Goal: Task Accomplishment & Management: Use online tool/utility

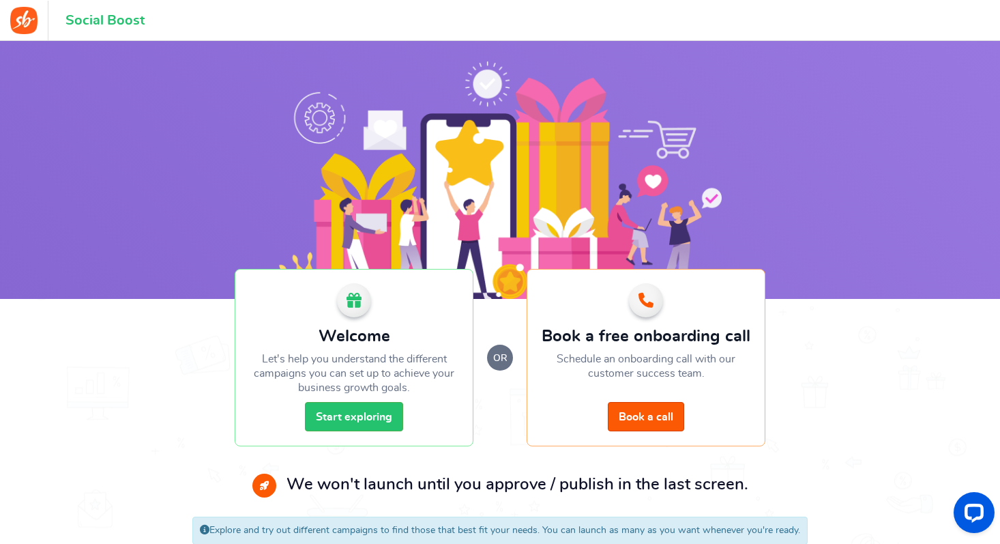
scroll to position [28, 0]
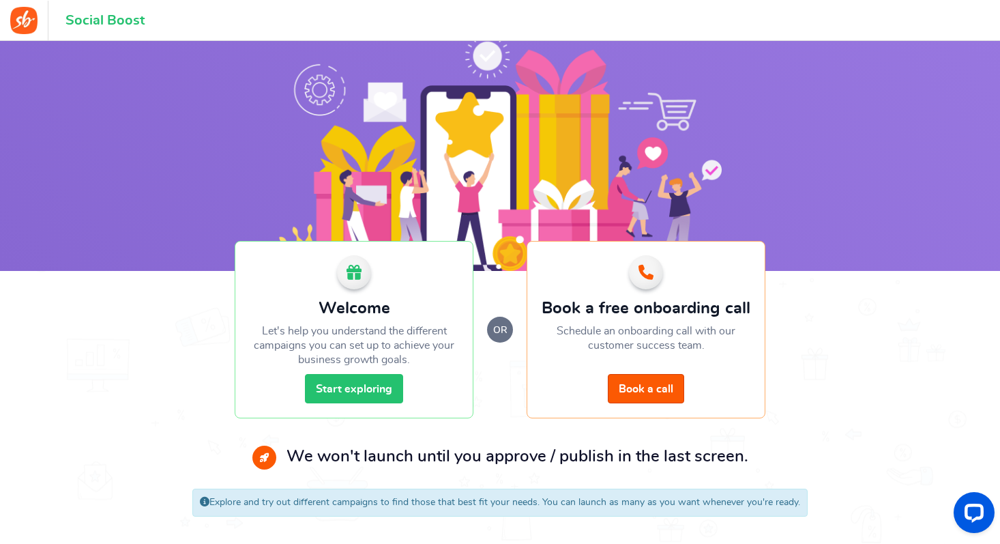
click at [332, 383] on link "Start exploring" at bounding box center [354, 388] width 98 height 29
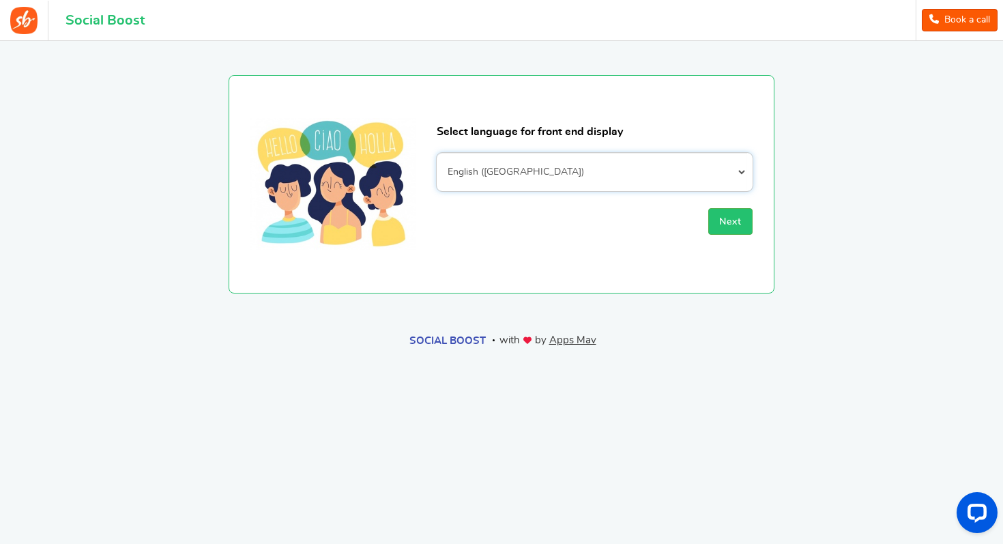
click at [540, 171] on select "Afrikaans Albanian Arabic Armenian Azerbaijani Basque Belarusian Bengali Bosnia…" at bounding box center [595, 172] width 316 height 38
select select "fr_FR"
click at [719, 214] on button "Next" at bounding box center [730, 221] width 44 height 27
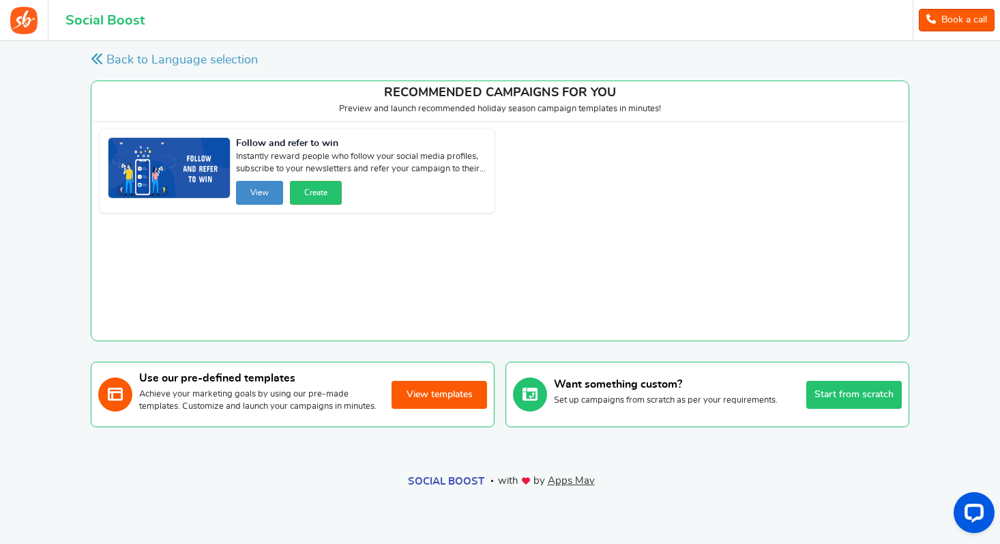
click at [448, 406] on button "View templates" at bounding box center [439, 395] width 95 height 28
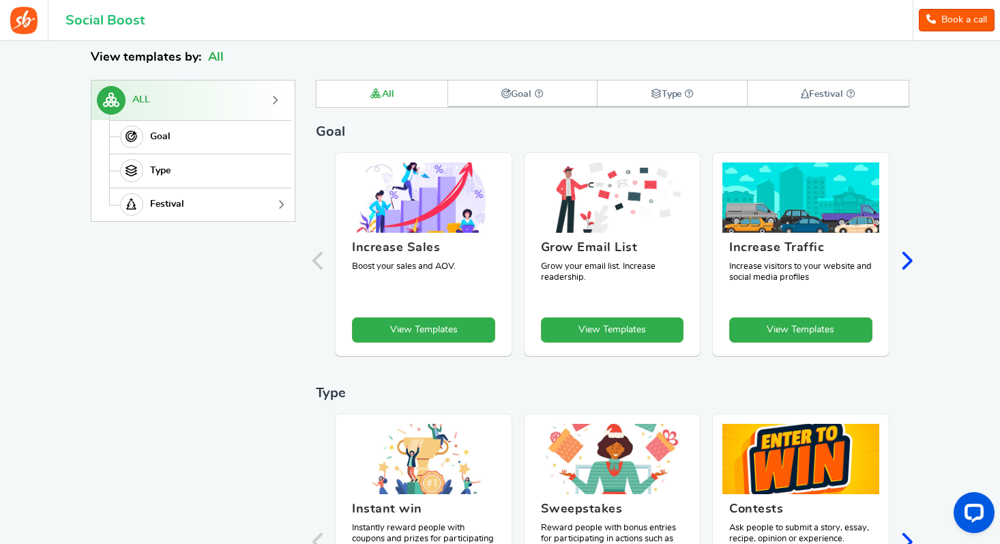
scroll to position [188, 0]
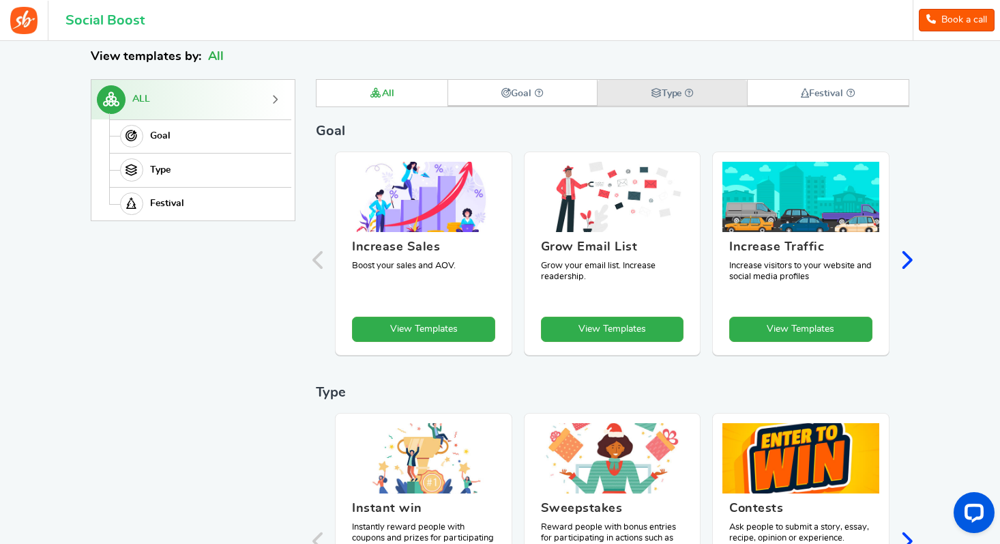
click at [682, 96] on strong "Type" at bounding box center [673, 94] width 44 height 10
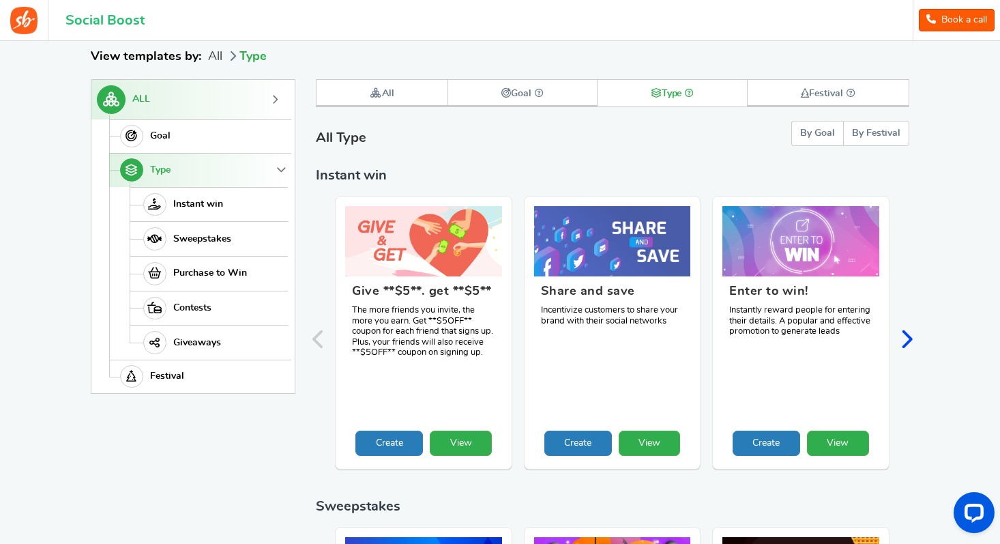
click at [901, 329] on icon "Next slide" at bounding box center [906, 339] width 13 height 20
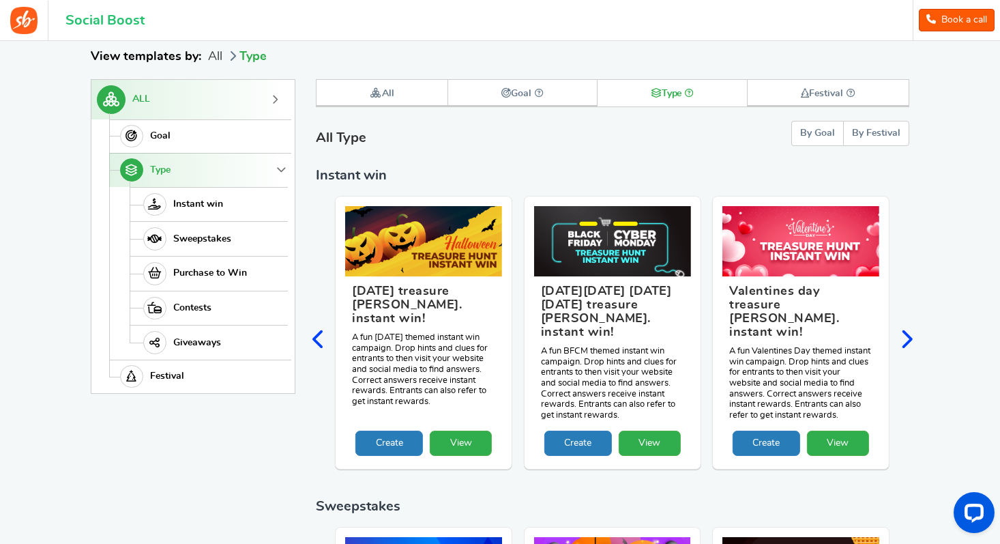
click at [905, 329] on icon "Next slide" at bounding box center [906, 339] width 13 height 20
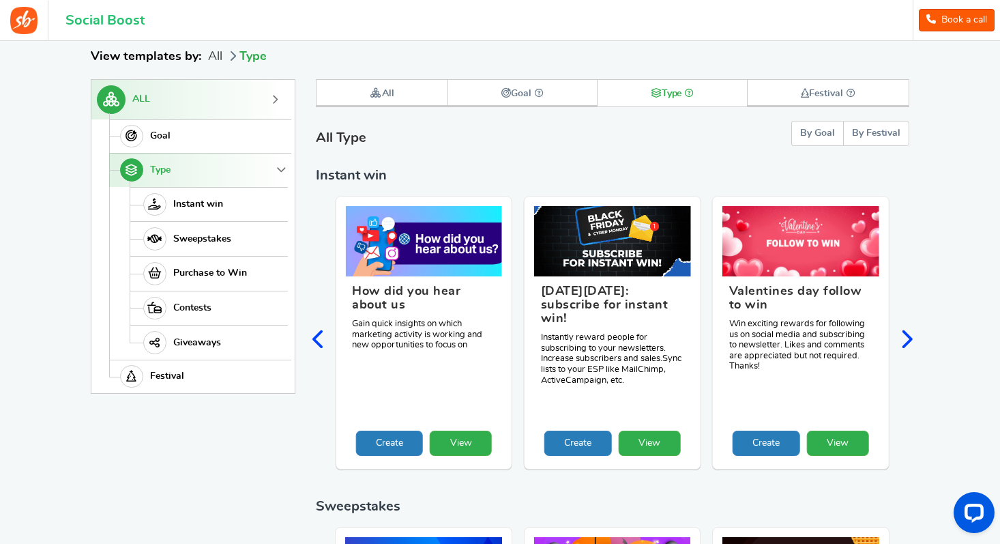
click at [905, 329] on icon "Next slide" at bounding box center [906, 339] width 13 height 20
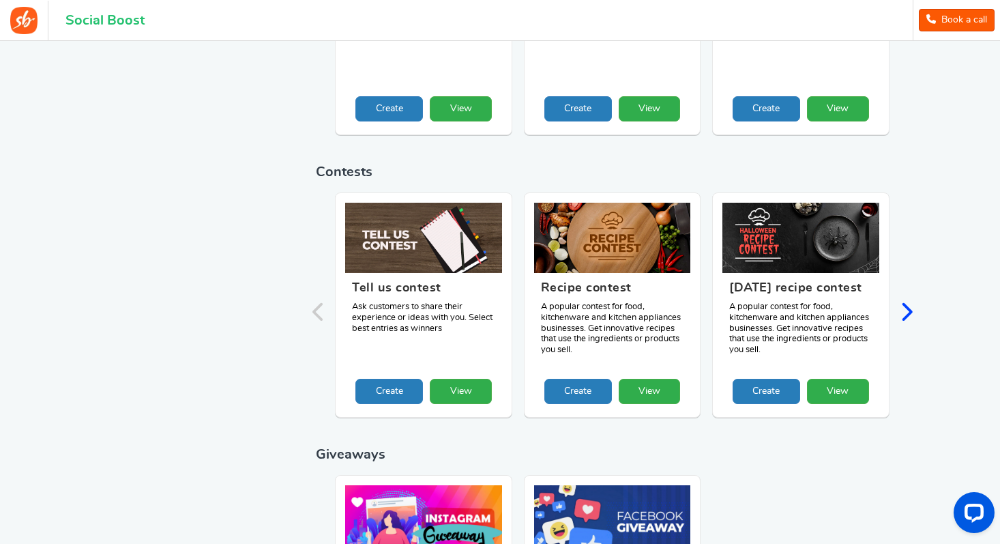
scroll to position [829, 0]
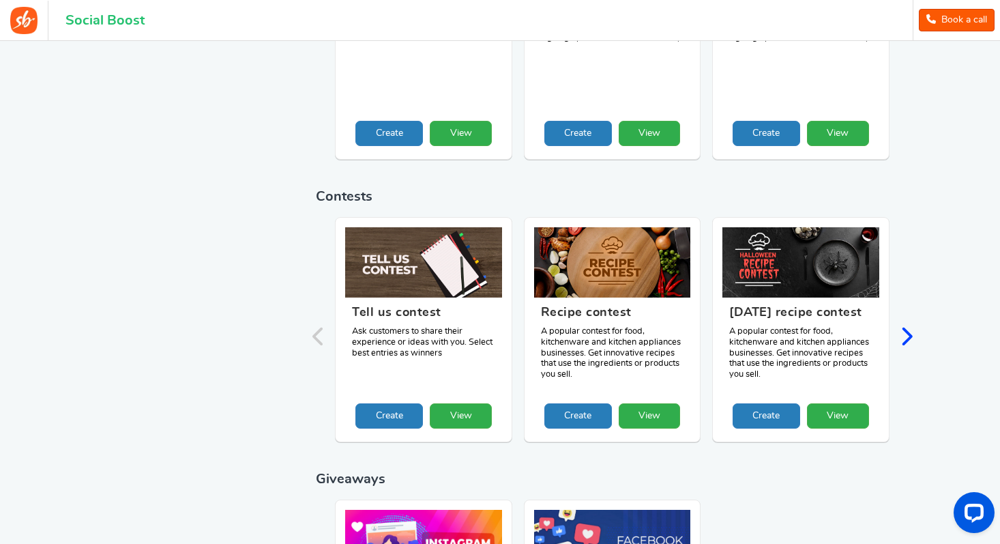
click at [909, 326] on icon "Next slide" at bounding box center [906, 336] width 13 height 20
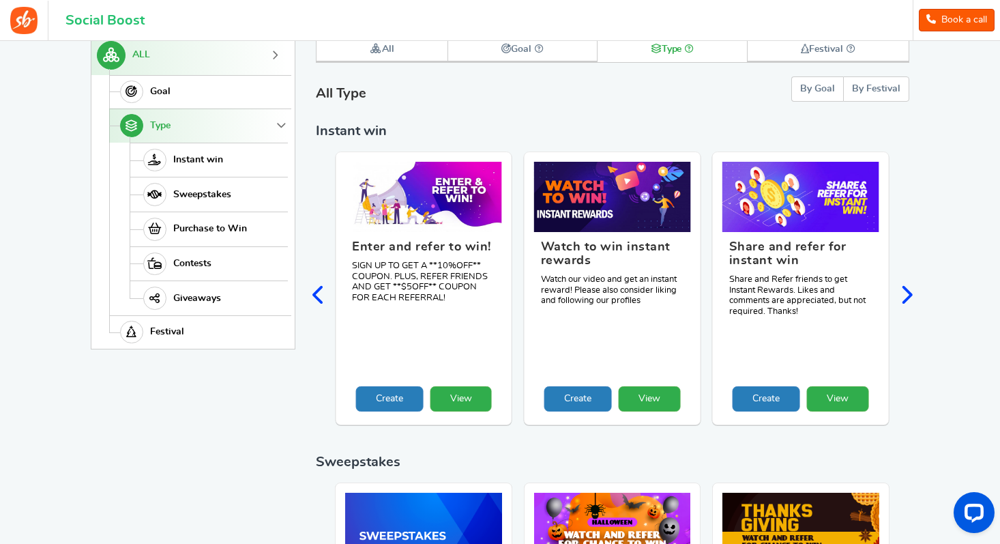
scroll to position [224, 0]
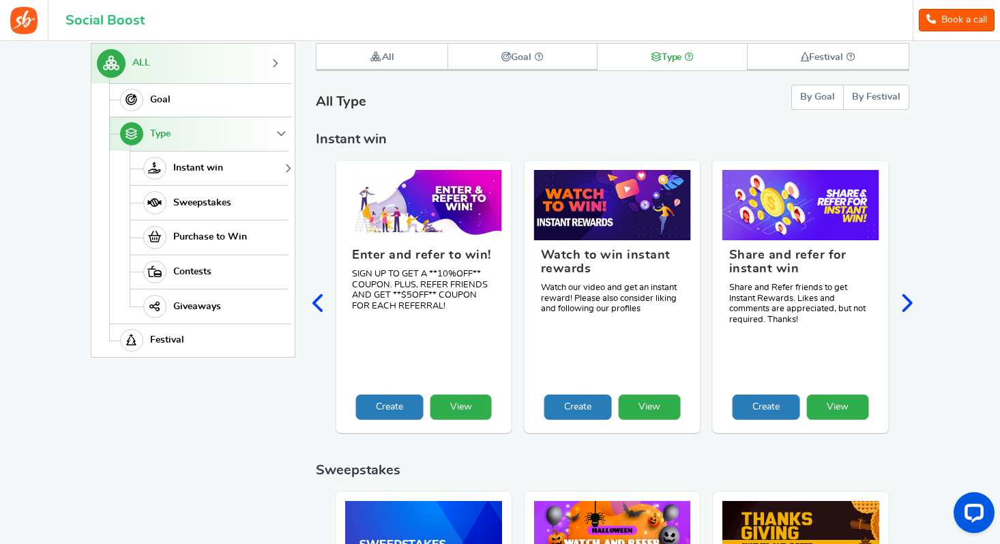
click at [197, 170] on span "Instant win" at bounding box center [198, 168] width 50 height 12
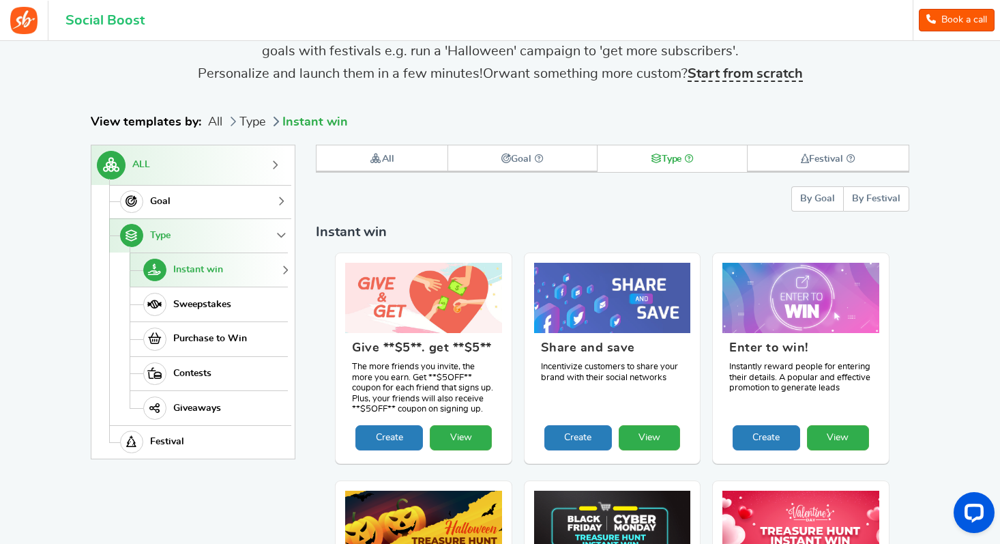
scroll to position [150, 0]
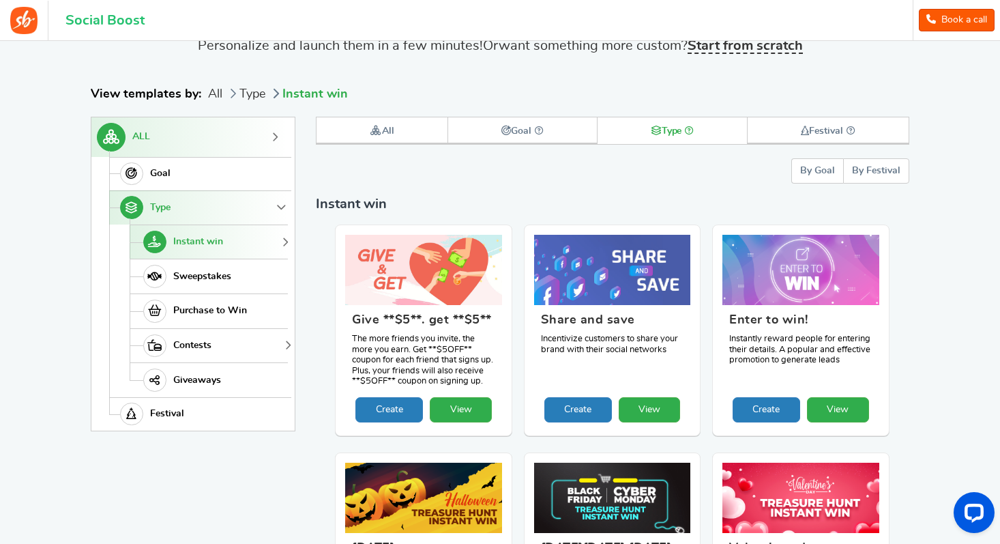
click at [187, 344] on span "Contests" at bounding box center [192, 346] width 38 height 12
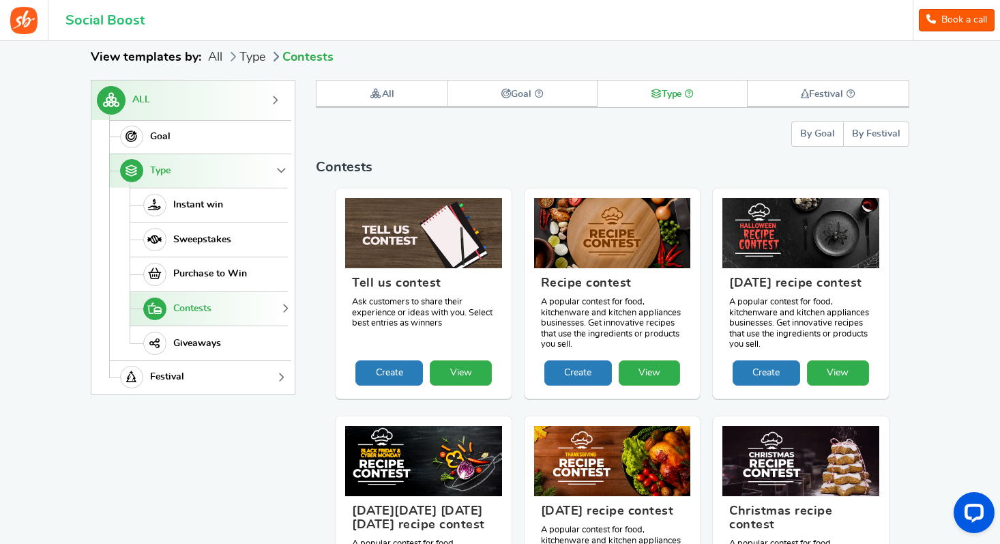
scroll to position [188, 0]
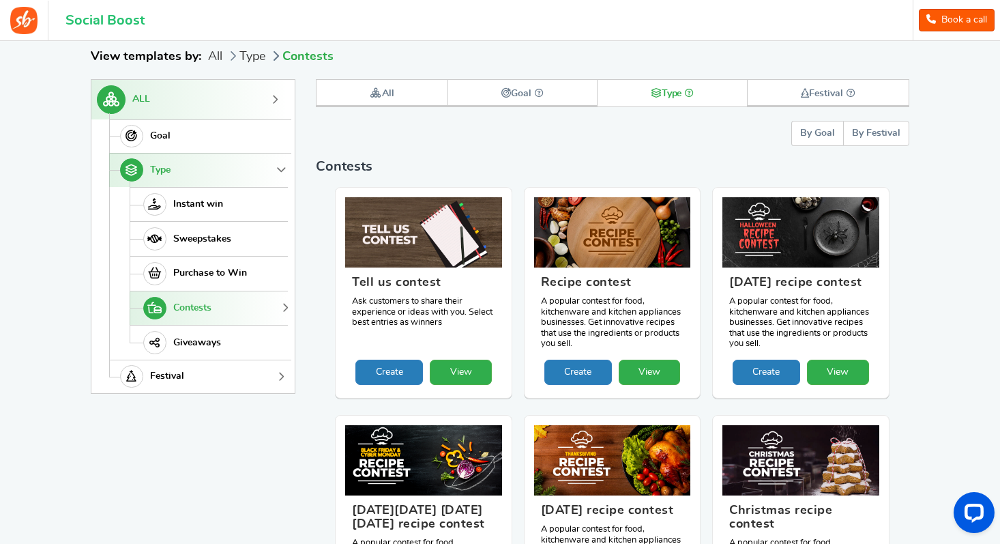
click at [188, 371] on link "Festival" at bounding box center [198, 376] width 179 height 34
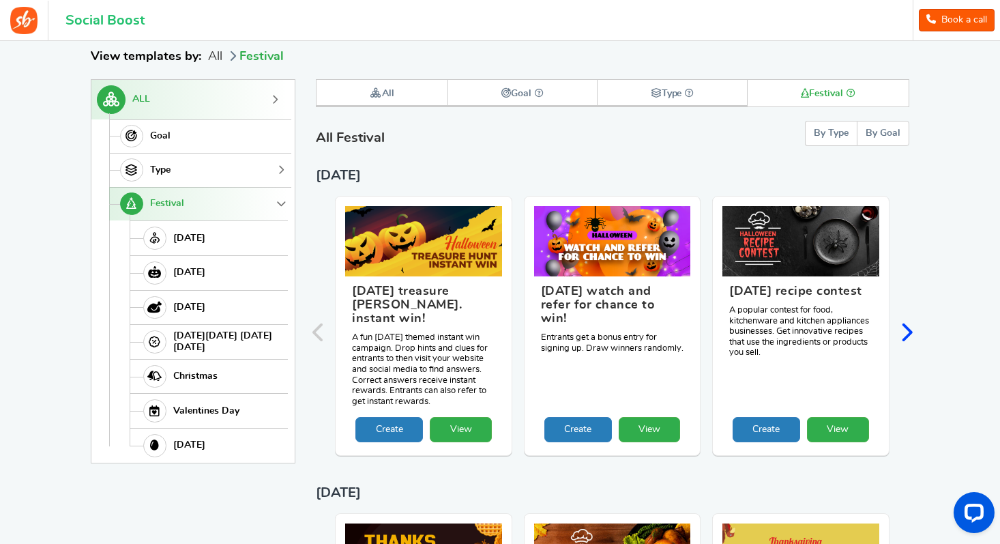
click at [182, 168] on link "Type" at bounding box center [198, 170] width 179 height 34
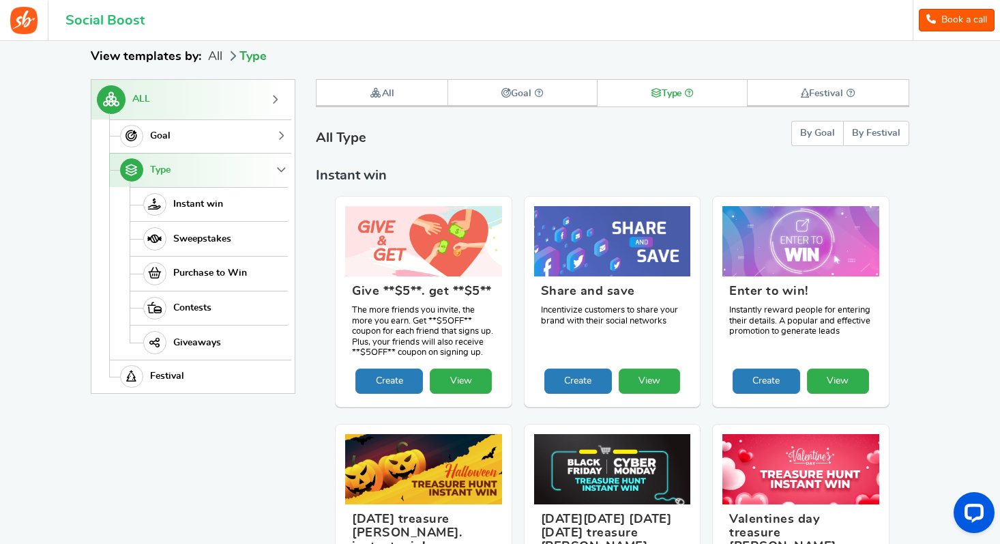
click at [213, 138] on link "Goal" at bounding box center [198, 136] width 179 height 34
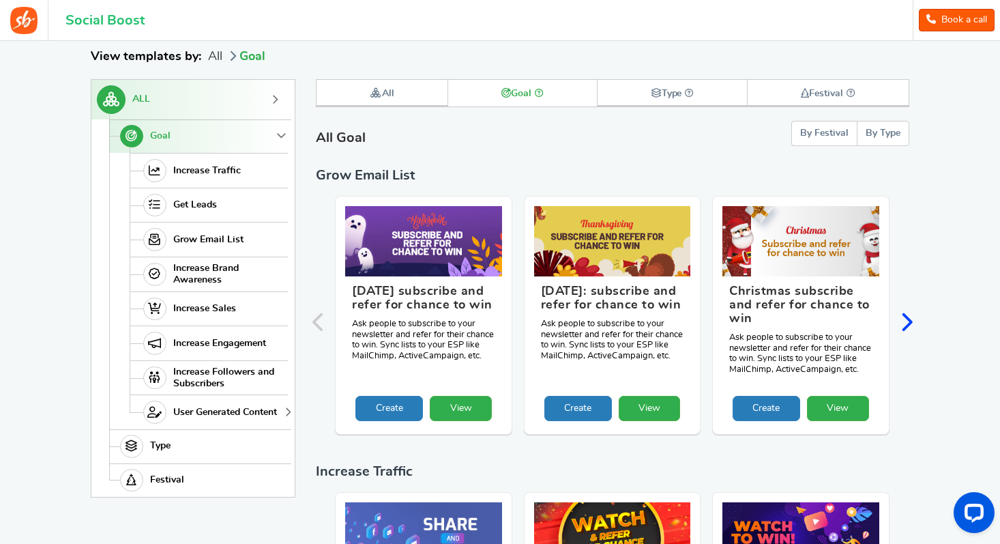
click at [222, 417] on span "User Generated Content" at bounding box center [225, 413] width 104 height 12
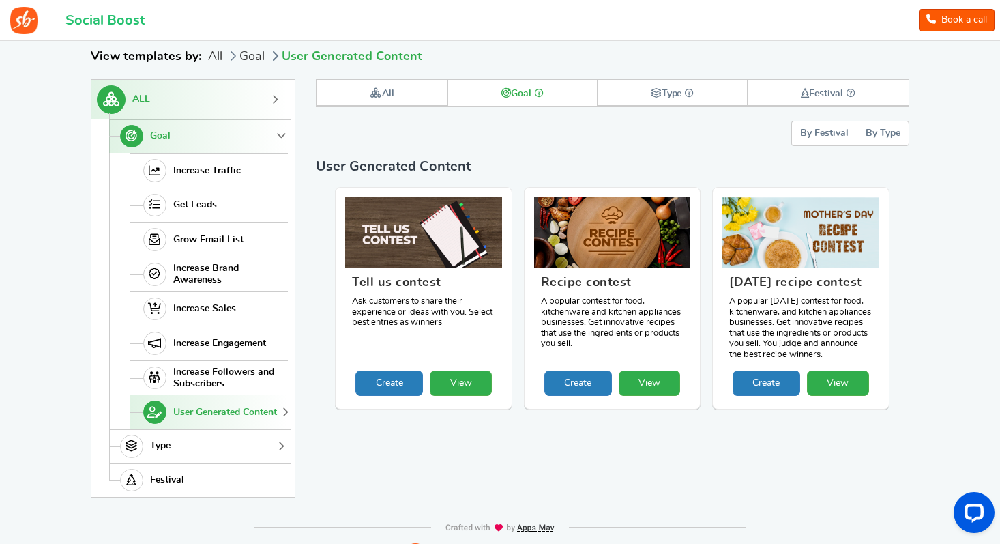
click at [222, 445] on link "Type" at bounding box center [198, 446] width 179 height 34
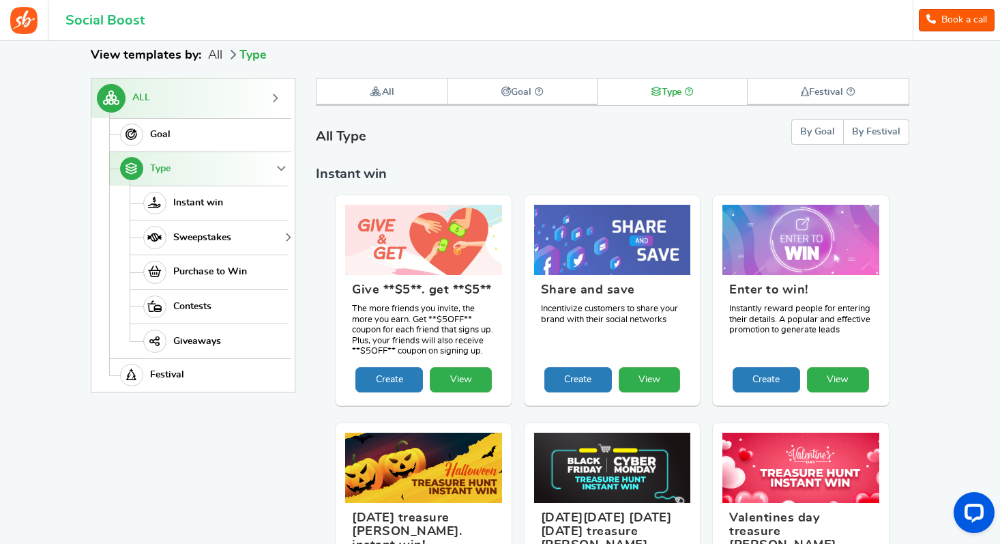
scroll to position [186, 0]
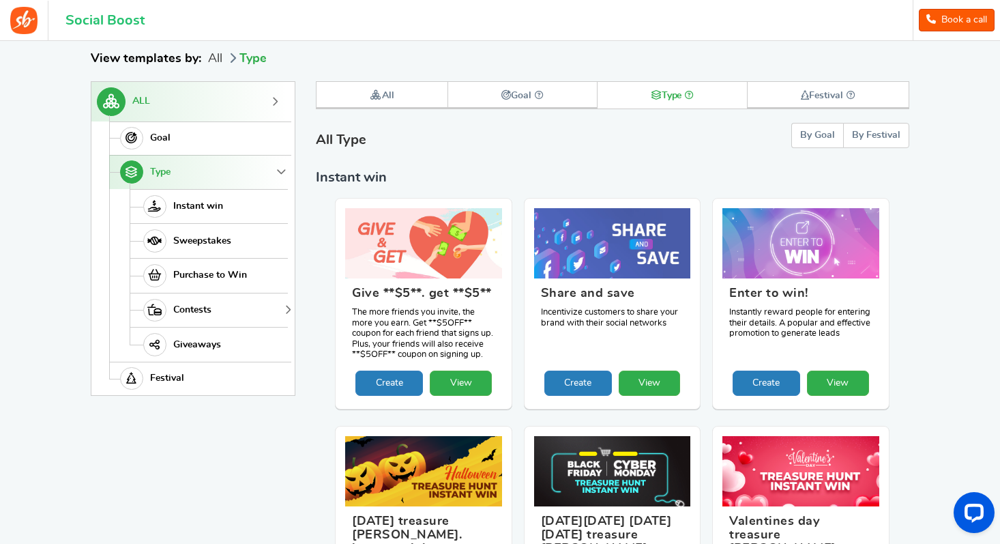
click at [207, 304] on span "Contests" at bounding box center [192, 310] width 38 height 12
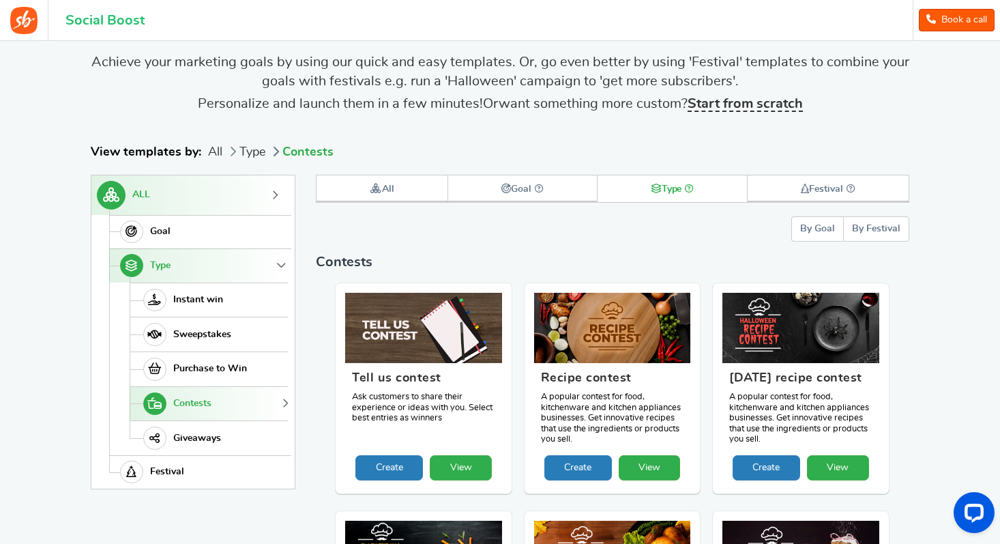
scroll to position [164, 0]
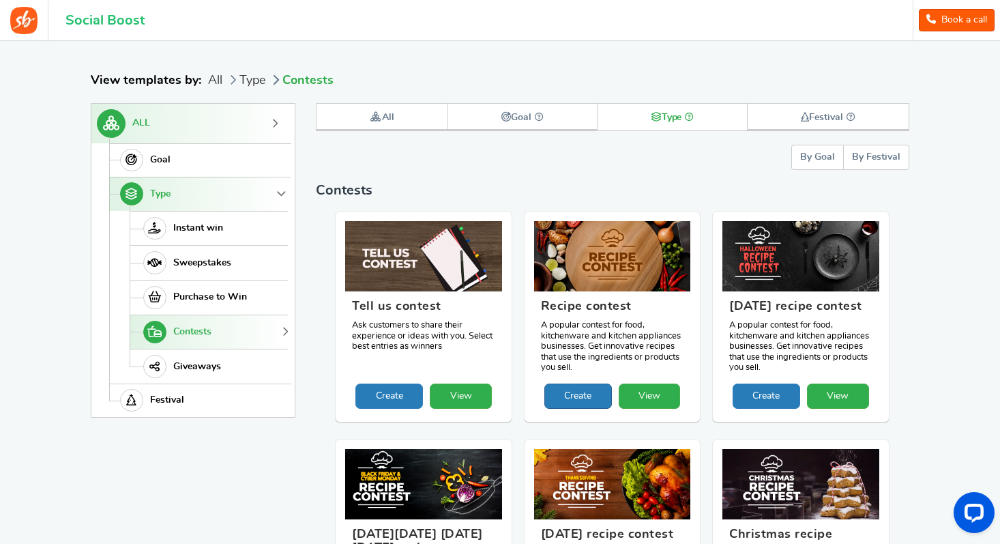
click at [584, 404] on link "Create" at bounding box center [578, 395] width 68 height 25
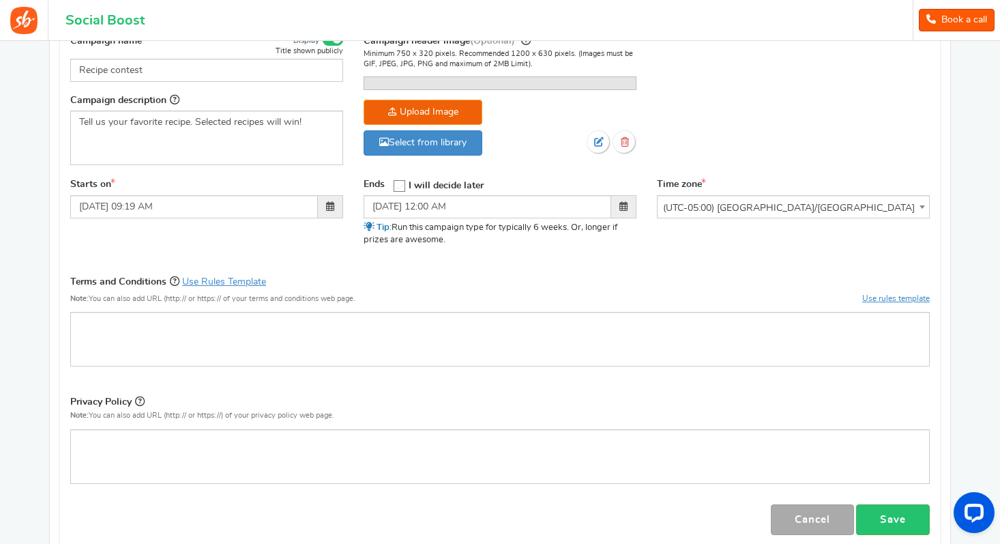
scroll to position [246, 0]
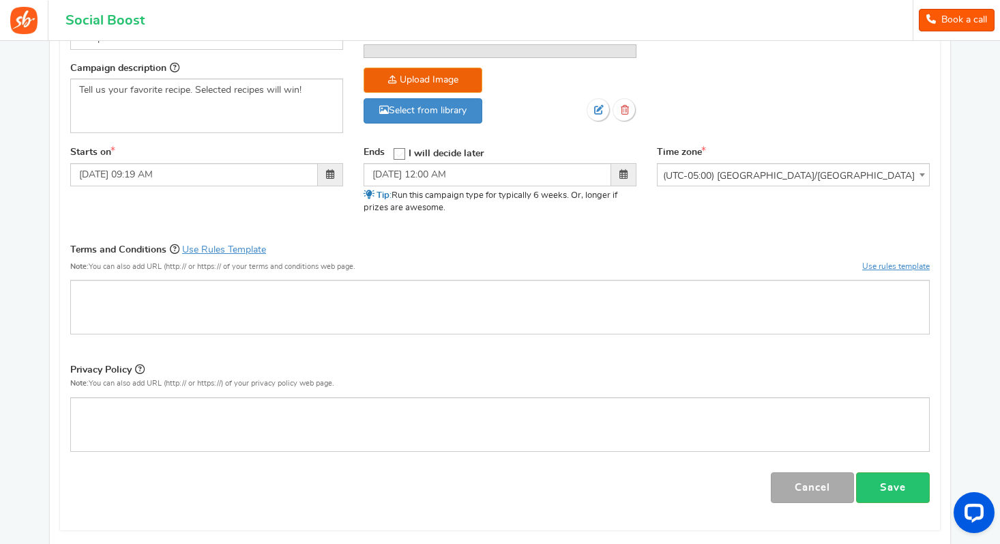
click at [815, 188] on span "(UTC-05:00) [GEOGRAPHIC_DATA]/[GEOGRAPHIC_DATA]" at bounding box center [793, 176] width 271 height 25
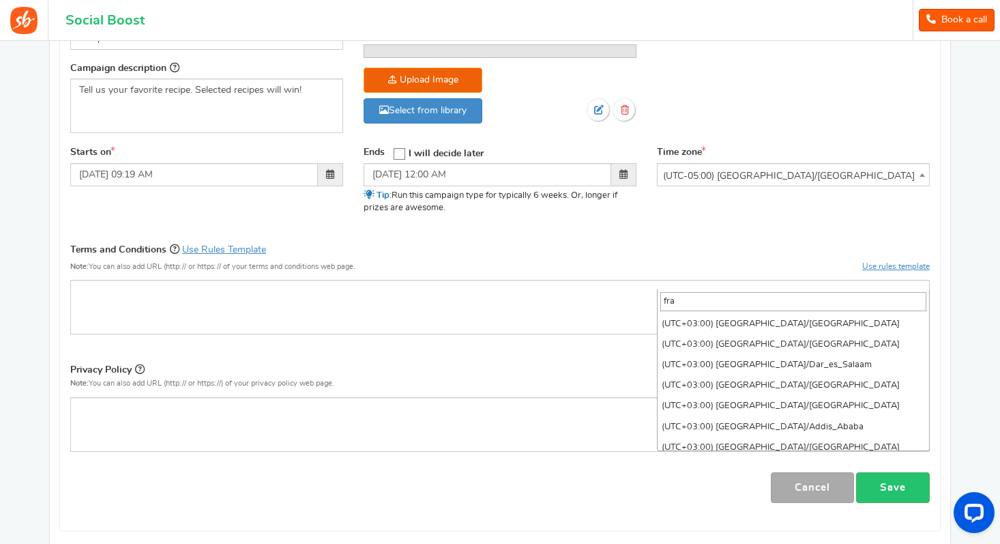
scroll to position [0, 0]
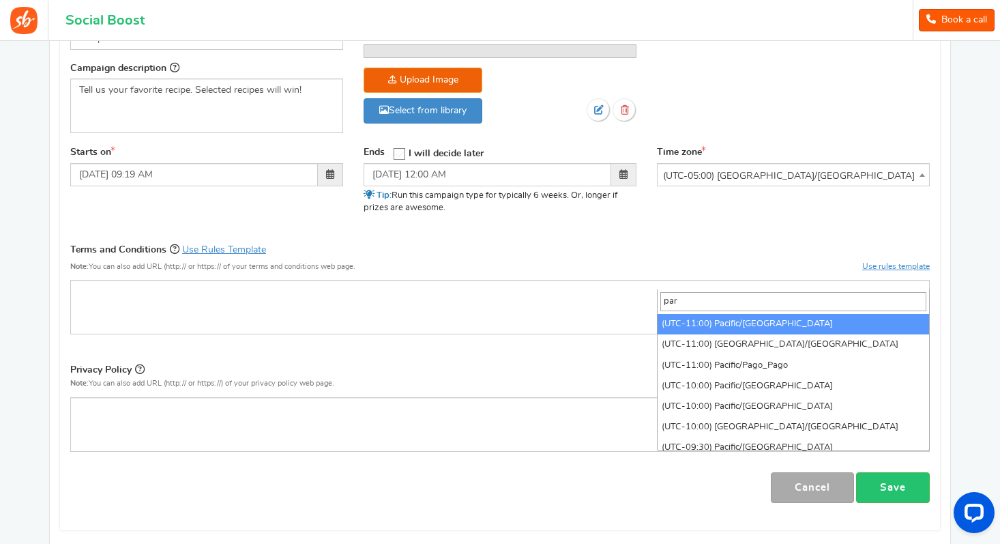
type input "pari"
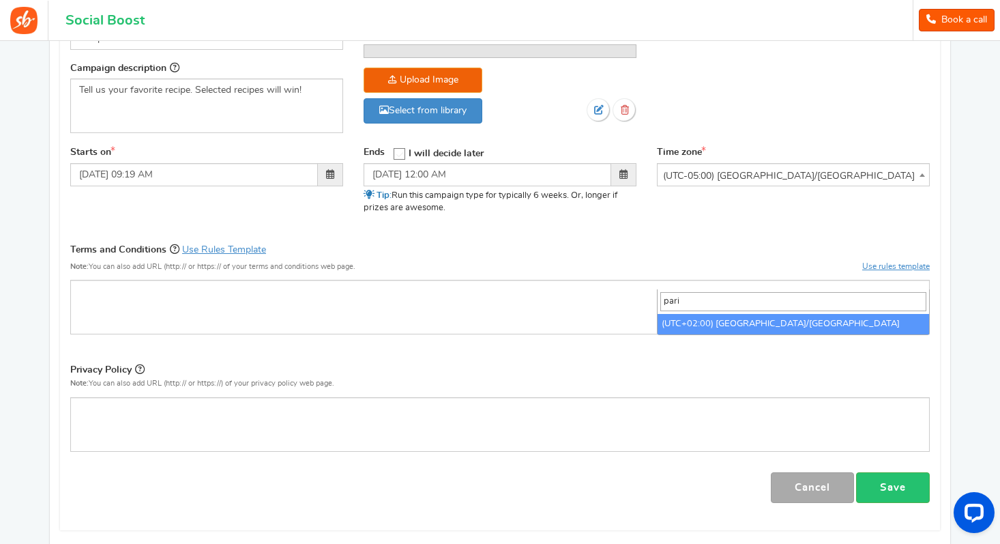
select select "Europe/Paris"
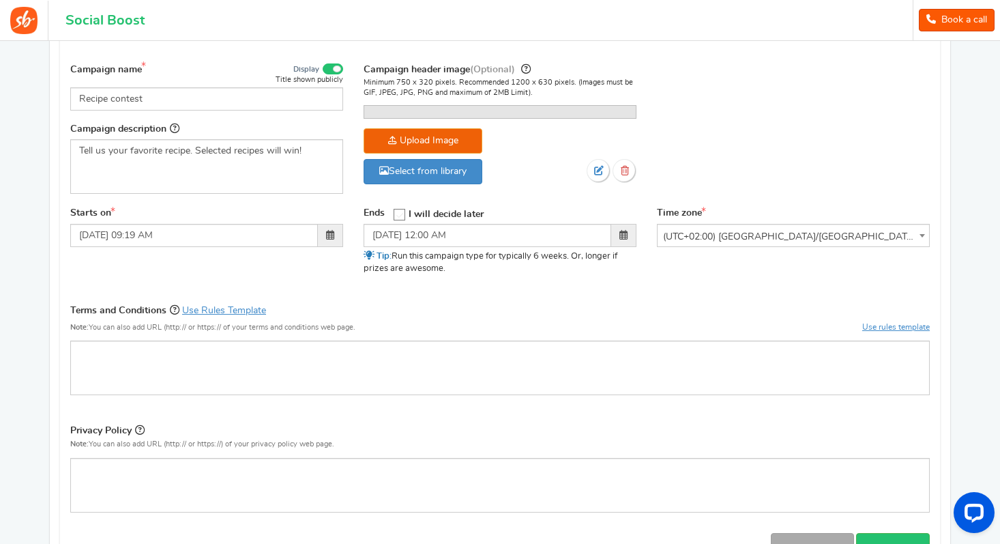
scroll to position [164, 0]
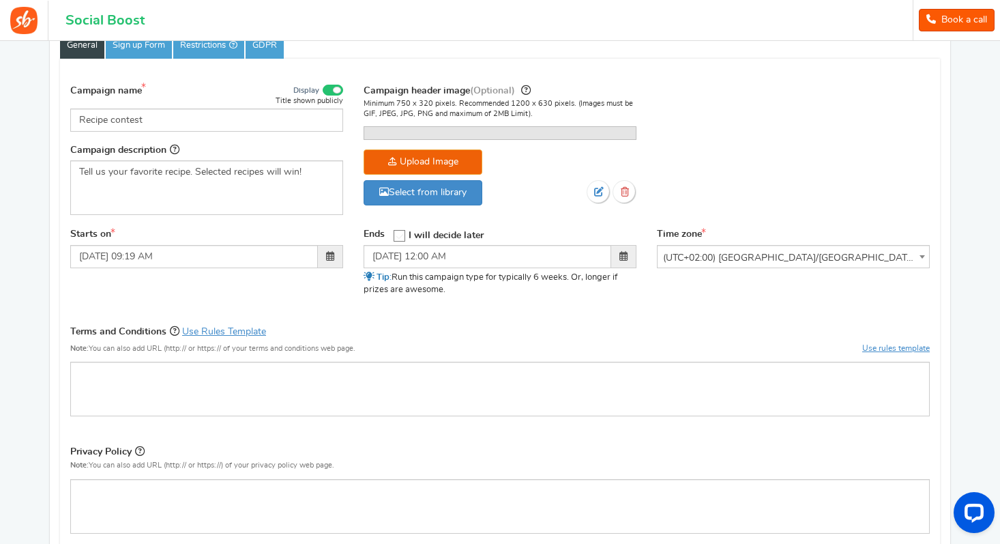
click at [246, 102] on div "Display Title shown publicly" at bounding box center [287, 94] width 113 height 23
click at [248, 111] on input "Recipe contest" at bounding box center [206, 119] width 273 height 23
type input "C"
type input "Gagner votre poids en cancoillotte"
click at [290, 183] on div "Tell us your favorite recipe. Selected recipes will win!" at bounding box center [206, 187] width 273 height 55
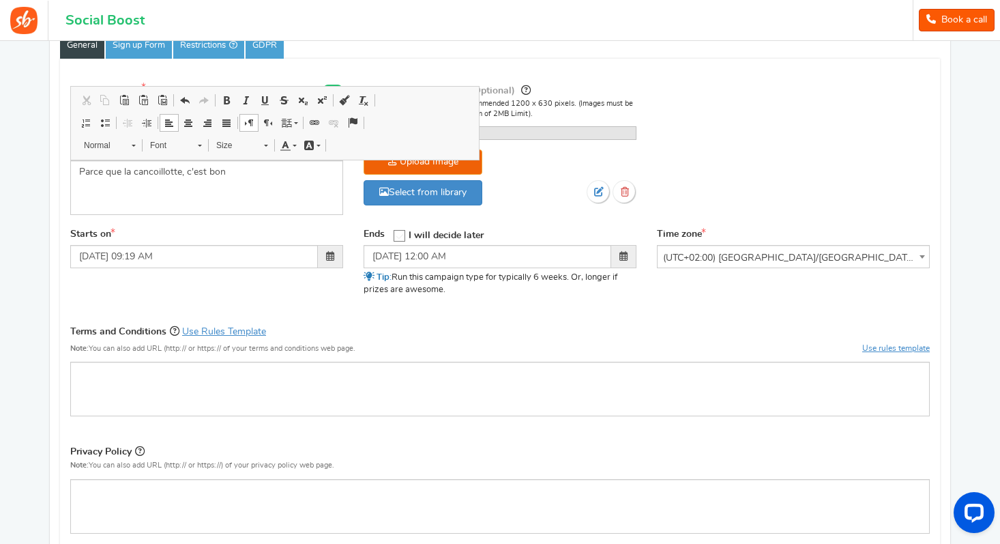
click at [143, 228] on div "Campaign name Display Title shown publicly Gagner votre poids en cancoillotte T…" at bounding box center [500, 152] width 880 height 152
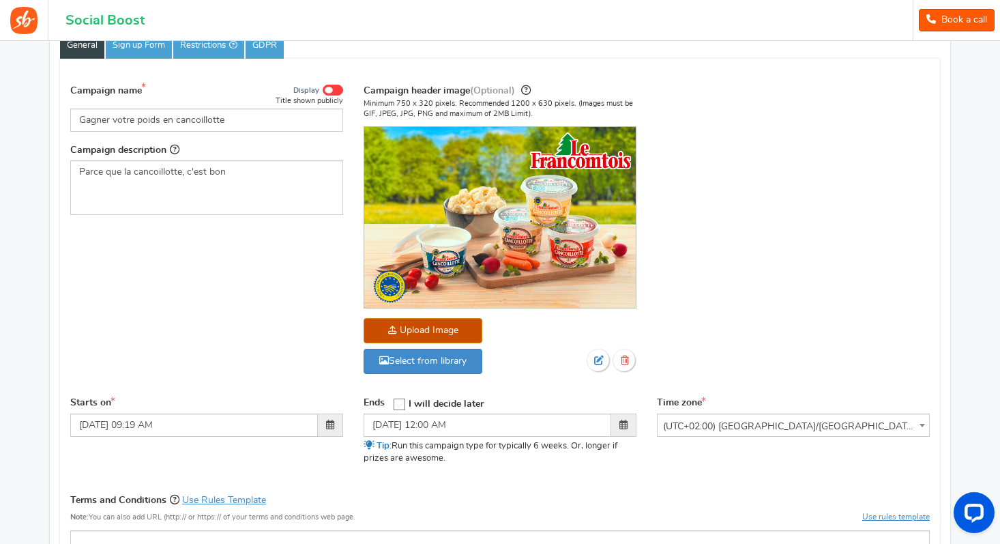
scroll to position [538, 0]
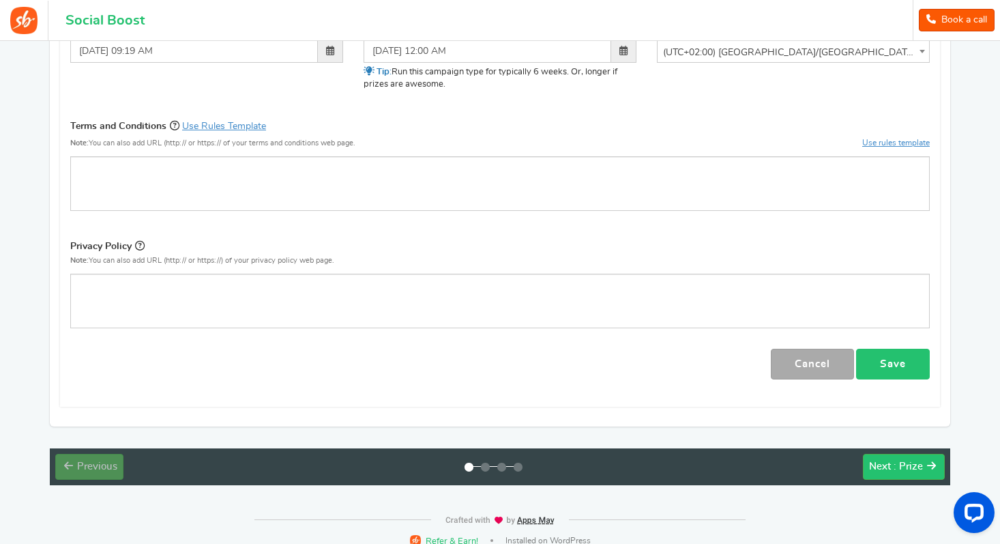
click at [882, 350] on link "Save" at bounding box center [893, 364] width 74 height 31
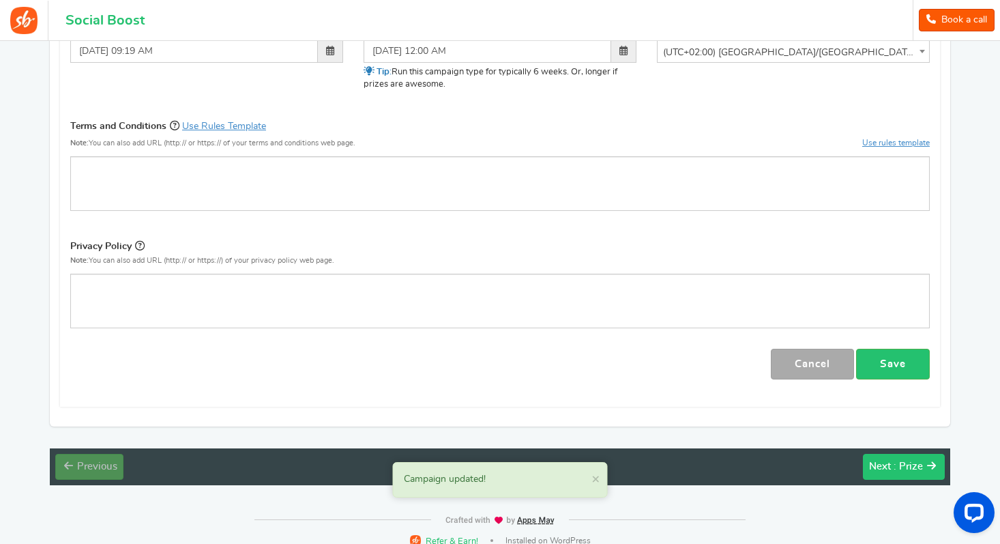
click at [902, 461] on span ": Prize" at bounding box center [908, 466] width 29 height 10
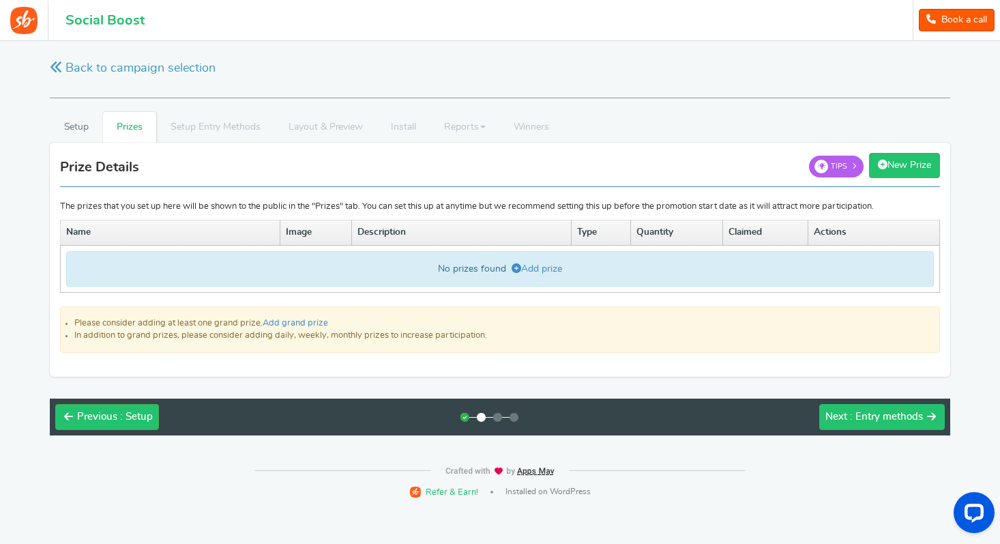
scroll to position [0, 0]
click at [533, 264] on link "Add prize" at bounding box center [538, 269] width 50 height 10
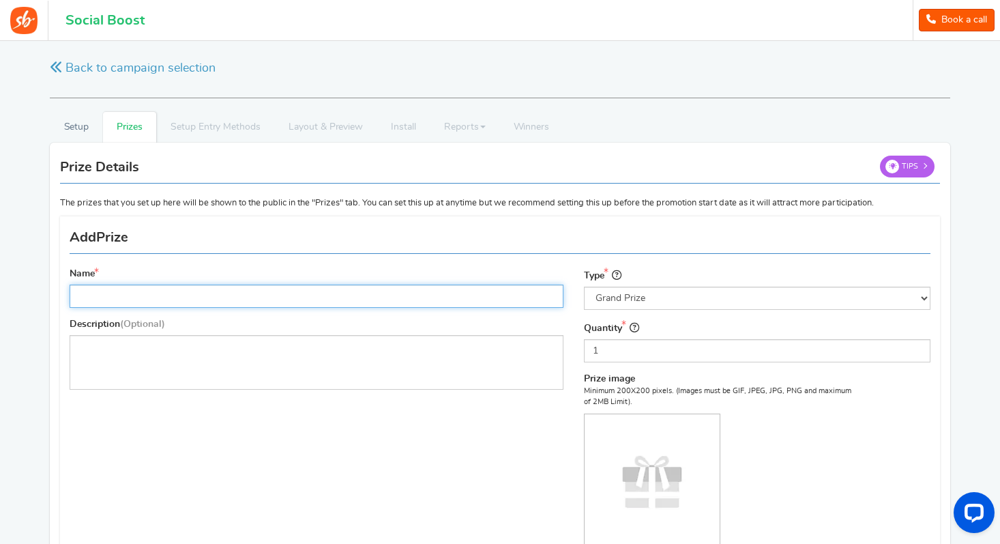
click at [307, 293] on input "Name" at bounding box center [317, 295] width 494 height 23
type input "Votre poids en cancoillotte"
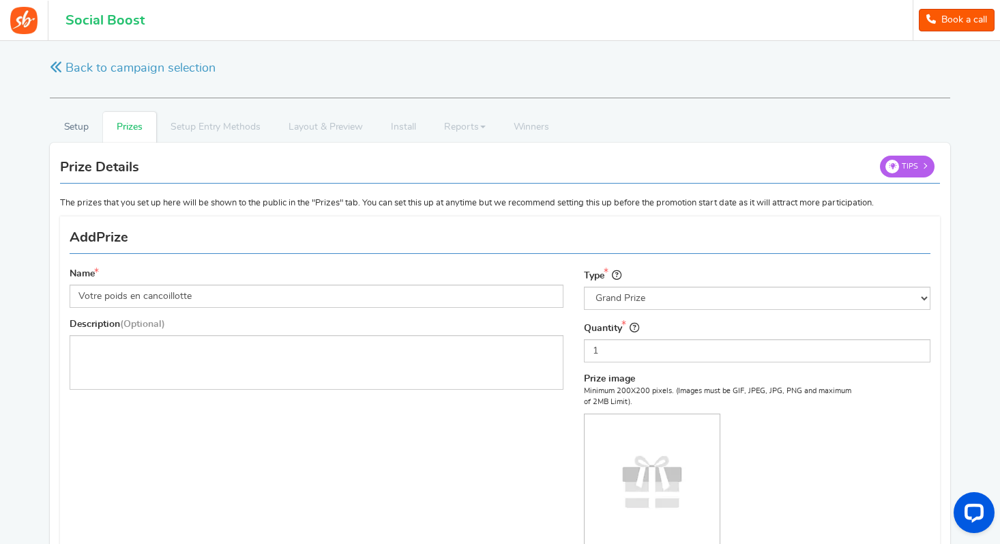
click at [769, 310] on div "Type Select the prize type Grand Prize Daily Prize Weekly Prize Monthly Prize Q…" at bounding box center [757, 430] width 367 height 327
click at [770, 305] on select "Select the prize type Grand Prize Daily Prize Weekly Prize Monthly Prize" at bounding box center [757, 297] width 347 height 23
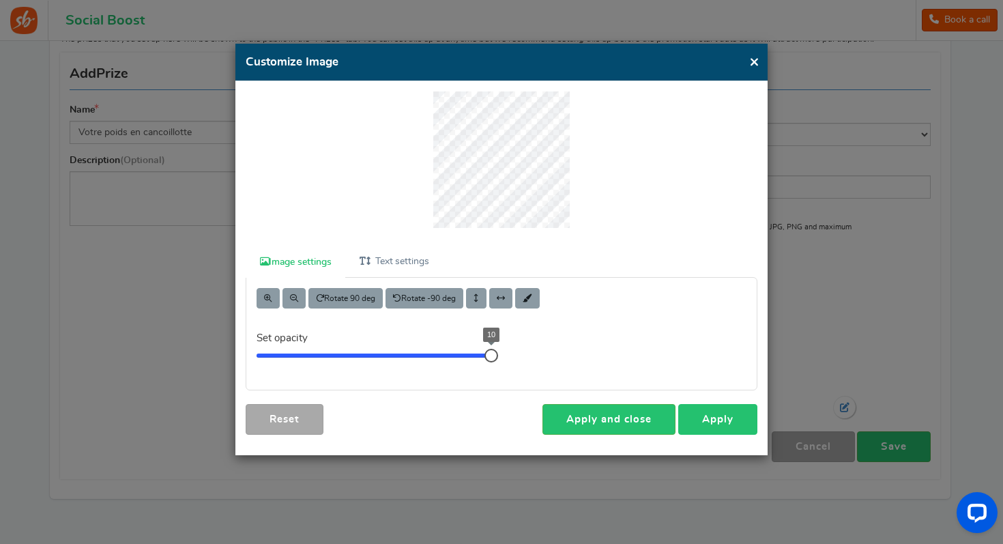
click at [726, 418] on link "Apply" at bounding box center [717, 419] width 79 height 31
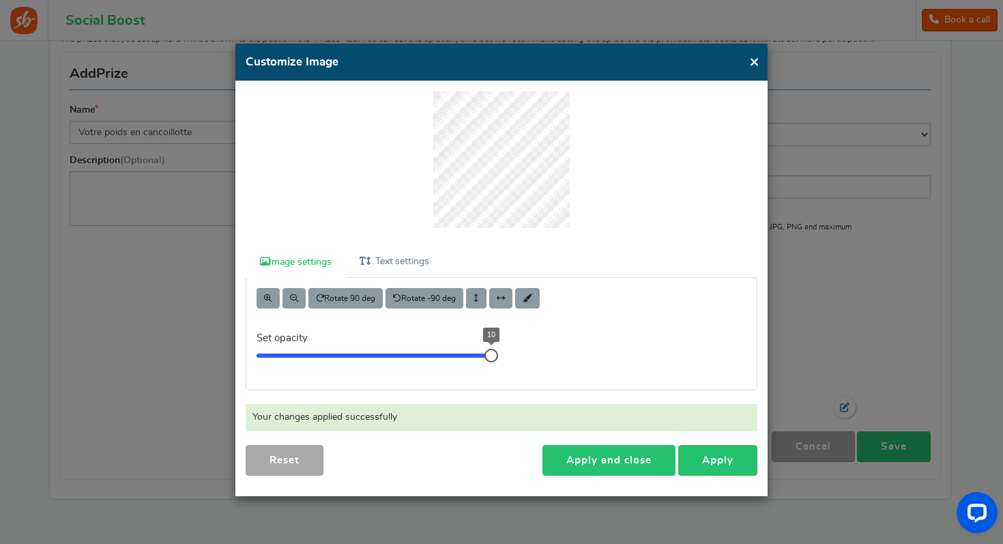
click at [575, 463] on link "Apply and close" at bounding box center [608, 460] width 133 height 31
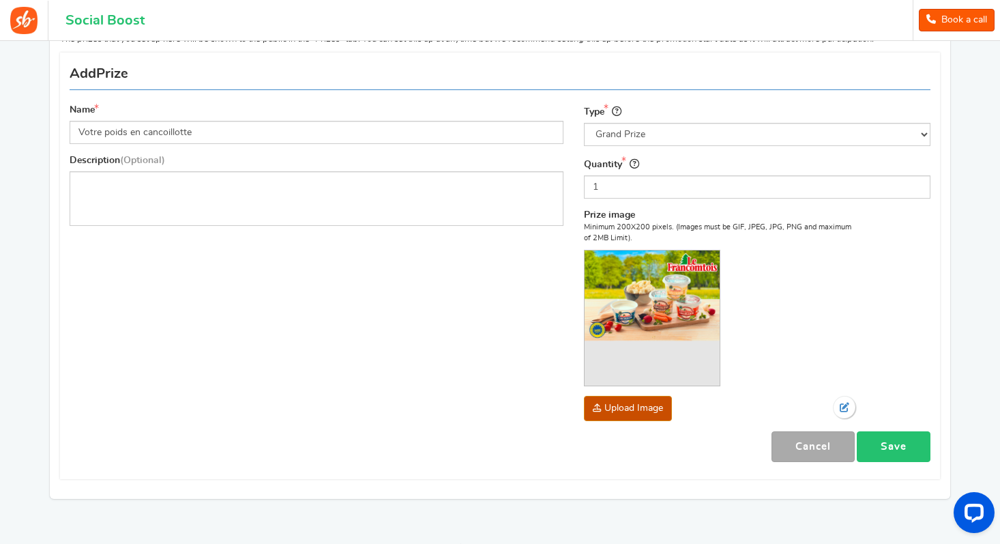
click at [912, 445] on link "Save" at bounding box center [894, 446] width 74 height 31
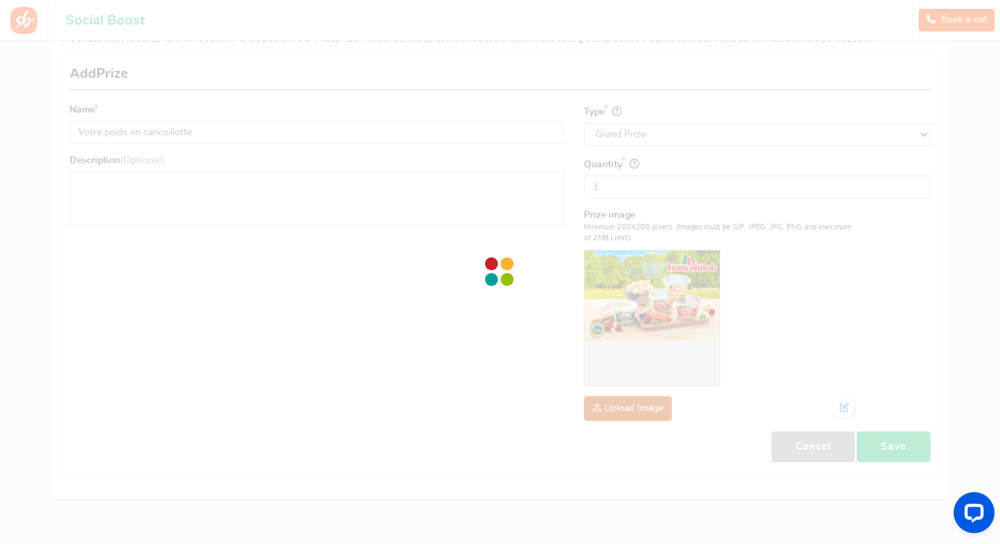
scroll to position [0, 0]
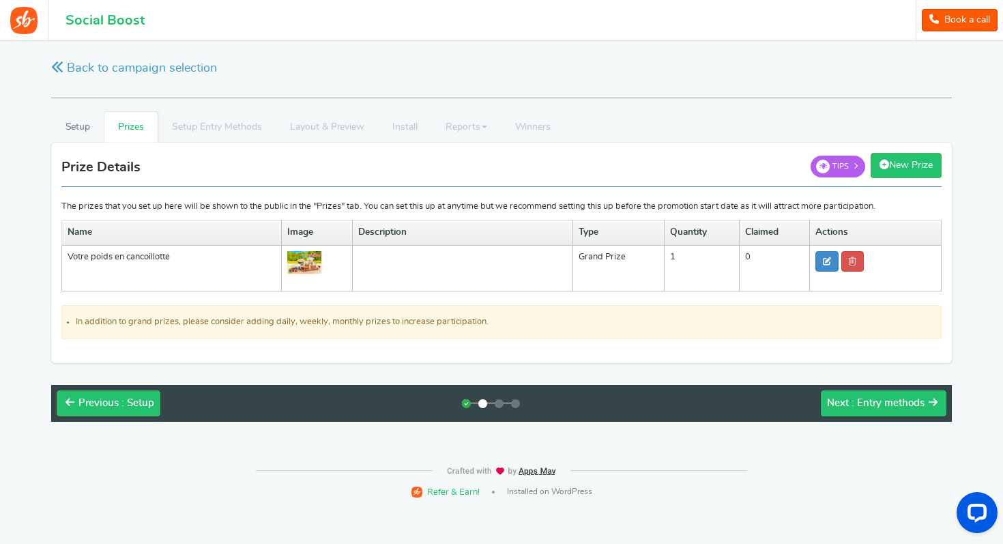
click at [849, 407] on div "Next : Entry methods" at bounding box center [876, 403] width 98 height 14
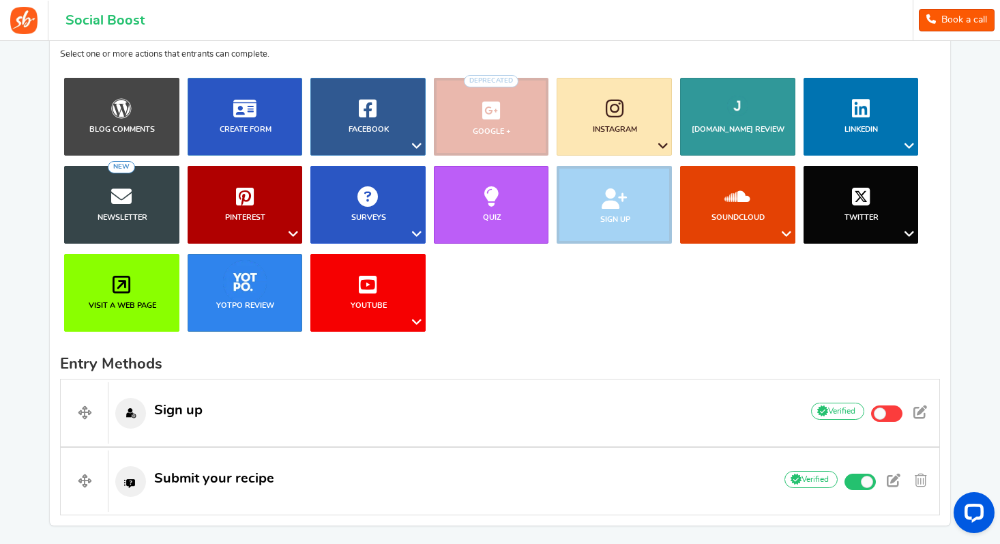
scroll to position [164, 0]
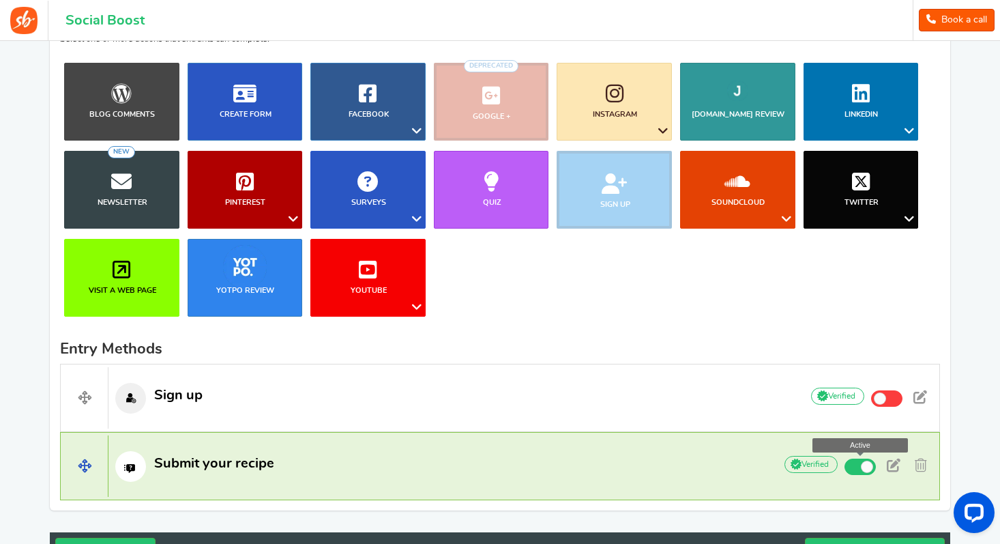
click at [867, 466] on span at bounding box center [867, 466] width 12 height 12
click at [0, 0] on input "Active" at bounding box center [0, 0] width 0 height 0
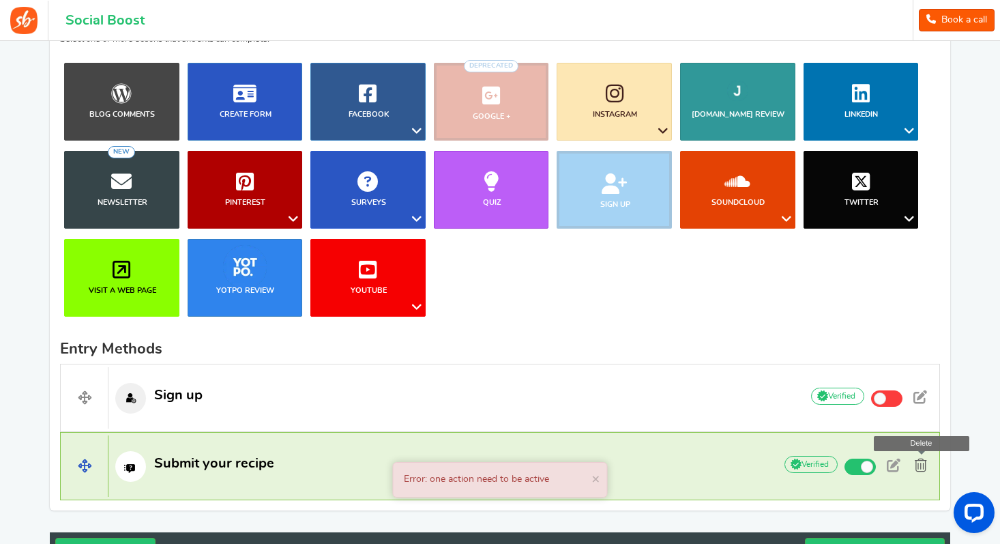
click at [926, 469] on span at bounding box center [921, 465] width 12 height 14
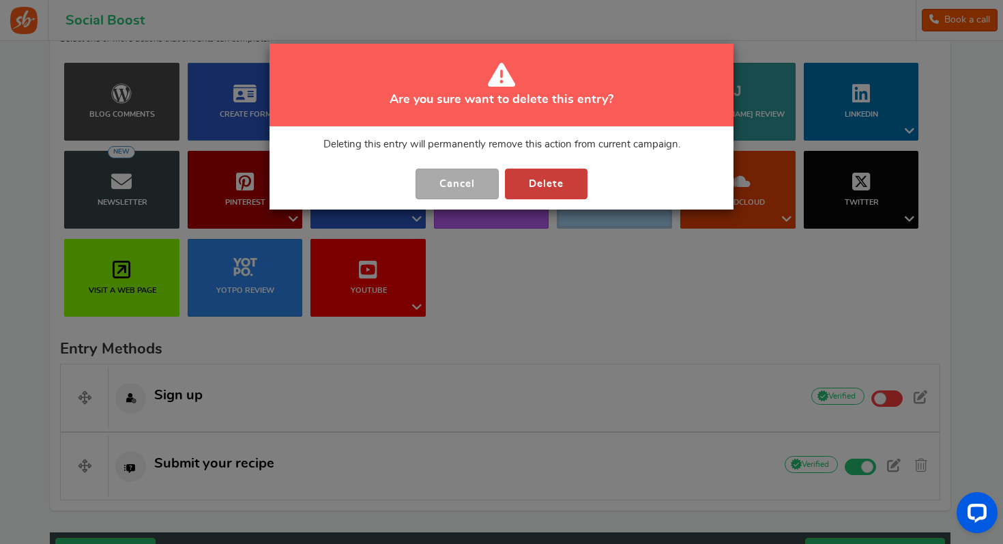
click at [538, 183] on button "Delete" at bounding box center [546, 183] width 83 height 31
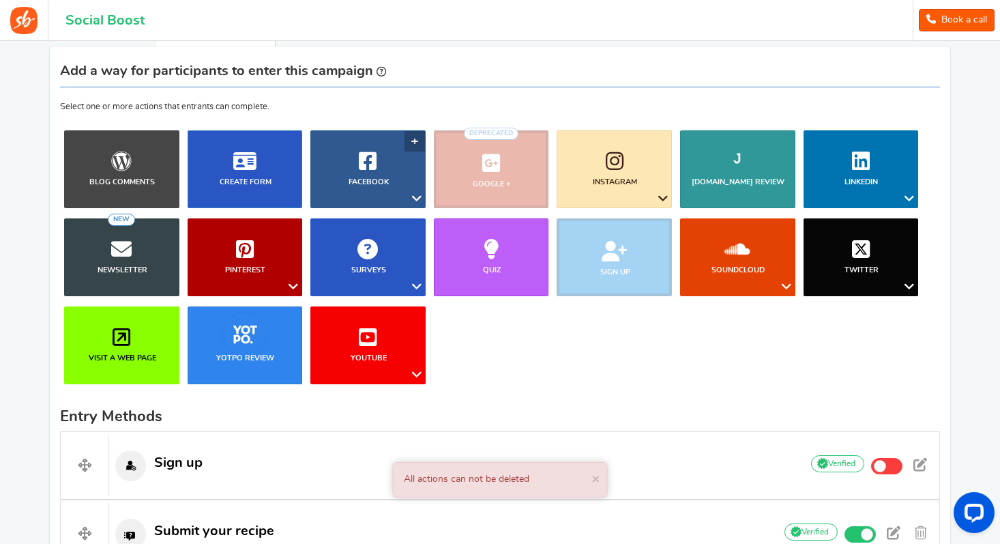
scroll to position [82, 0]
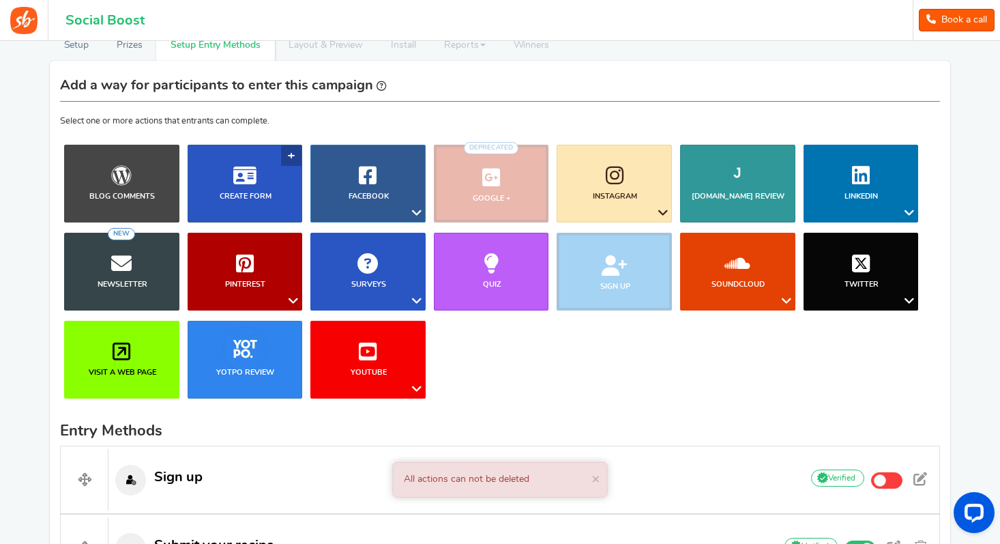
click at [223, 186] on link "Create Form" at bounding box center [245, 184] width 115 height 78
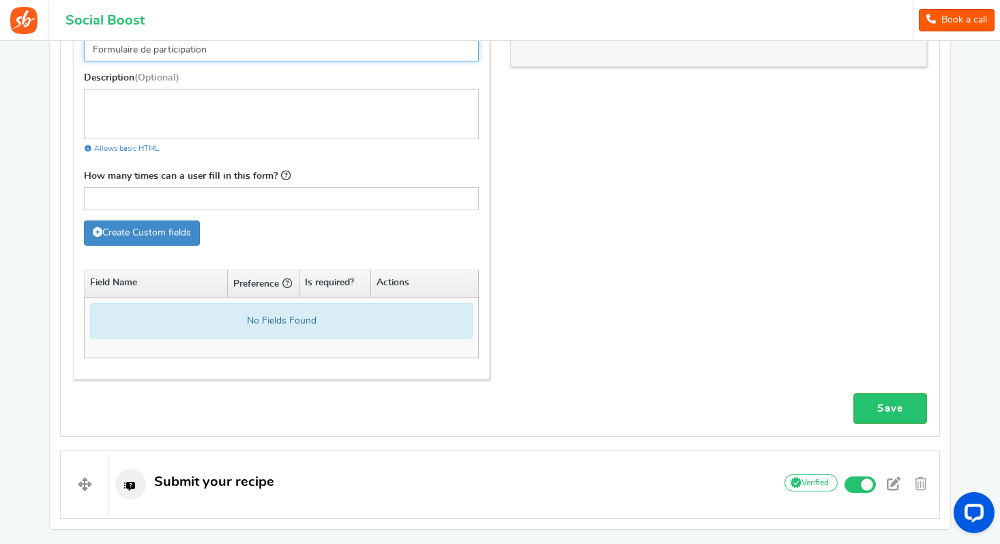
scroll to position [771, 0]
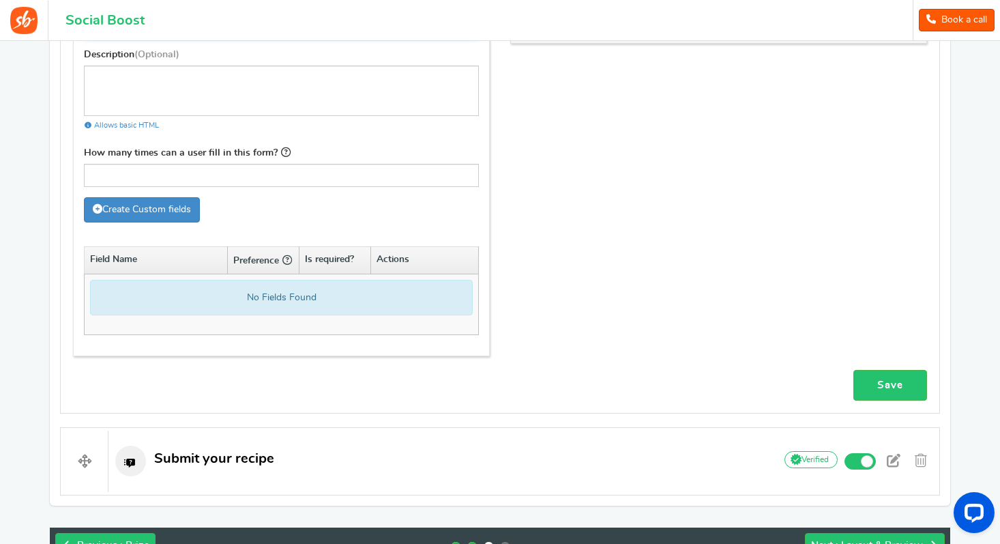
type input "Formulaire de participation"
click at [294, 295] on div "No Fields Found" at bounding box center [281, 297] width 383 height 35
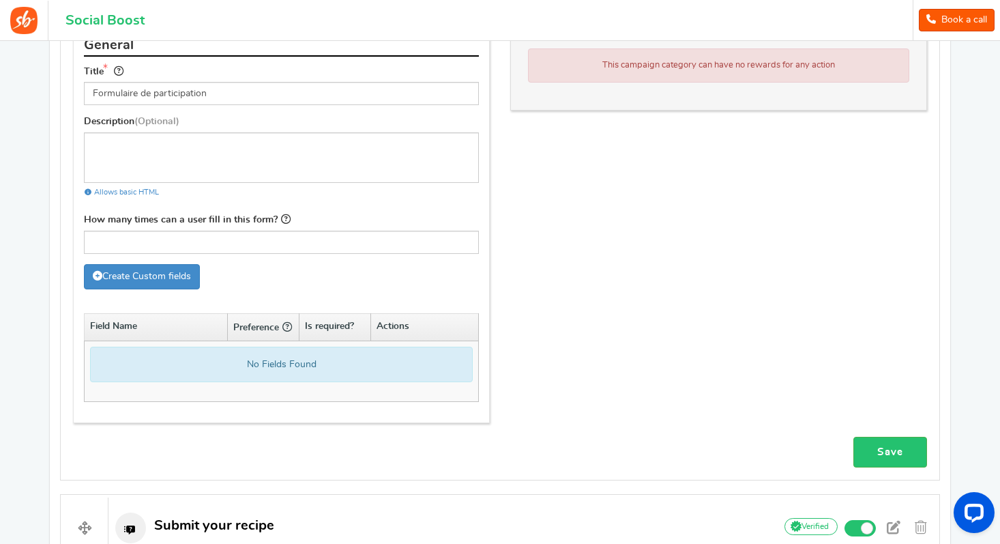
scroll to position [689, 0]
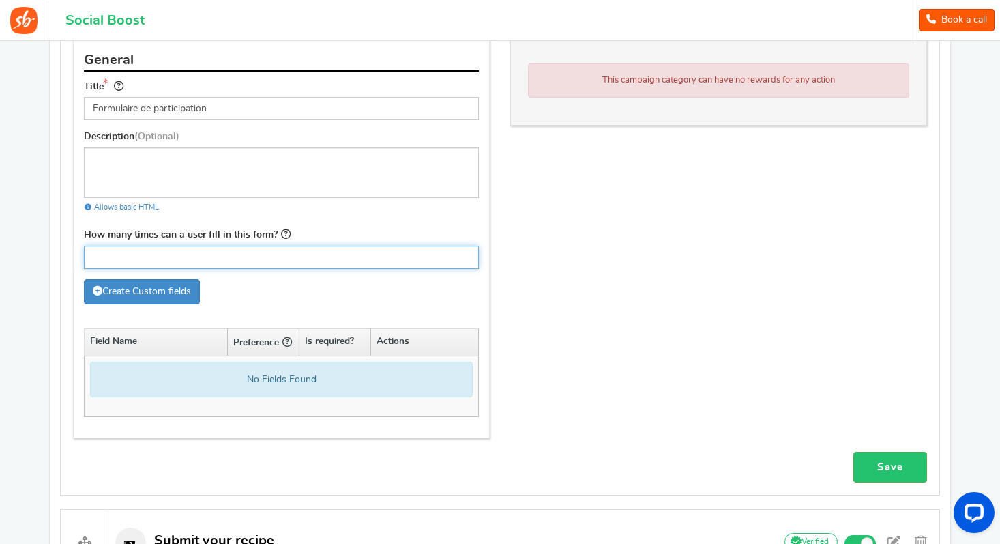
click at [266, 253] on input "How many times can a user fill in this form?" at bounding box center [281, 257] width 395 height 23
type input "1"
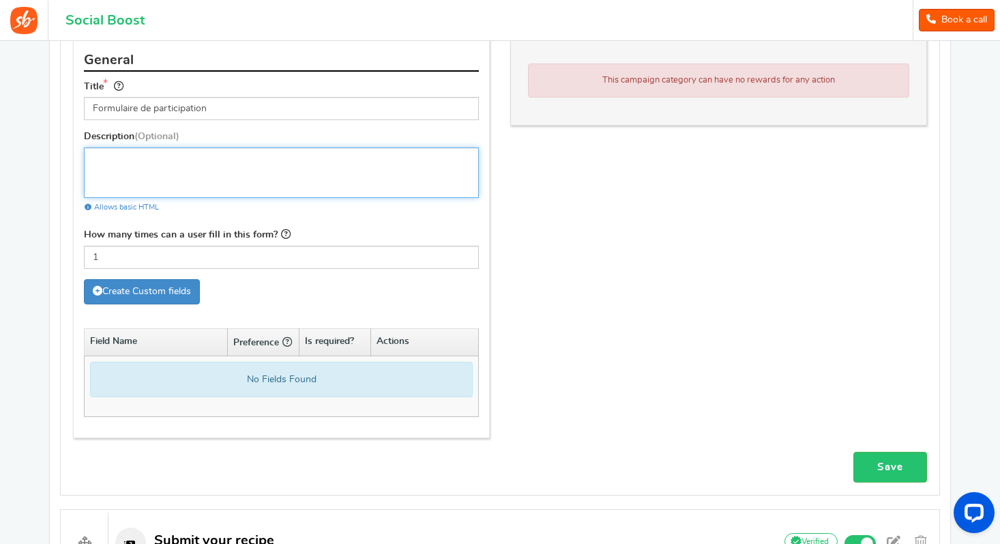
click at [178, 180] on textarea at bounding box center [281, 172] width 395 height 50
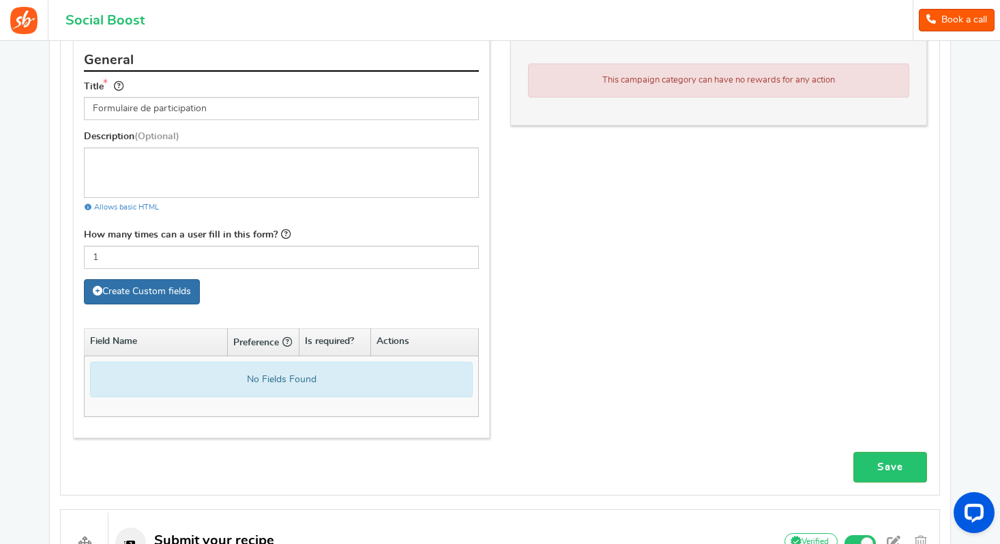
click at [140, 297] on link "Create Custom fields" at bounding box center [142, 291] width 116 height 25
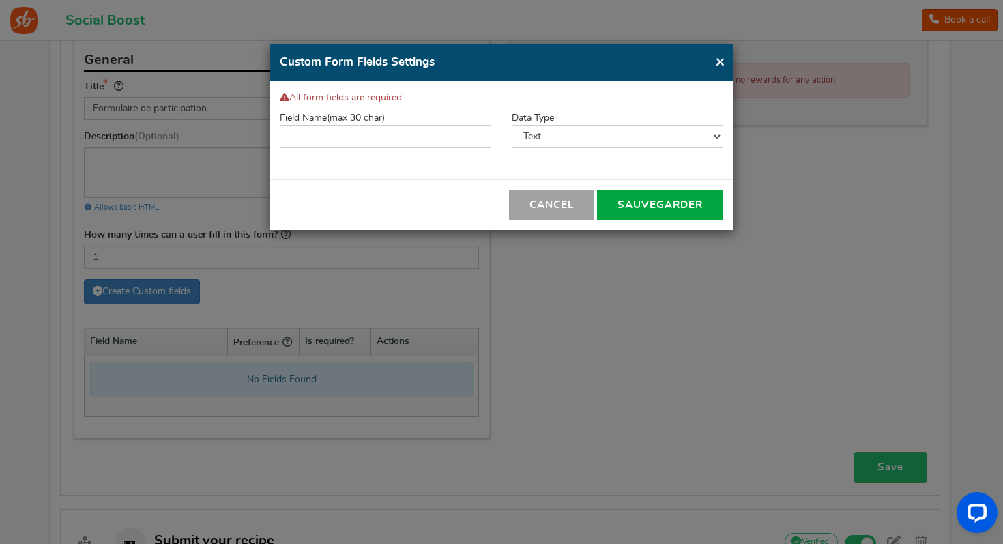
click at [559, 208] on button "Cancel" at bounding box center [551, 205] width 85 height 30
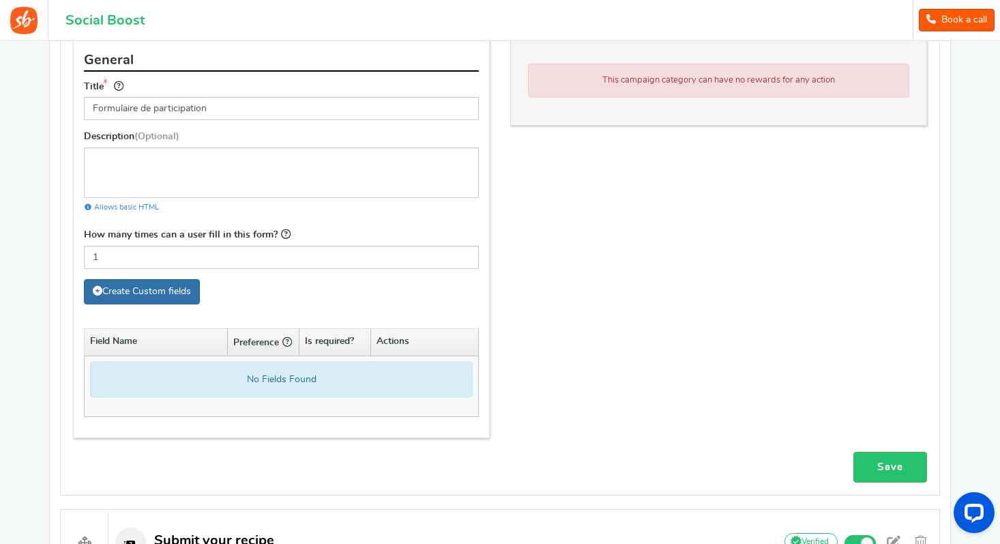
click at [158, 290] on link "Create Custom fields" at bounding box center [142, 291] width 116 height 25
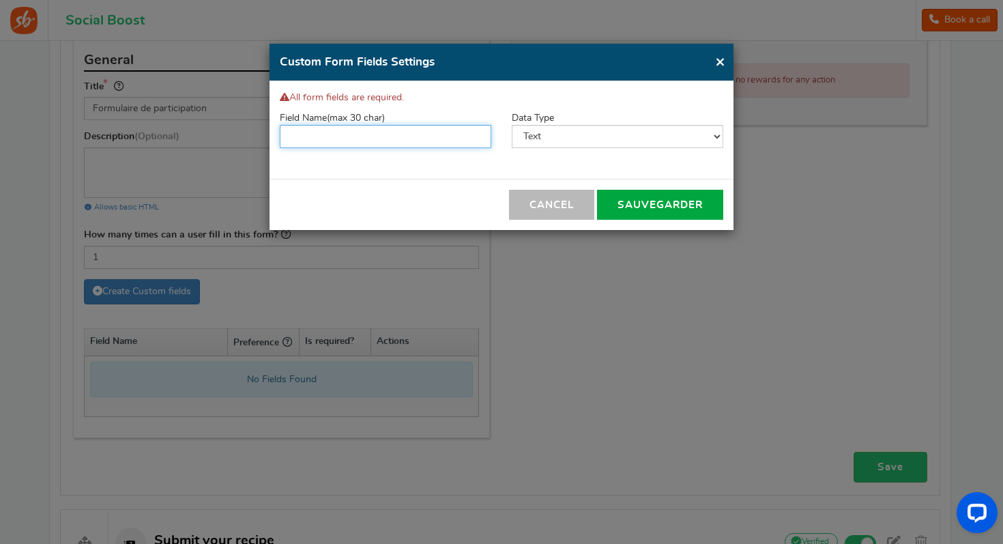
click at [409, 134] on input "text" at bounding box center [385, 136] width 211 height 23
type input "B"
type input "Nom"
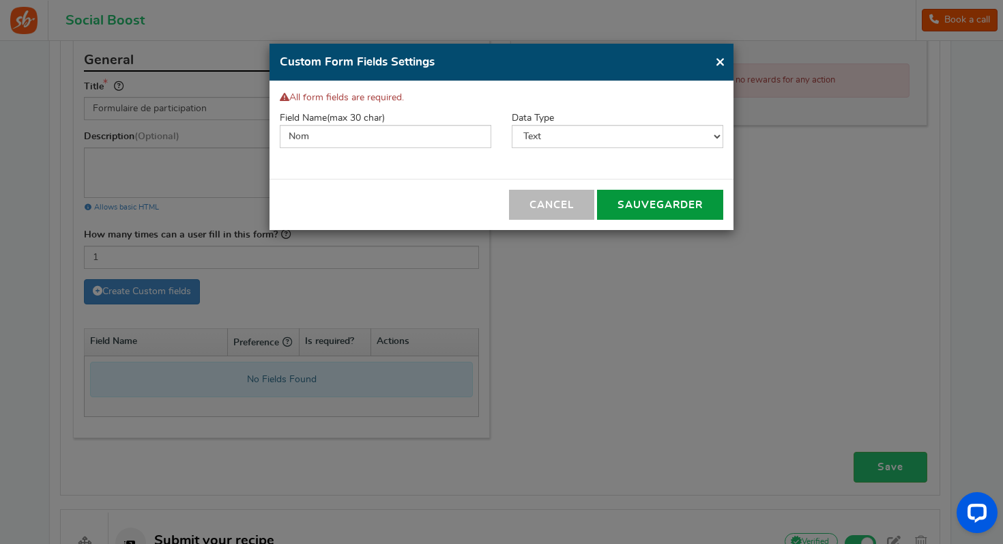
click at [686, 201] on button "sauvegarder" at bounding box center [660, 205] width 126 height 30
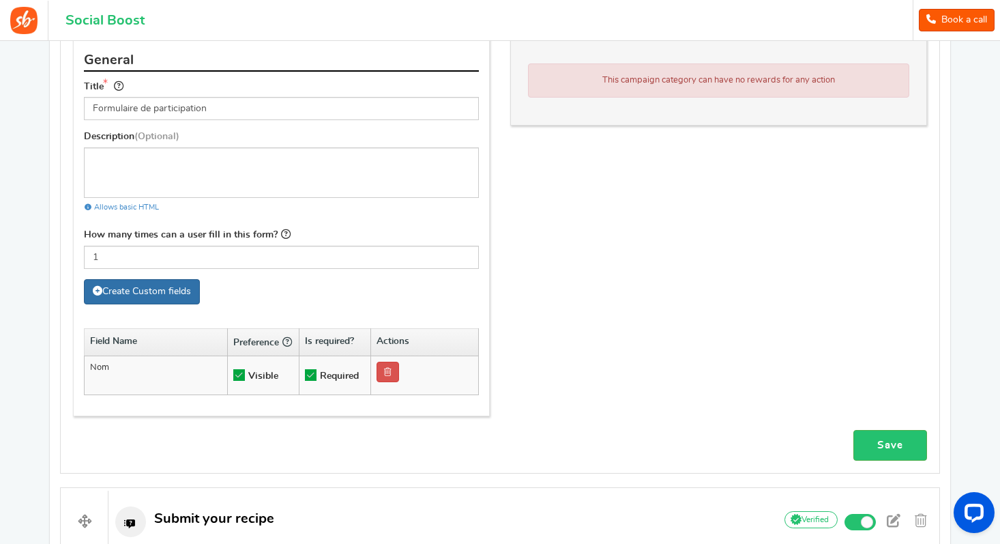
click at [179, 293] on link "Create Custom fields" at bounding box center [142, 291] width 116 height 25
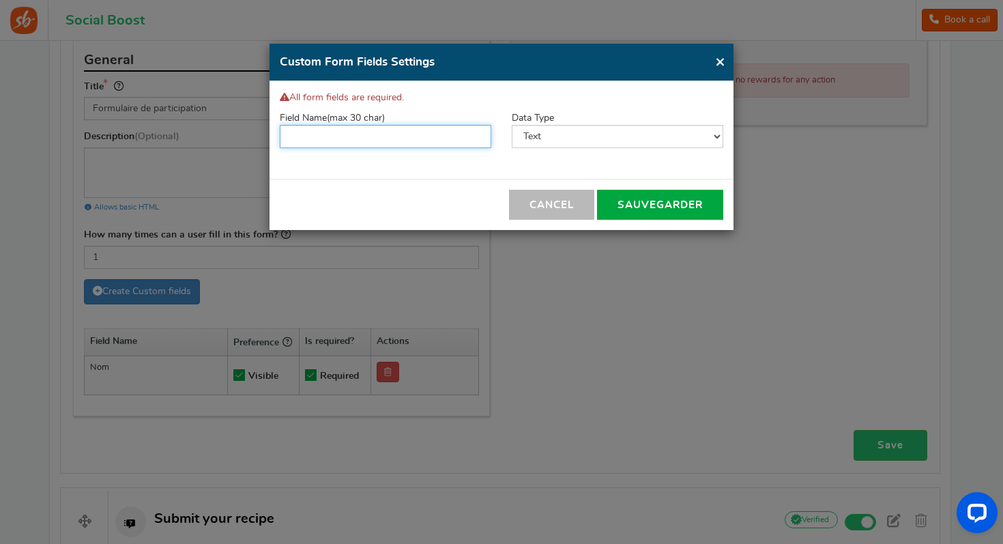
drag, startPoint x: 355, startPoint y: 140, endPoint x: 351, endPoint y: 146, distance: 7.4
click at [355, 141] on input "text" at bounding box center [385, 136] width 211 height 23
type input "Prénom"
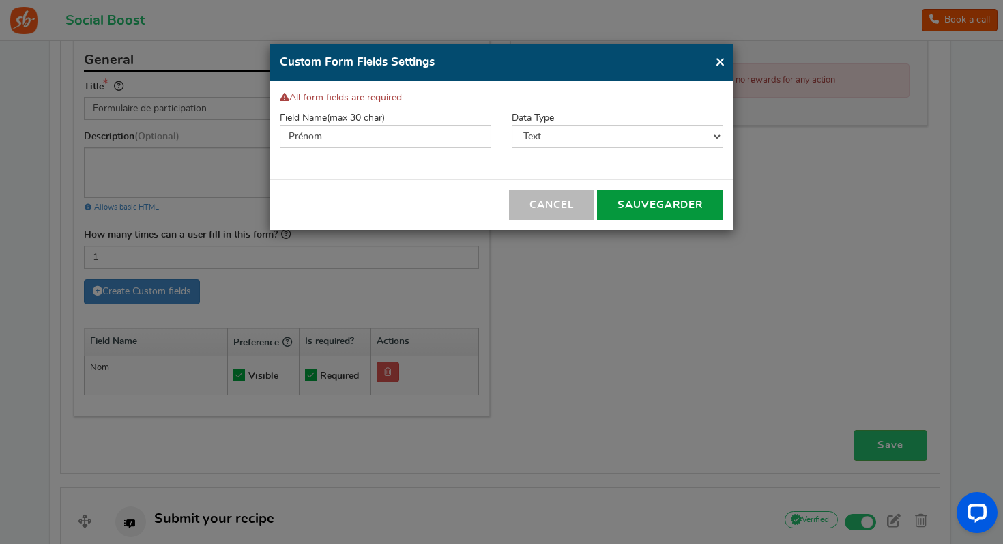
click at [657, 201] on button "sauvegarder" at bounding box center [660, 205] width 126 height 30
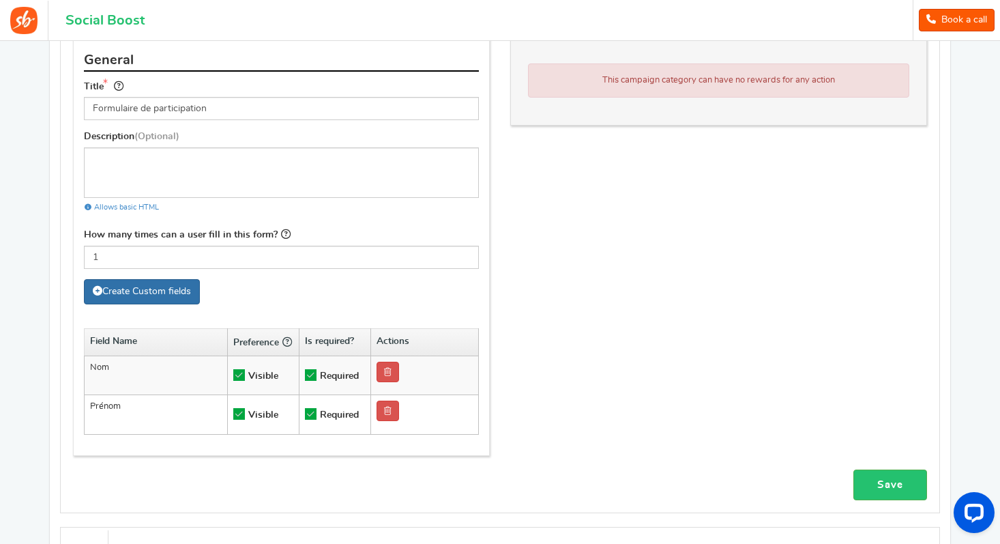
click at [134, 293] on link "Create Custom fields" at bounding box center [142, 291] width 116 height 25
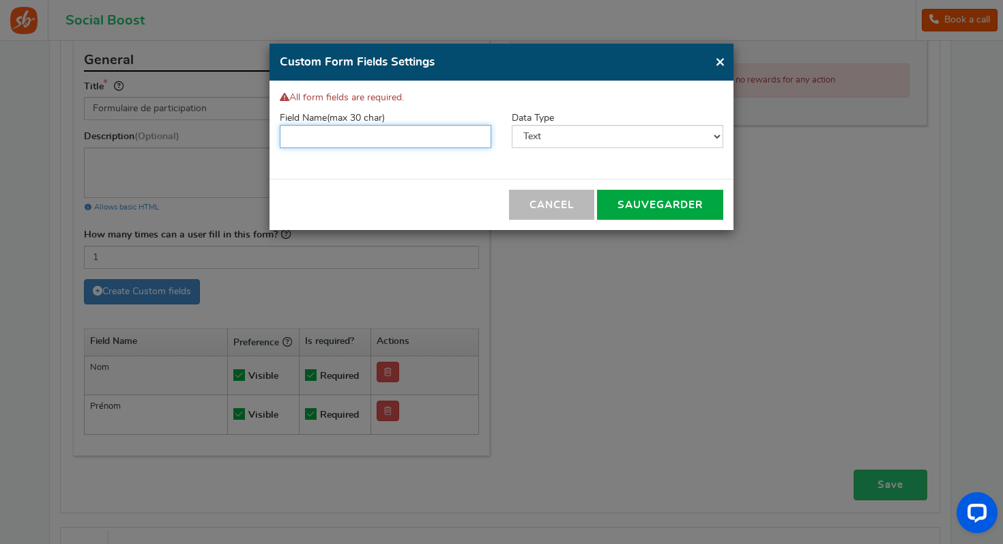
click at [397, 134] on input "text" at bounding box center [385, 136] width 211 height 23
type input "Email"
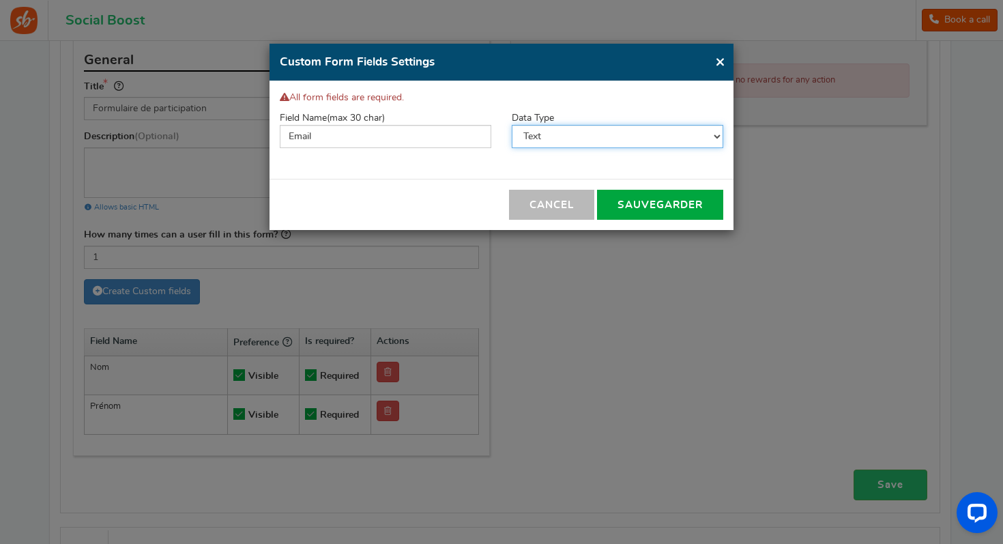
click at [636, 131] on select "Text Number Multiple Options (can only select one) Multiple Options (can select…" at bounding box center [617, 136] width 211 height 23
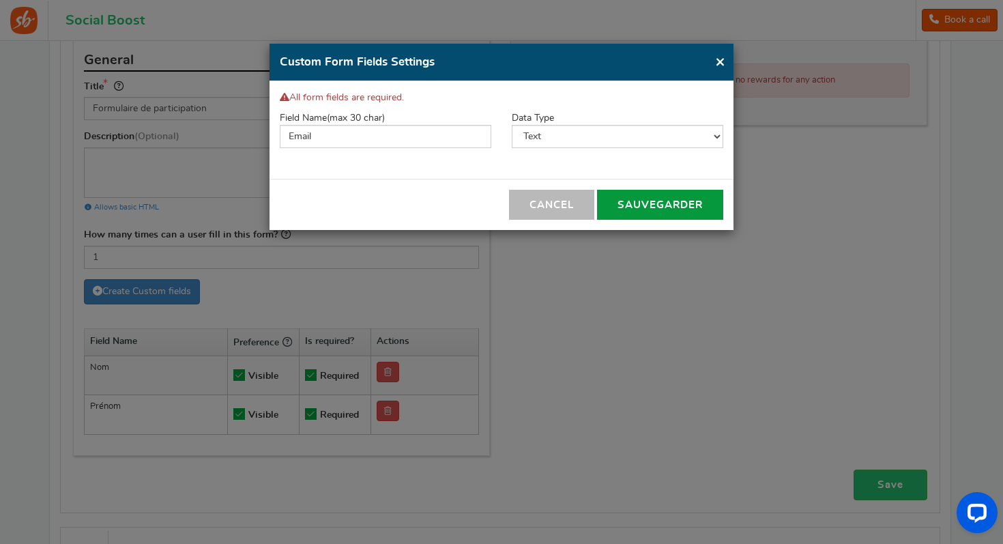
click at [674, 212] on button "sauvegarder" at bounding box center [660, 205] width 126 height 30
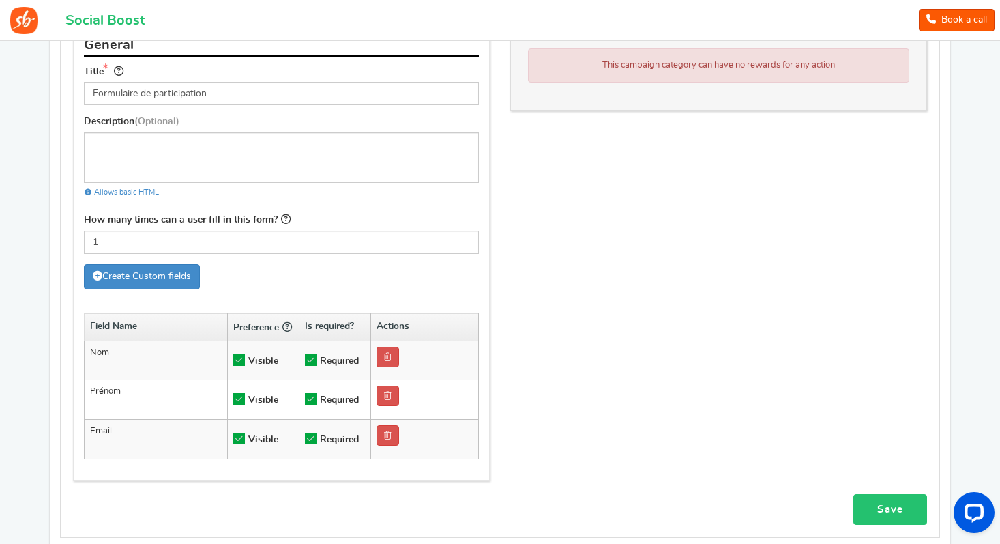
click at [894, 514] on link "Save" at bounding box center [890, 509] width 74 height 31
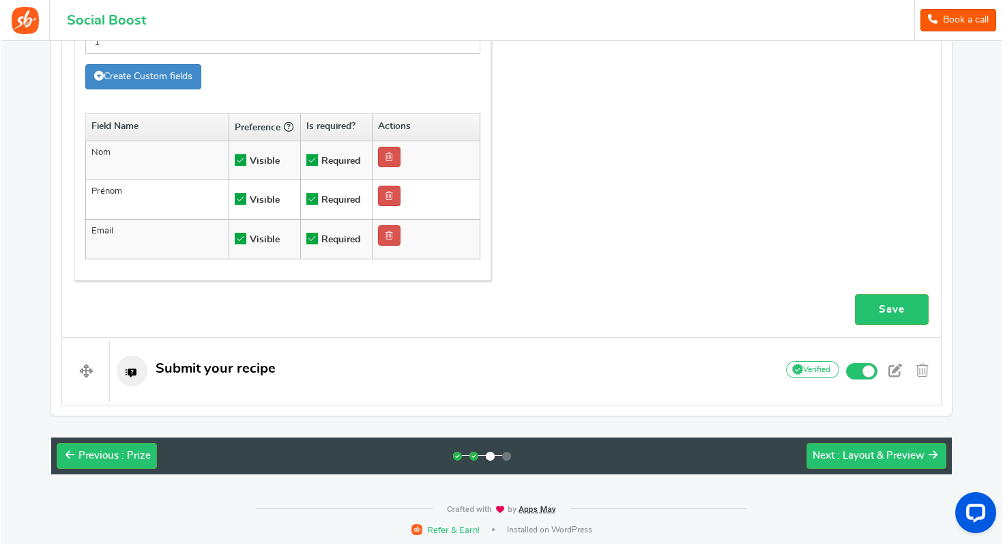
scroll to position [907, 0]
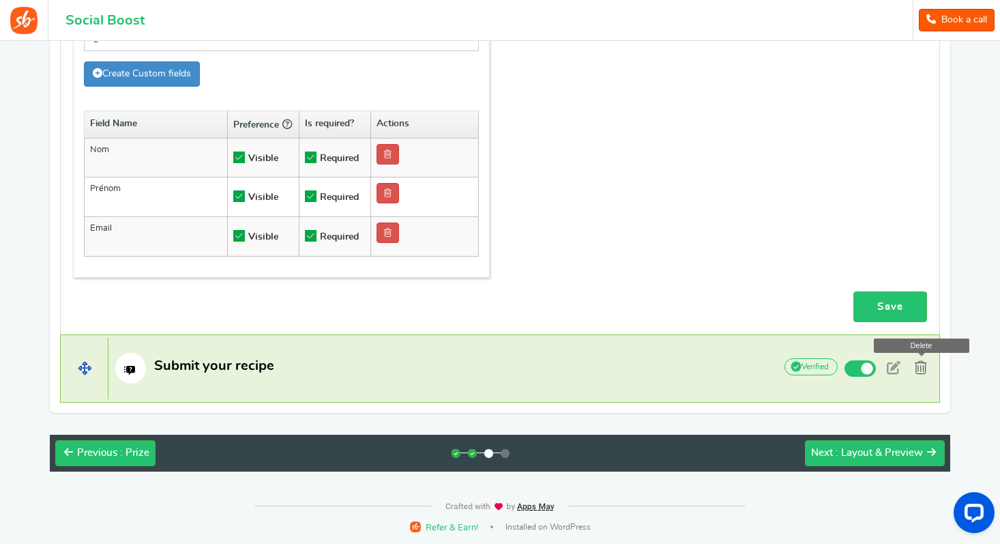
click at [926, 371] on span at bounding box center [921, 368] width 12 height 14
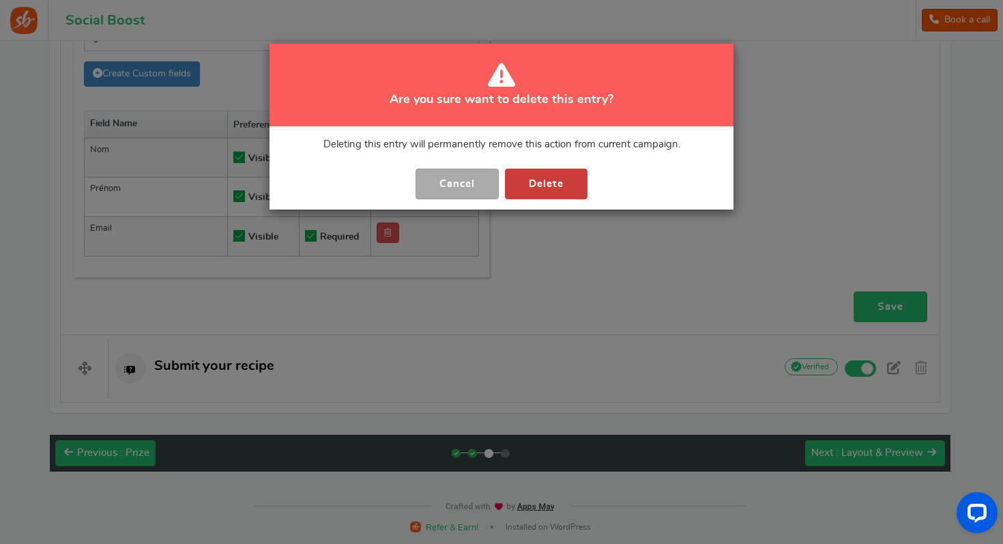
click at [563, 184] on button "Delete" at bounding box center [546, 183] width 83 height 31
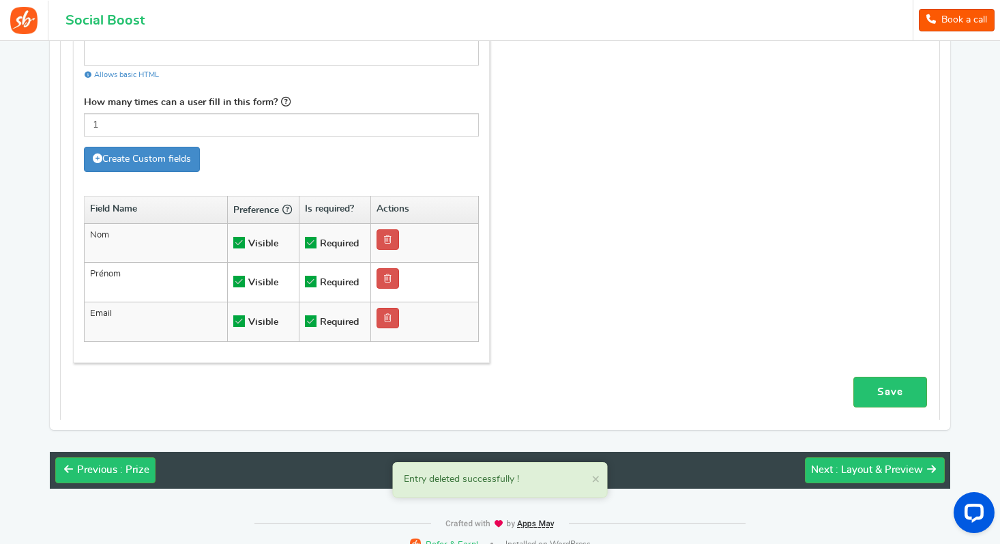
scroll to position [838, 0]
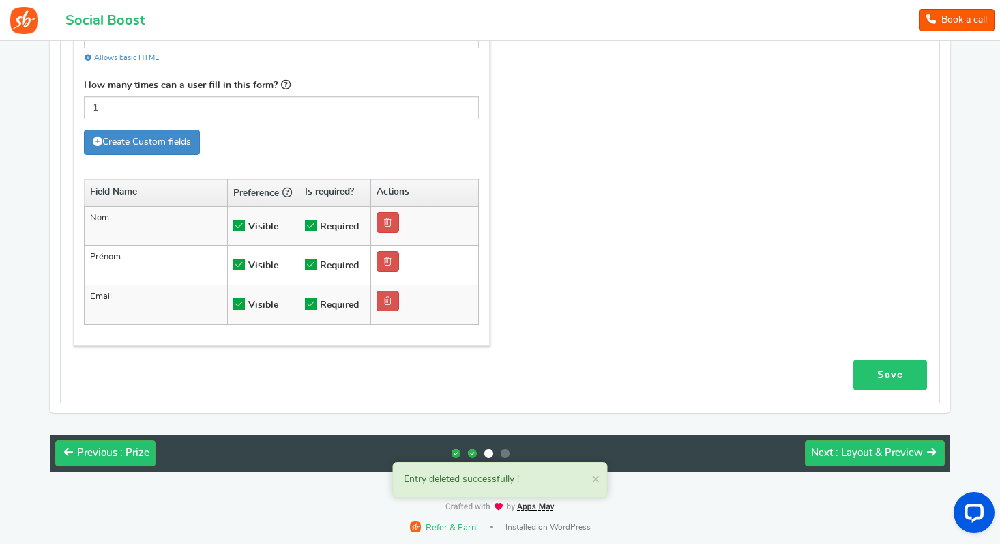
click at [896, 374] on link "Save" at bounding box center [890, 374] width 74 height 31
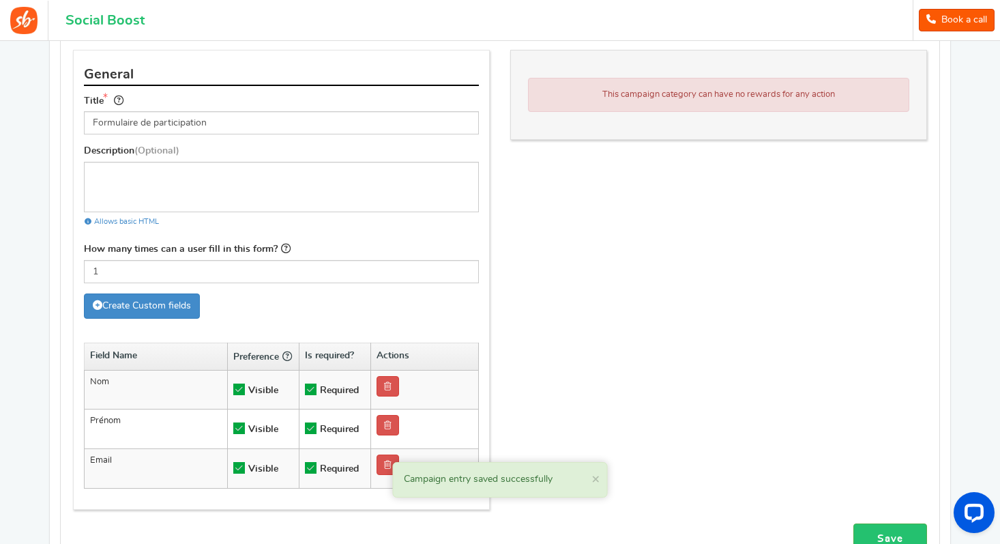
scroll to position [533, 0]
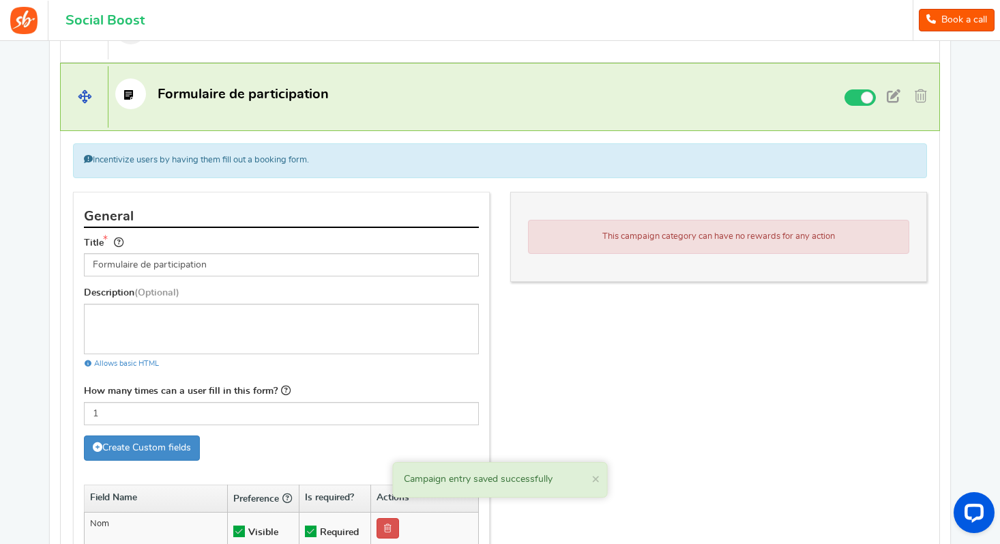
click at [221, 100] on span "Formulaire de participation" at bounding box center [243, 94] width 171 height 14
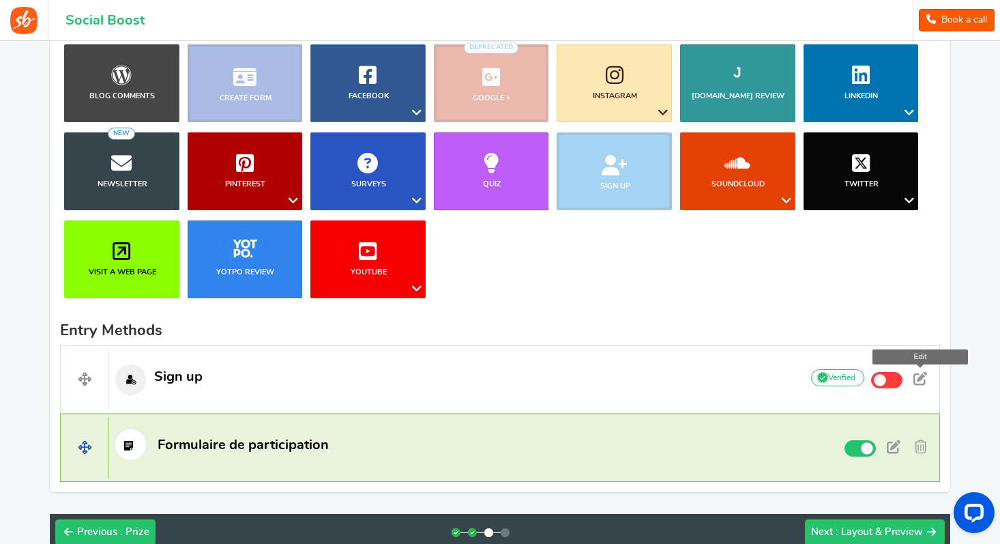
scroll to position [263, 0]
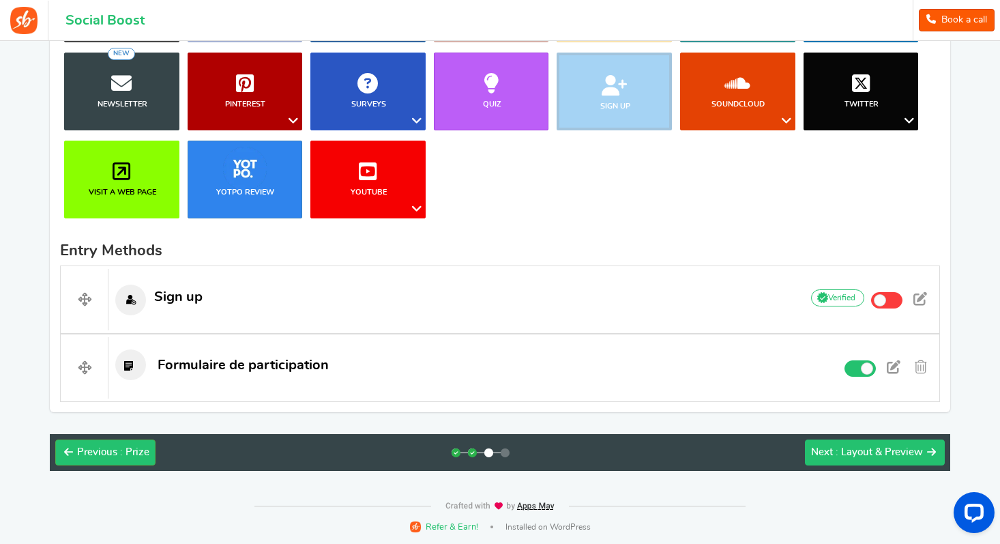
click at [866, 451] on span ": Layout & Preview" at bounding box center [879, 452] width 87 height 10
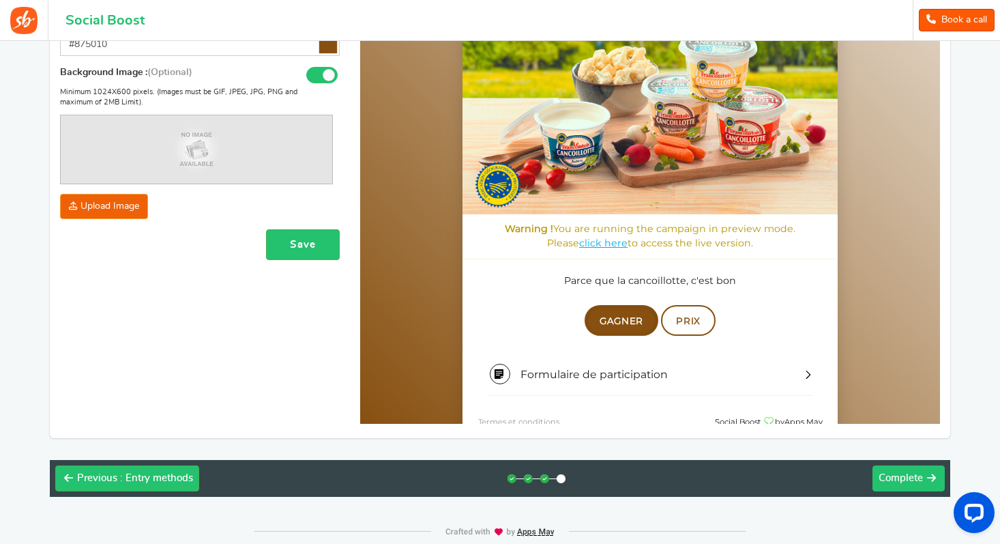
scroll to position [325, 0]
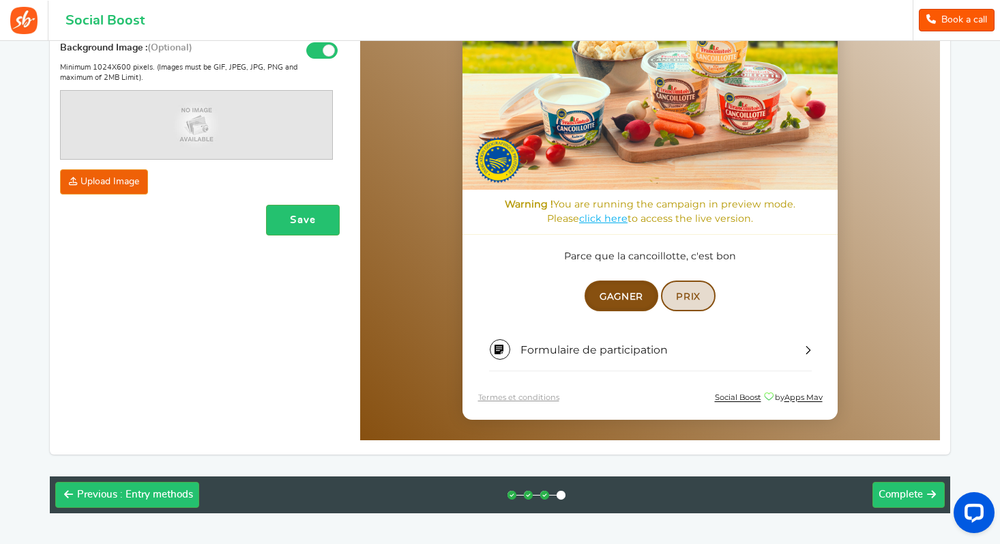
click at [693, 308] on link "Prix" at bounding box center [688, 296] width 55 height 30
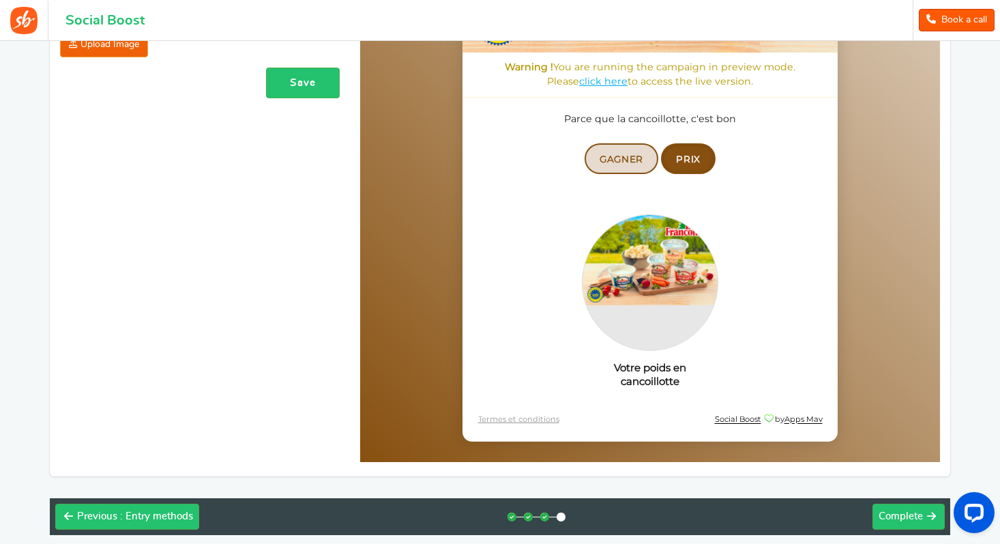
click at [643, 156] on span "Gagner" at bounding box center [622, 159] width 44 height 11
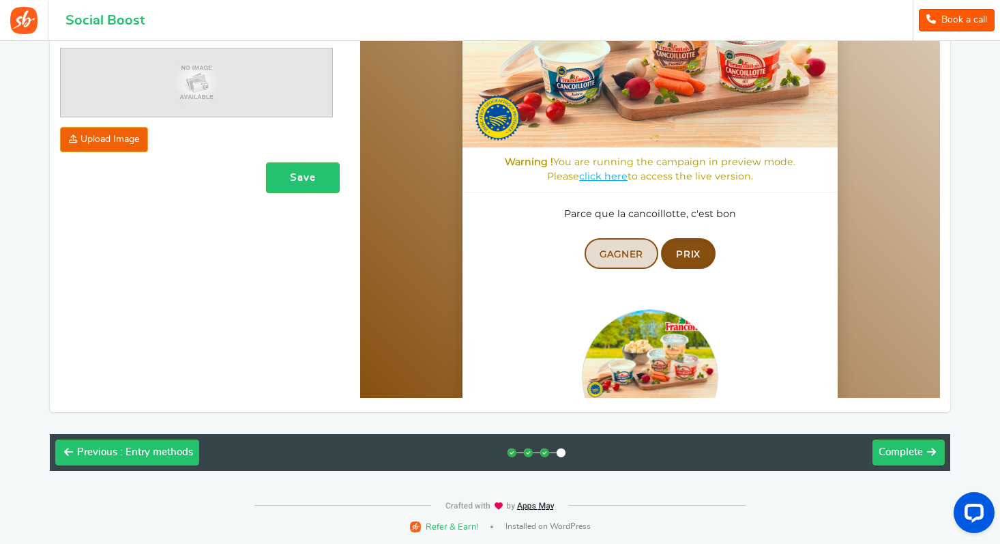
scroll to position [366, 0]
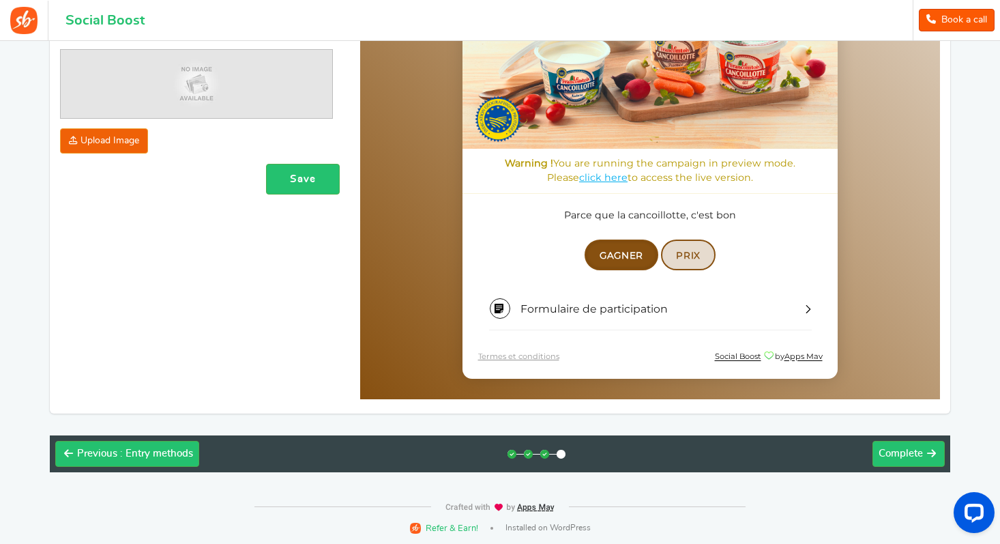
click at [686, 254] on span "Prix" at bounding box center [688, 255] width 25 height 11
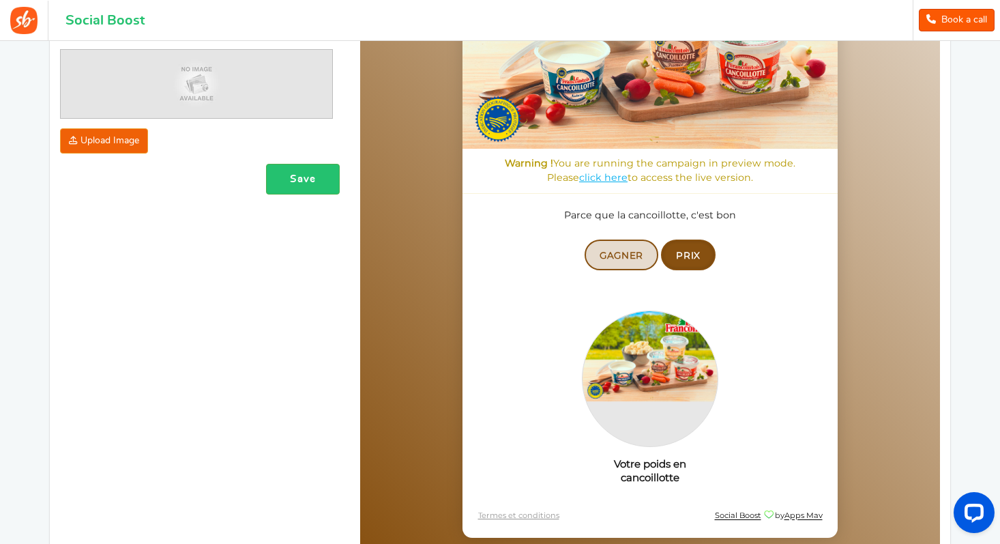
click at [610, 252] on span "Gagner" at bounding box center [622, 255] width 44 height 11
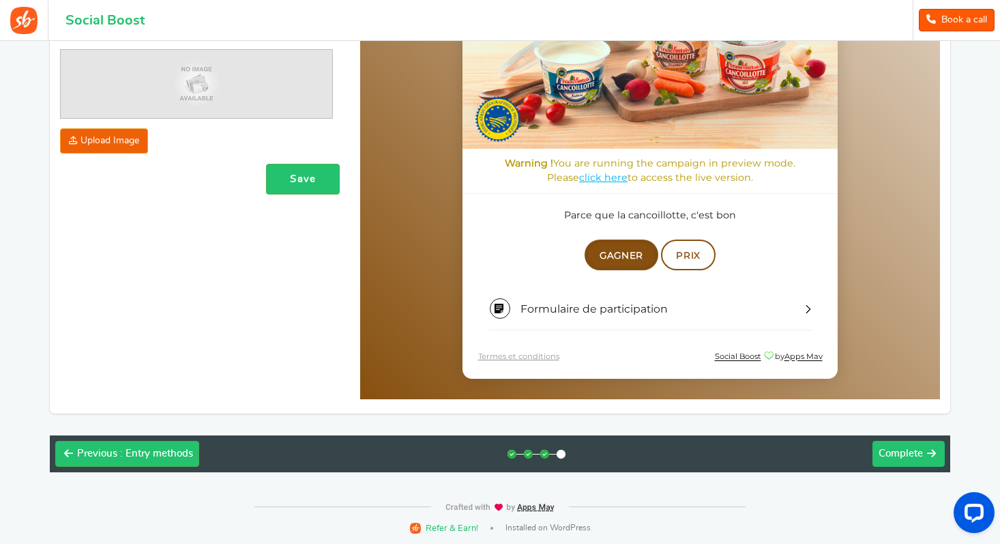
click at [938, 444] on button "Next Complete" at bounding box center [908, 454] width 72 height 26
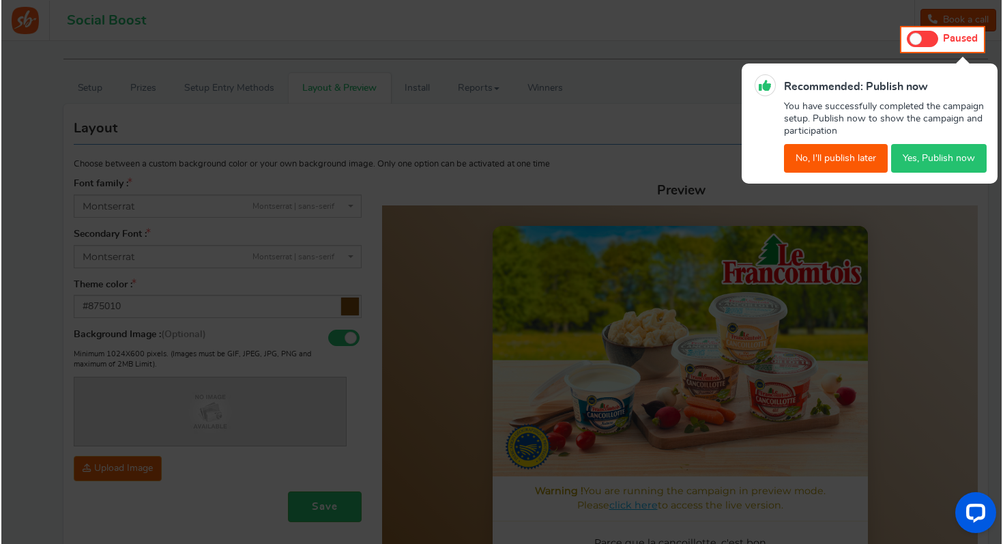
scroll to position [0, 0]
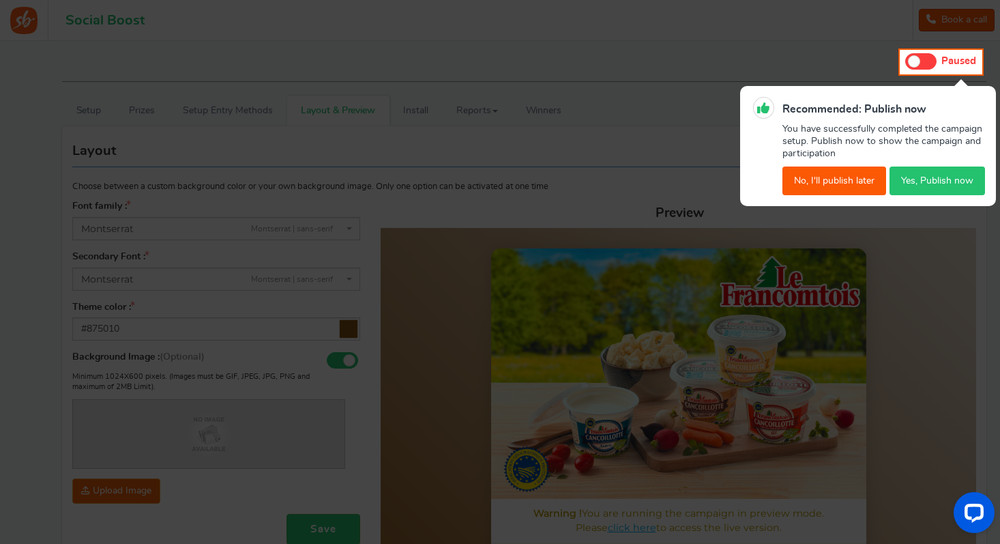
click at [932, 175] on button "Yes, Publish now" at bounding box center [936, 180] width 95 height 29
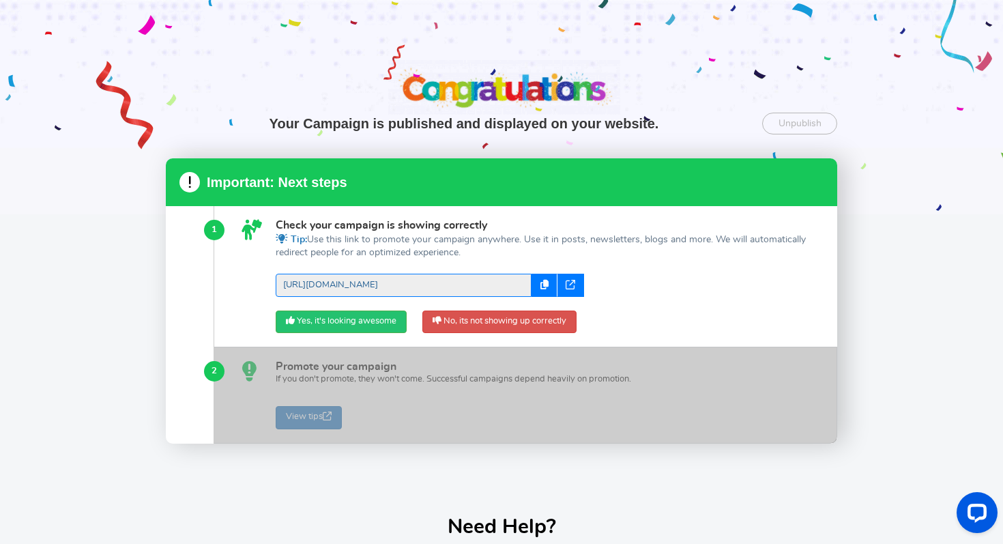
click at [425, 286] on link "[URL][DOMAIN_NAME]" at bounding box center [404, 285] width 256 height 23
click at [340, 316] on link "Yes, it's looking awesome" at bounding box center [341, 321] width 131 height 23
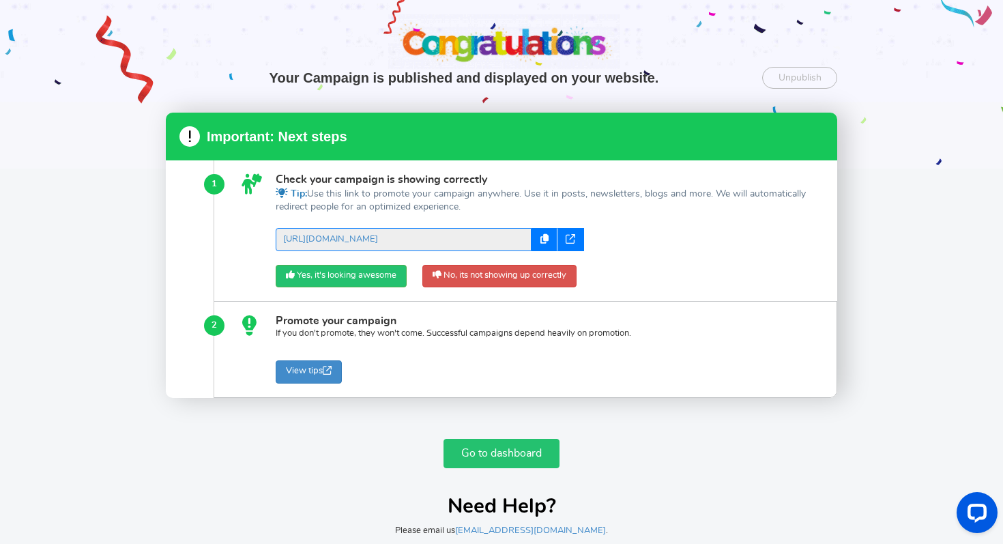
click at [516, 448] on link "Go to dashboard" at bounding box center [501, 453] width 116 height 29
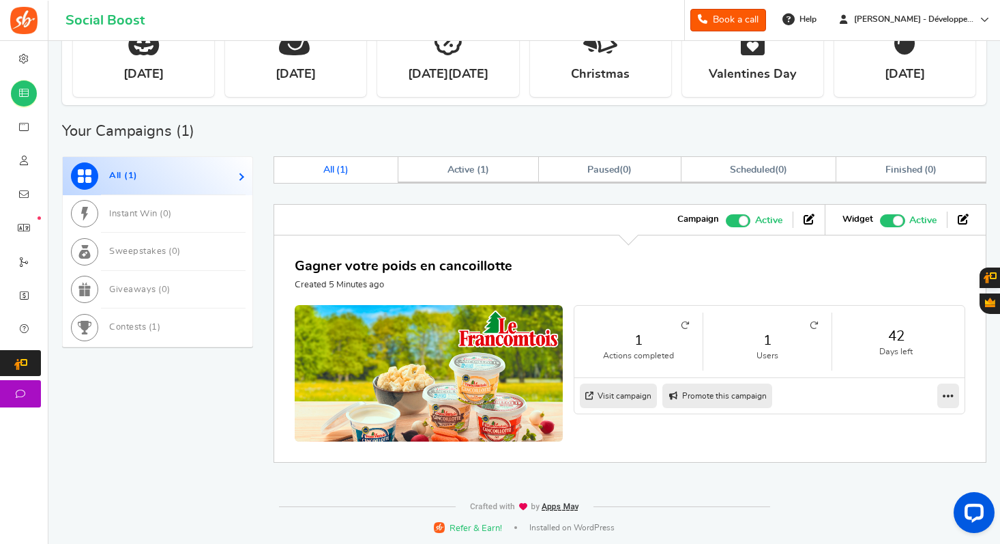
click at [892, 224] on span "Recommended: TURN ON" at bounding box center [892, 220] width 25 height 13
click at [880, 223] on input "Recommended: TURN ON Active Paused" at bounding box center [880, 218] width 0 height 9
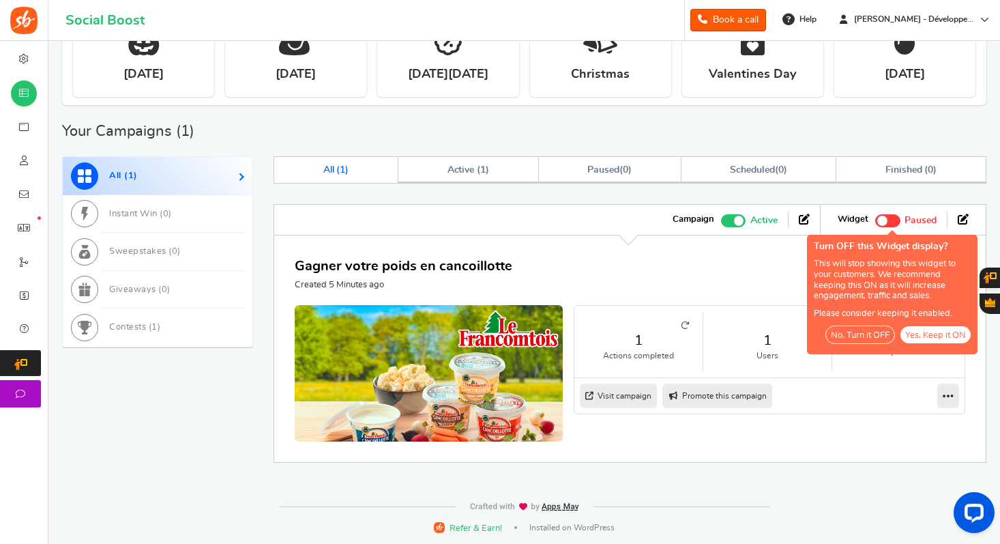
click at [878, 338] on button "No, Turn it OFF" at bounding box center [860, 334] width 70 height 18
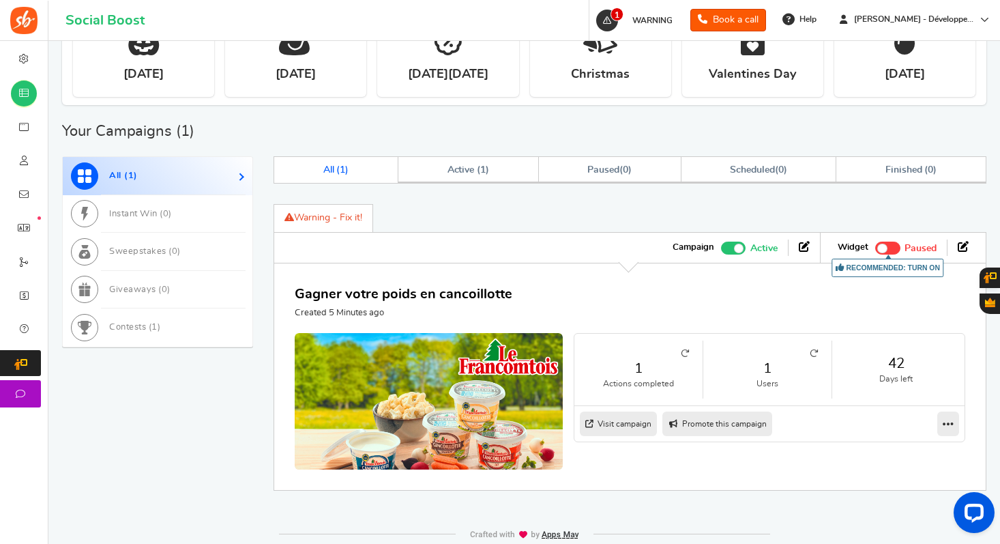
click at [737, 248] on span at bounding box center [739, 249] width 10 height 10
click at [721, 248] on input "Active Paused" at bounding box center [721, 246] width 0 height 9
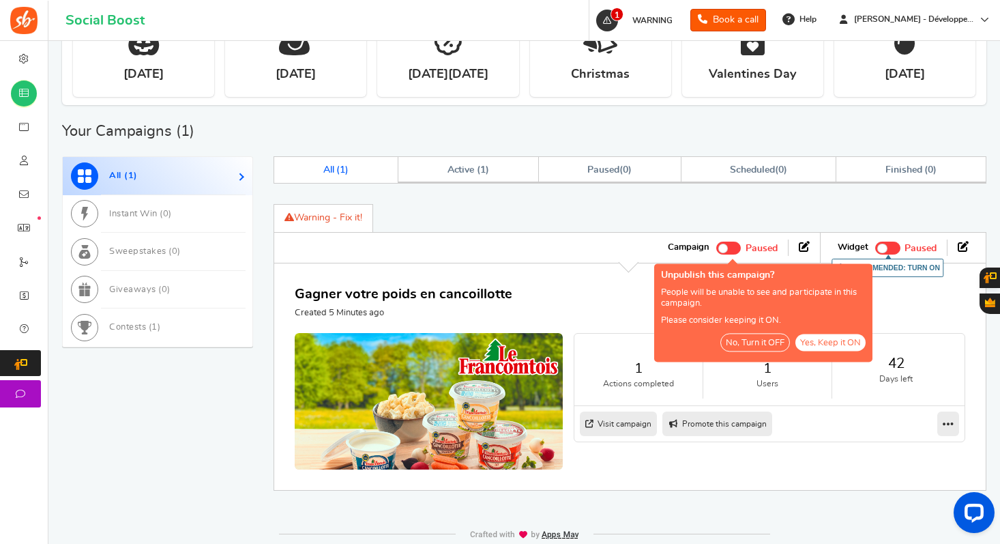
click at [776, 344] on button "No, Turn it OFF" at bounding box center [755, 342] width 70 height 18
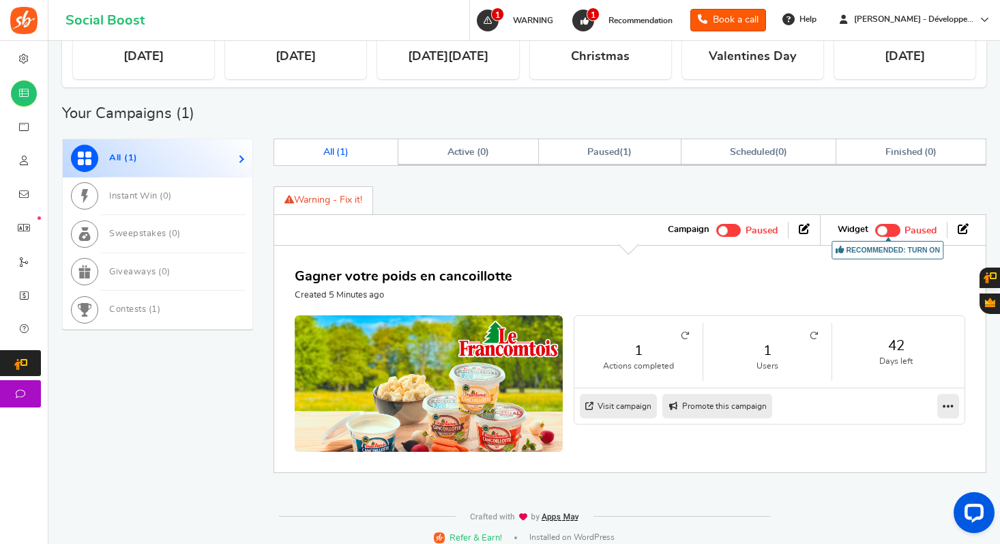
scroll to position [351, 0]
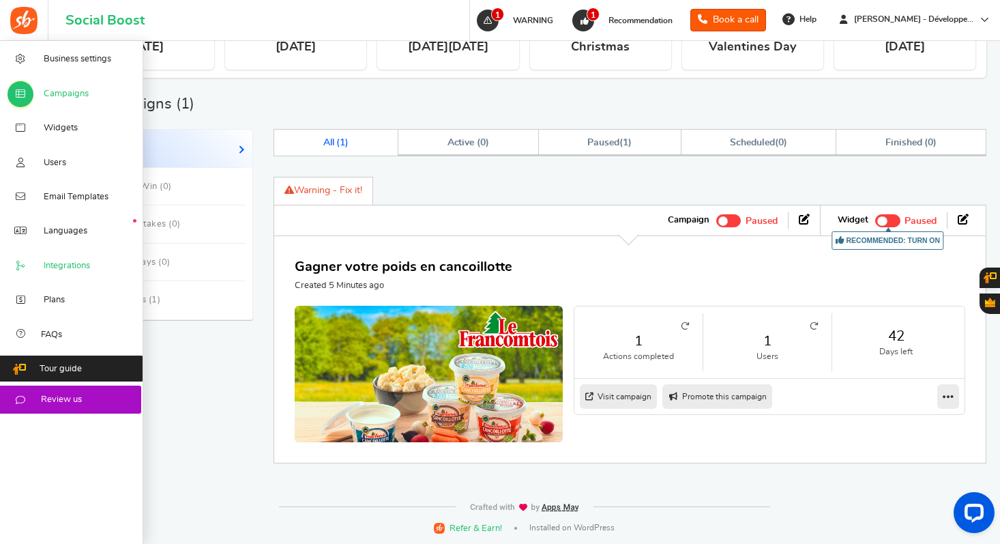
click at [86, 267] on span "Integrations" at bounding box center [67, 266] width 46 height 12
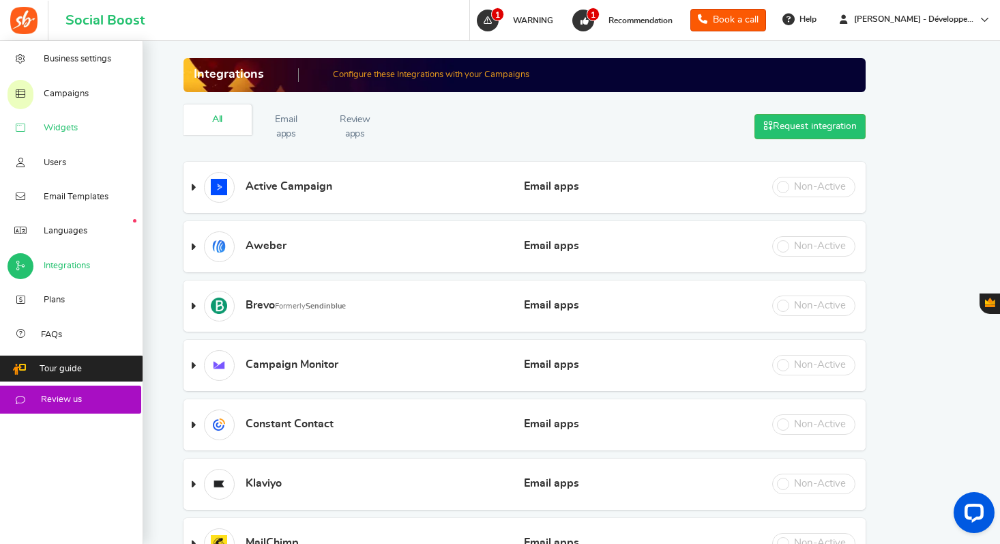
click at [78, 131] on link "Widgets" at bounding box center [71, 128] width 143 height 34
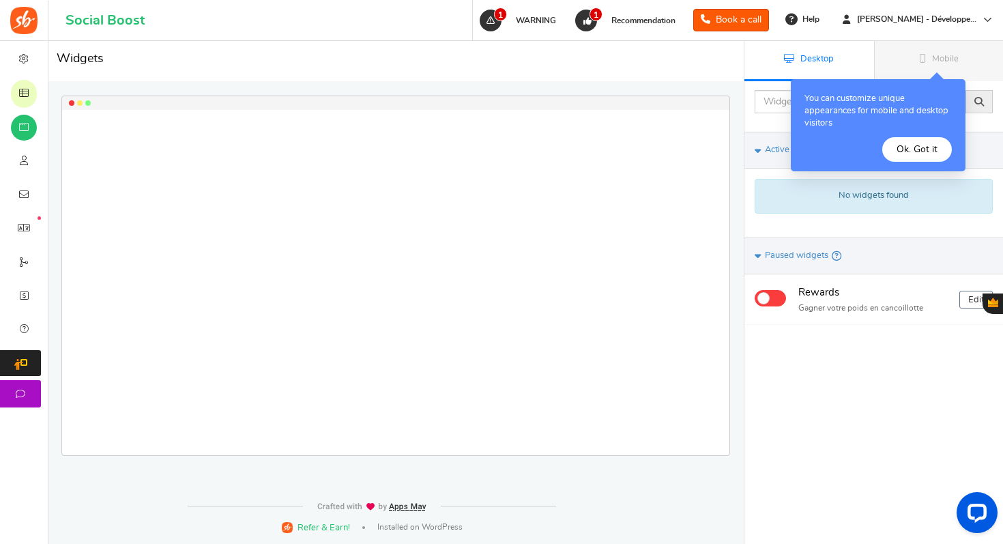
click at [901, 145] on button "Ok. Got it" at bounding box center [917, 149] width 70 height 25
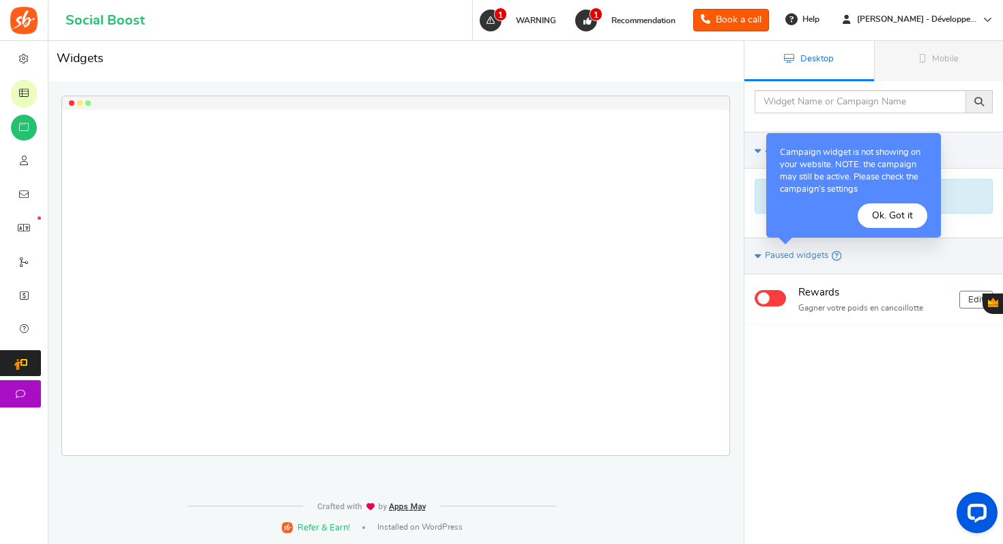
click at [898, 222] on button "Ok. Got it" at bounding box center [892, 215] width 70 height 25
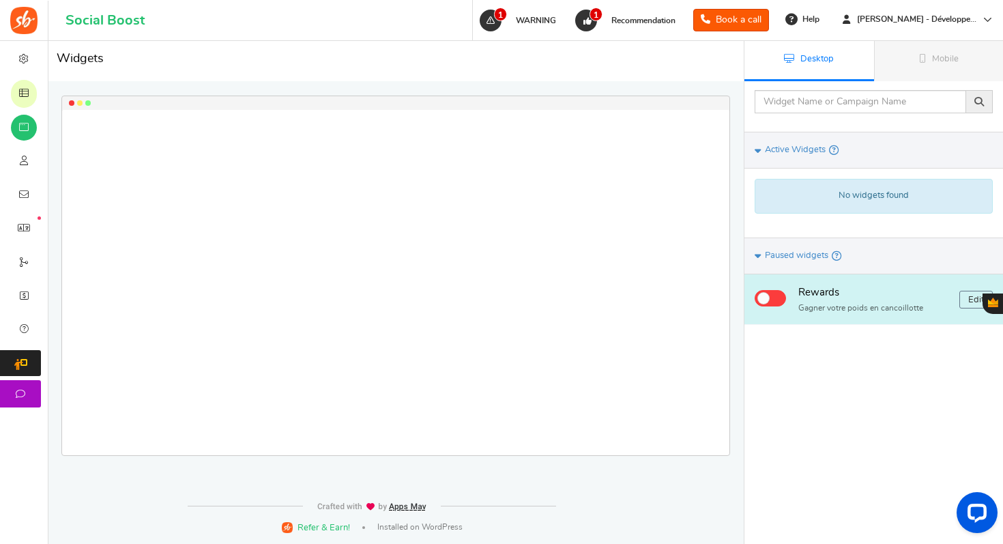
click at [750, 295] on div "Rewards Gagner votre poids en cancoillotte Edit" at bounding box center [873, 299] width 259 height 50
click at [778, 297] on span at bounding box center [769, 298] width 31 height 16
click at [763, 297] on input "checkbox" at bounding box center [758, 295] width 9 height 9
click at [774, 299] on span at bounding box center [777, 298] width 12 height 12
click at [763, 299] on input "checkbox" at bounding box center [758, 295] width 9 height 9
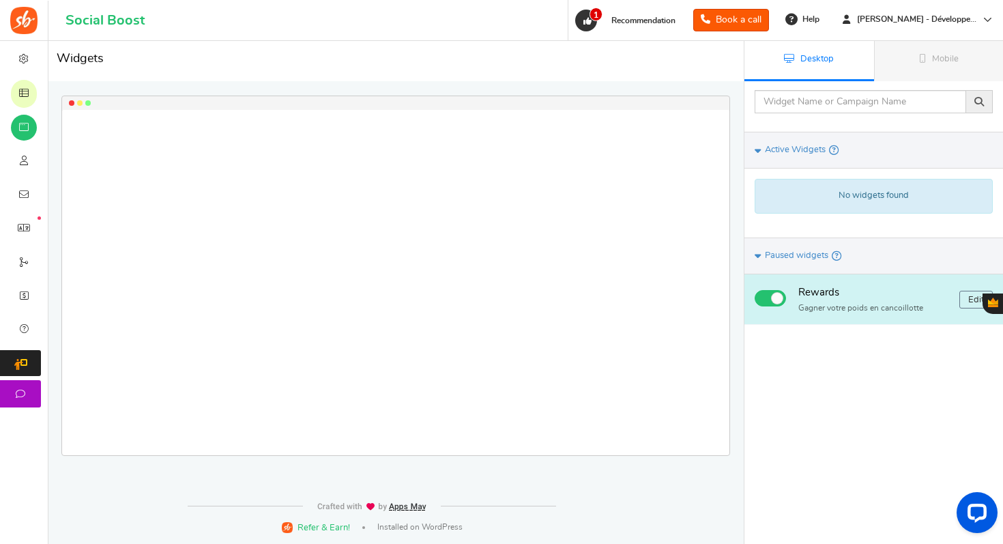
checkbox input "false"
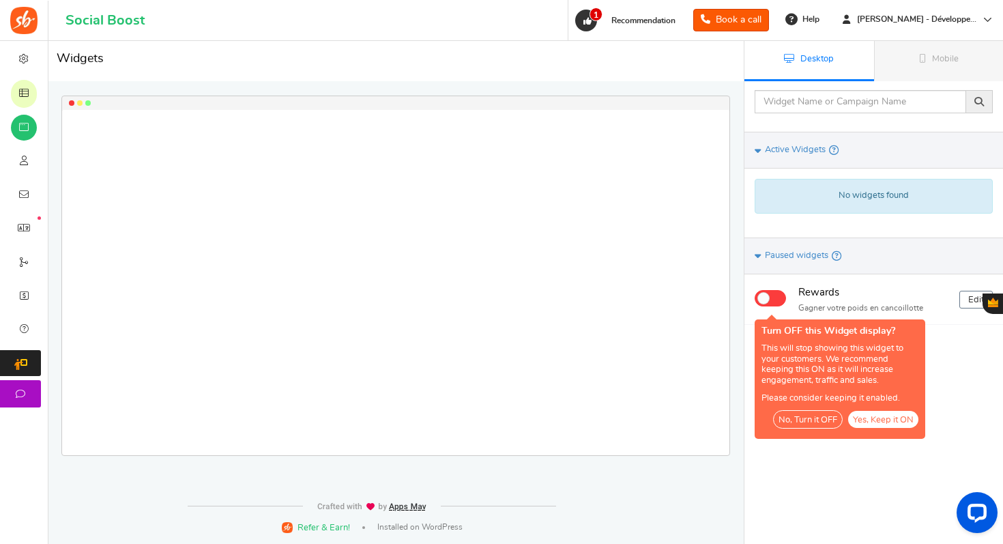
click at [797, 422] on button "No, Turn it OFF" at bounding box center [808, 419] width 70 height 18
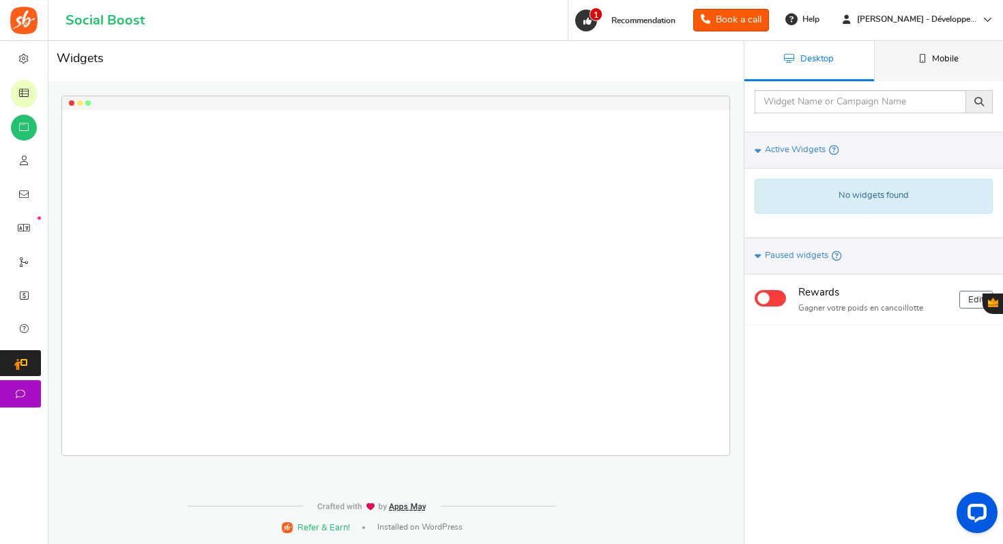
click at [960, 67] on link "Mobile" at bounding box center [939, 61] width 130 height 40
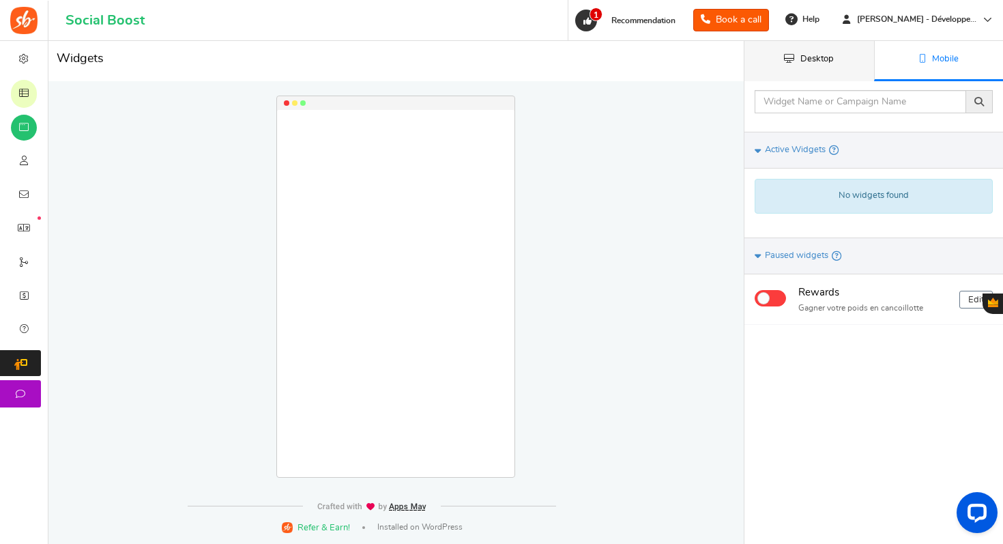
click at [787, 61] on icon at bounding box center [789, 58] width 10 height 9
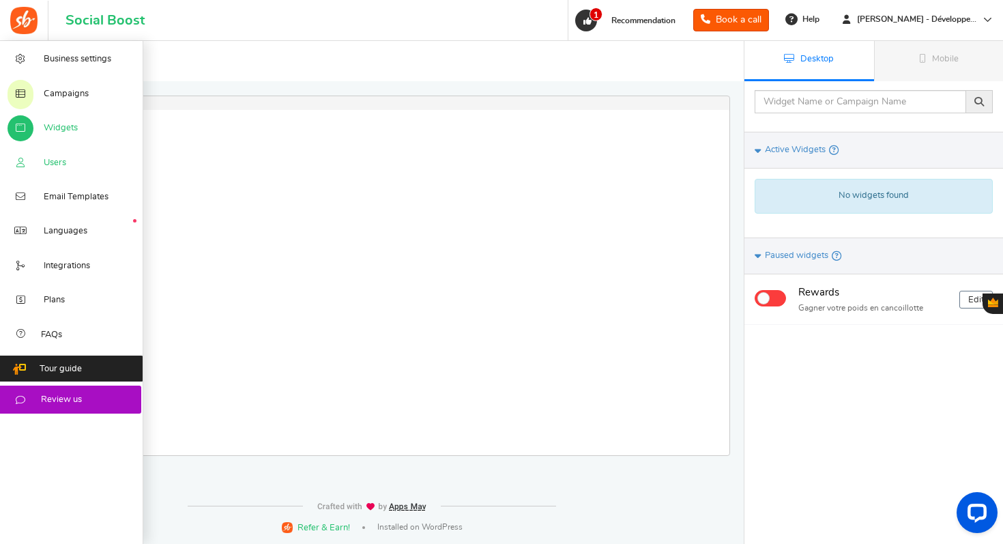
click at [64, 150] on link "Users" at bounding box center [71, 162] width 143 height 34
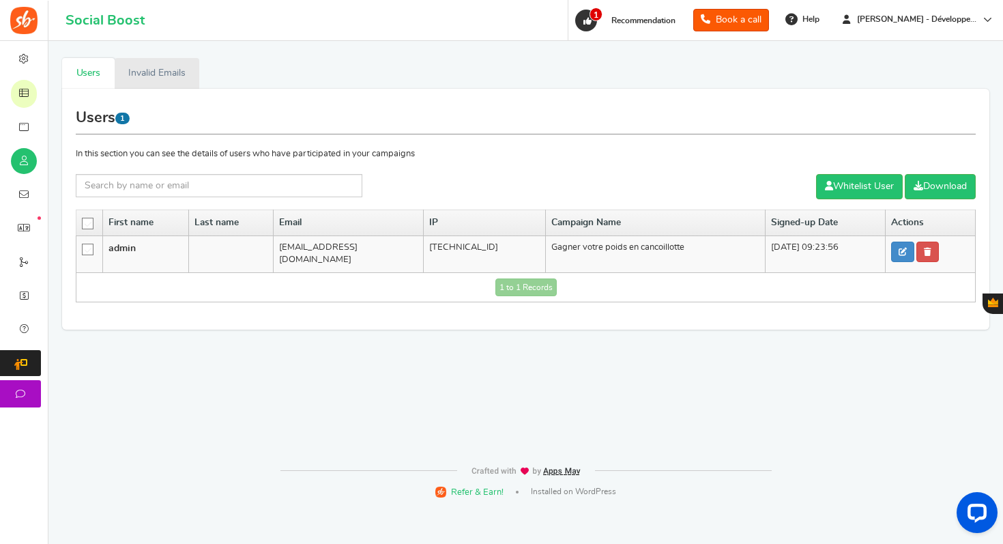
click at [131, 67] on link "Invalid Emails" at bounding box center [157, 73] width 85 height 31
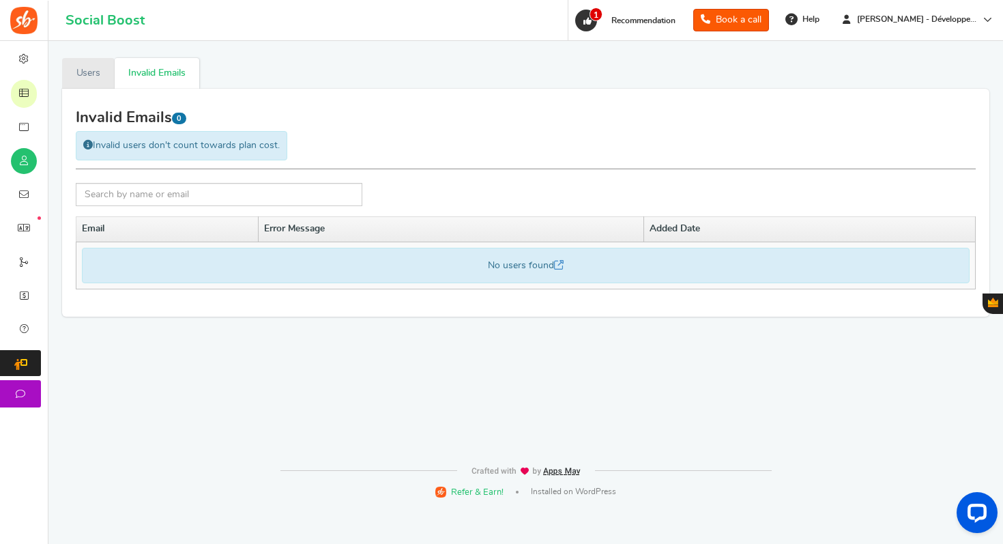
click at [83, 75] on link "Users" at bounding box center [88, 73] width 53 height 31
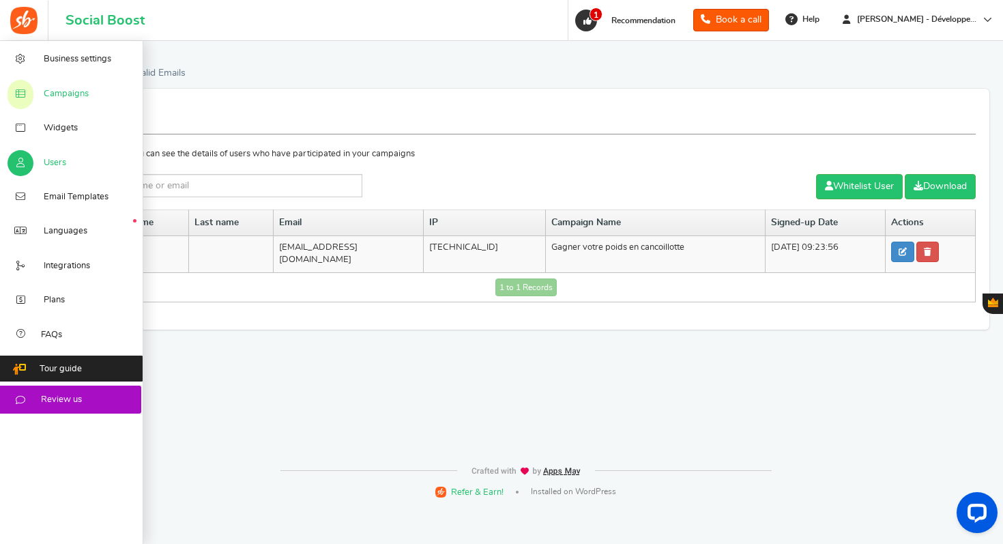
click at [109, 105] on link "Campaigns" at bounding box center [71, 93] width 143 height 34
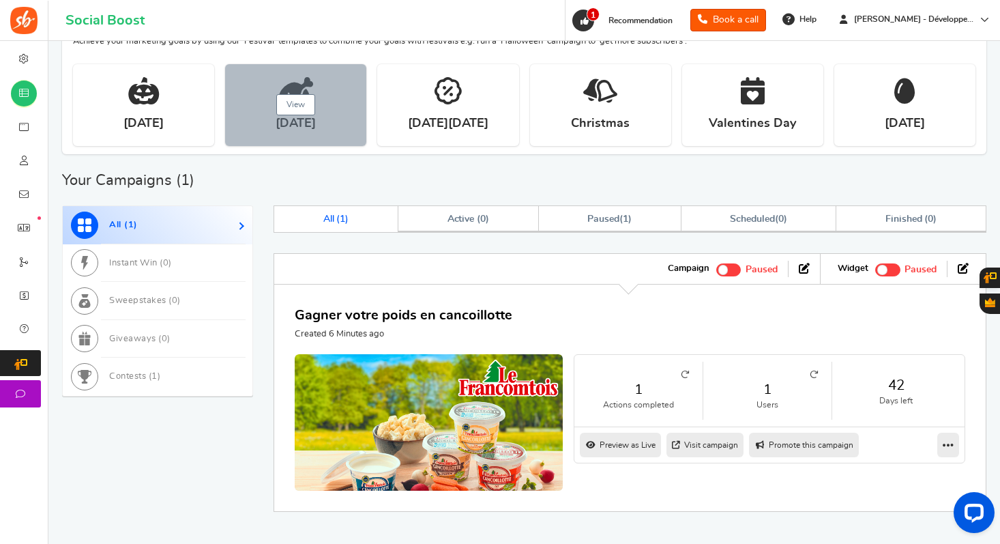
scroll to position [301, 0]
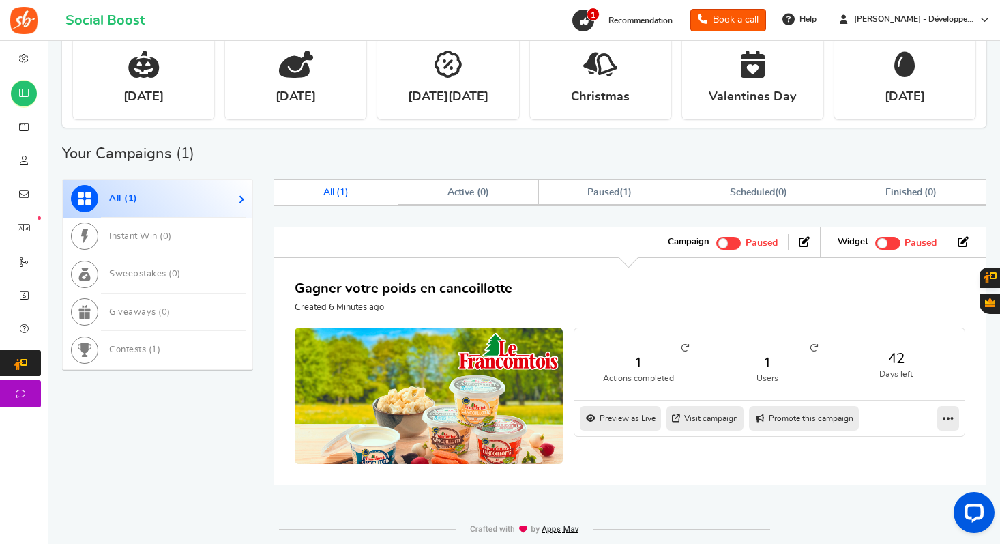
click at [722, 420] on link "Visit campaign" at bounding box center [704, 418] width 77 height 25
click at [935, 417] on nav "Visit campaign Preview as Live Visit campaign Promote this campaign Switch Them…" at bounding box center [769, 417] width 390 height 35
click at [943, 415] on icon at bounding box center [948, 418] width 11 height 12
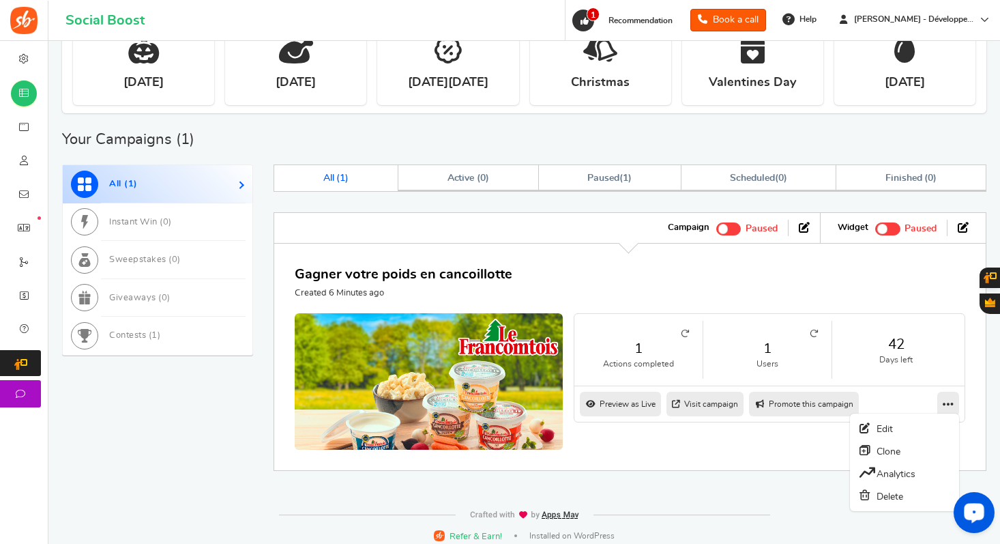
scroll to position [323, 0]
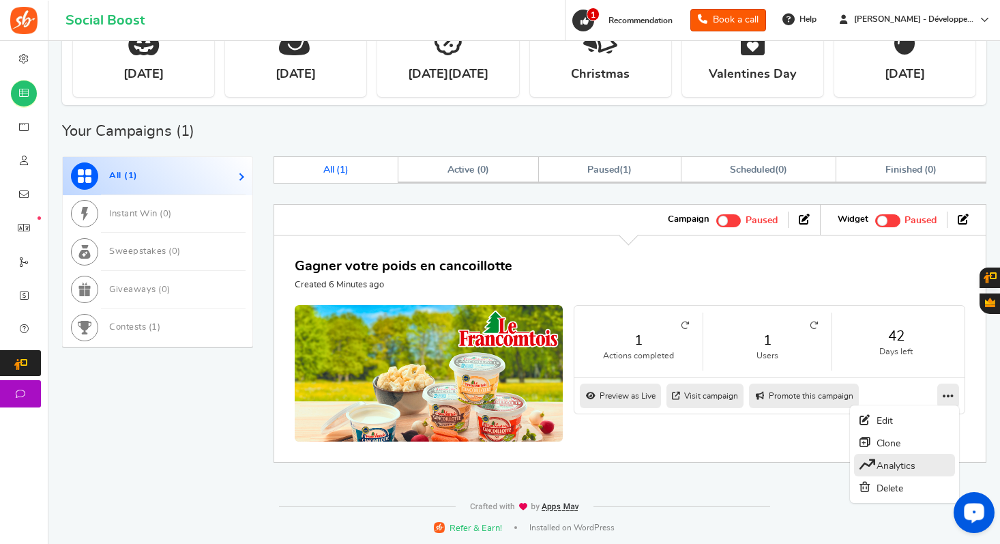
click at [913, 469] on link "Analytics" at bounding box center [904, 465] width 101 height 23
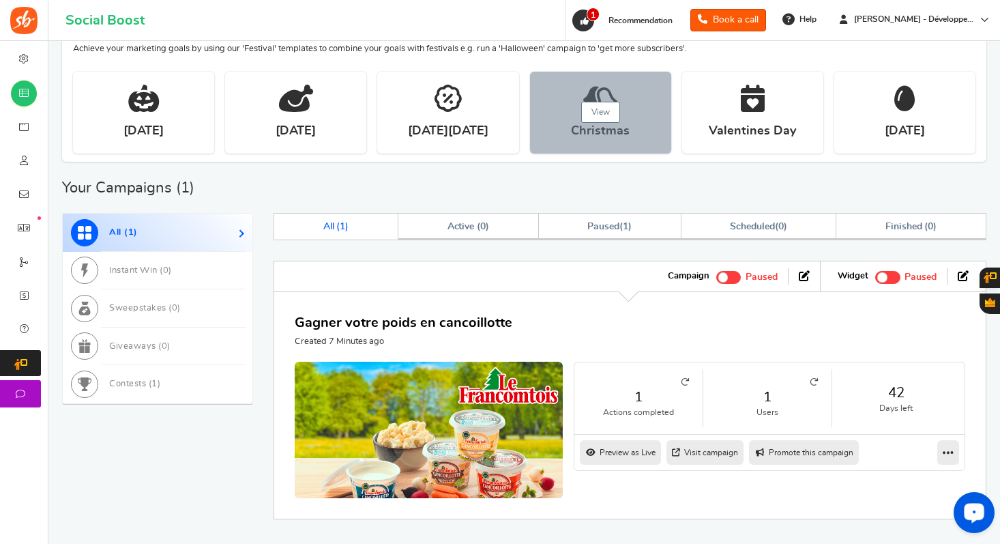
scroll to position [323, 0]
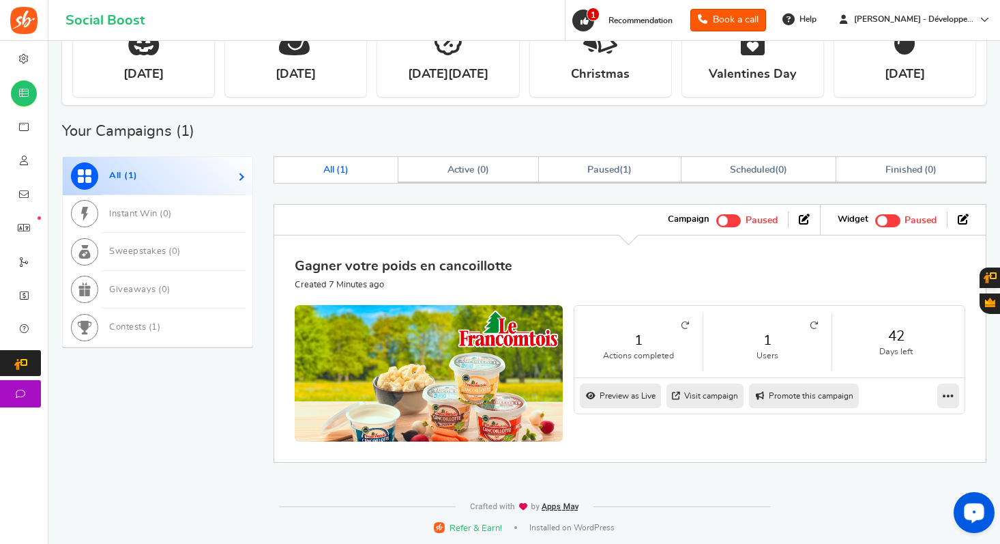
click at [432, 266] on link "Gagner votre poids en cancoillotte" at bounding box center [404, 266] width 218 height 14
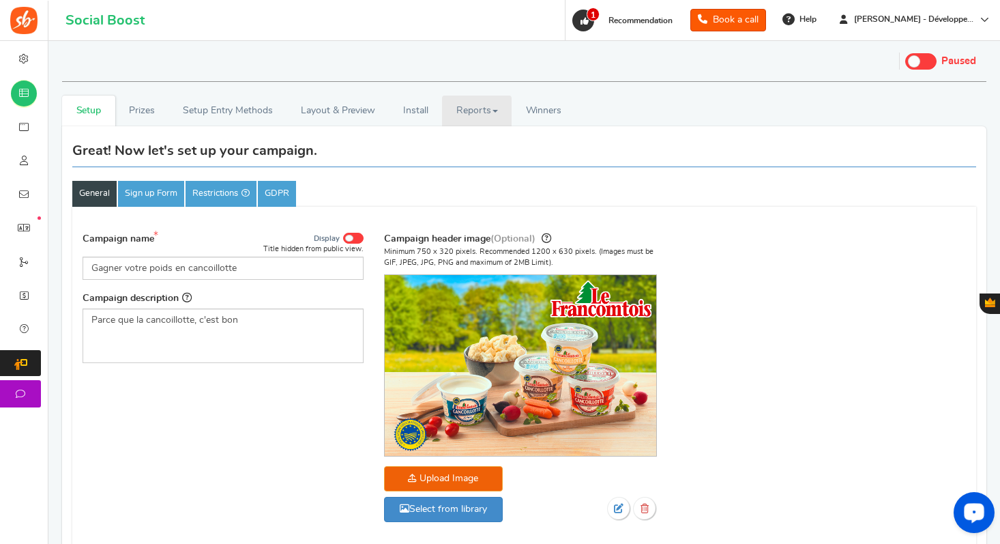
click at [501, 114] on link "Reports" at bounding box center [477, 110] width 70 height 31
click at [403, 109] on link "Install" at bounding box center [415, 110] width 53 height 31
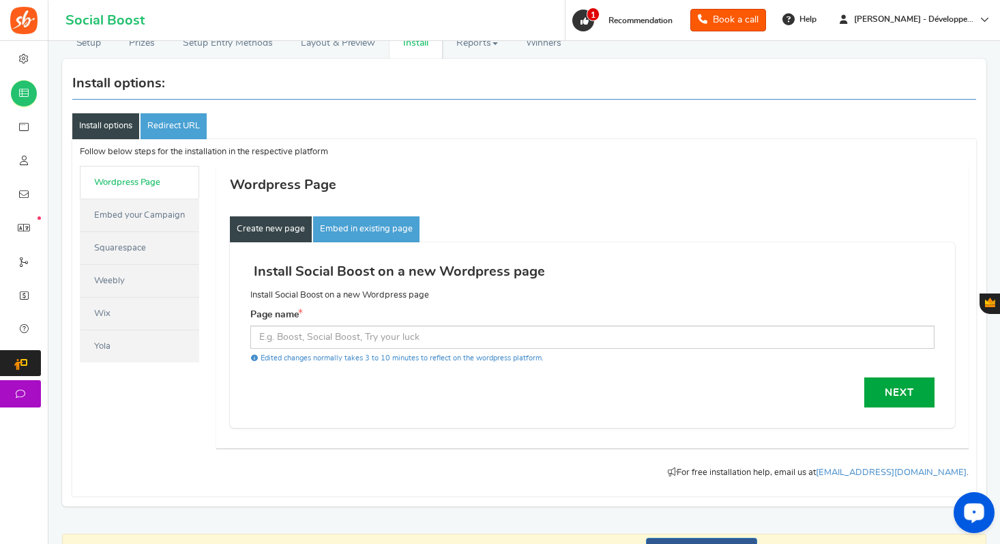
scroll to position [82, 0]
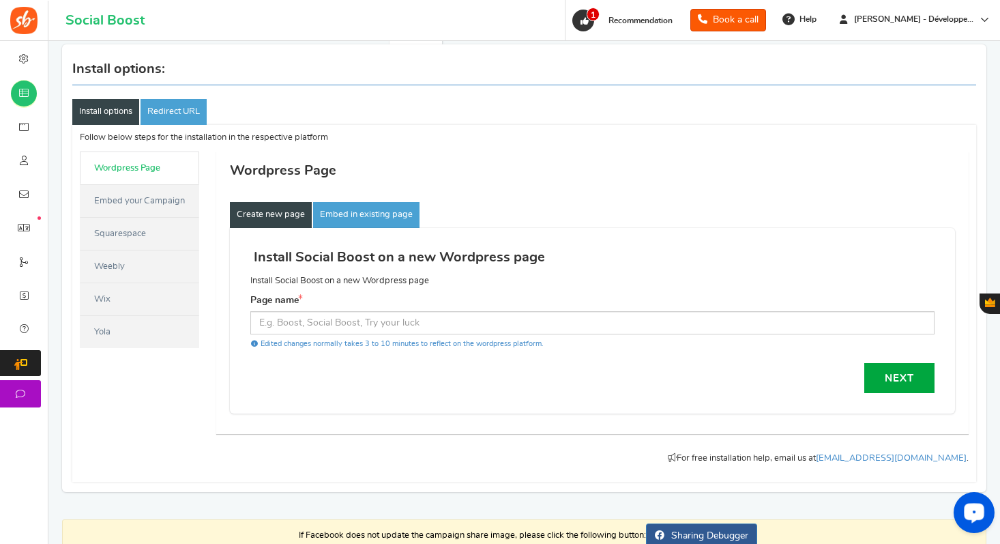
click at [135, 203] on link "Embed your Campaign" at bounding box center [139, 200] width 119 height 33
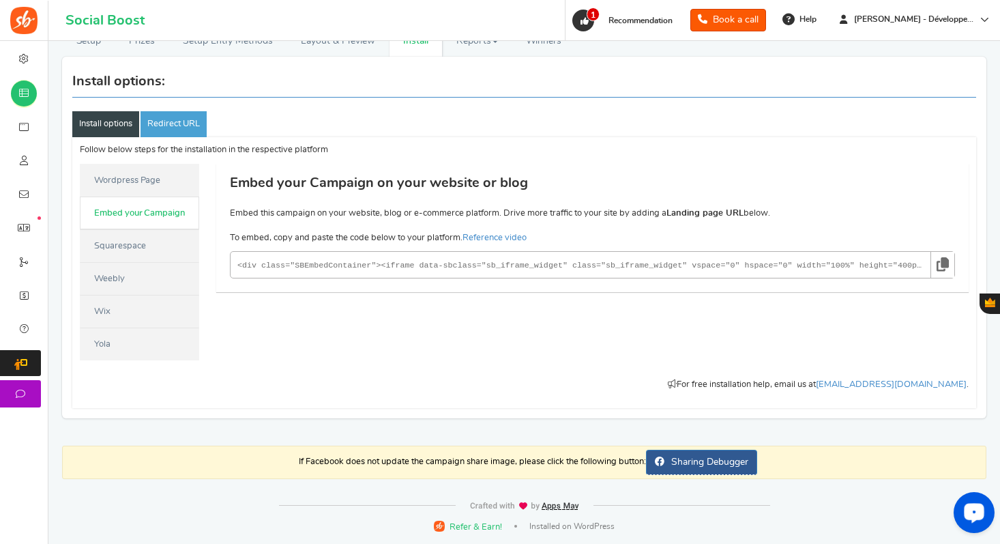
scroll to position [70, 0]
click at [123, 150] on p "Follow below steps for the installation in the respective platform" at bounding box center [524, 150] width 889 height 12
click at [544, 254] on p "<div class="SBEmbedContainer"><iframe data-sbclass="sb_iframe_widget" class="sb…" at bounding box center [592, 264] width 725 height 27
click at [544, 263] on code "<div class="SBEmbedContainer"><iframe data-sbclass="sb_iframe_widget" class="sb…" at bounding box center [581, 265] width 689 height 16
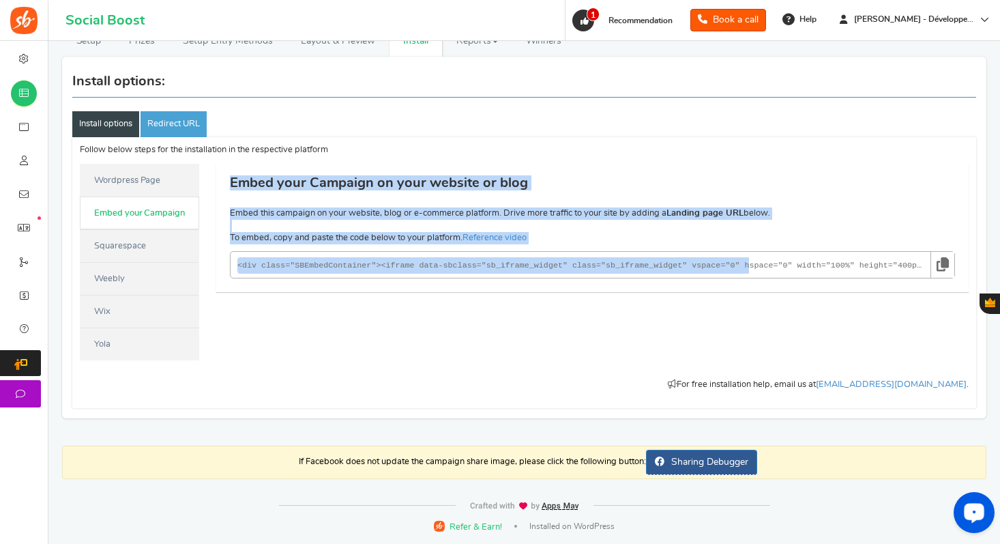
drag, startPoint x: 750, startPoint y: 259, endPoint x: 945, endPoint y: 267, distance: 195.2
click at [973, 271] on div "Follow below steps for the installation in the respective platform Follow the b…" at bounding box center [524, 272] width 905 height 256
click at [936, 264] on link at bounding box center [942, 265] width 24 height 26
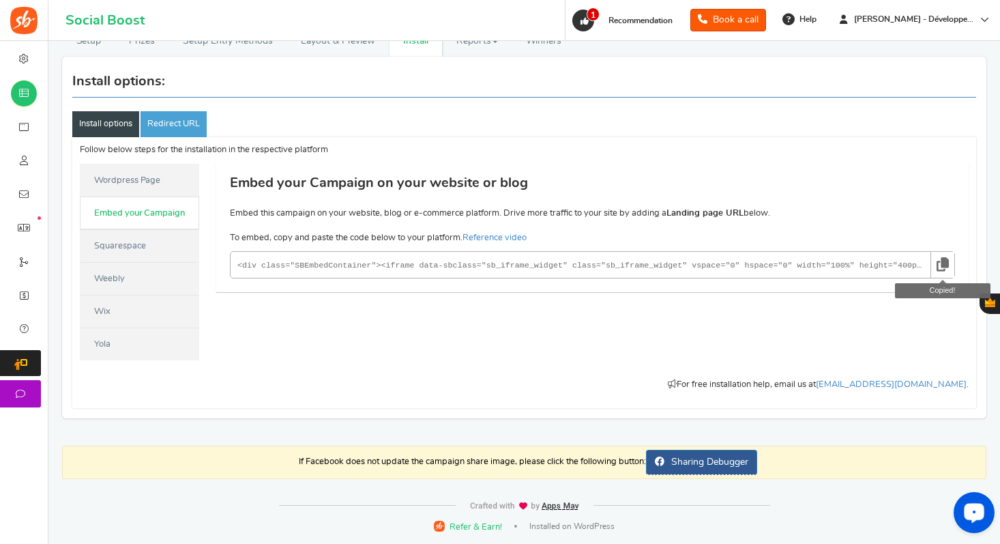
click at [724, 327] on div "Facebook Tab Add your campaign to your Facebook page with custom tab name. Face…" at bounding box center [592, 269] width 752 height 210
click at [943, 271] on icon at bounding box center [943, 264] width 12 height 25
click at [111, 117] on link "Install options" at bounding box center [105, 124] width 67 height 26
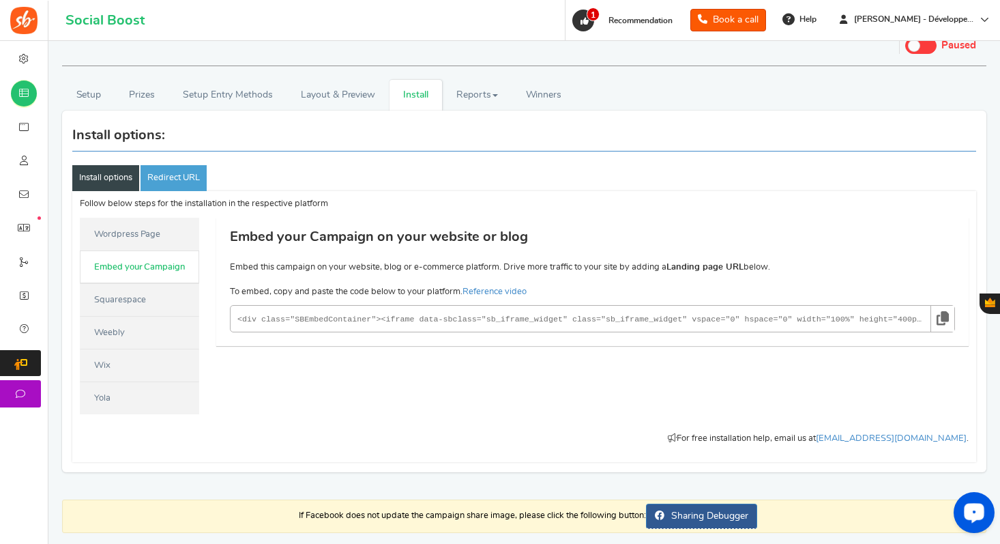
scroll to position [0, 0]
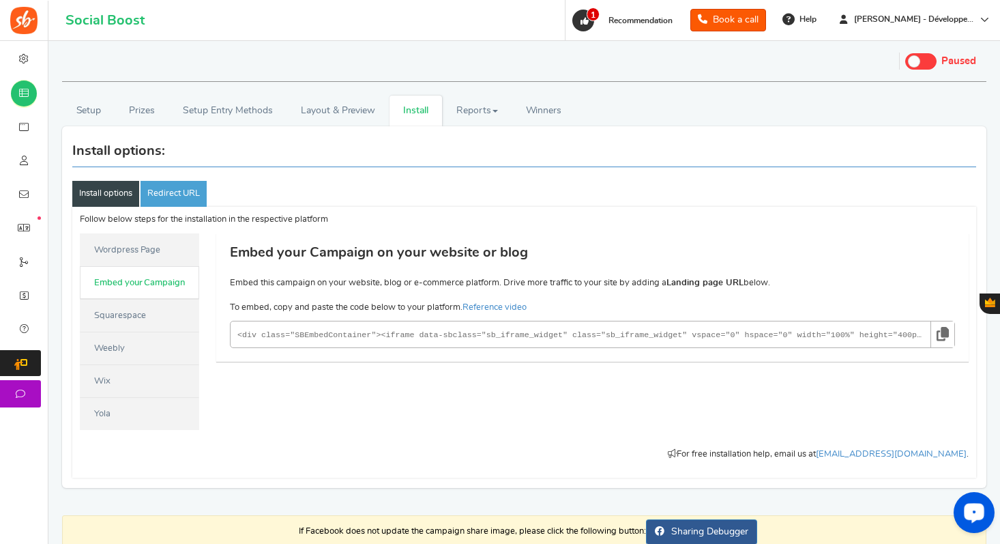
click at [127, 251] on link "Wordpress Page" at bounding box center [139, 249] width 119 height 33
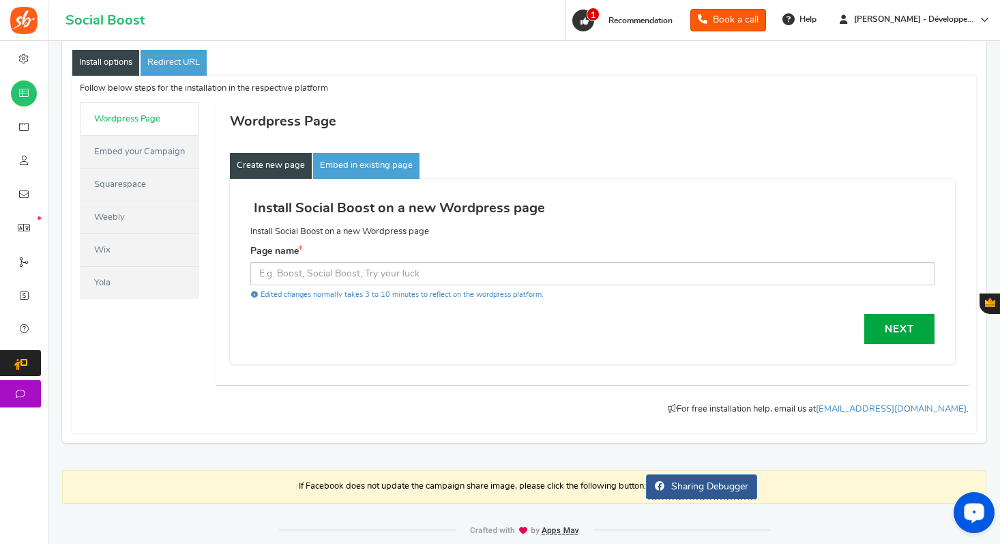
scroll to position [156, 0]
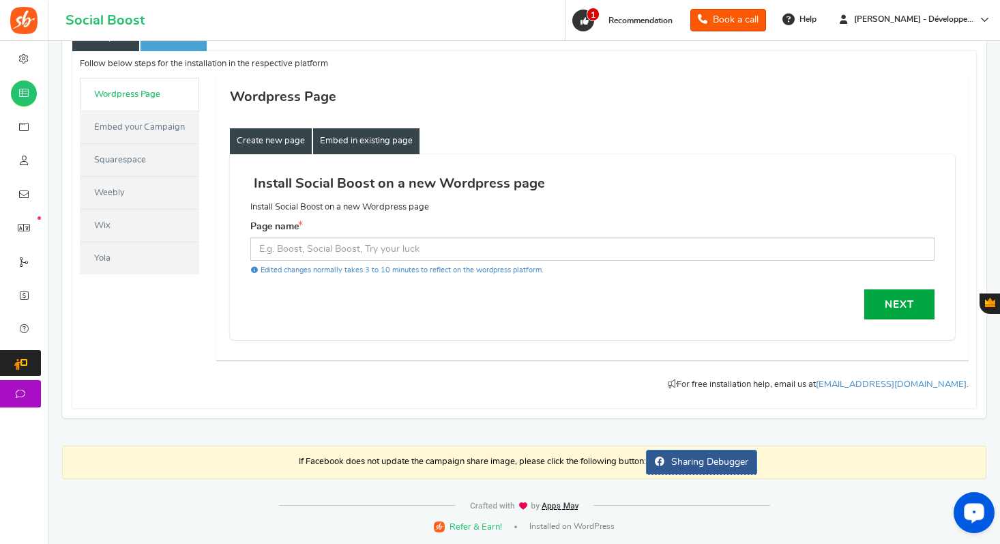
click at [357, 134] on link "Embed in existing page" at bounding box center [366, 141] width 106 height 26
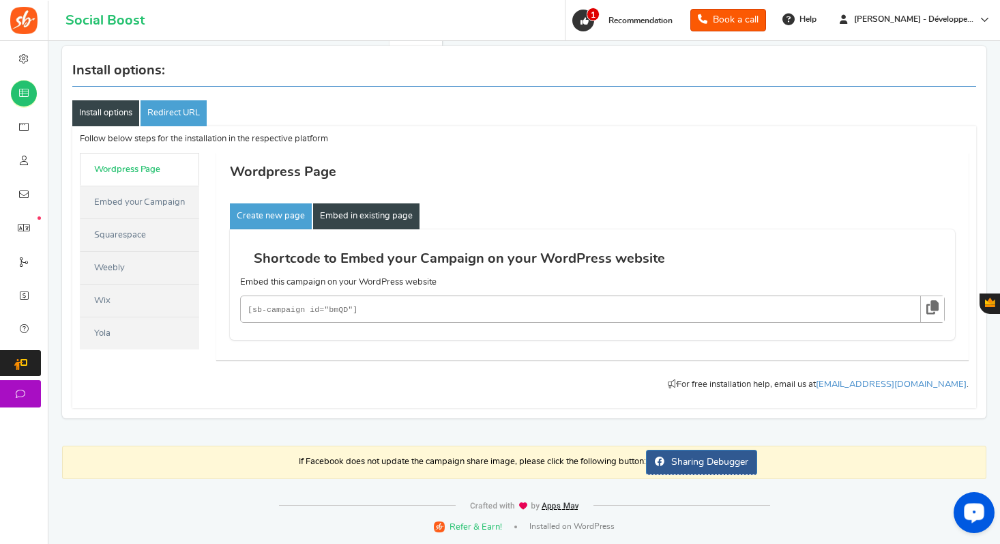
scroll to position [80, 0]
click at [262, 207] on link "Create new page" at bounding box center [271, 216] width 82 height 26
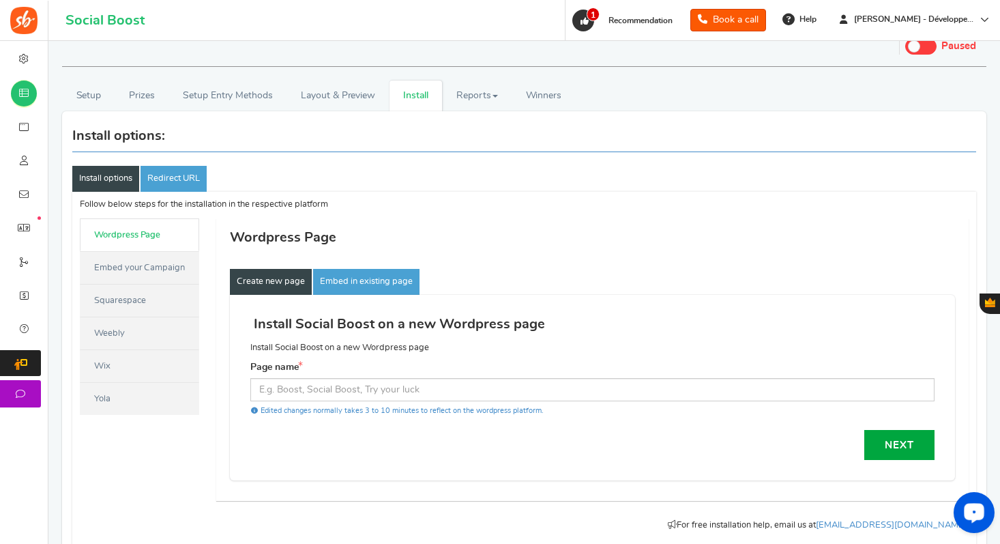
scroll to position [0, 0]
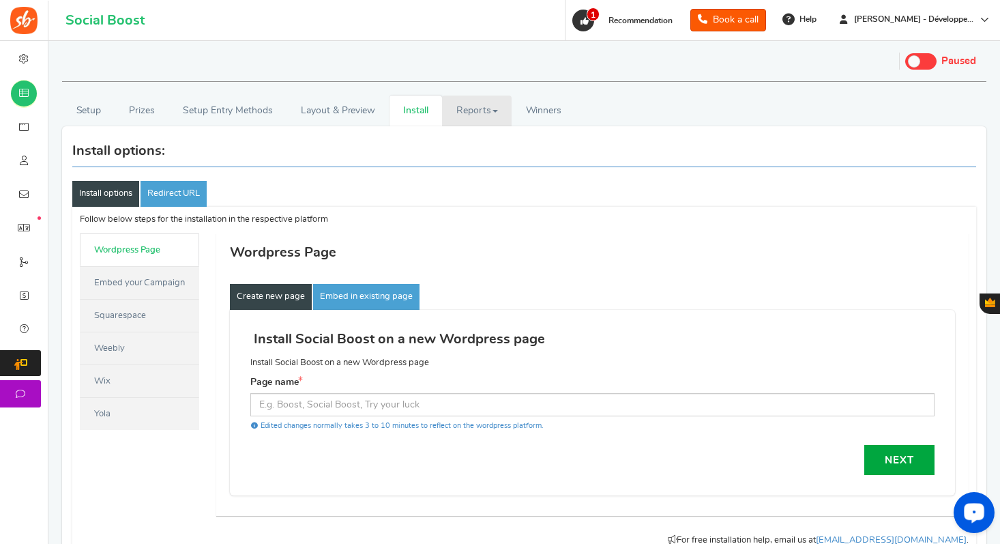
click at [487, 112] on link "Reports" at bounding box center [477, 110] width 70 height 31
click at [488, 138] on link "Analytics" at bounding box center [496, 141] width 109 height 20
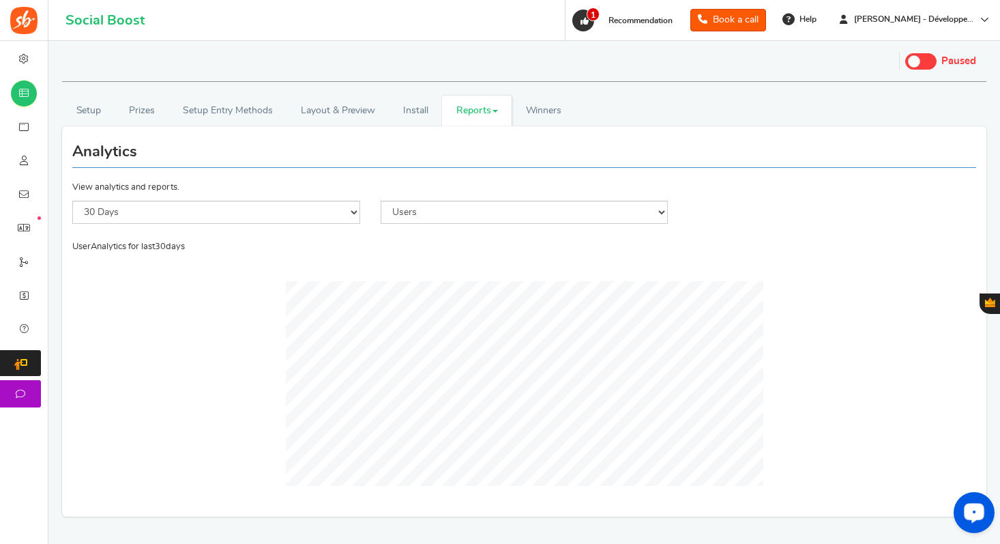
click at [485, 108] on link "Reports" at bounding box center [477, 110] width 70 height 31
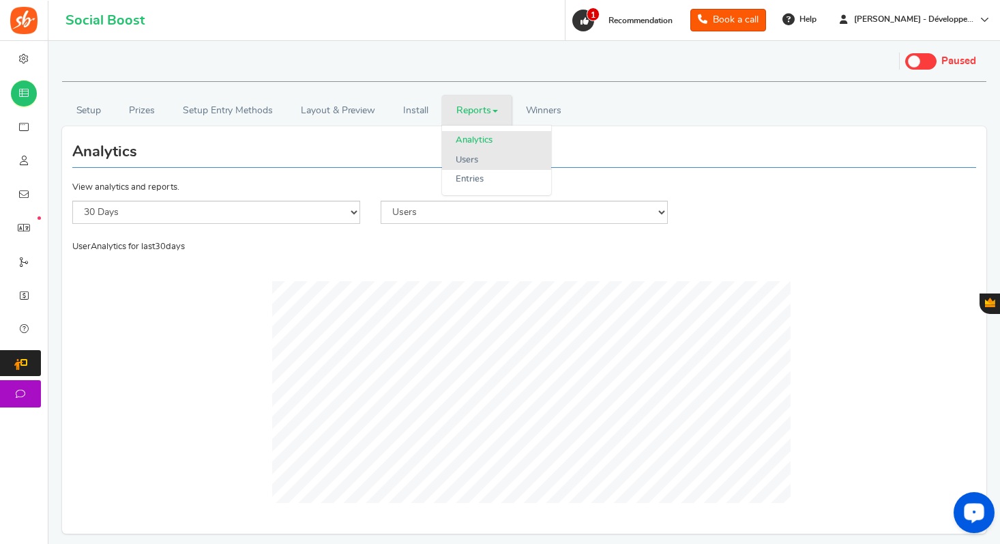
click at [486, 156] on link "Users" at bounding box center [496, 161] width 109 height 20
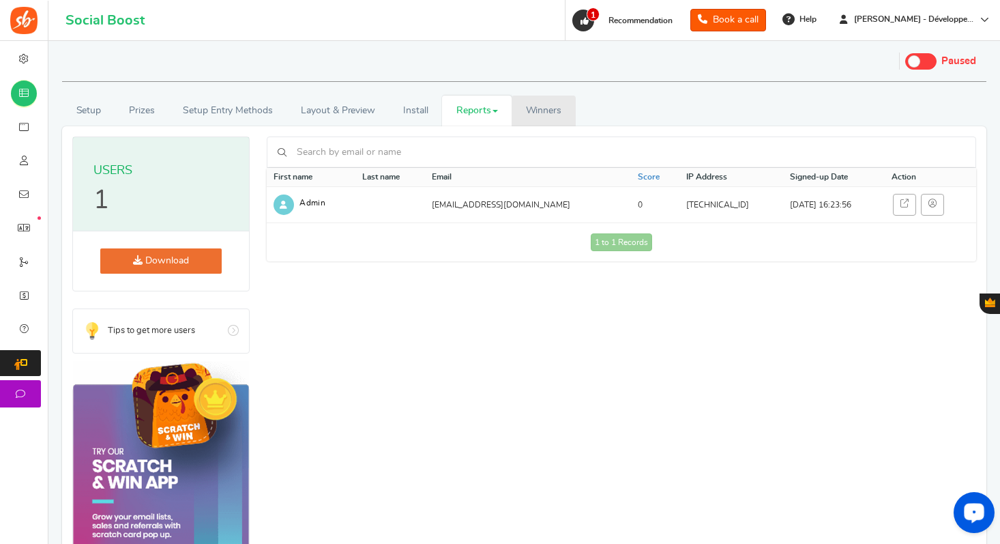
click at [551, 115] on span "Winners" at bounding box center [544, 111] width 36 height 10
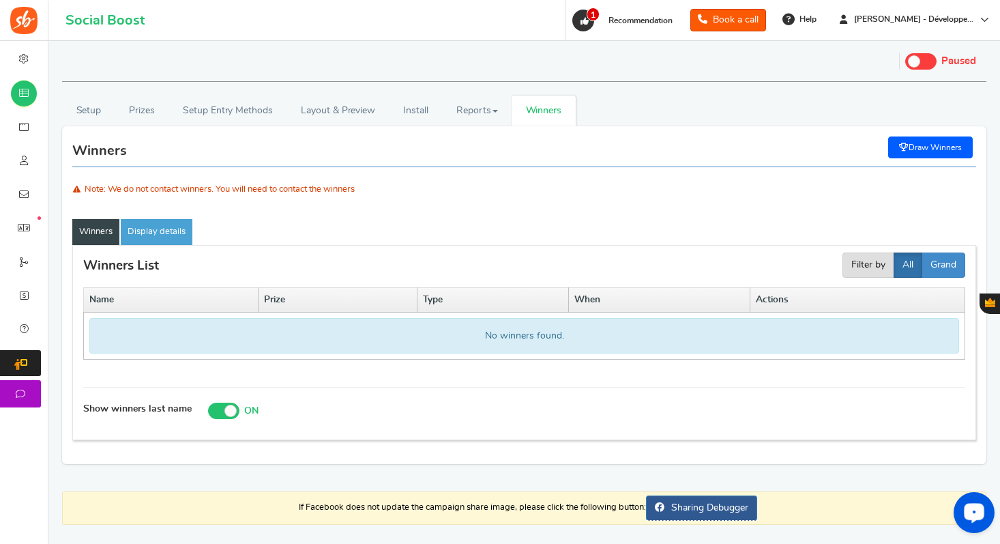
click at [946, 147] on link "Draw Winners" at bounding box center [930, 147] width 85 height 22
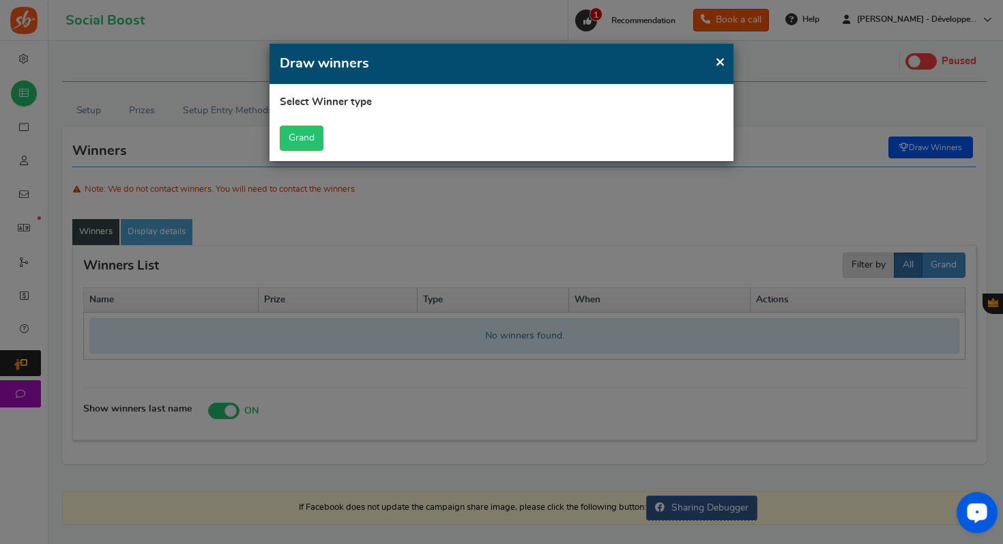
click at [721, 63] on span "×" at bounding box center [720, 61] width 10 height 17
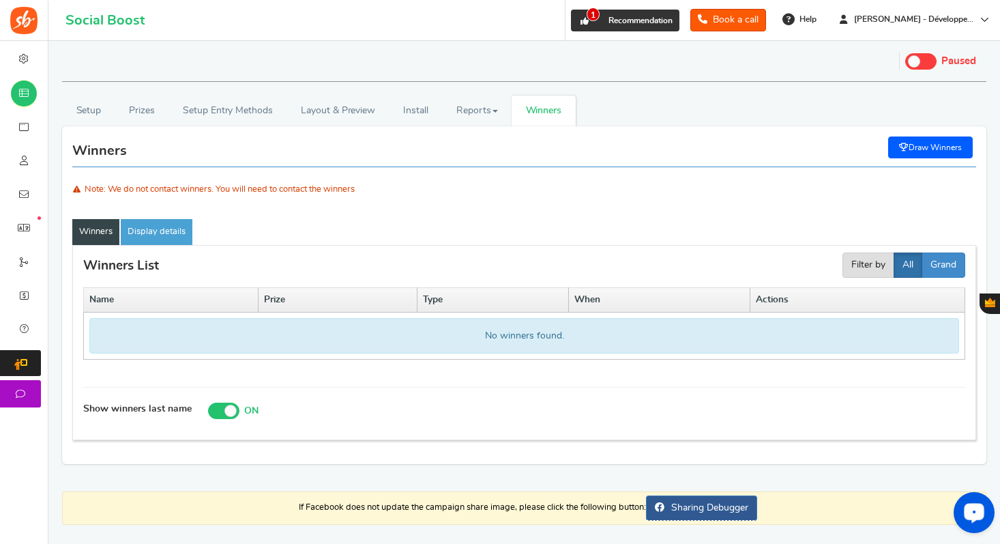
click at [608, 21] on span "Recommendation" at bounding box center [640, 20] width 64 height 8
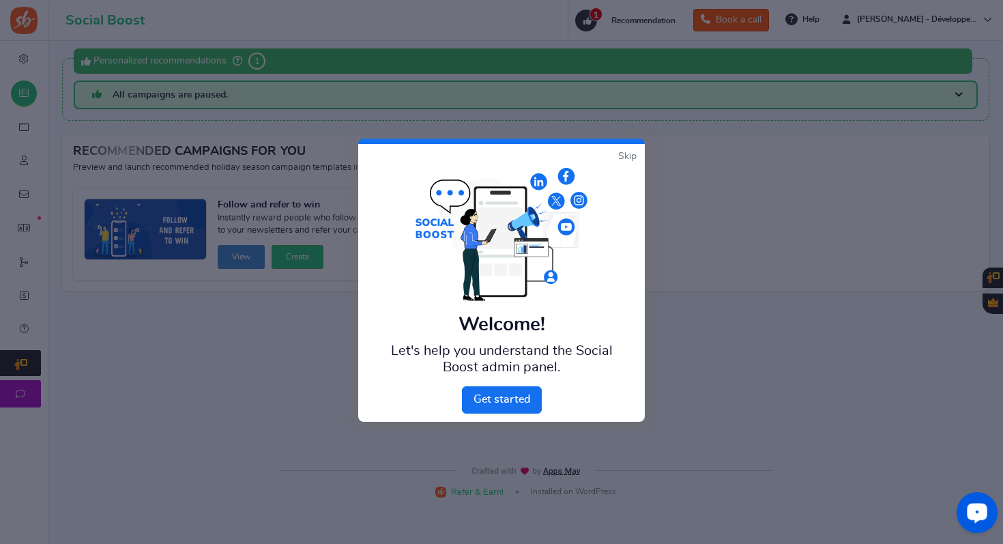
click at [630, 156] on link "Skip" at bounding box center [627, 156] width 18 height 14
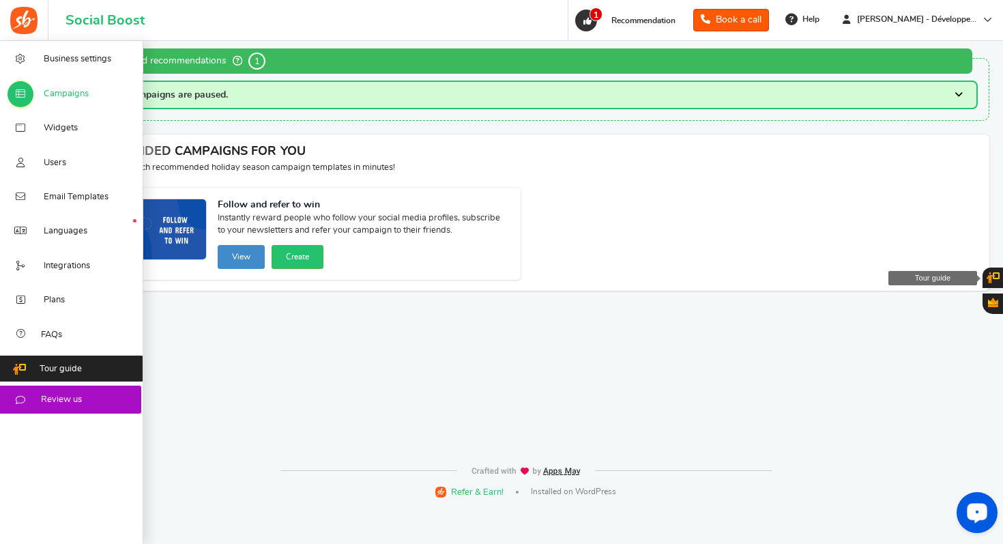
click at [27, 100] on icon at bounding box center [21, 94] width 14 height 11
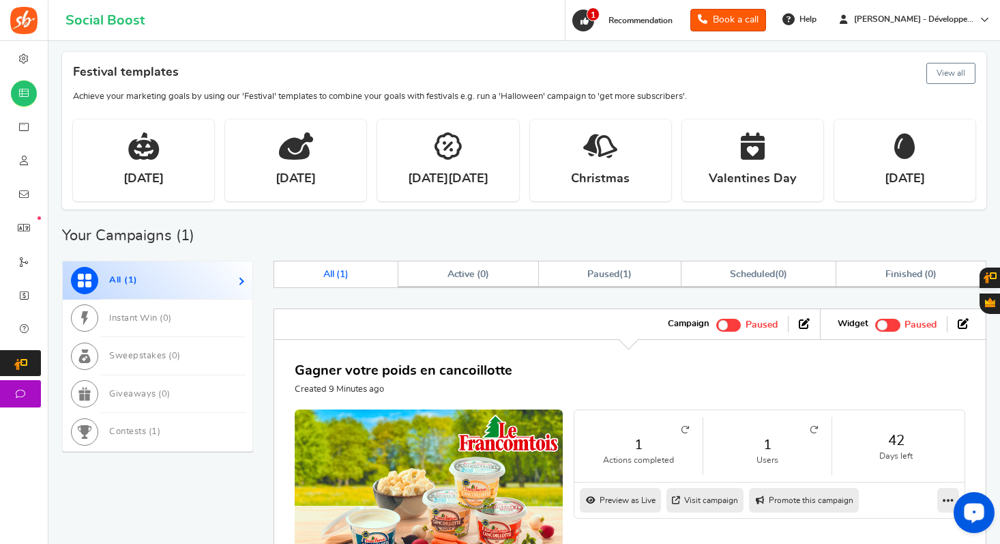
scroll to position [324, 0]
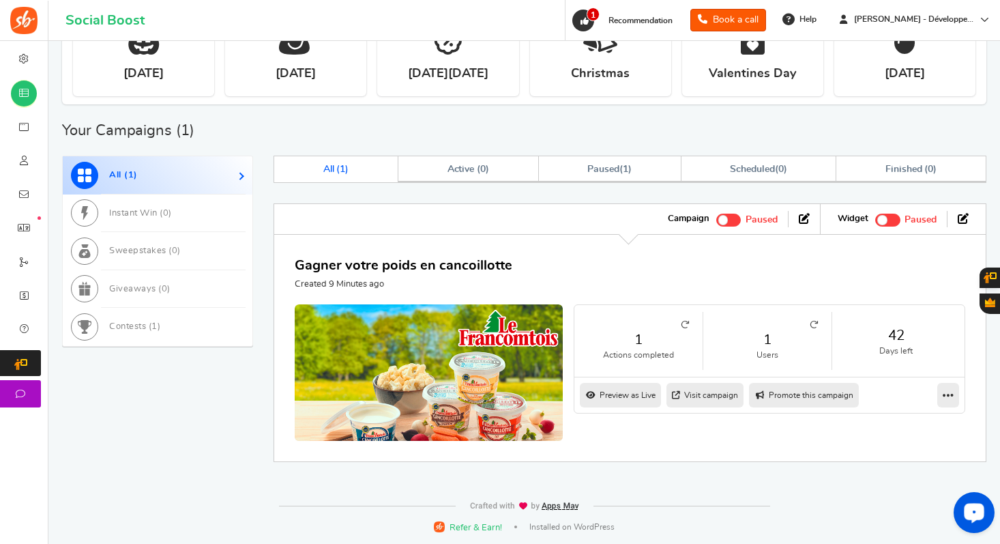
click at [630, 392] on link "Preview as Live" at bounding box center [620, 395] width 81 height 25
click at [948, 391] on icon at bounding box center [948, 395] width 11 height 12
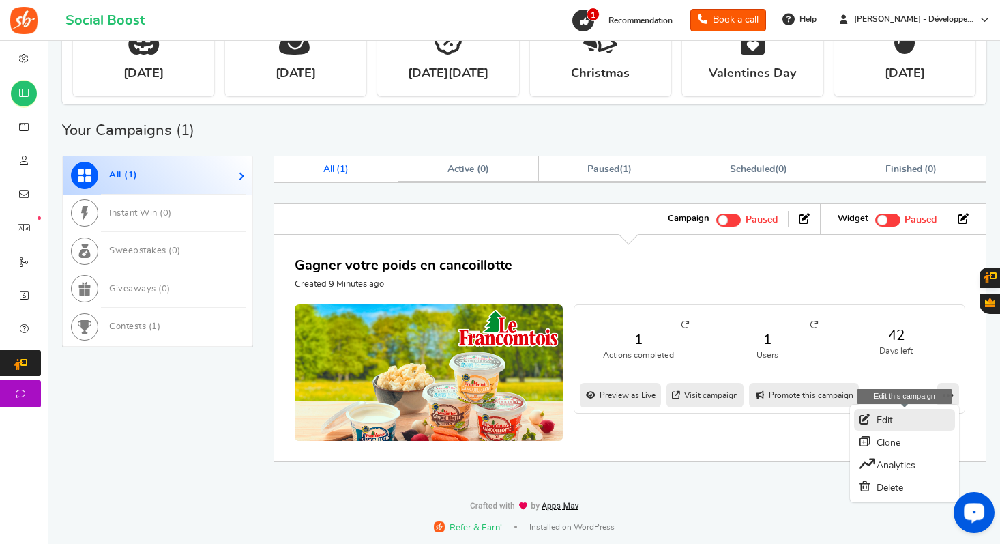
click at [920, 419] on link "Edit" at bounding box center [904, 420] width 101 height 22
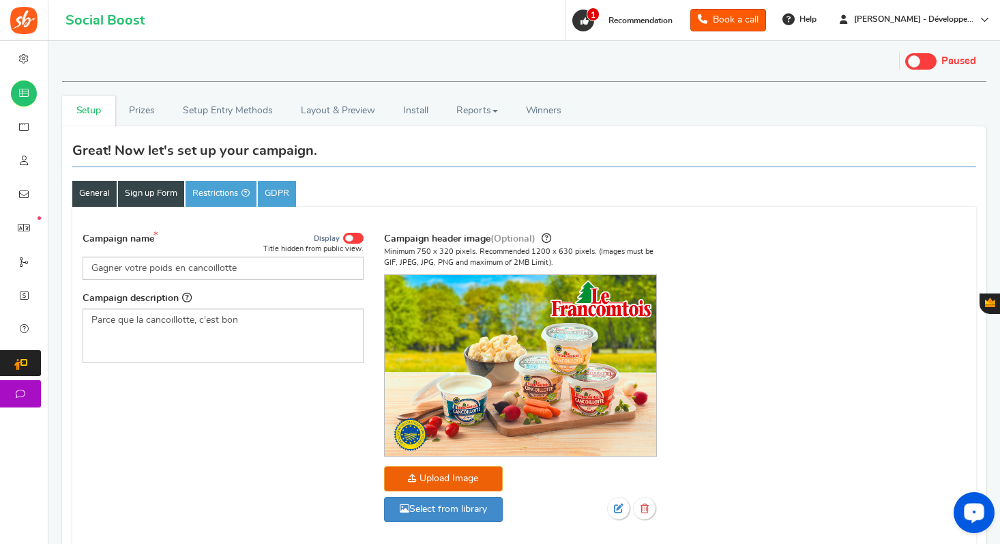
click at [162, 196] on link "Sign up Form" at bounding box center [151, 194] width 66 height 26
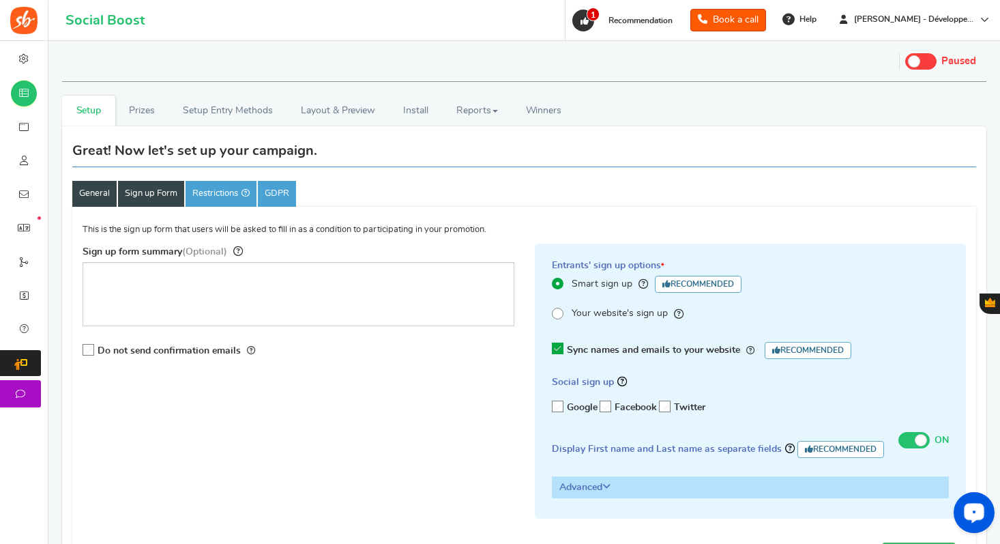
click at [92, 190] on link "General" at bounding box center [94, 194] width 44 height 26
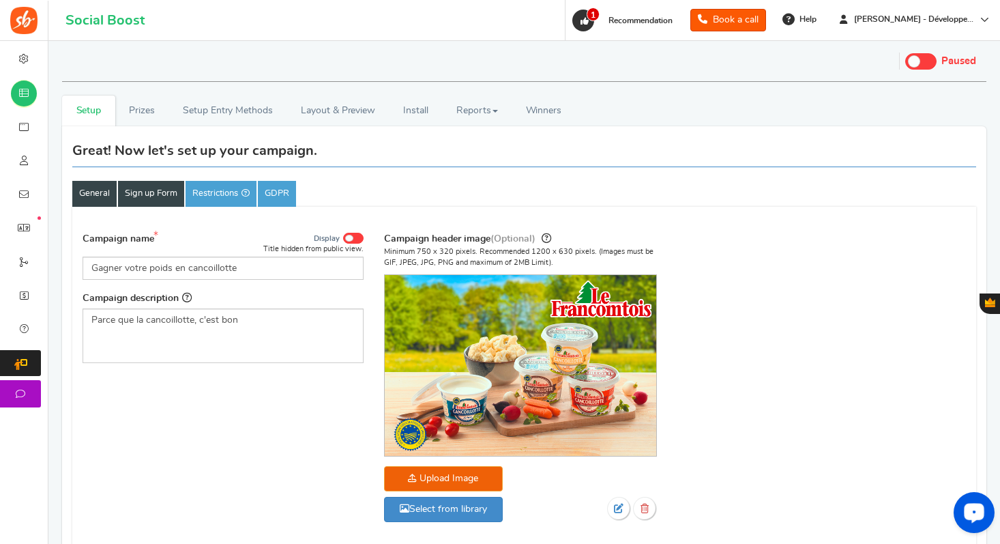
click at [166, 191] on link "Sign up Form" at bounding box center [151, 194] width 66 height 26
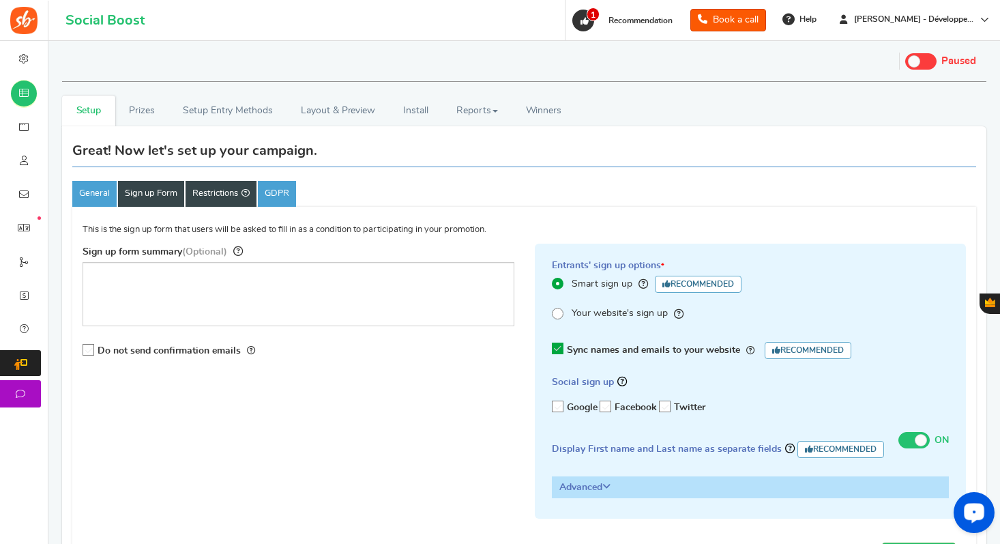
click at [220, 201] on link "Restrictions" at bounding box center [221, 194] width 71 height 26
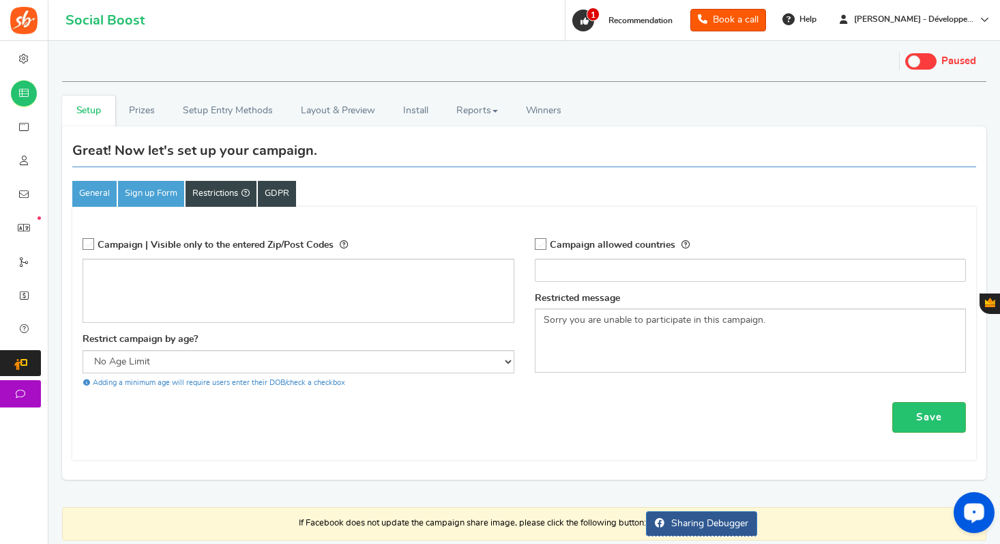
click at [286, 188] on link "GDPR" at bounding box center [277, 194] width 38 height 26
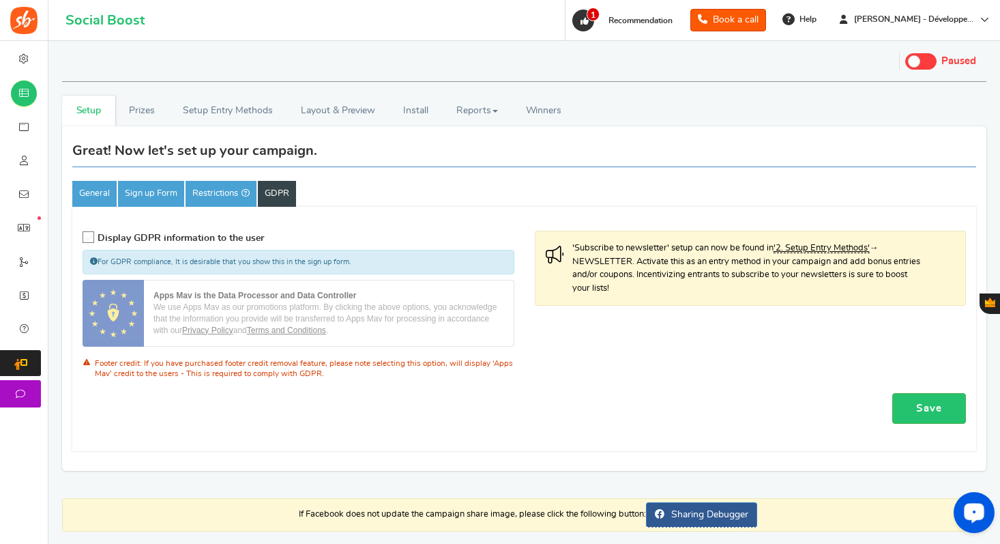
click at [195, 235] on span "Display GDPR information to the user" at bounding box center [181, 238] width 166 height 10
click at [84, 235] on input "Display GDPR information to the user" at bounding box center [84, 237] width 0 height 9
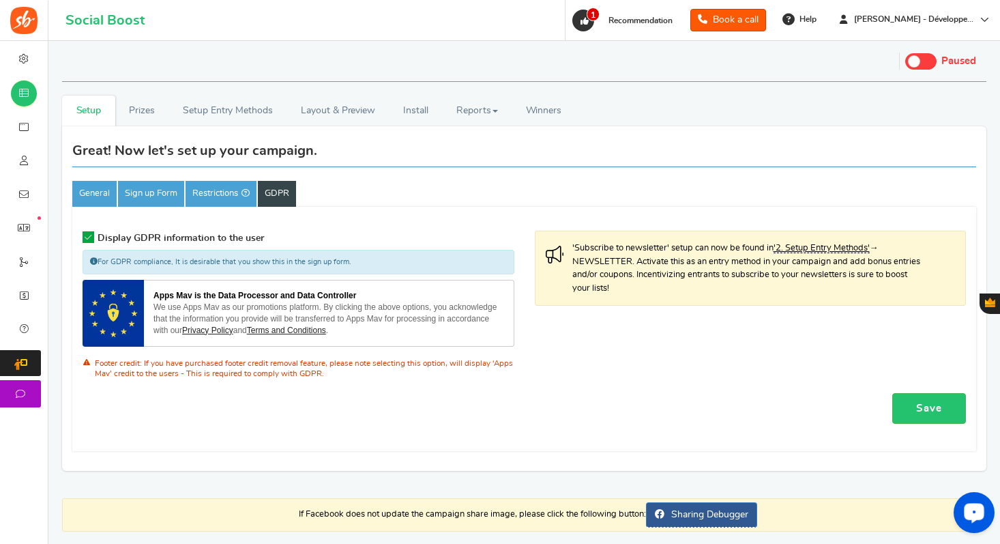
click at [210, 236] on span "Display GDPR information to the user" at bounding box center [181, 238] width 166 height 10
click at [84, 236] on input "Display GDPR information to the user" at bounding box center [84, 237] width 0 height 9
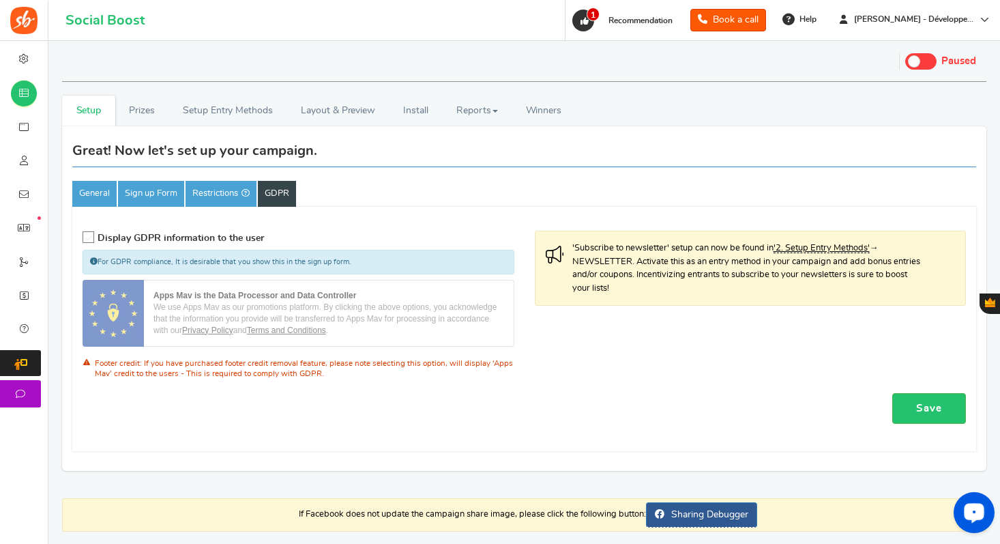
click at [269, 365] on small "Footer credit: If you have purchased footer credit removal feature, please note…" at bounding box center [304, 368] width 418 height 18
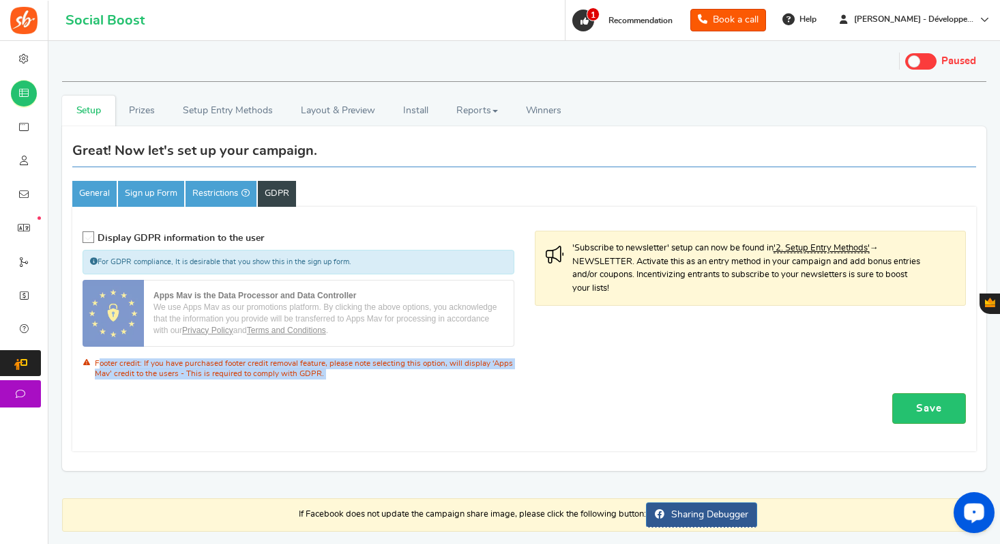
click at [269, 364] on small "Footer credit: If you have purchased footer credit removal feature, please note…" at bounding box center [304, 368] width 418 height 18
click at [366, 377] on p "Footer credit: If you have purchased footer credit removal feature, please note…" at bounding box center [299, 369] width 432 height 28
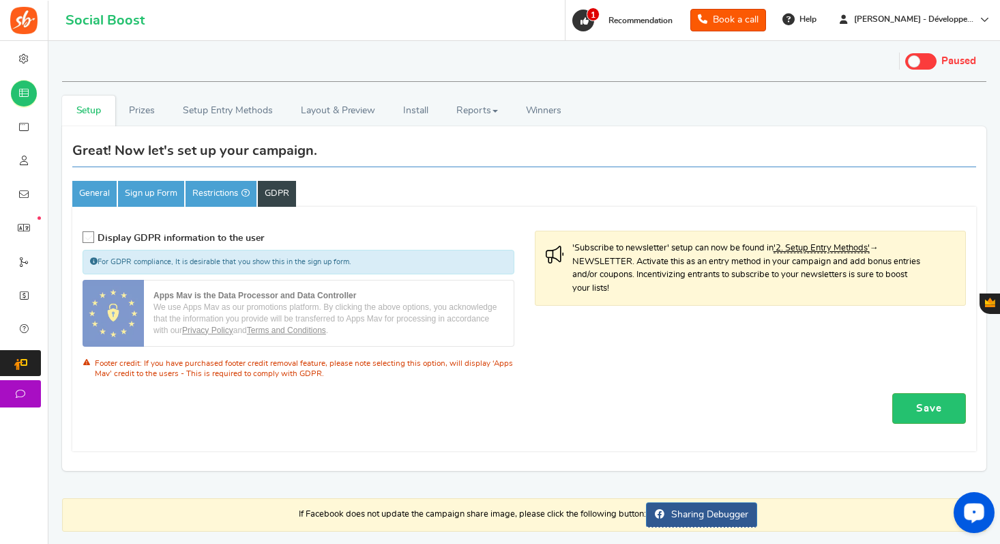
click at [366, 377] on p "Footer credit: If you have purchased footer credit removal feature, please note…" at bounding box center [299, 369] width 432 height 28
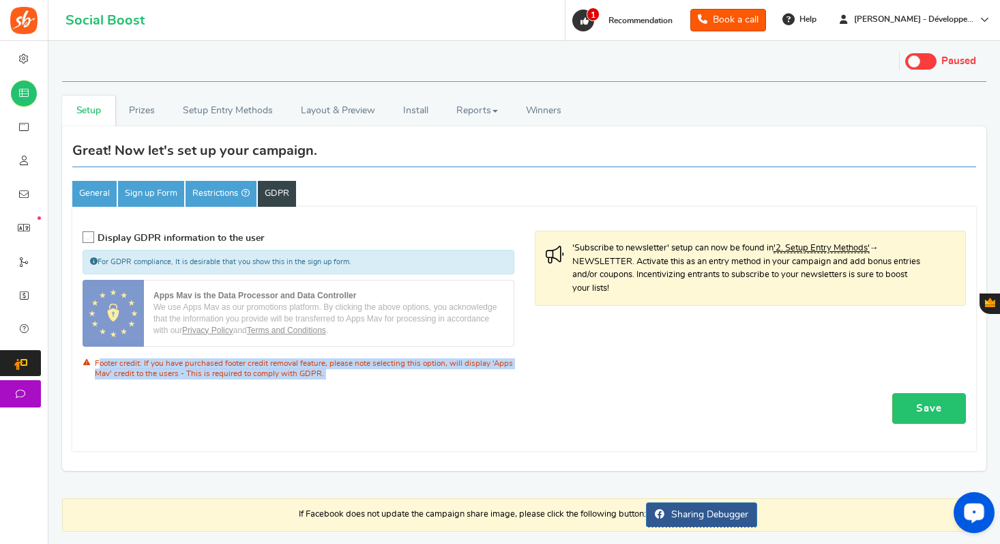
click at [366, 377] on p "Footer credit: If you have purchased footer credit removal feature, please note…" at bounding box center [299, 369] width 432 height 28
click at [368, 366] on small "Footer credit: If you have purchased footer credit removal feature, please note…" at bounding box center [304, 368] width 418 height 18
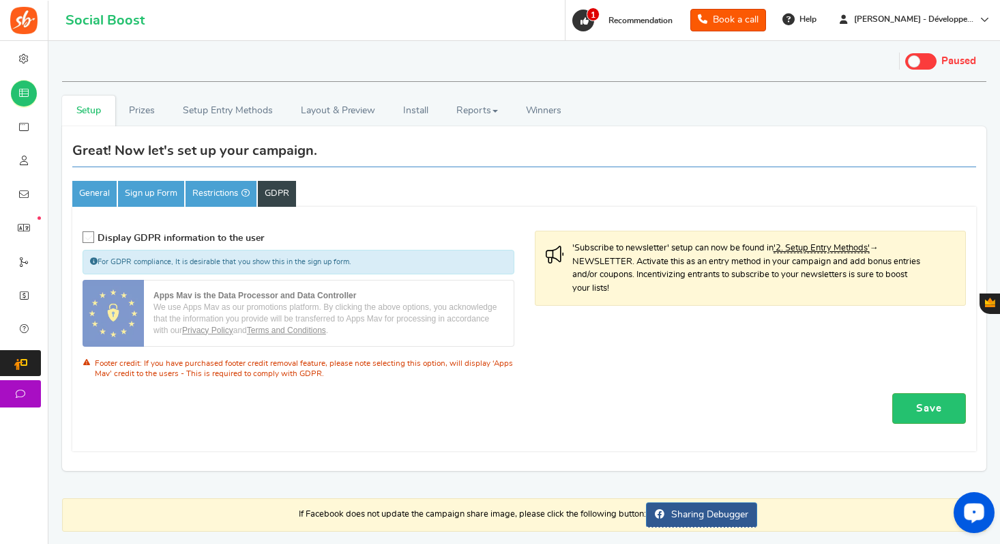
click at [368, 366] on small "Footer credit: If you have purchased footer credit removal feature, please note…" at bounding box center [304, 368] width 418 height 18
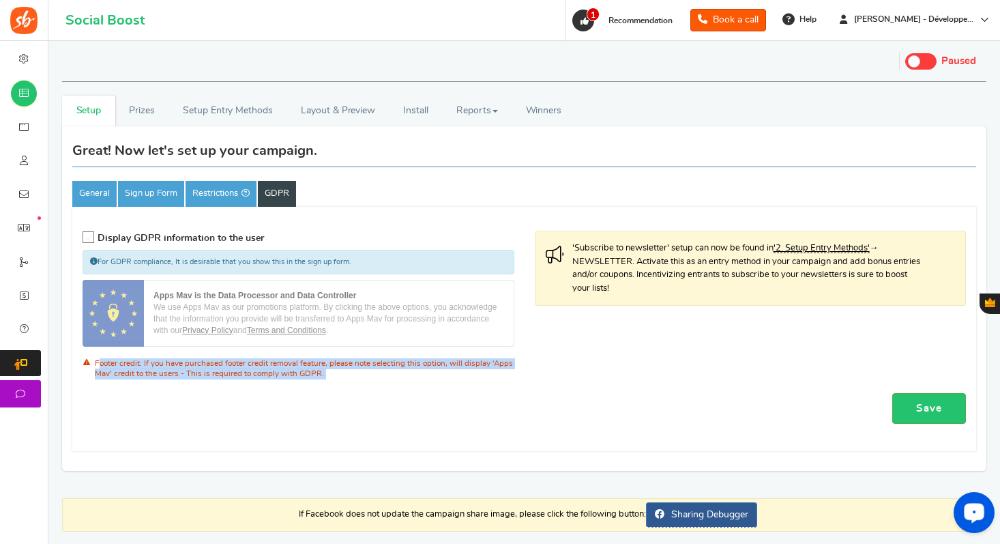
click at [368, 366] on small "Footer credit: If you have purchased footer credit removal feature, please note…" at bounding box center [304, 368] width 418 height 18
click at [366, 383] on div "'Subscribe to newsletter' setup can now be found in '2. Setup Entry Methods' → …" at bounding box center [524, 308] width 904 height 168
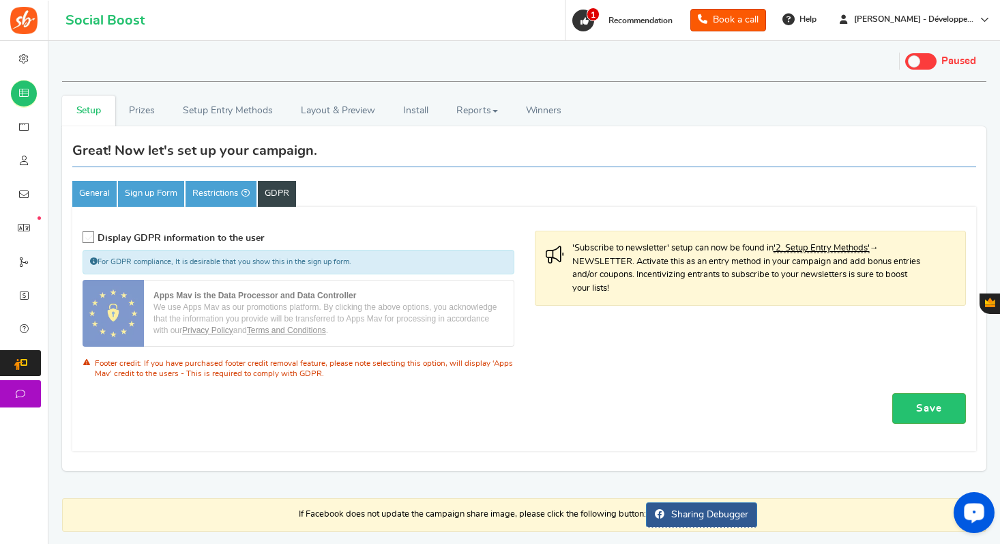
click at [153, 366] on small "Footer credit: If you have purchased footer credit removal feature, please note…" at bounding box center [304, 368] width 418 height 18
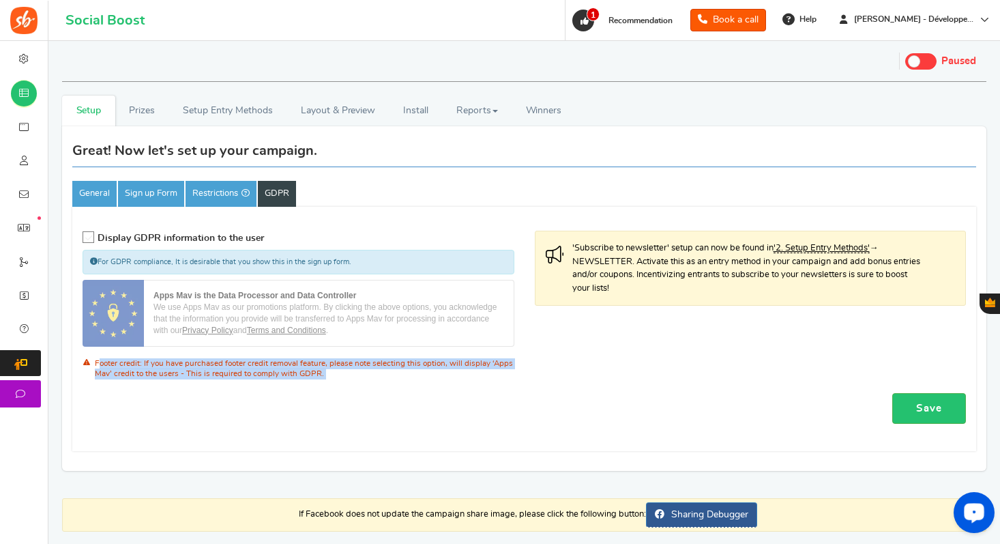
drag, startPoint x: 153, startPoint y: 366, endPoint x: 369, endPoint y: 366, distance: 216.2
click at [369, 366] on small "Footer credit: If you have purchased footer credit removal feature, please note…" at bounding box center [304, 368] width 418 height 18
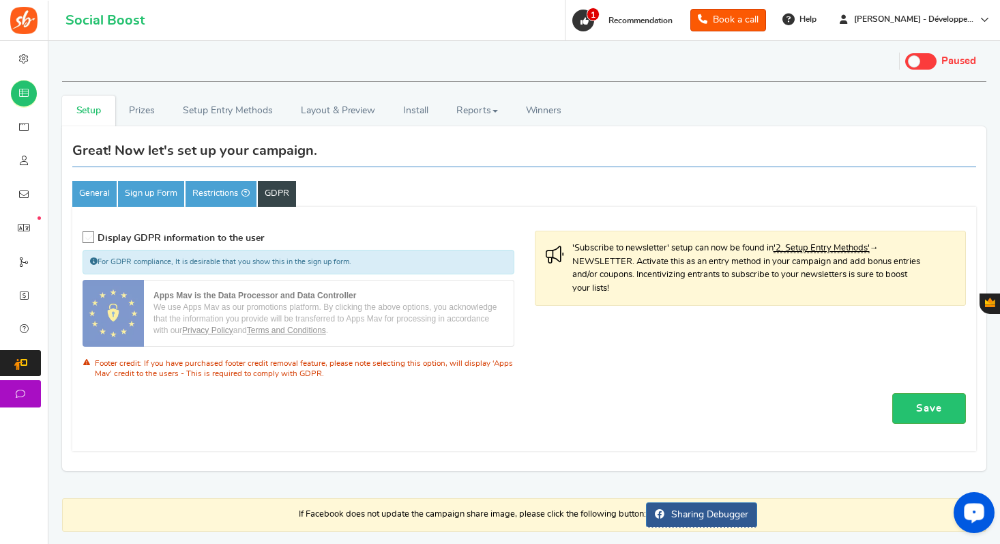
click at [370, 366] on small "Footer credit: If you have purchased footer credit removal feature, please note…" at bounding box center [304, 368] width 418 height 18
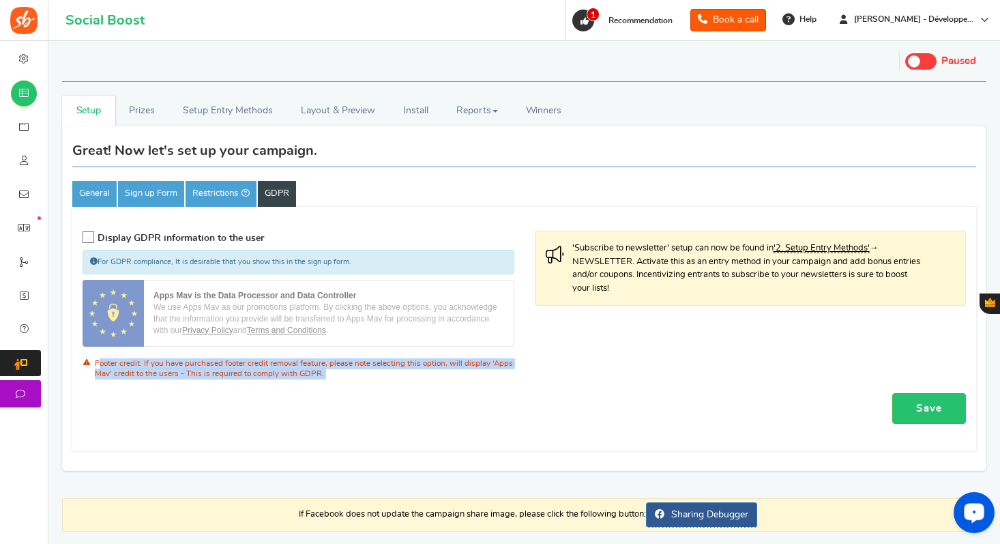
click at [370, 366] on small "Footer credit: If you have purchased footer credit removal feature, please note…" at bounding box center [304, 368] width 418 height 18
click at [389, 383] on div "'Subscribe to newsletter' setup can now be found in '2. Setup Entry Methods' → …" at bounding box center [524, 308] width 904 height 168
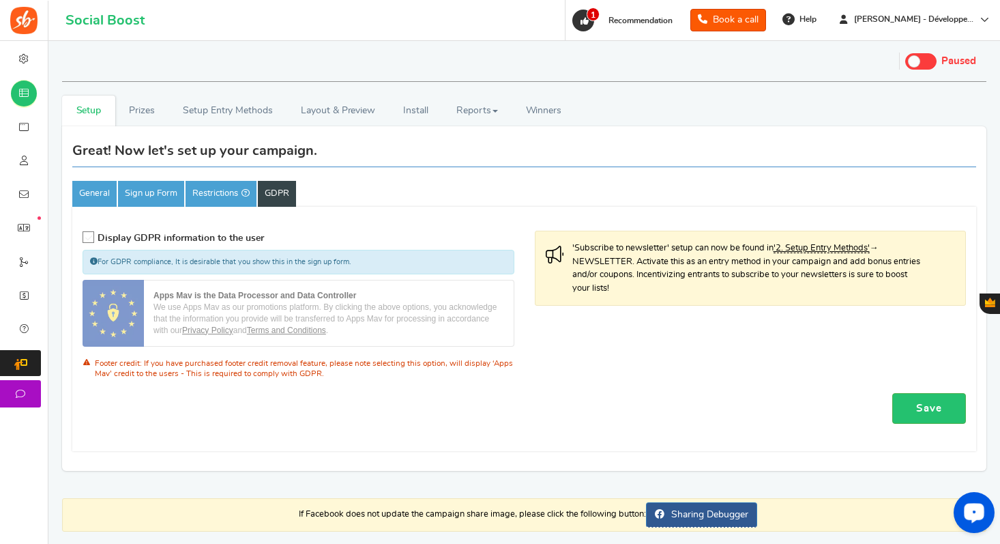
click at [205, 239] on span "Display GDPR information to the user" at bounding box center [181, 238] width 166 height 10
click at [84, 239] on input "Display GDPR information to the user" at bounding box center [84, 237] width 0 height 9
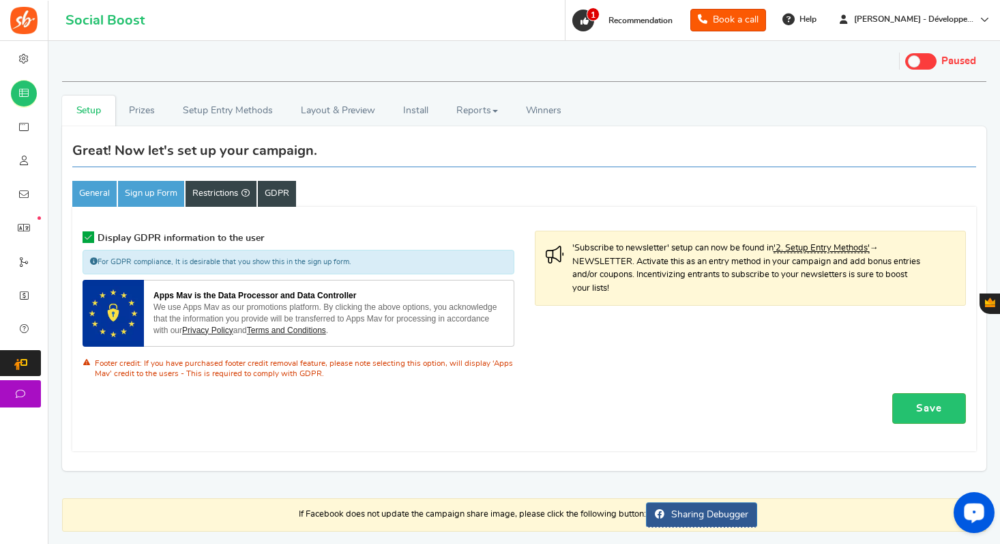
click at [213, 201] on link "Restrictions" at bounding box center [221, 194] width 71 height 26
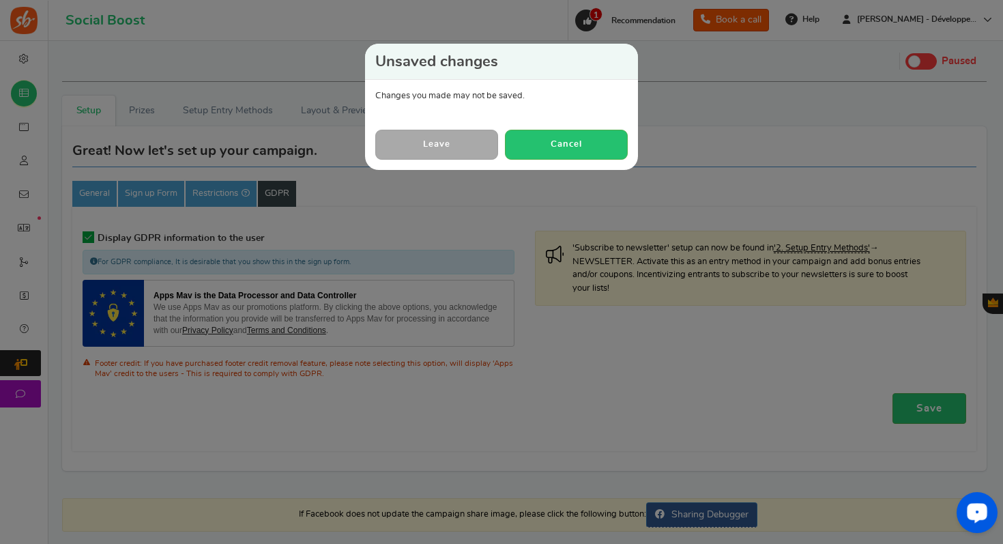
click at [480, 139] on link "Leave" at bounding box center [436, 144] width 123 height 29
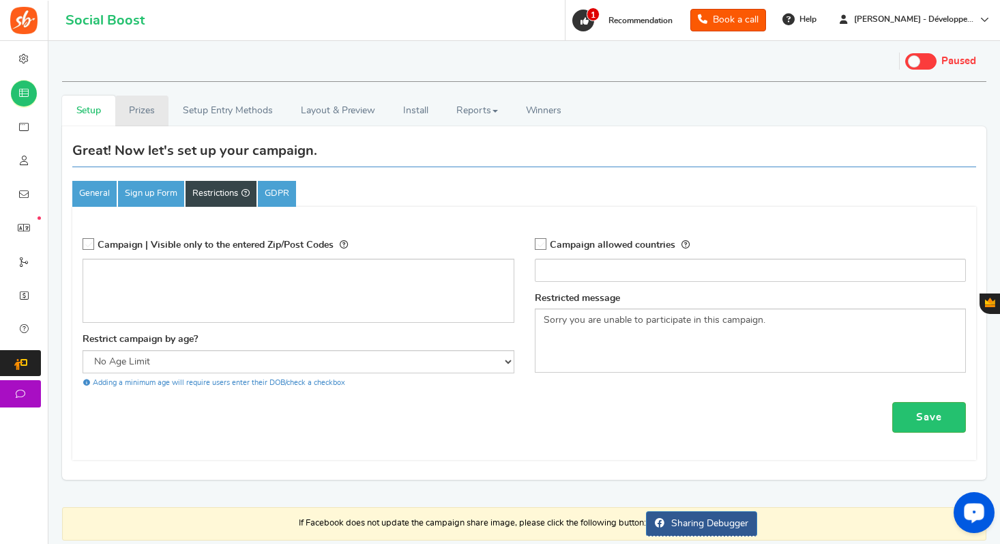
click at [154, 104] on link "Prizes" at bounding box center [142, 110] width 54 height 31
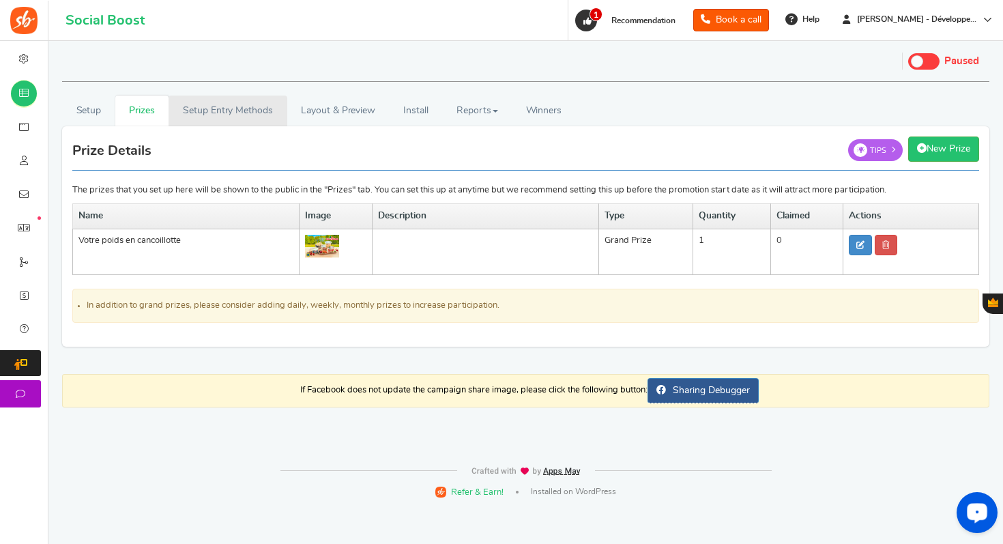
click at [224, 108] on link "Setup Entry Methods" at bounding box center [227, 110] width 118 height 31
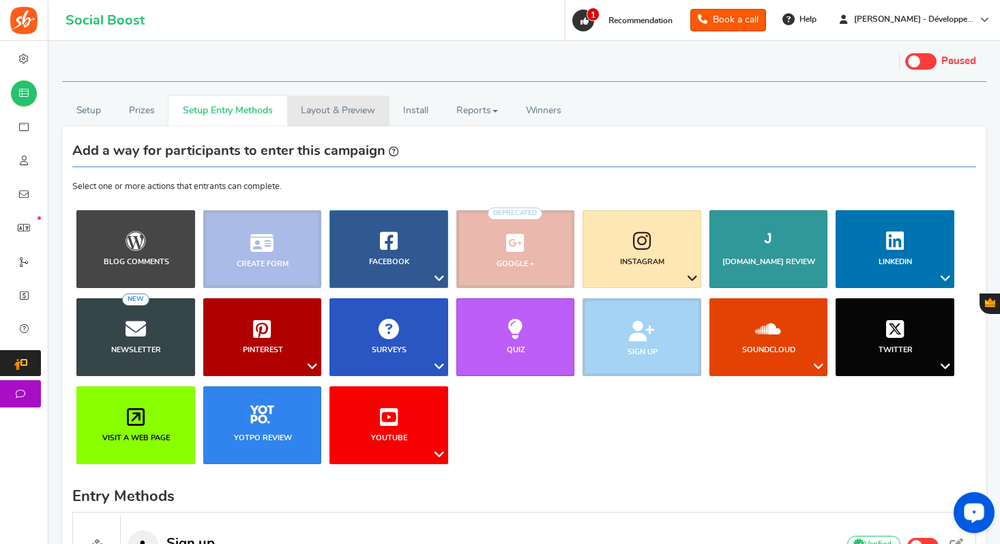
click at [340, 109] on link "Layout & Preview" at bounding box center [338, 110] width 102 height 31
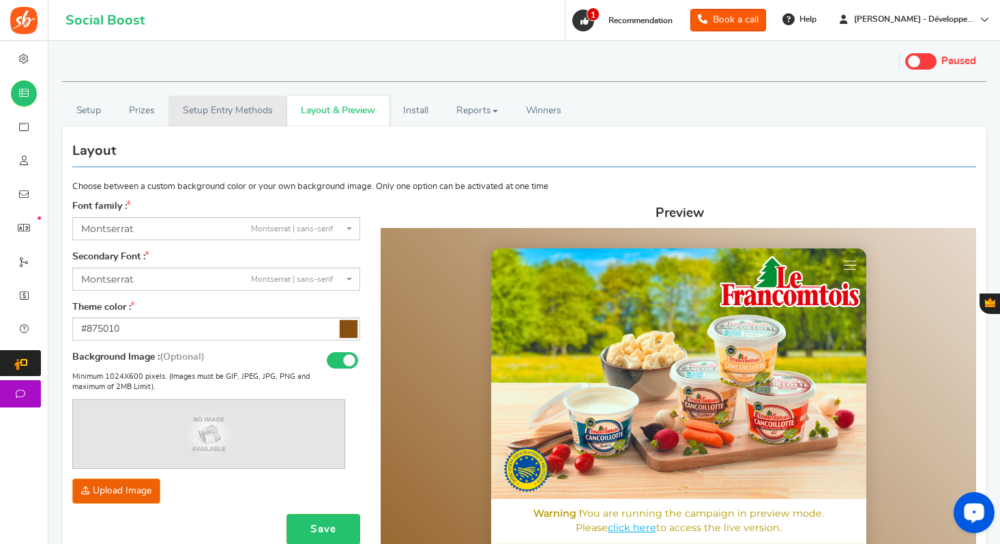
click at [227, 121] on link "Setup Entry Methods" at bounding box center [227, 110] width 118 height 31
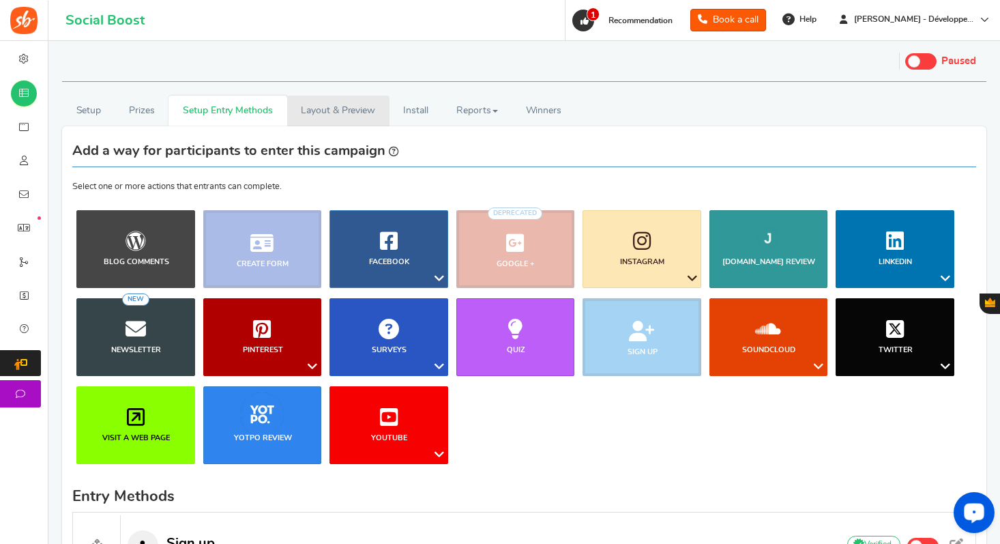
click at [353, 113] on link "Layout & Preview" at bounding box center [338, 110] width 102 height 31
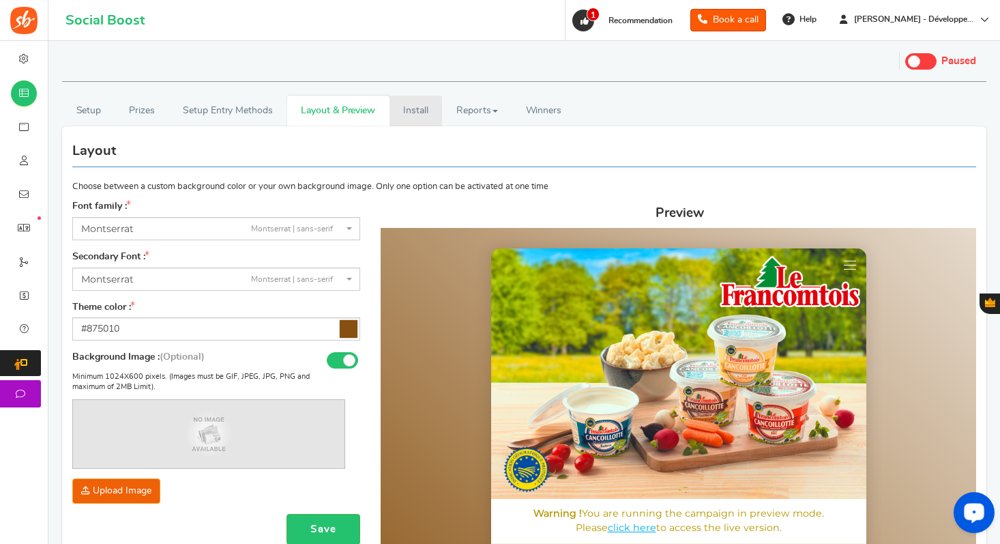
click at [417, 115] on link "Install" at bounding box center [415, 110] width 53 height 31
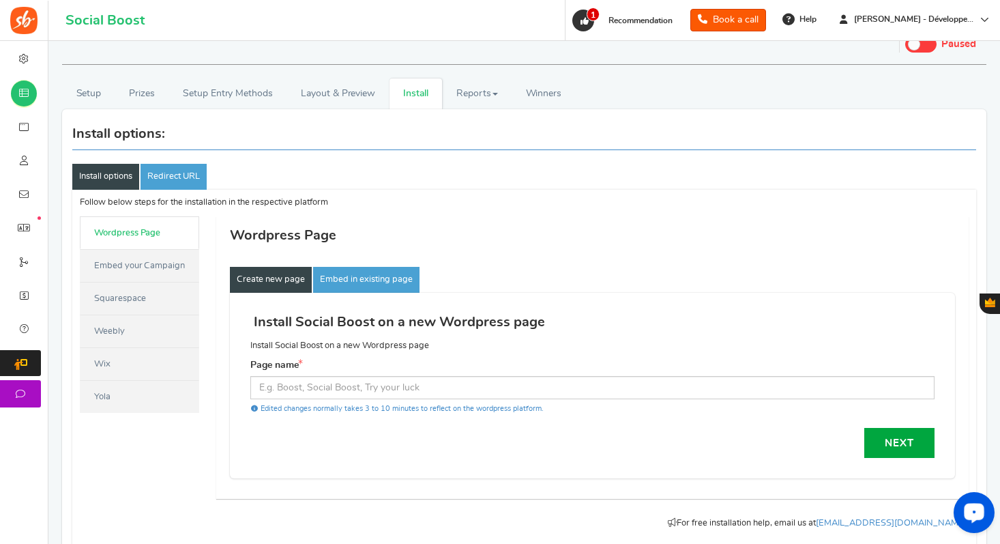
scroll to position [156, 0]
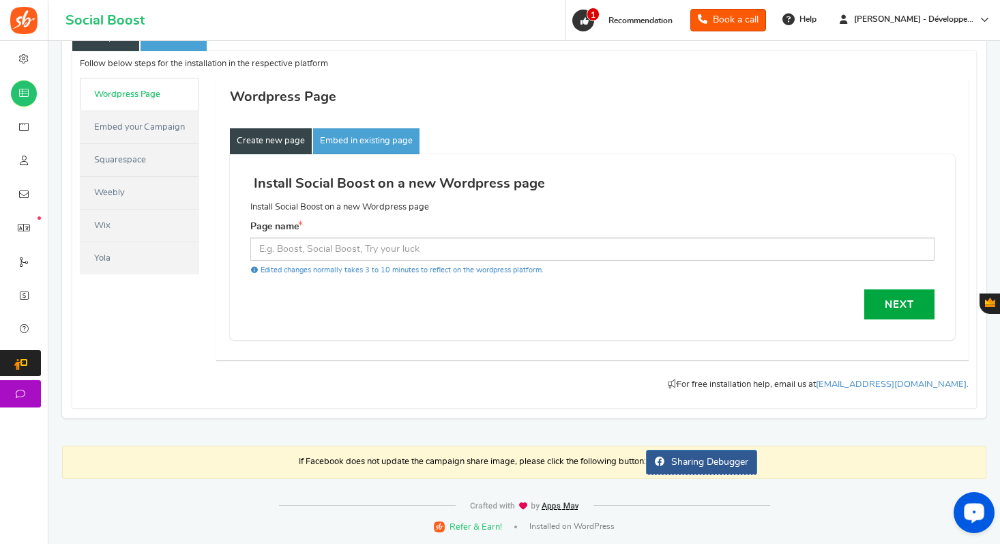
click at [164, 131] on link "Embed your Campaign" at bounding box center [139, 127] width 119 height 33
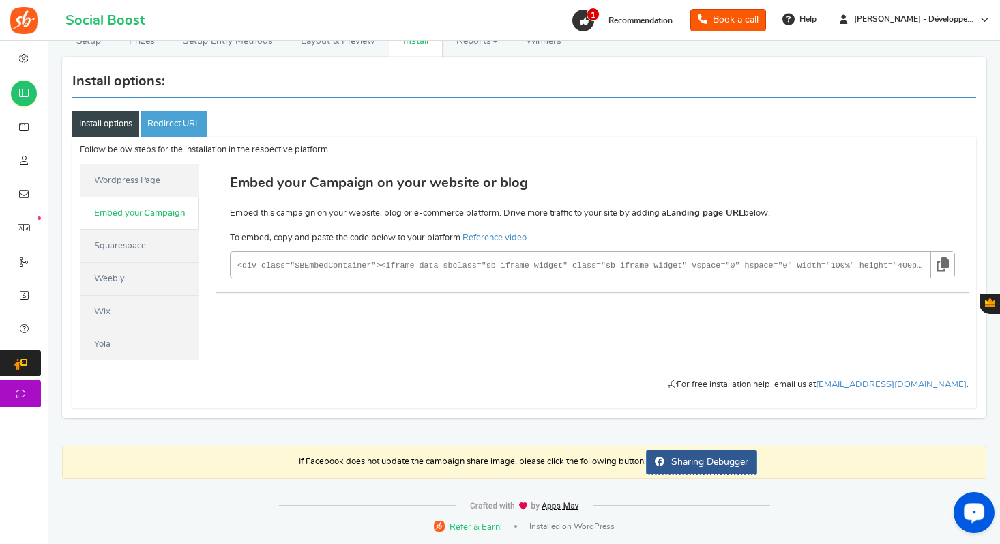
click at [144, 187] on link "Wordpress Page" at bounding box center [139, 180] width 119 height 33
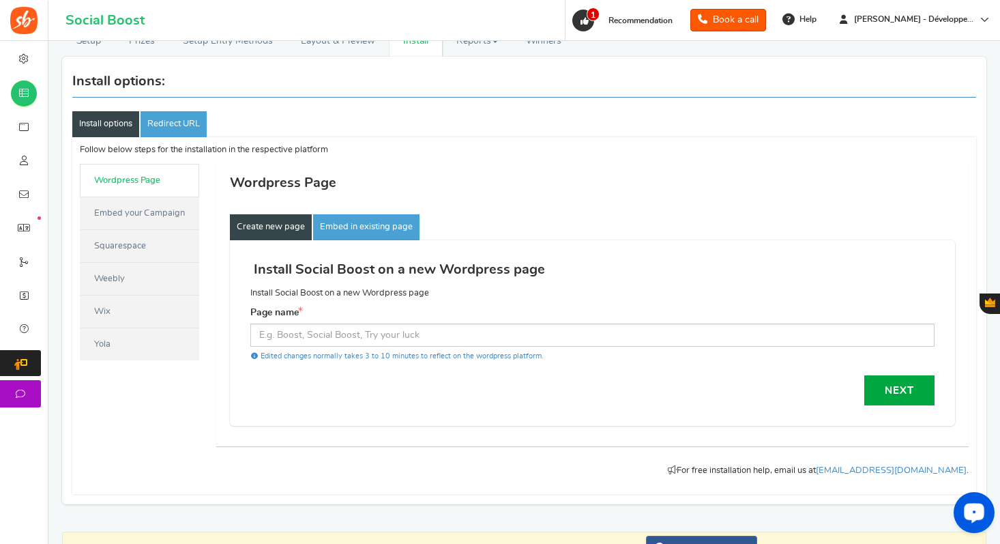
click at [138, 218] on link "Embed your Campaign" at bounding box center [139, 212] width 119 height 33
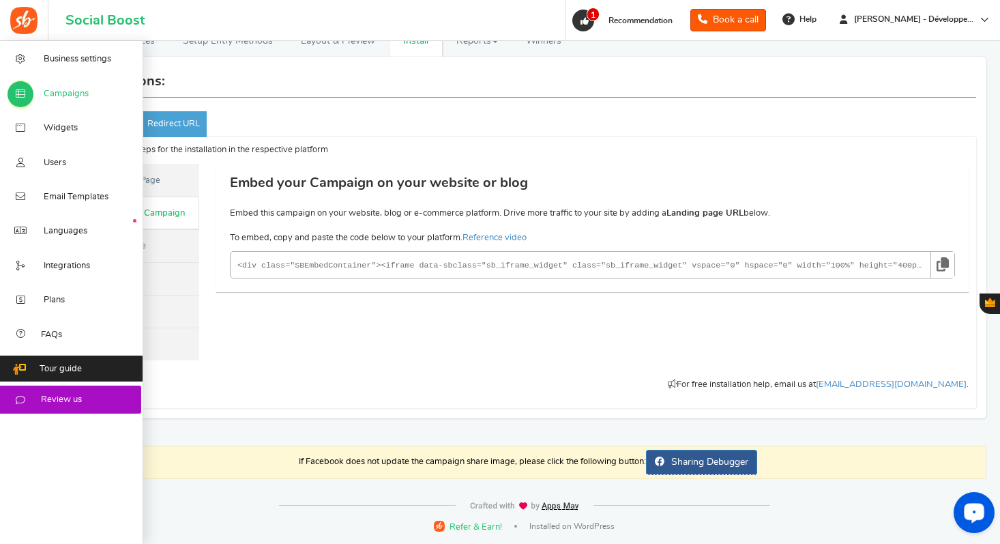
click at [91, 100] on link "Campaigns" at bounding box center [71, 93] width 143 height 34
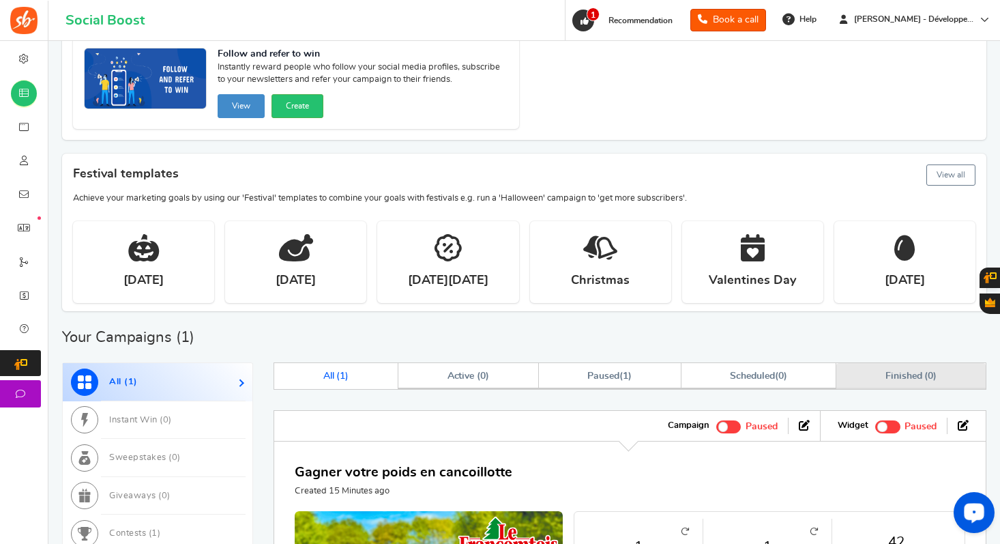
scroll to position [137, 0]
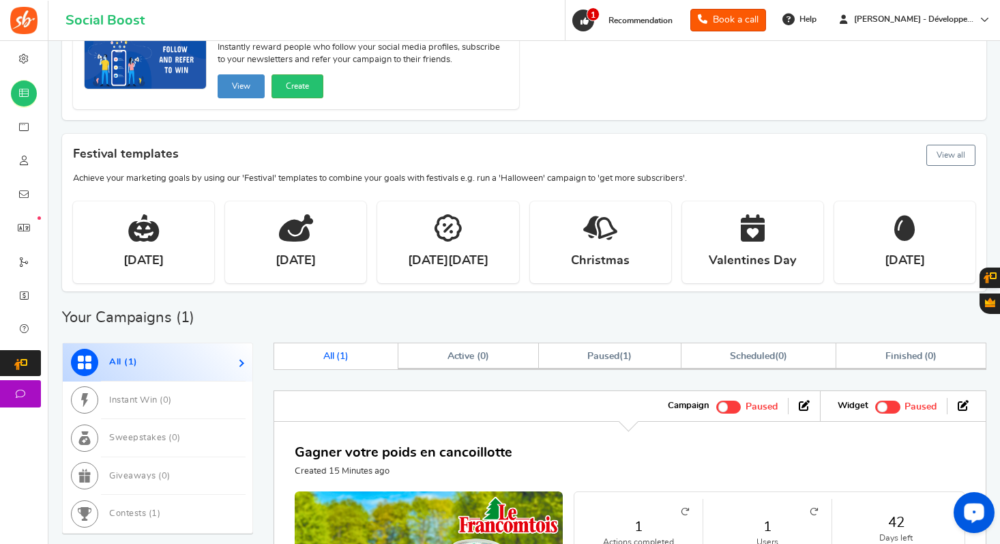
click at [877, 400] on label "Recommended: TURN ON Active Paused" at bounding box center [905, 406] width 61 height 16
click at [875, 400] on input "Recommended: TURN ON Active Paused" at bounding box center [875, 404] width 0 height 9
click at [739, 408] on span at bounding box center [733, 406] width 25 height 13
click at [721, 408] on input "Active Paused" at bounding box center [721, 404] width 0 height 9
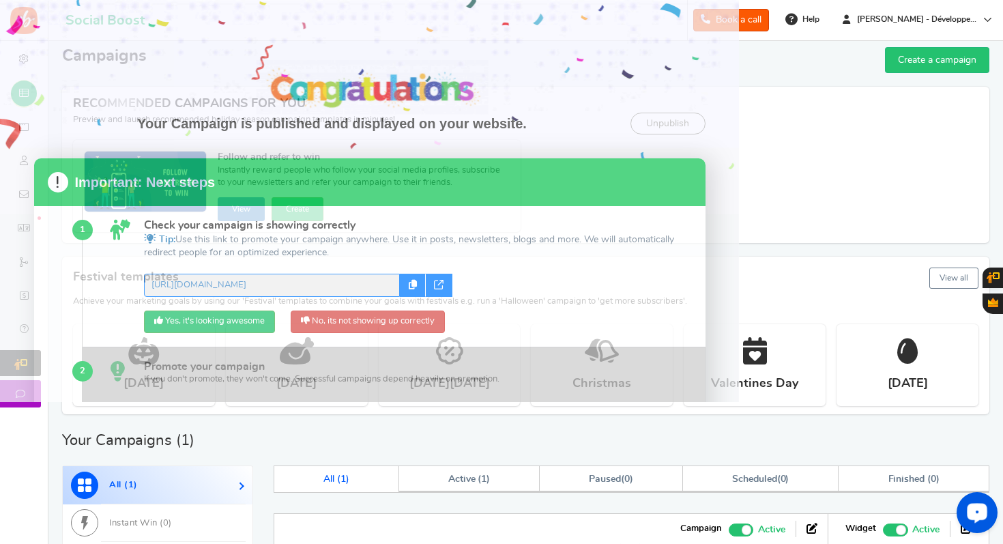
scroll to position [0, 0]
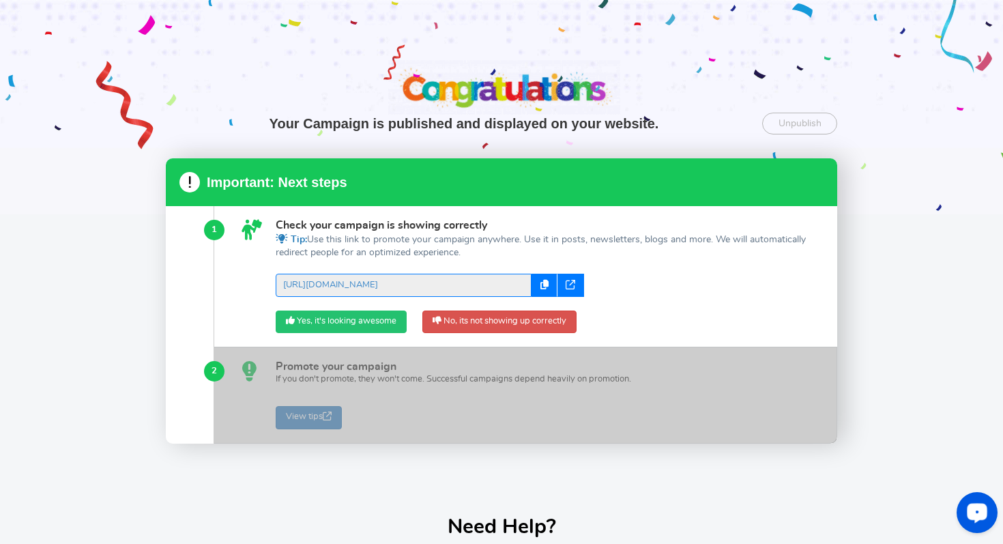
click at [365, 327] on link "Yes, it's looking awesome" at bounding box center [341, 321] width 131 height 23
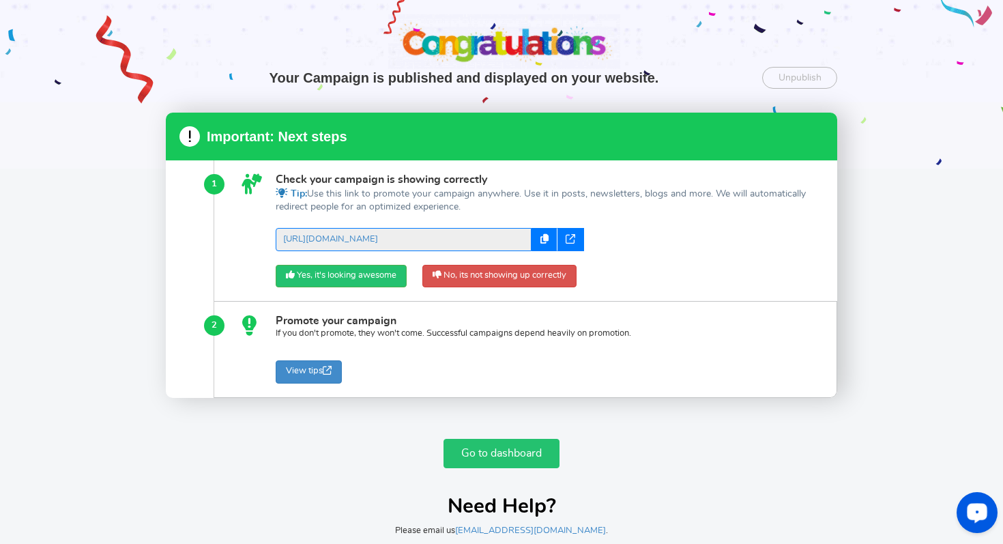
click at [523, 456] on link "Go to dashboard" at bounding box center [501, 453] width 116 height 29
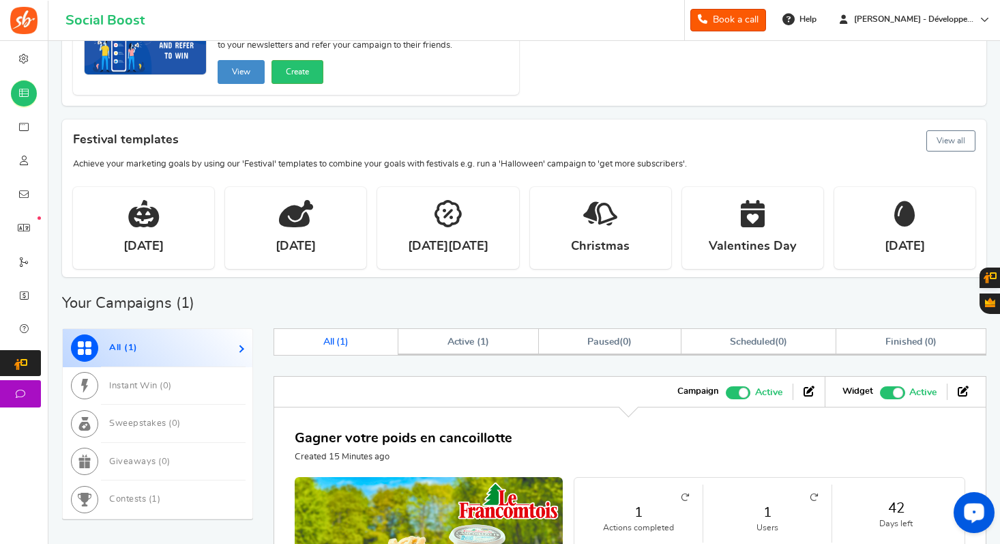
scroll to position [324, 0]
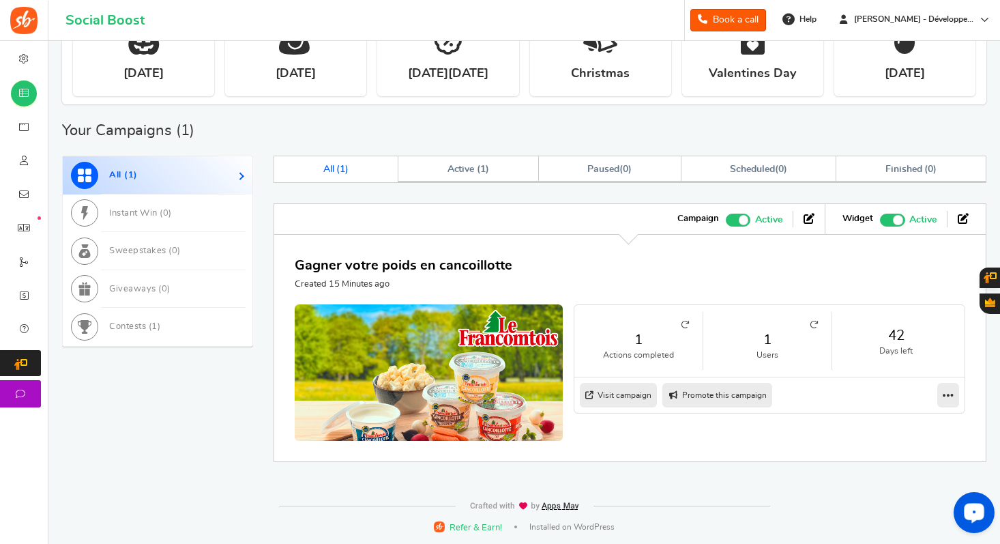
click at [902, 221] on span "Recommended: TURN ON" at bounding box center [892, 220] width 25 height 13
click at [880, 221] on input "Recommended: TURN ON Active Paused" at bounding box center [880, 218] width 0 height 9
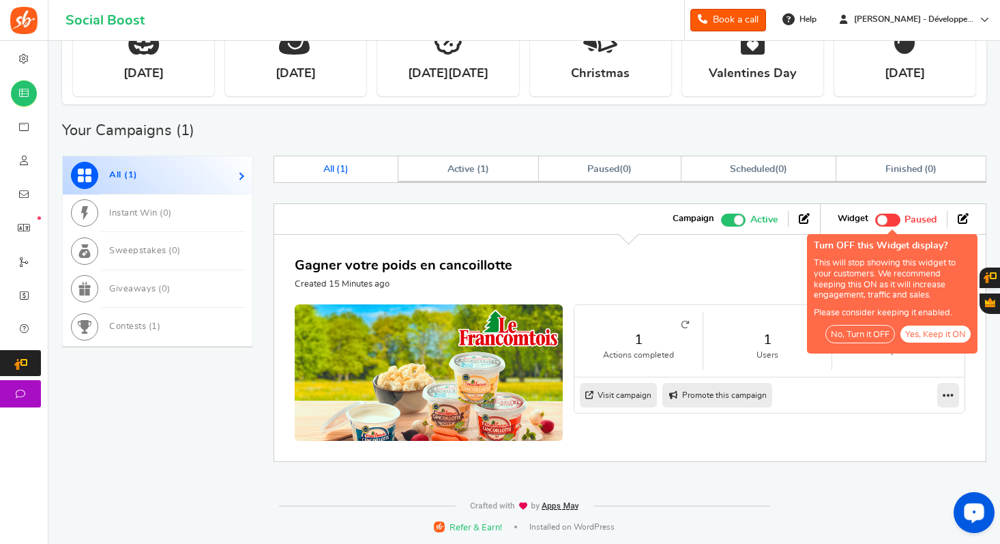
click at [857, 334] on button "No, Turn it OFF" at bounding box center [860, 334] width 70 height 18
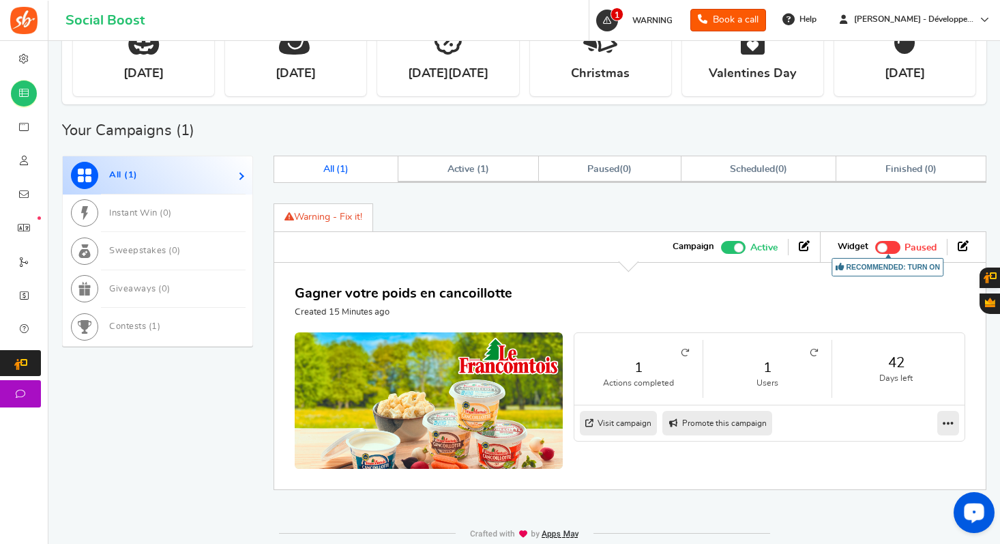
click at [748, 188] on div "What is Instant Win? Instantly reward people for participating in actions such …" at bounding box center [630, 346] width 713 height 327
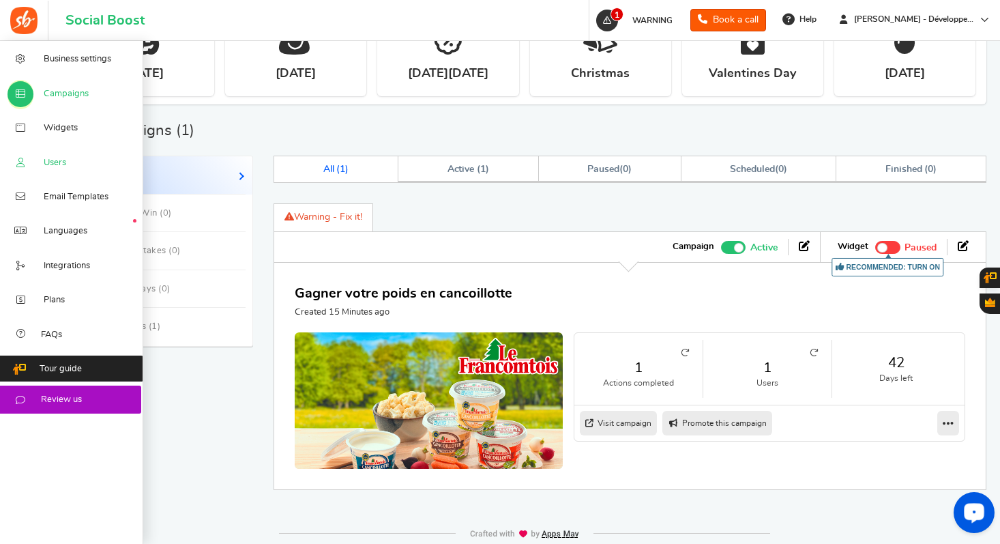
click at [44, 168] on span "Users" at bounding box center [55, 163] width 23 height 12
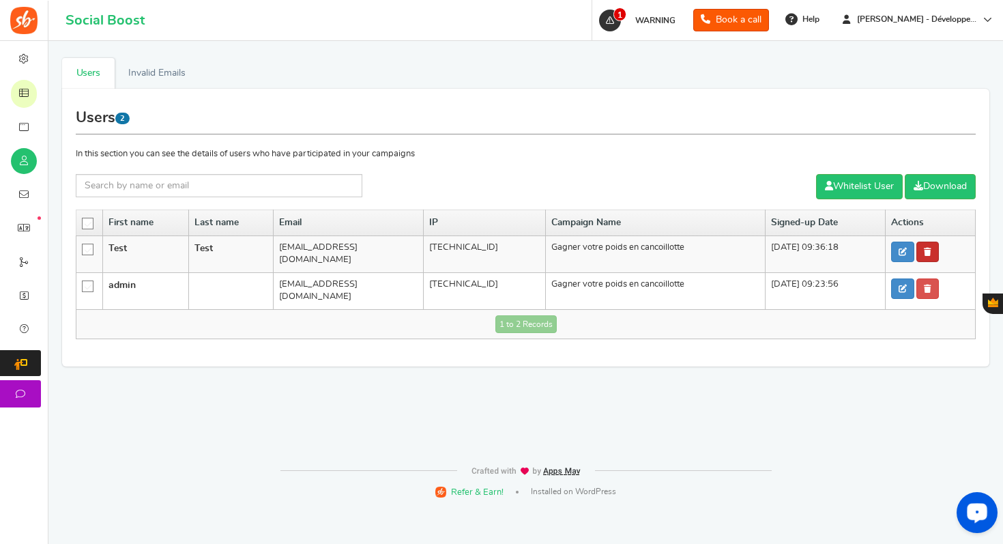
click at [935, 253] on link "Delete user" at bounding box center [927, 251] width 23 height 20
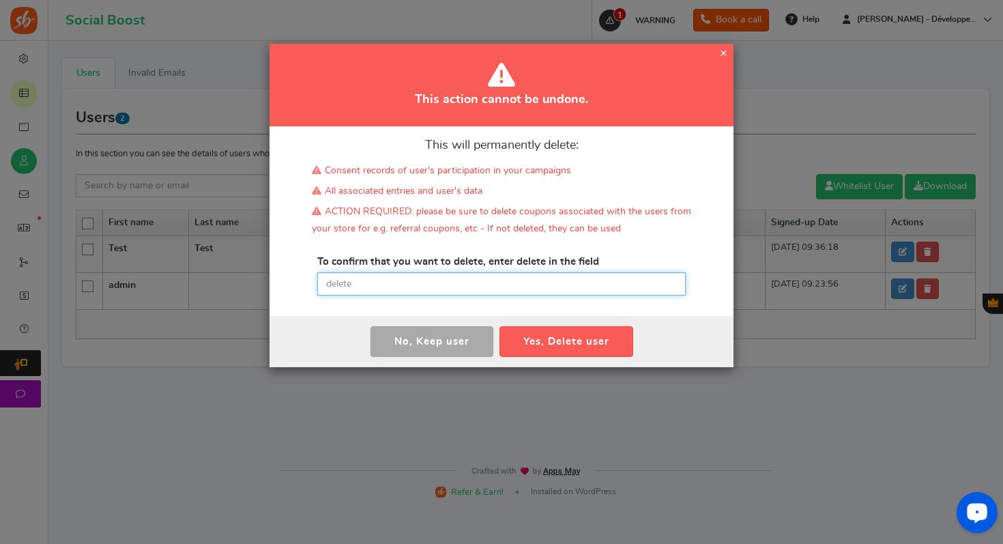
click at [380, 279] on input "text" at bounding box center [501, 283] width 368 height 23
type input "delete"
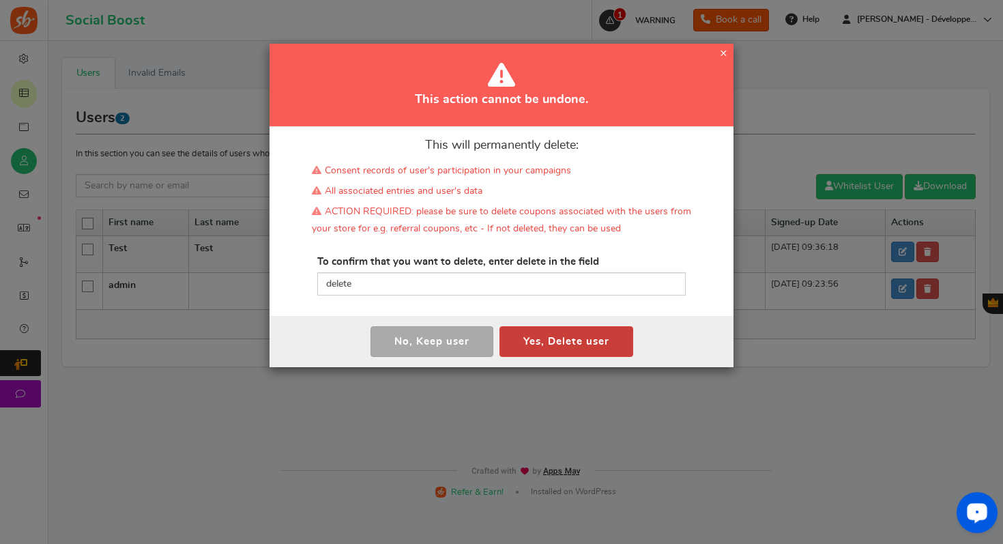
click at [538, 340] on button "Yes, Delete user" at bounding box center [566, 341] width 134 height 31
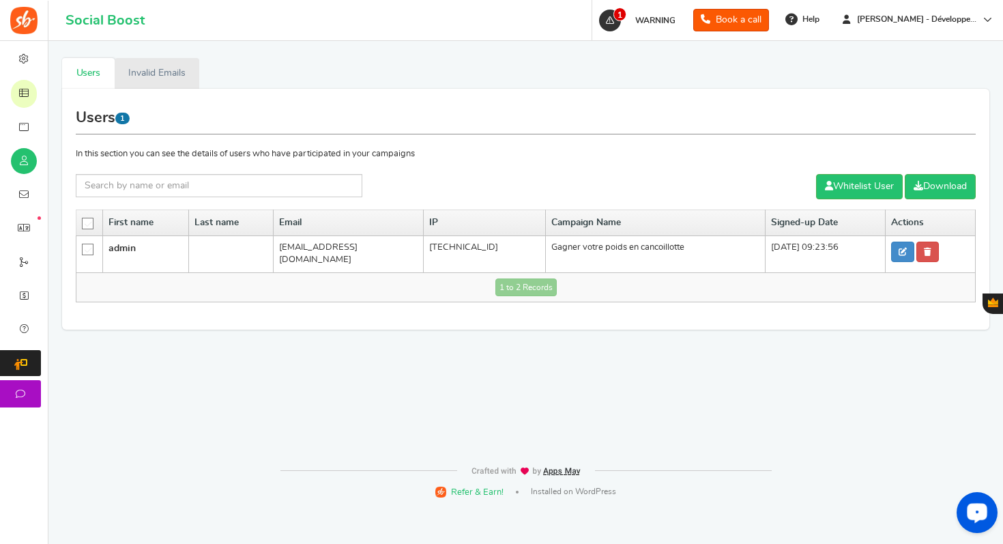
click at [164, 67] on link "Invalid Emails" at bounding box center [157, 73] width 85 height 31
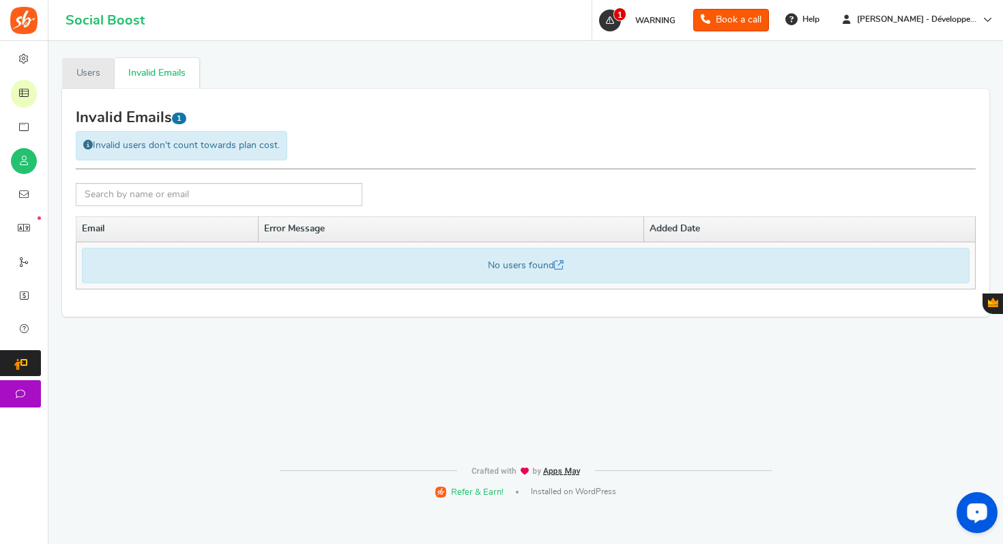
click at [90, 75] on link "Users" at bounding box center [88, 73] width 53 height 31
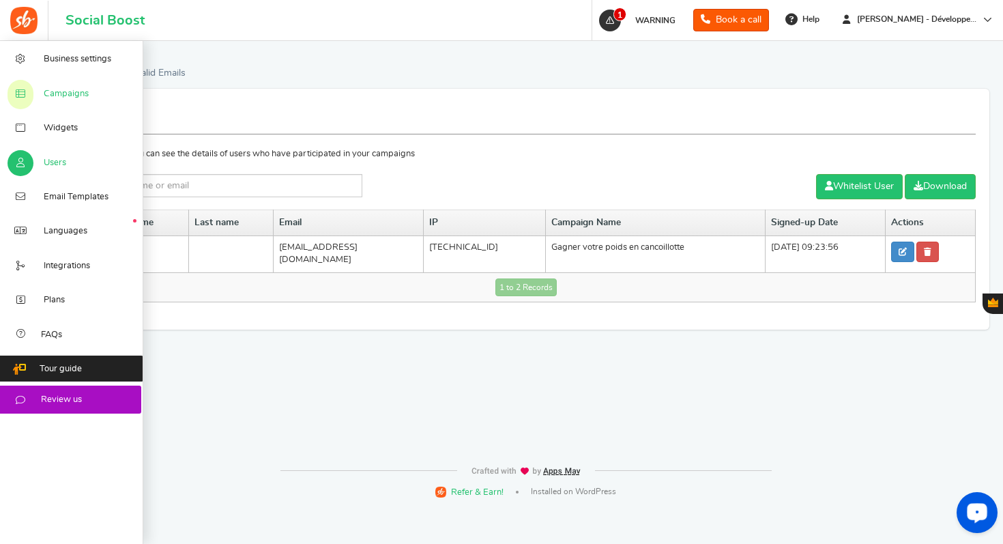
click at [45, 98] on span "Campaigns" at bounding box center [66, 94] width 45 height 12
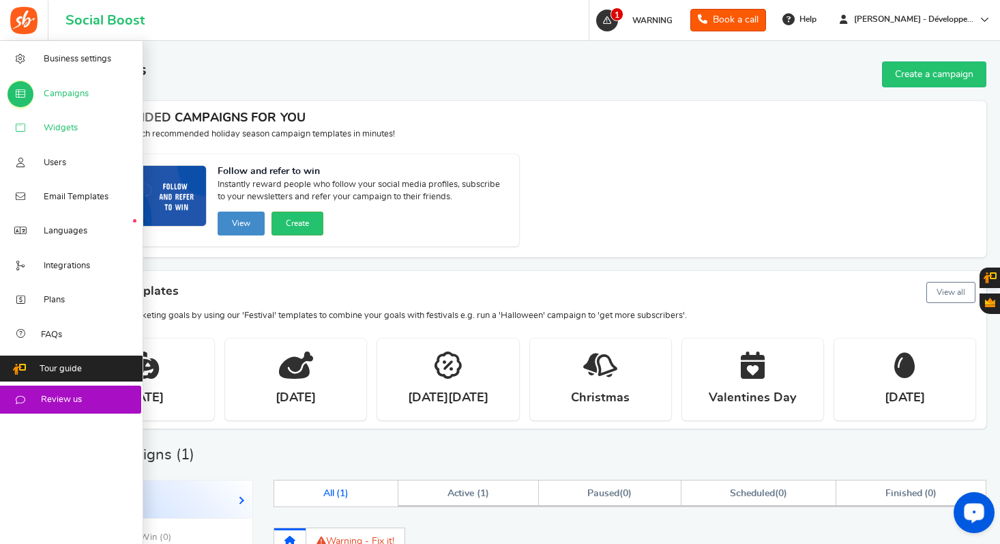
click at [49, 127] on span "Widgets" at bounding box center [61, 128] width 34 height 12
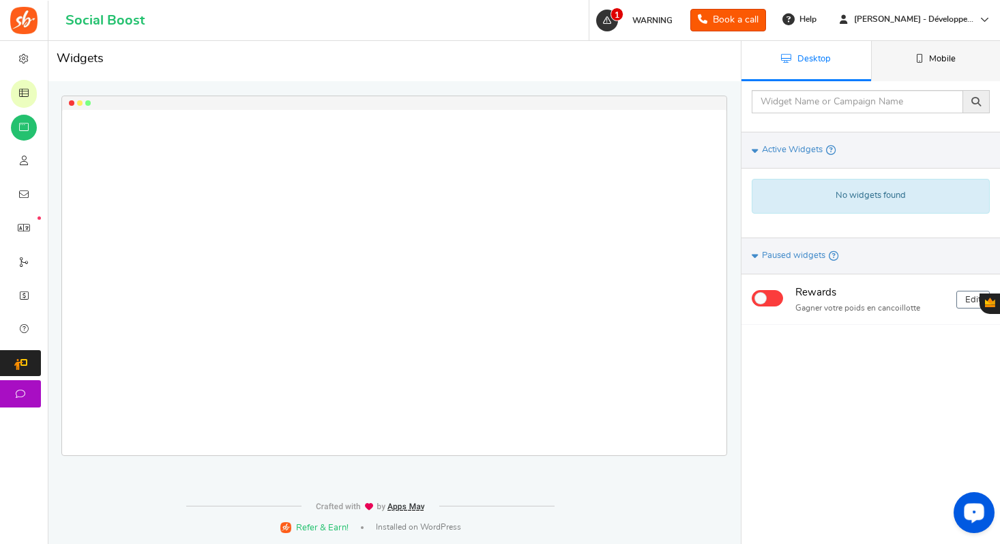
click at [913, 46] on link "Mobile" at bounding box center [936, 61] width 130 height 40
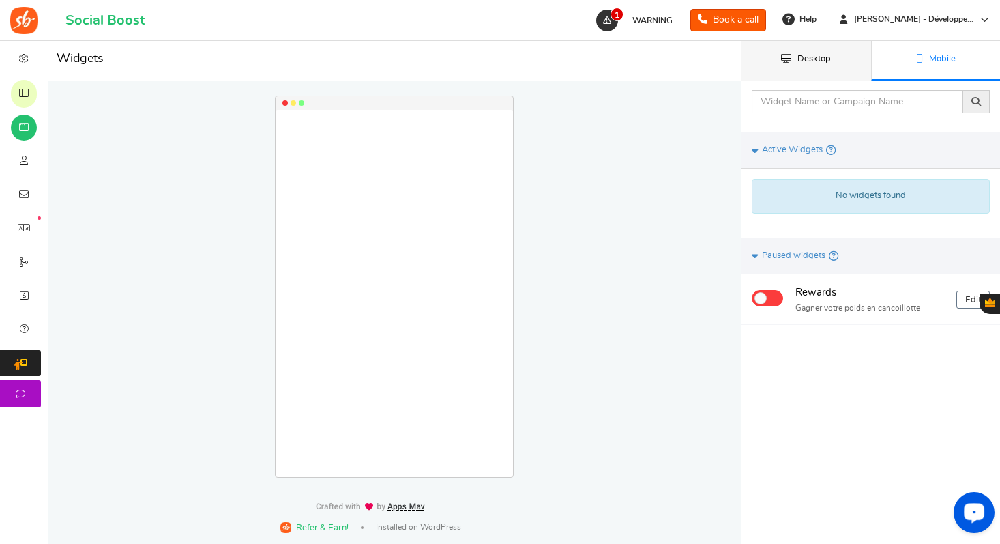
click at [853, 53] on link "Desktop" at bounding box center [806, 61] width 130 height 40
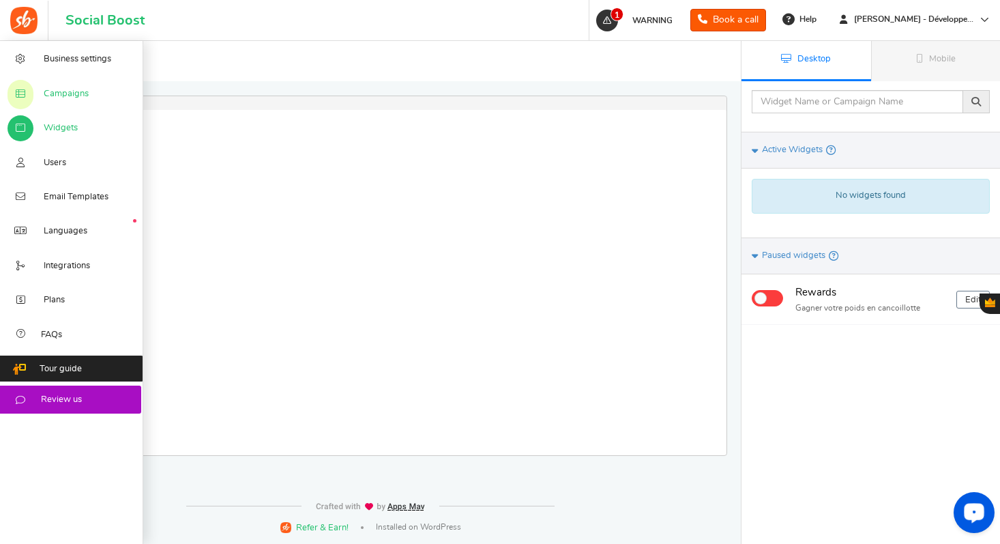
click at [40, 99] on link "Campaigns" at bounding box center [71, 93] width 143 height 34
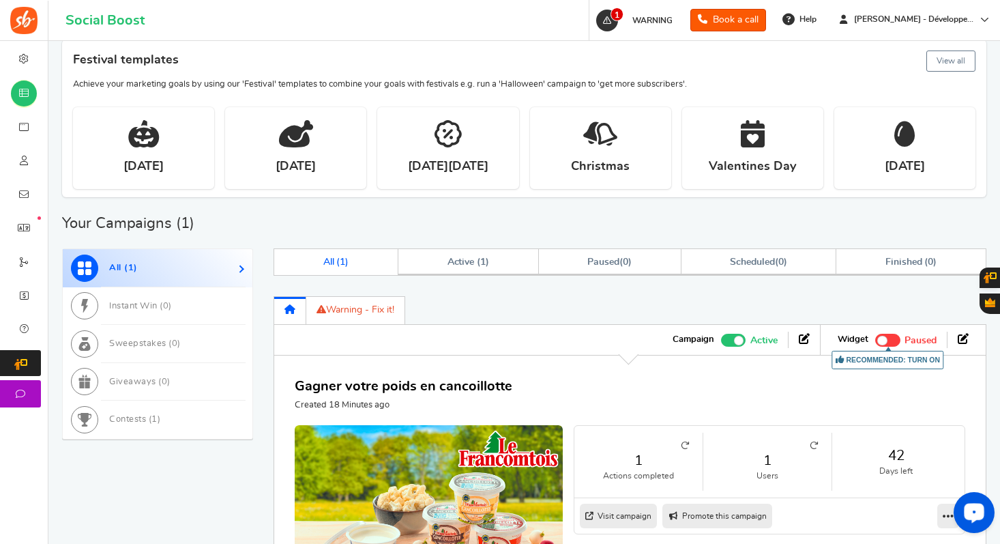
scroll to position [351, 0]
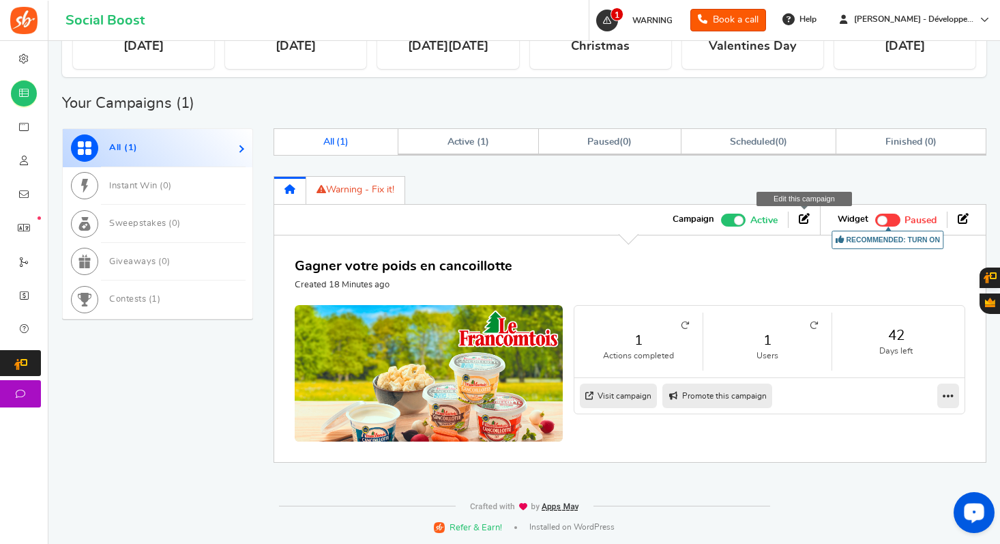
click at [807, 216] on icon at bounding box center [804, 218] width 11 height 11
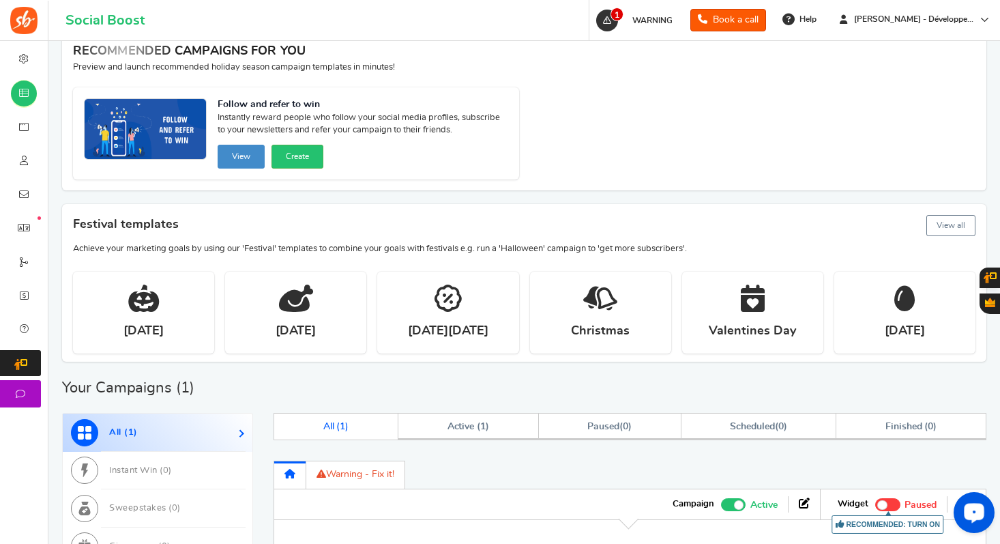
scroll to position [82, 0]
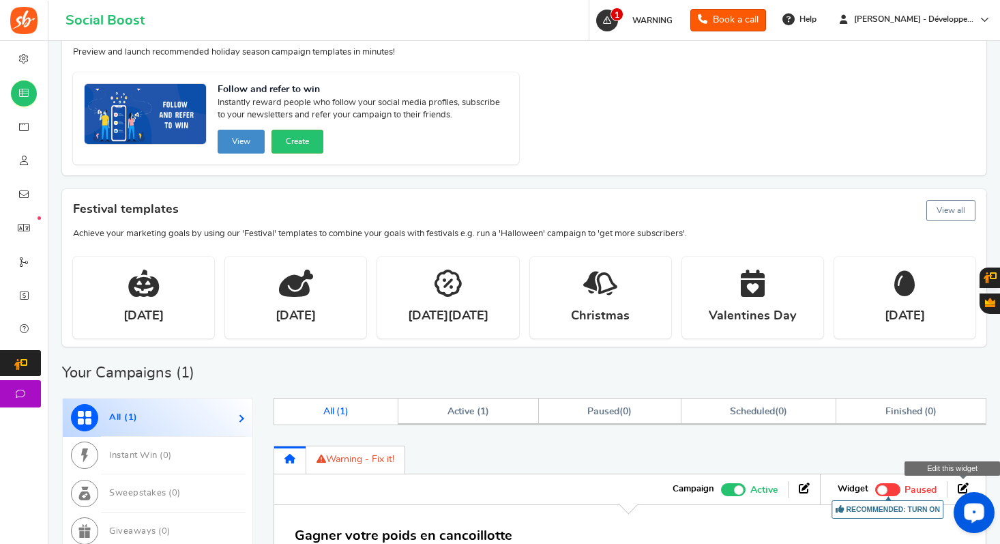
click at [959, 485] on icon at bounding box center [963, 487] width 11 height 11
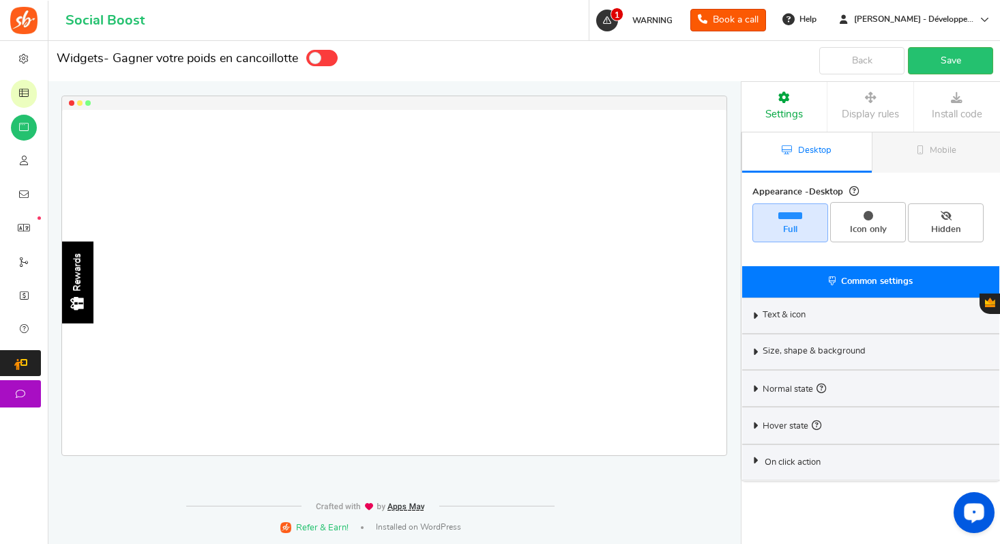
select select "left-side-drawer"
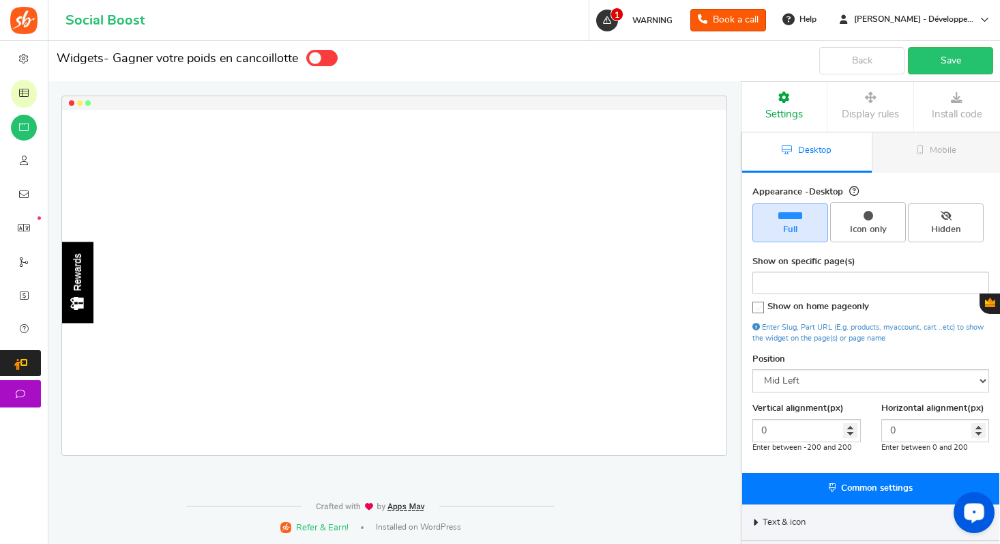
click at [970, 100] on icon at bounding box center [956, 98] width 65 height 12
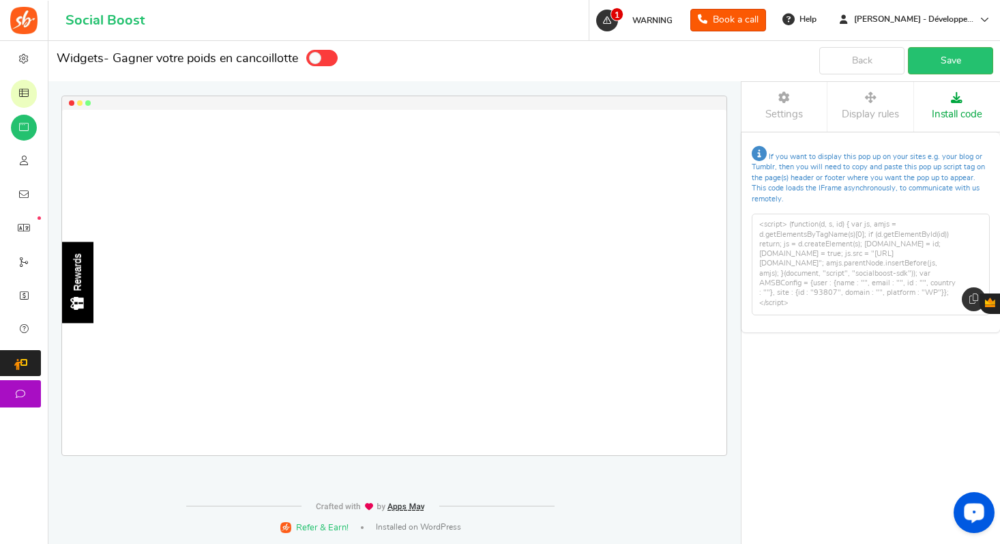
click at [858, 113] on span "Display rules" at bounding box center [870, 114] width 57 height 10
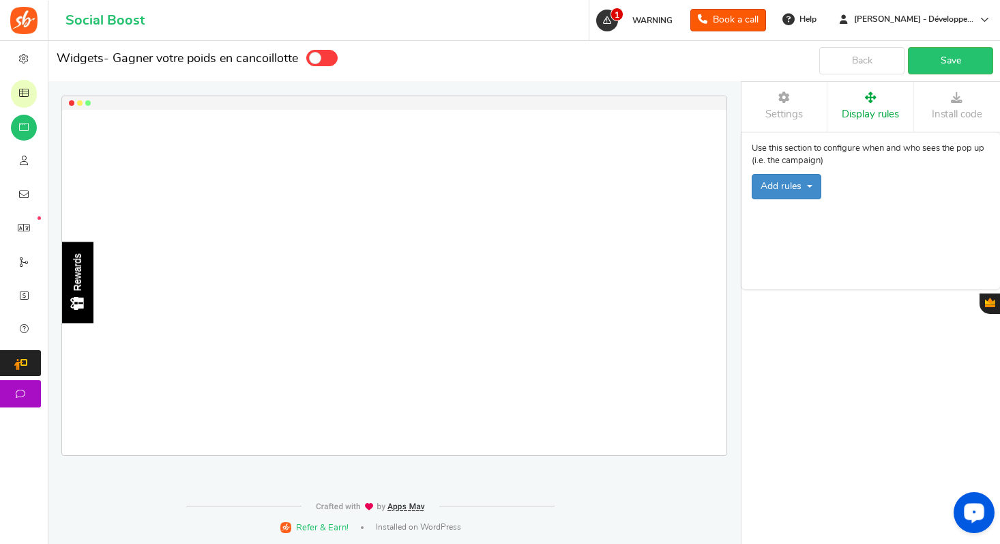
click at [810, 108] on link "Settings" at bounding box center [783, 107] width 85 height 50
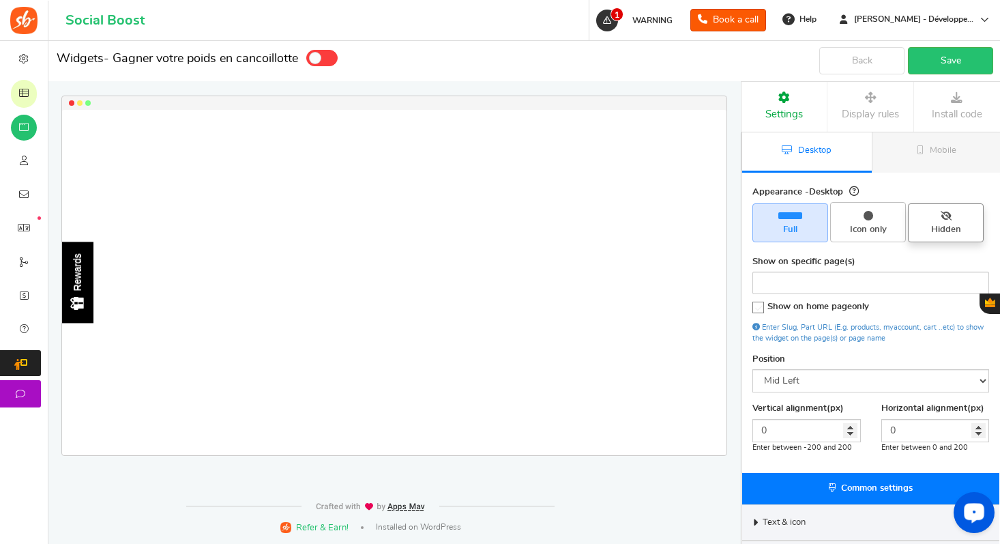
click at [950, 231] on span "Hidden" at bounding box center [945, 230] width 63 height 12
click at [950, 215] on input "Hidden" at bounding box center [950, 210] width 9 height 9
radio input "true"
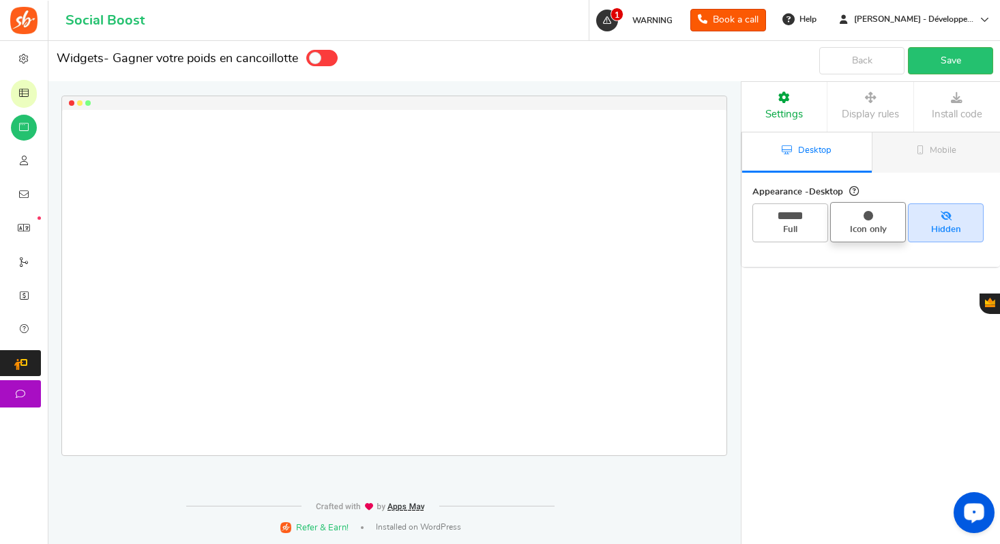
click at [863, 228] on span "Icon only" at bounding box center [867, 230] width 63 height 12
click at [868, 214] on input "Icon only" at bounding box center [872, 209] width 9 height 9
radio input "true"
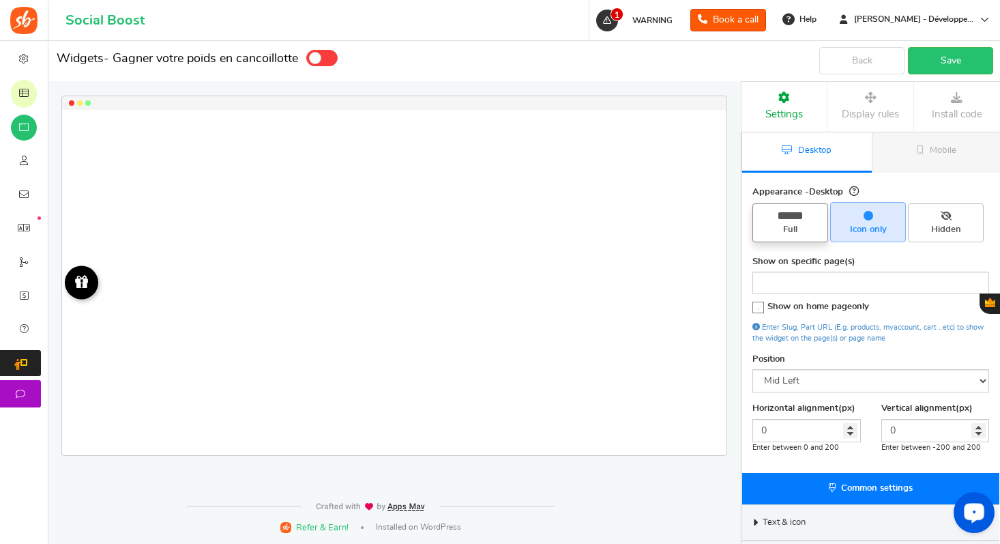
click at [794, 229] on span "Full" at bounding box center [790, 230] width 63 height 12
click at [794, 215] on input "Full" at bounding box center [795, 210] width 9 height 9
radio input "true"
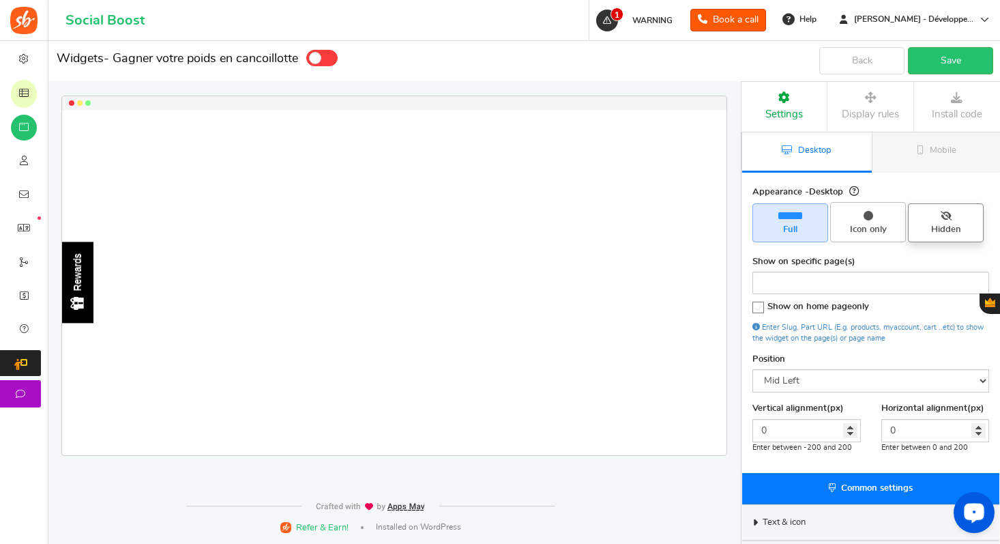
click at [954, 204] on span "Hidden" at bounding box center [946, 222] width 76 height 38
click at [954, 206] on input "Hidden" at bounding box center [950, 210] width 9 height 9
radio input "true"
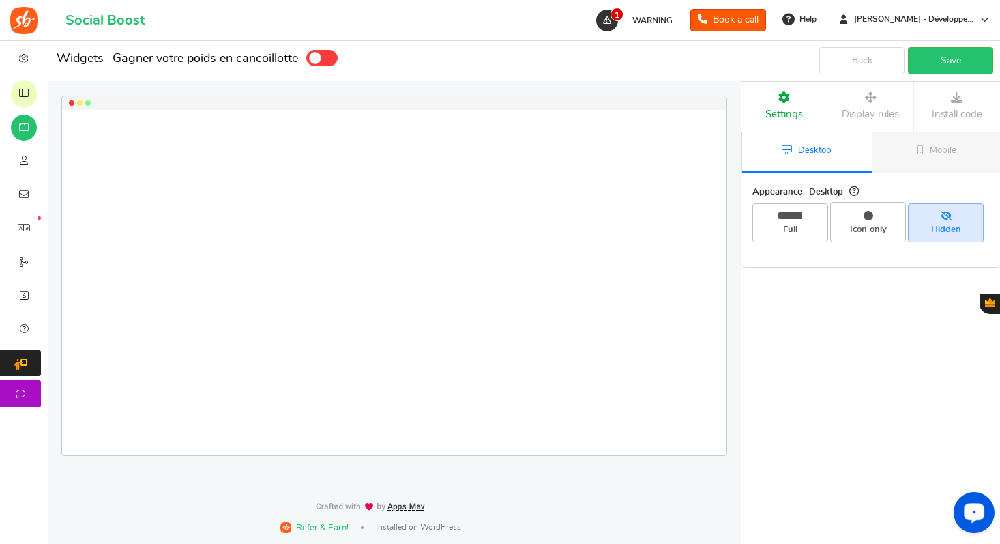
click at [870, 95] on icon at bounding box center [870, 98] width 65 height 12
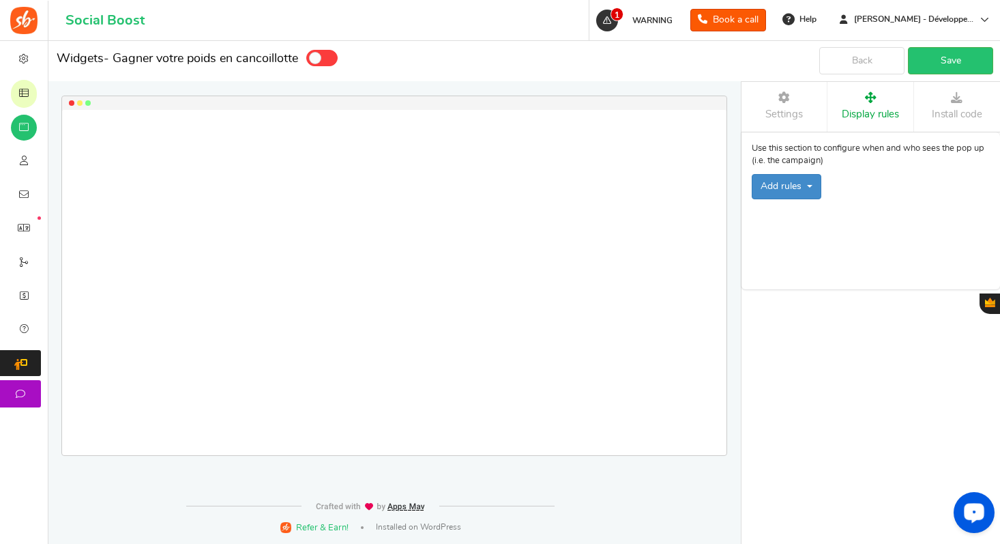
click at [780, 106] on link "Settings" at bounding box center [783, 107] width 85 height 50
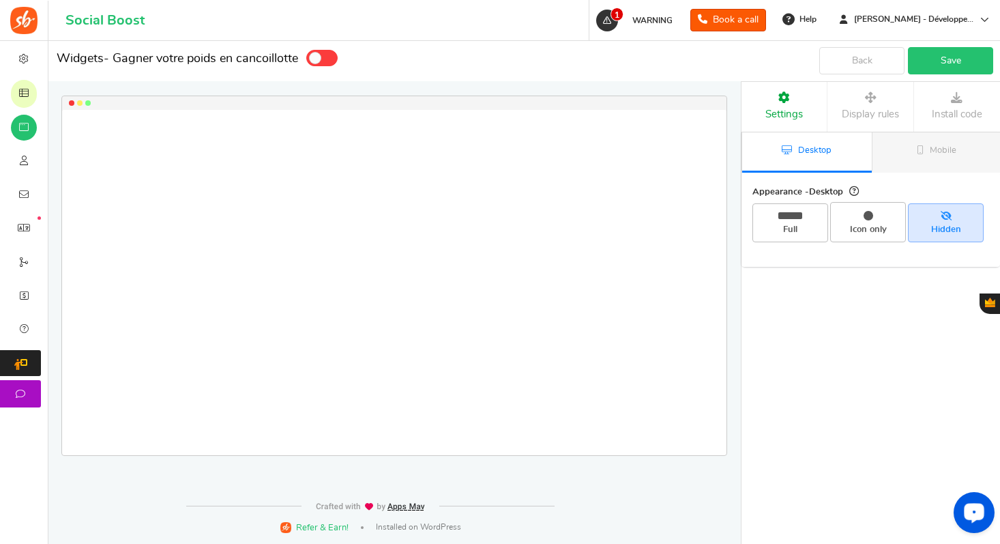
click at [971, 68] on link "Save" at bounding box center [950, 60] width 85 height 27
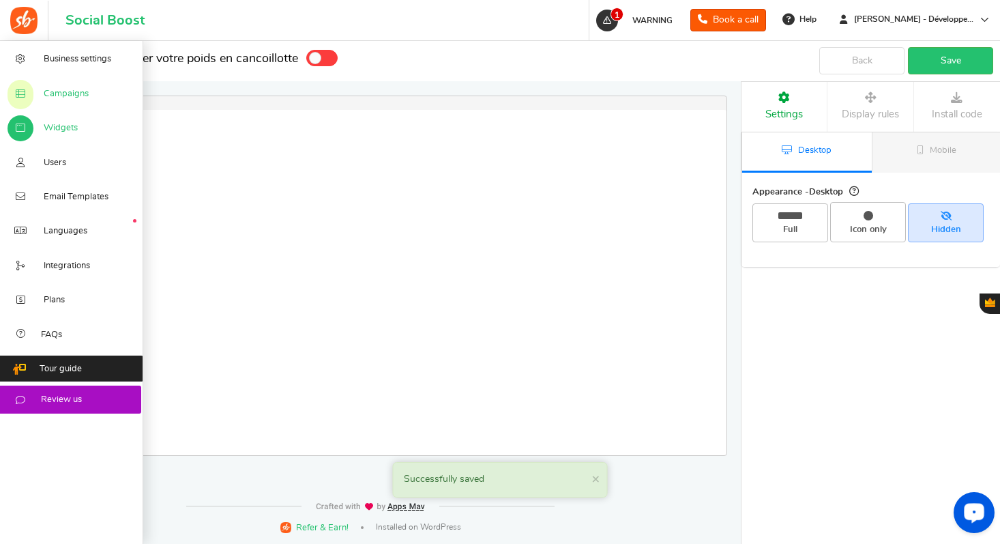
click at [61, 103] on link "Campaigns" at bounding box center [71, 93] width 143 height 34
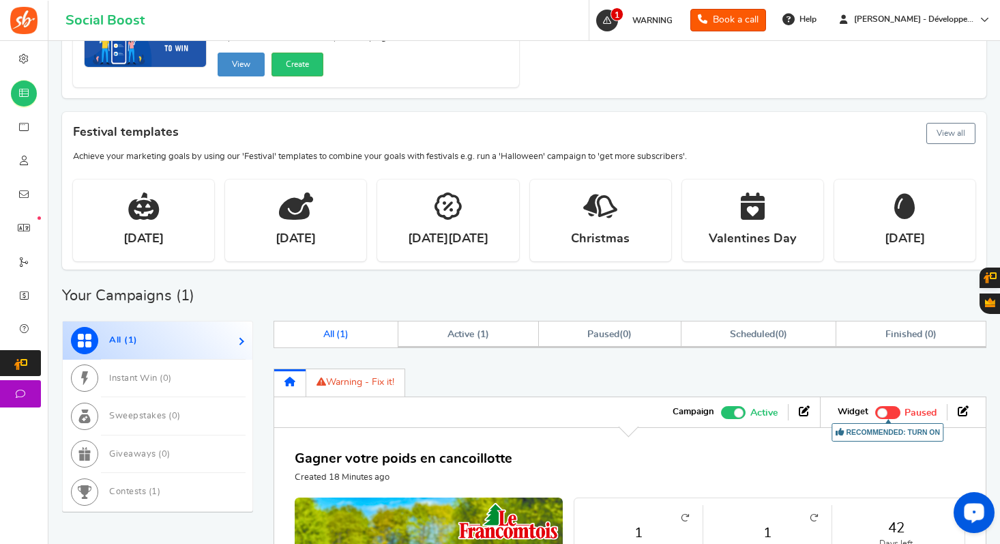
scroll to position [164, 0]
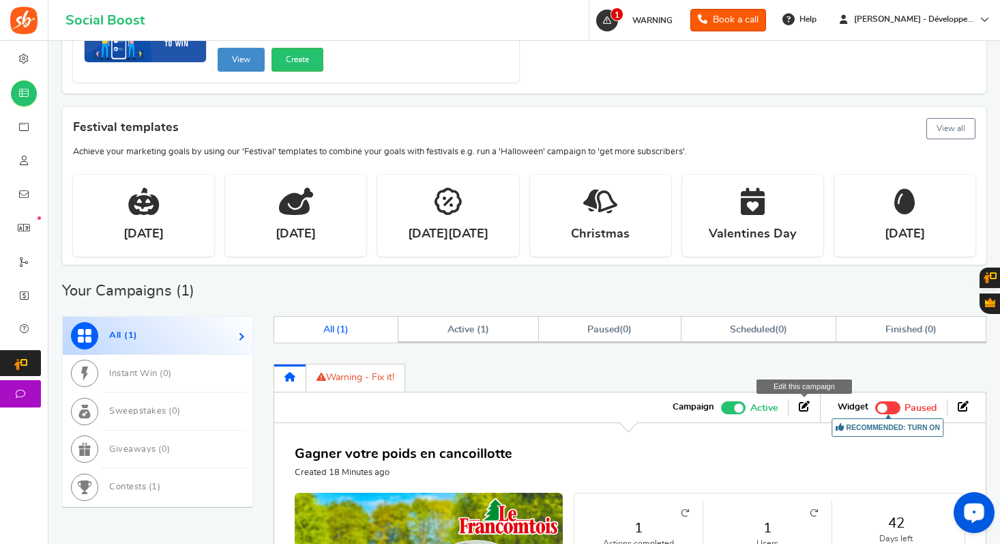
click at [806, 405] on icon at bounding box center [804, 405] width 11 height 11
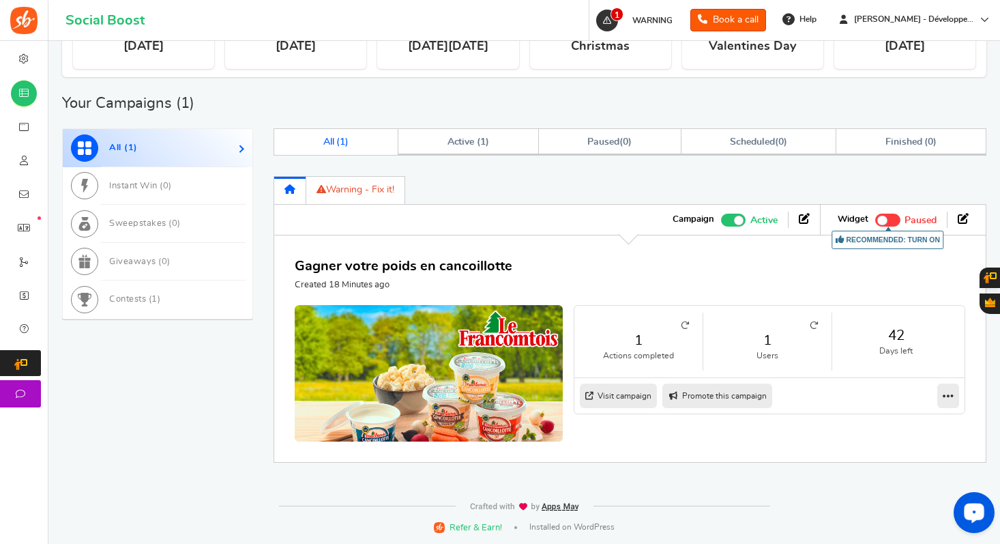
click at [366, 183] on link "Warning - Fix it!" at bounding box center [355, 190] width 99 height 28
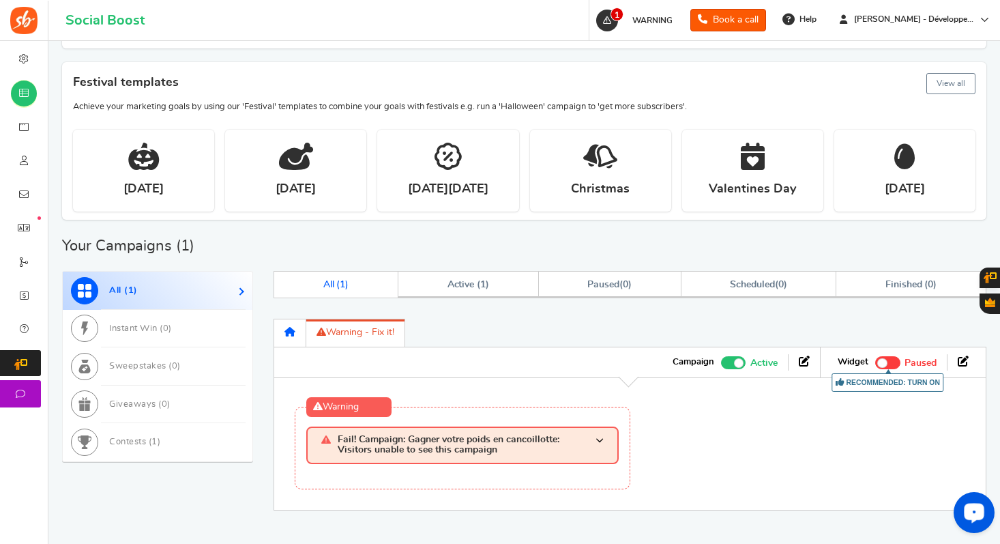
scroll to position [256, 0]
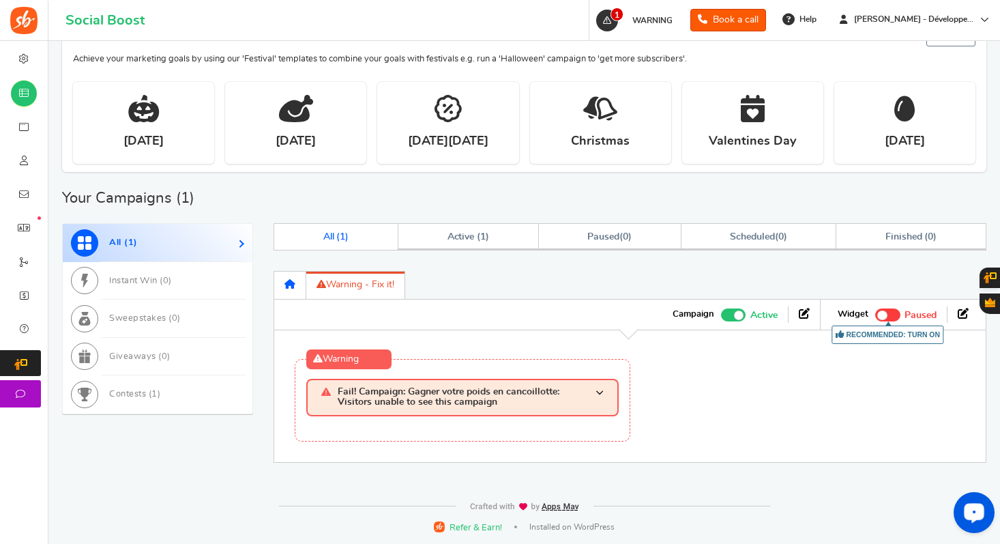
click at [592, 401] on span "Fail! Campaign: Gagner votre poids en cancoillotte: Visitors unable to see this…" at bounding box center [467, 397] width 258 height 21
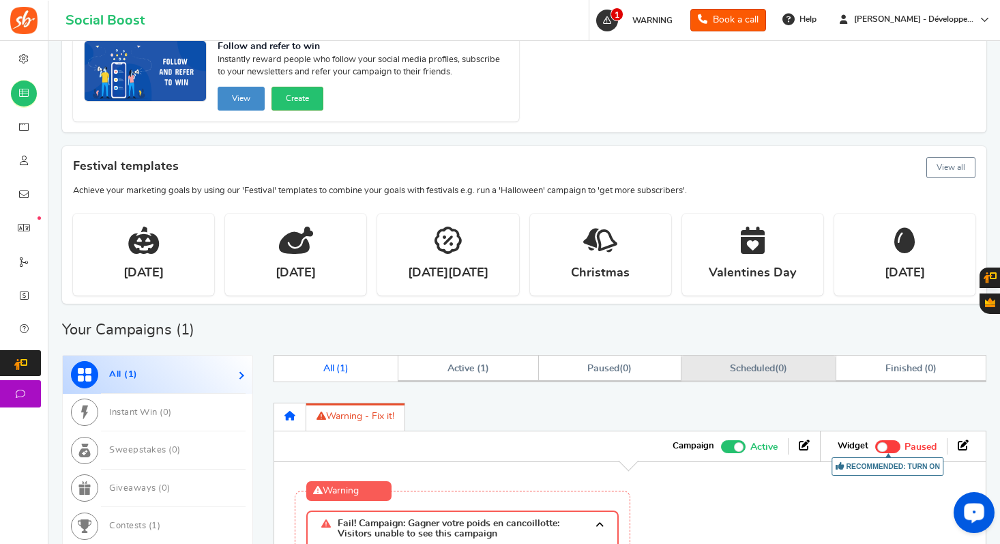
scroll to position [137, 0]
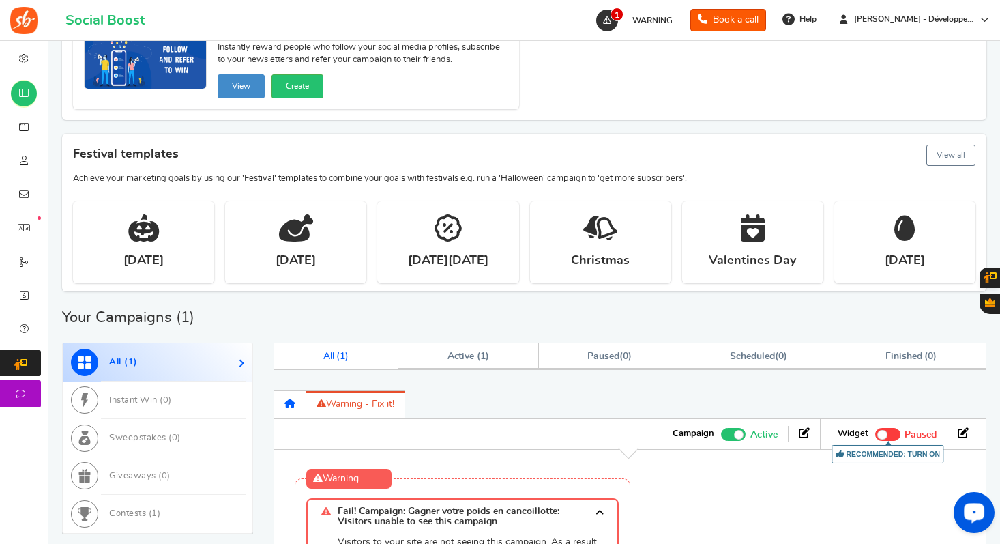
click at [275, 411] on link at bounding box center [290, 404] width 32 height 28
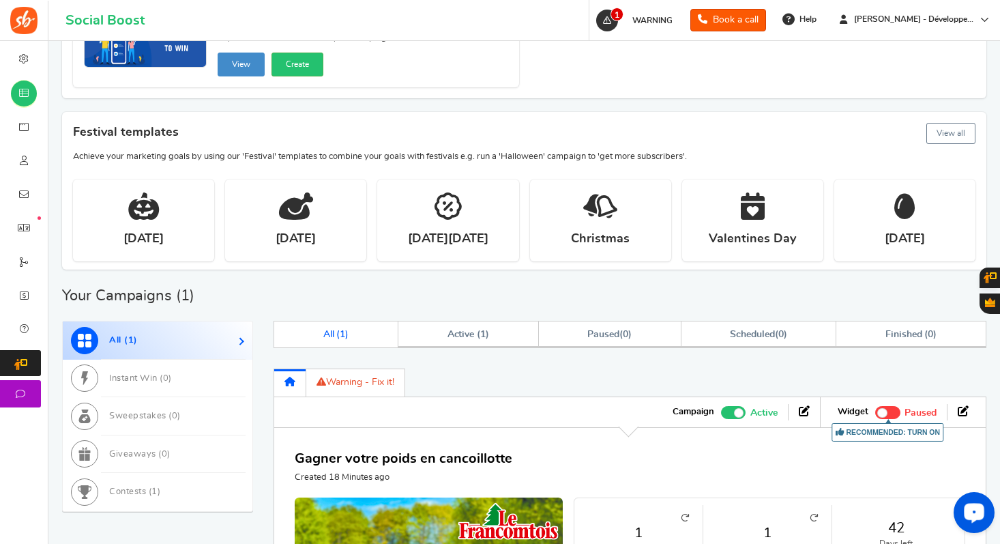
scroll to position [301, 0]
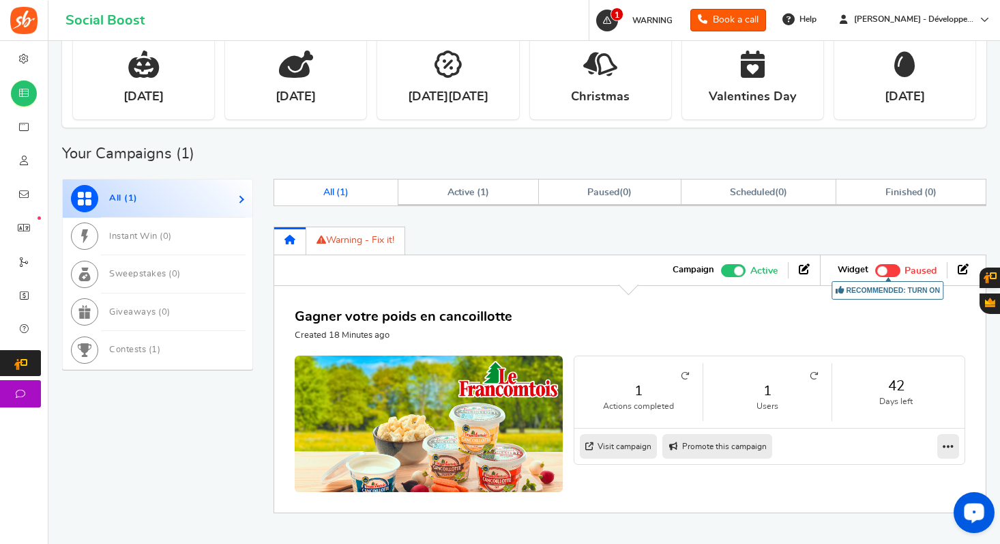
click at [817, 273] on ul "Campaign Active Paused" at bounding box center [738, 270] width 165 height 30
click at [802, 269] on icon at bounding box center [804, 268] width 11 height 11
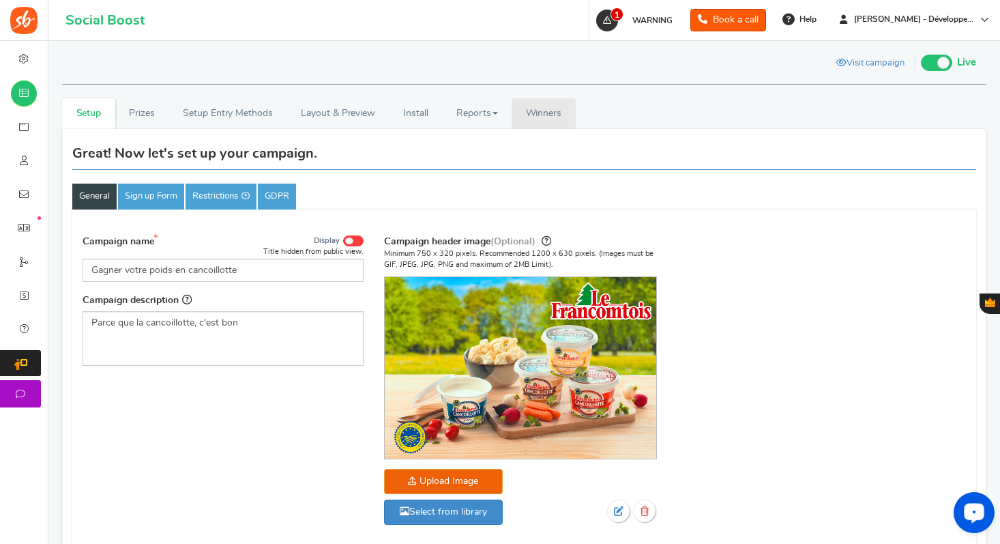
click at [531, 113] on span "Winners" at bounding box center [544, 113] width 36 height 10
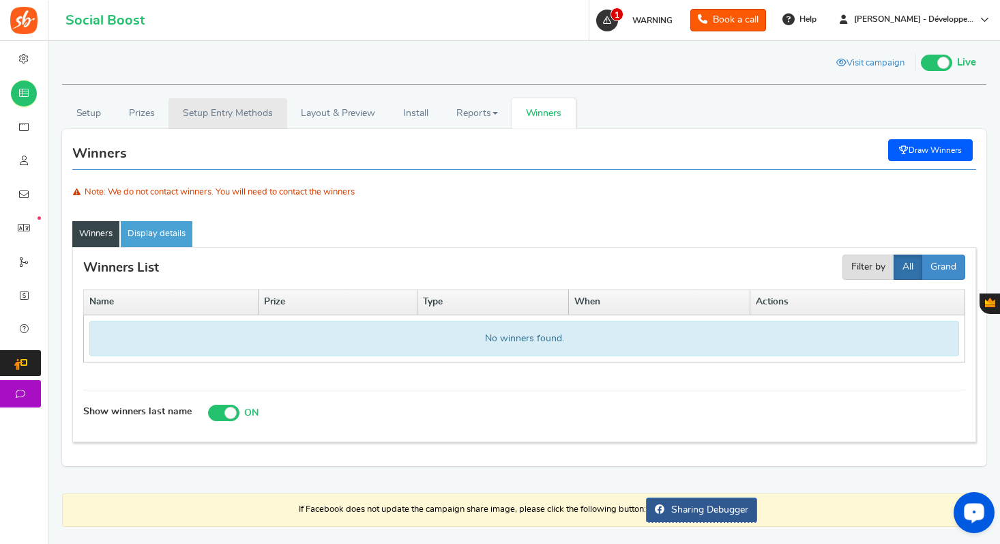
click at [256, 121] on link "Setup Entry Methods" at bounding box center [227, 113] width 118 height 31
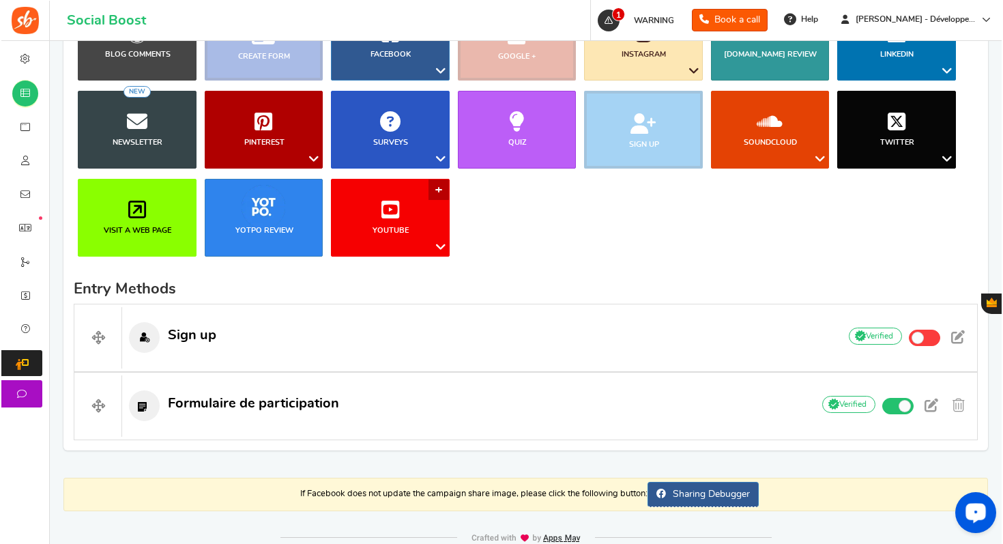
scroll to position [242, 0]
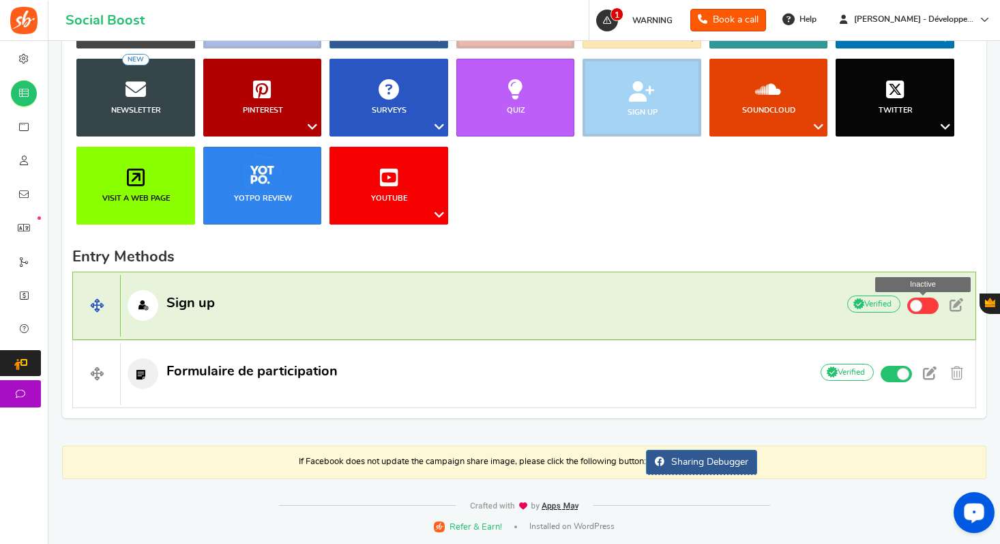
click at [922, 308] on span at bounding box center [922, 305] width 31 height 16
click at [0, 0] on input "Inactive" at bounding box center [0, 0] width 0 height 0
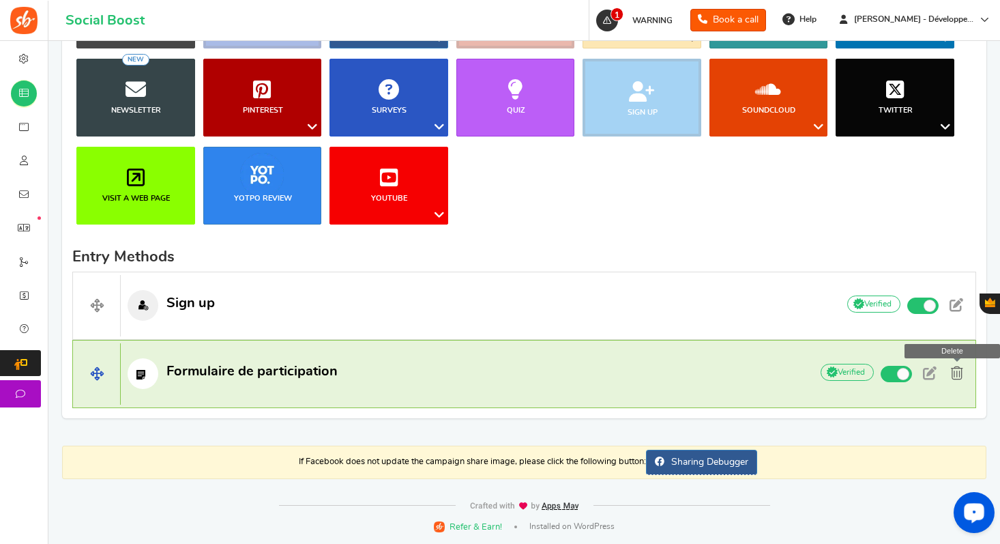
click at [956, 372] on span at bounding box center [957, 373] width 12 height 14
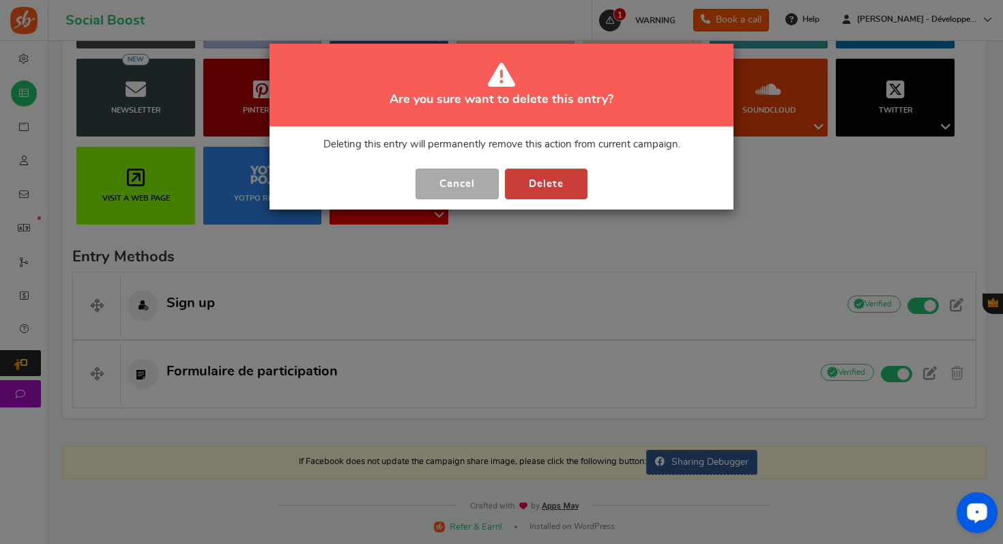
click at [576, 188] on button "Delete" at bounding box center [546, 183] width 83 height 31
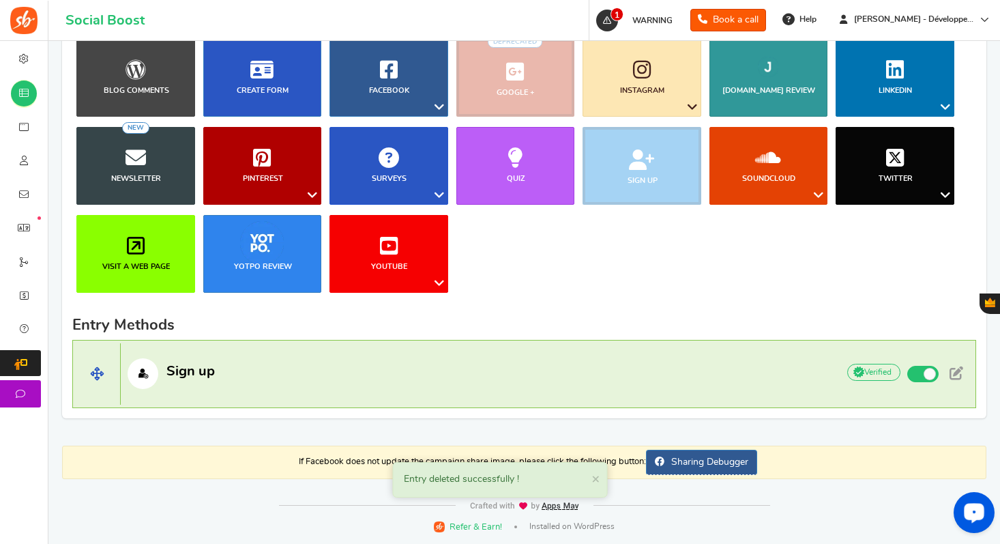
click at [236, 358] on p "Sign up" at bounding box center [472, 373] width 703 height 31
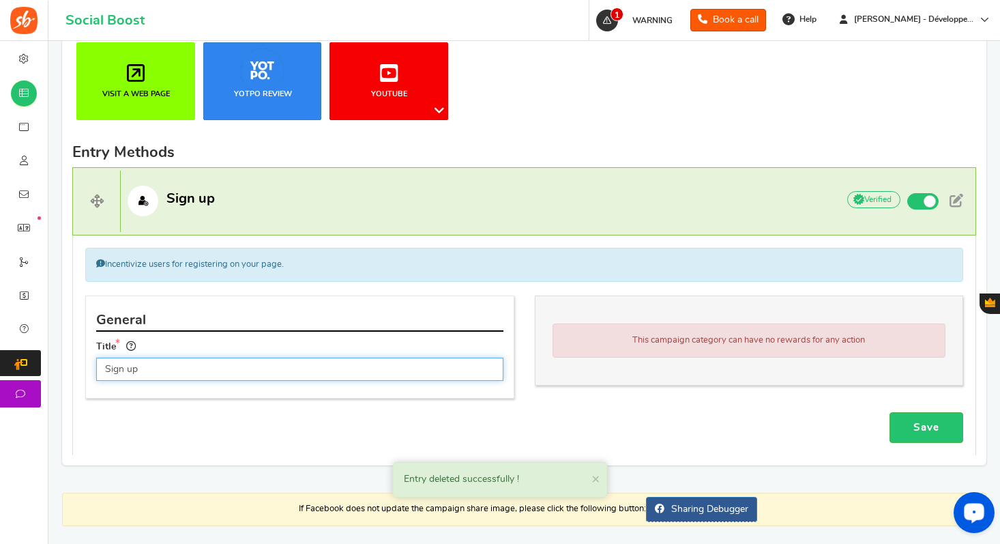
scroll to position [394, 0]
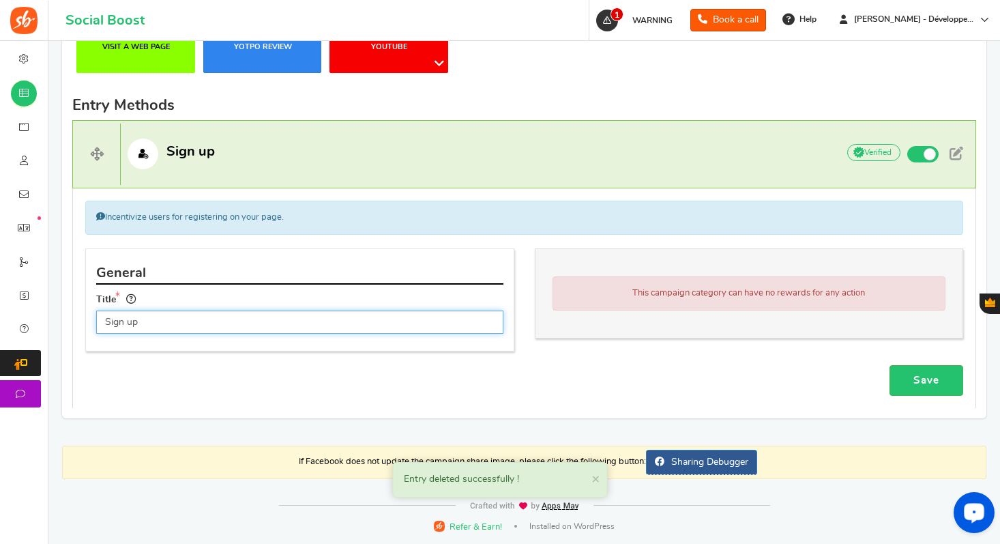
click at [296, 319] on input "Sign up" at bounding box center [299, 321] width 407 height 23
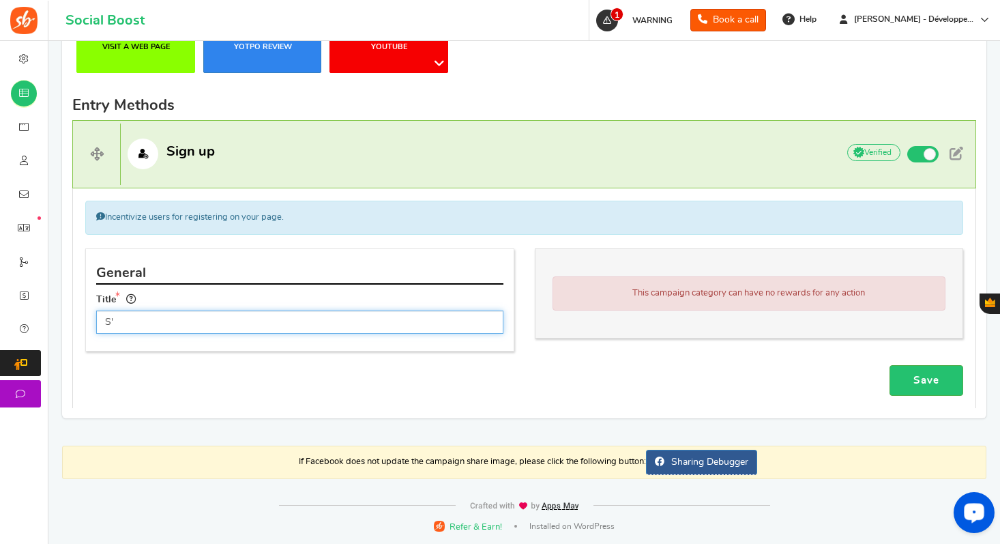
type input "S"
type input "Participer"
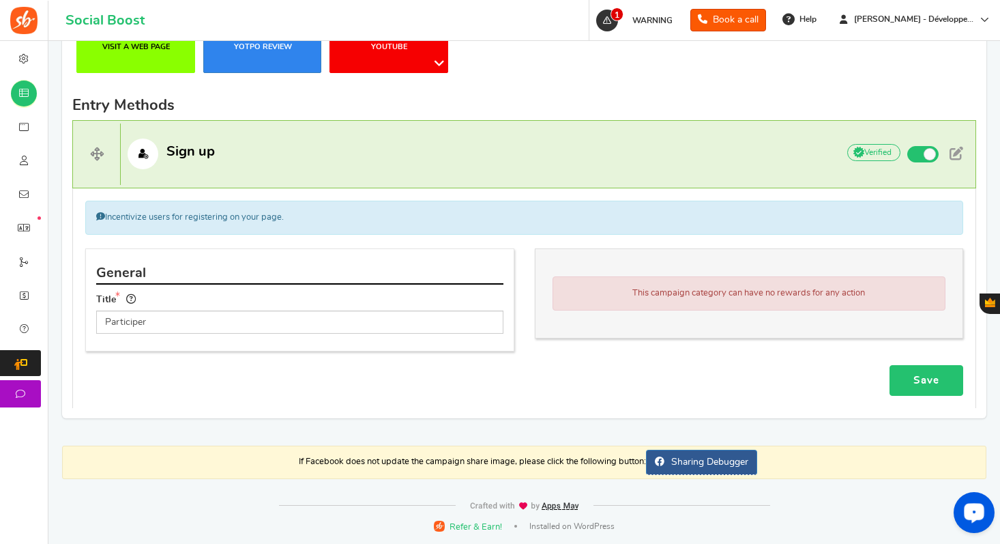
click at [960, 377] on link "Save" at bounding box center [926, 380] width 74 height 31
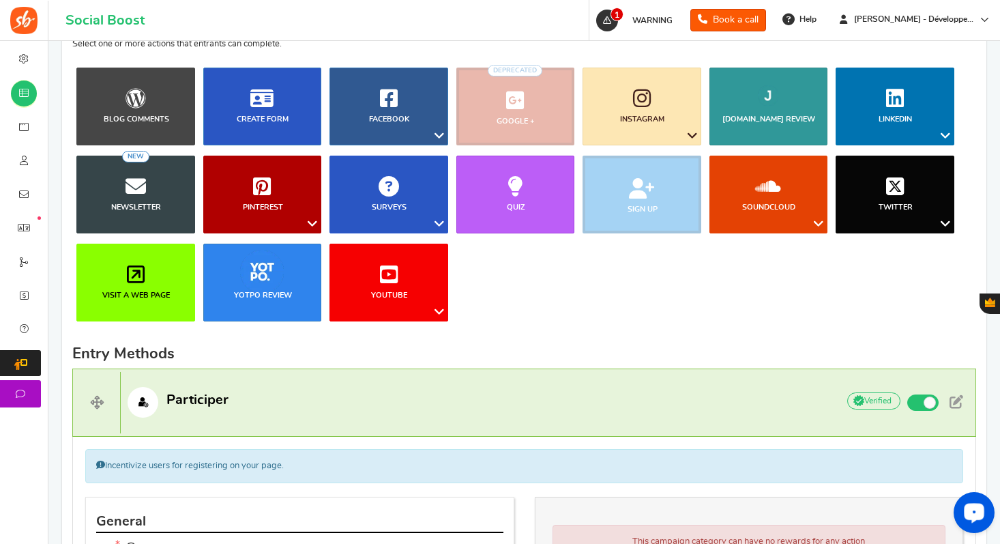
scroll to position [0, 0]
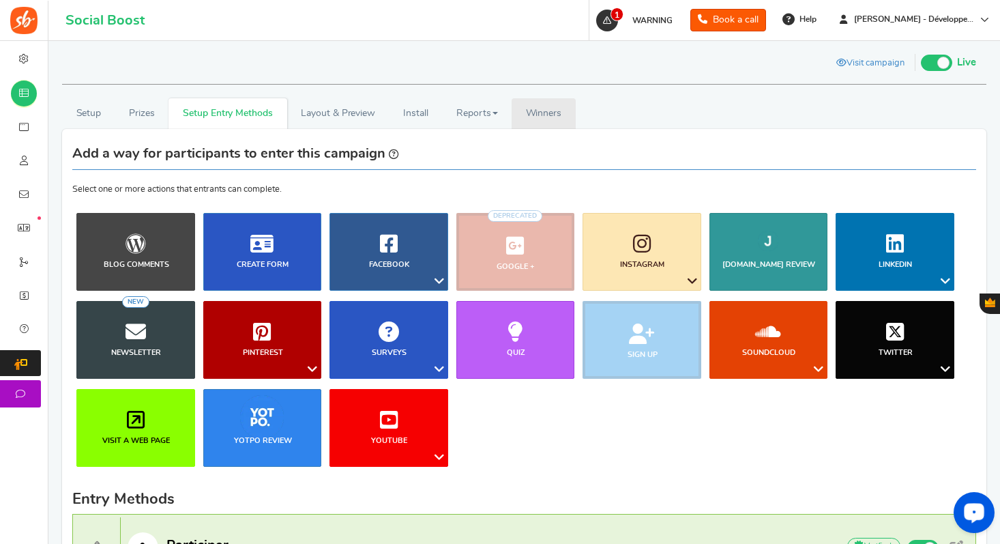
click at [557, 116] on span "Winners" at bounding box center [544, 113] width 36 height 10
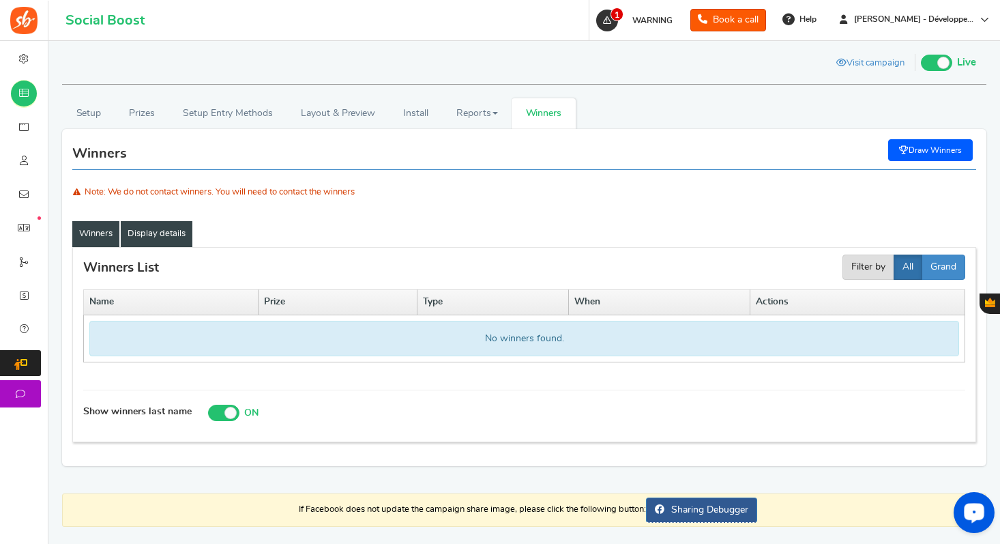
click at [175, 235] on link "Display details" at bounding box center [157, 234] width 72 height 26
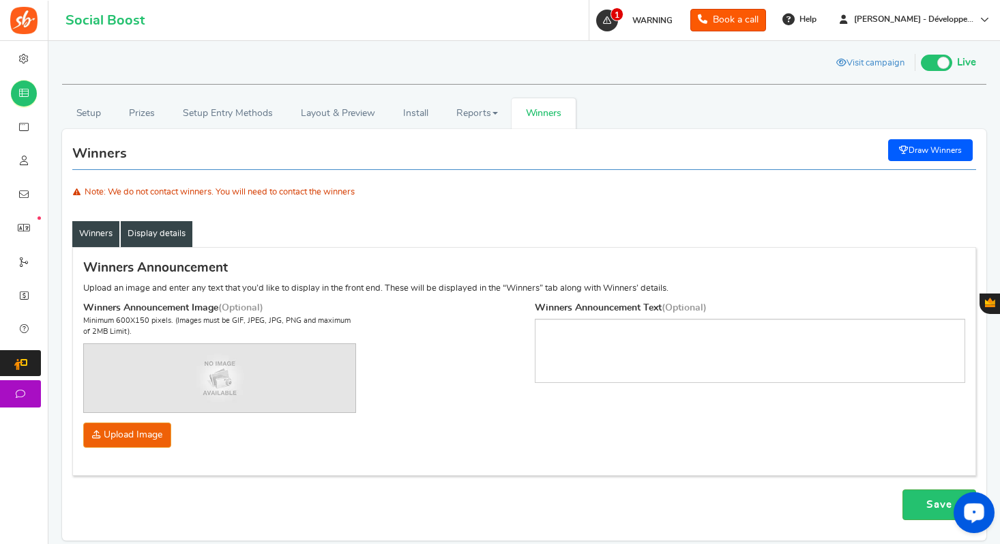
click at [98, 236] on link "Winners" at bounding box center [95, 234] width 47 height 26
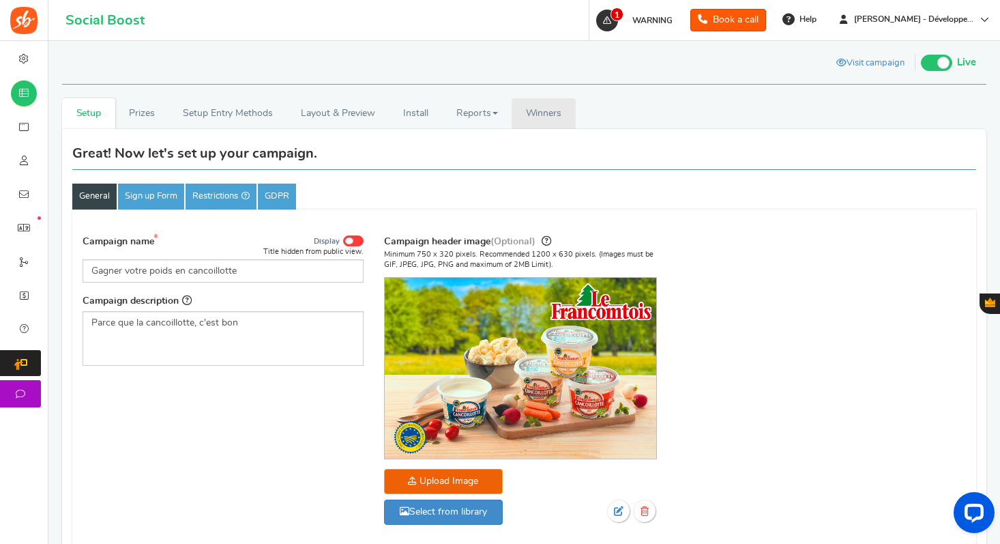
click at [540, 116] on span "Winners" at bounding box center [544, 113] width 36 height 10
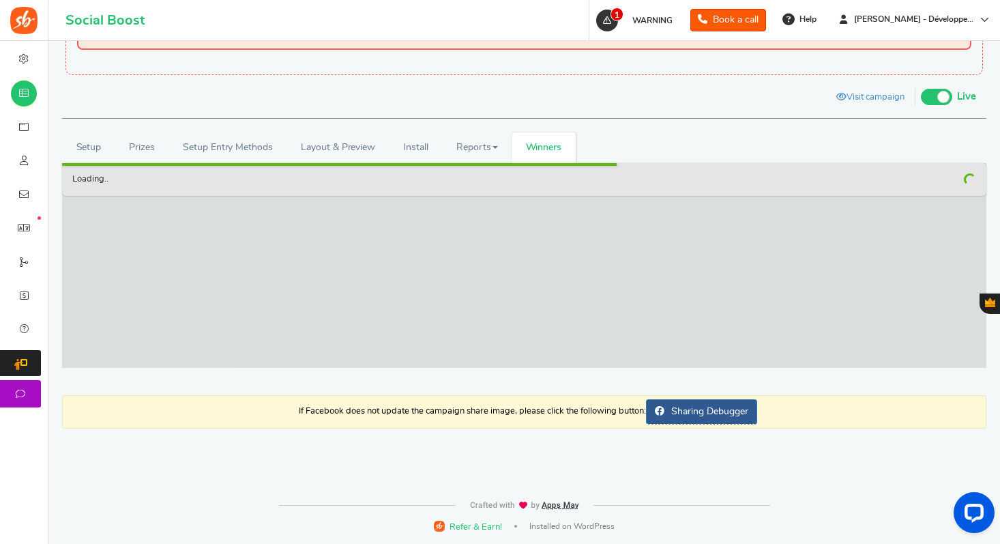
scroll to position [93, 0]
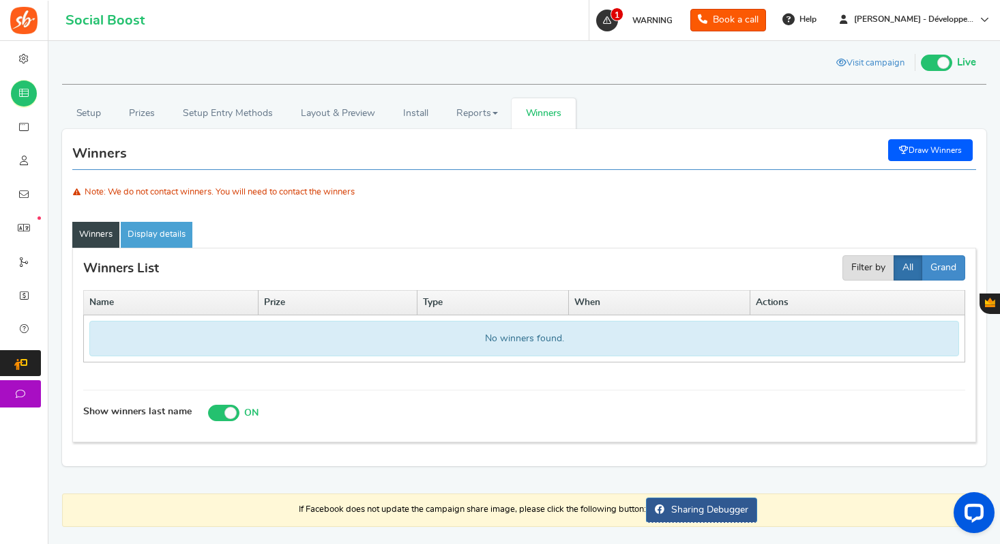
click at [898, 145] on link "Draw Winners" at bounding box center [930, 150] width 85 height 22
select select "random"
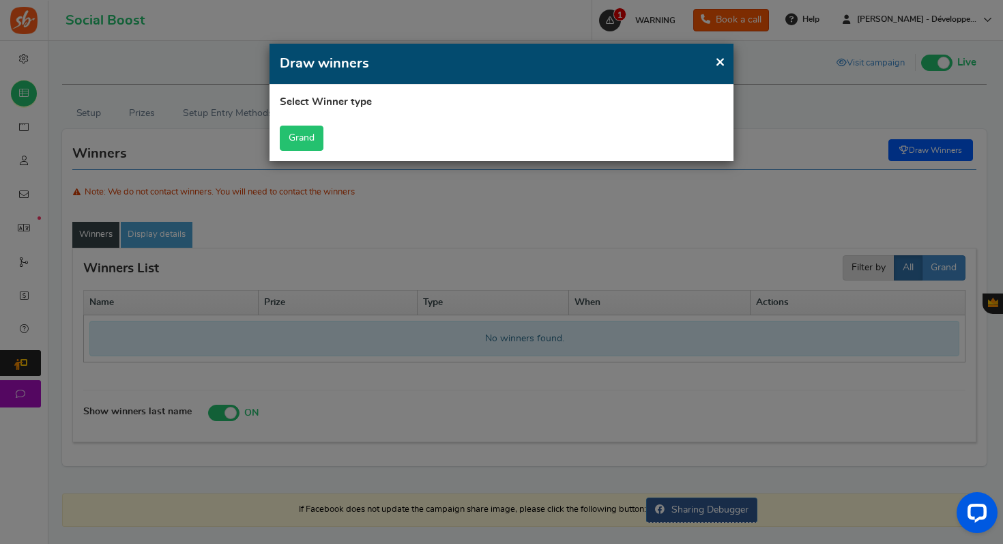
click at [310, 131] on button "Grand" at bounding box center [302, 138] width 44 height 25
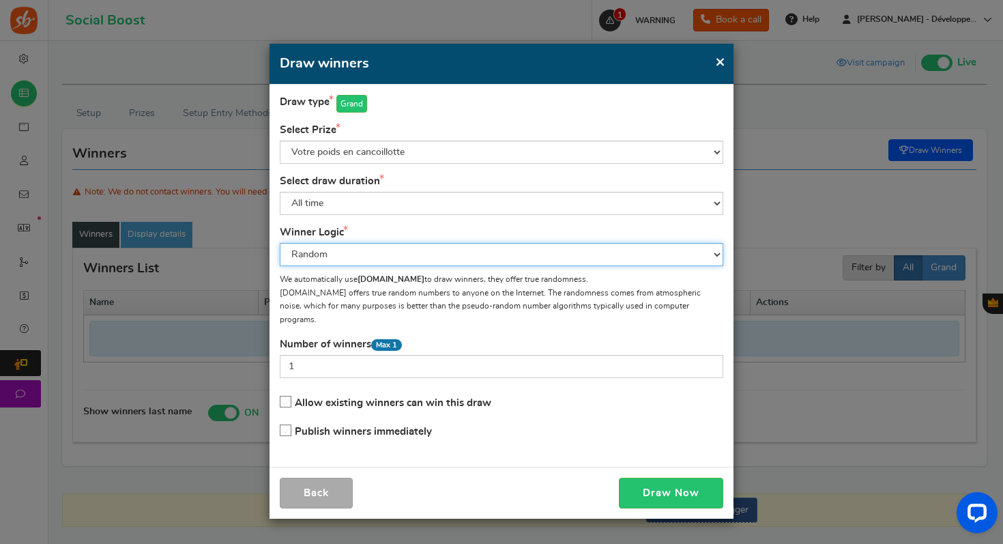
click at [372, 246] on select "Random Manual" at bounding box center [501, 254] width 443 height 23
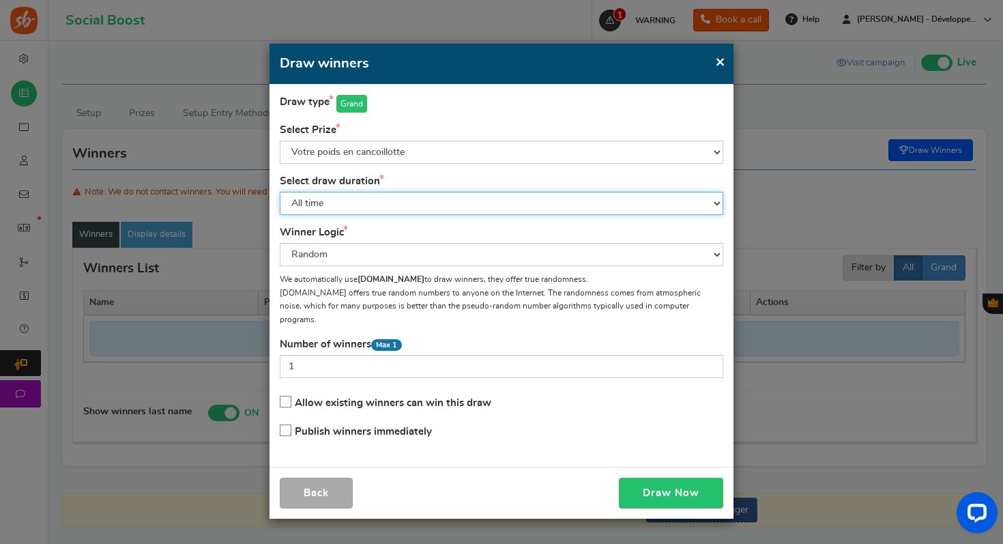
click at [389, 199] on select "All time Today Yesterday The day before yesterday Last 7 days This week (Sun - …" at bounding box center [501, 203] width 443 height 23
click at [372, 200] on select "All time Today Yesterday The day before yesterday Last 7 days This week (Sun - …" at bounding box center [501, 203] width 443 height 23
click at [365, 205] on select "All time Today Yesterday The day before yesterday Last 7 days This week (Sun - …" at bounding box center [501, 203] width 443 height 23
select select "all"
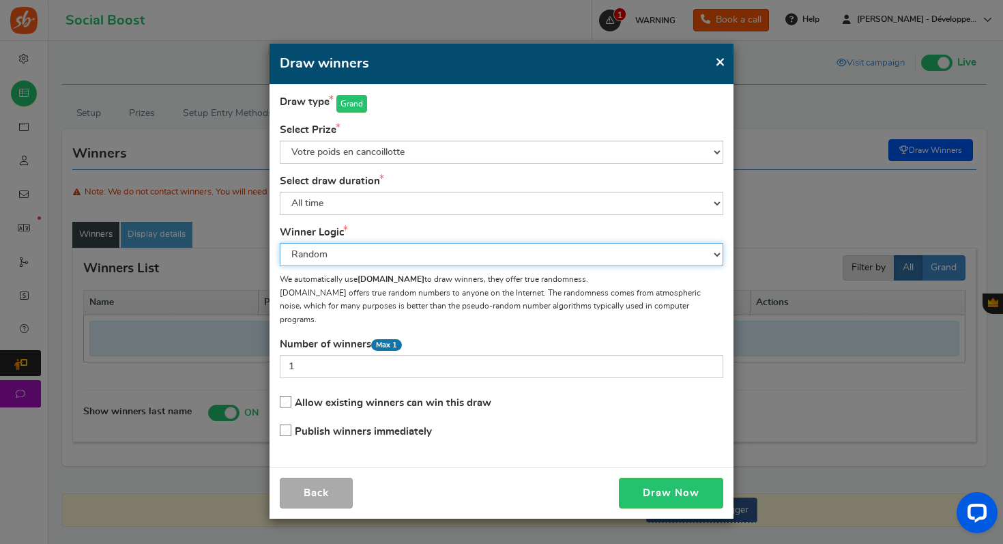
click at [379, 254] on select "Random Manual" at bounding box center [501, 254] width 443 height 23
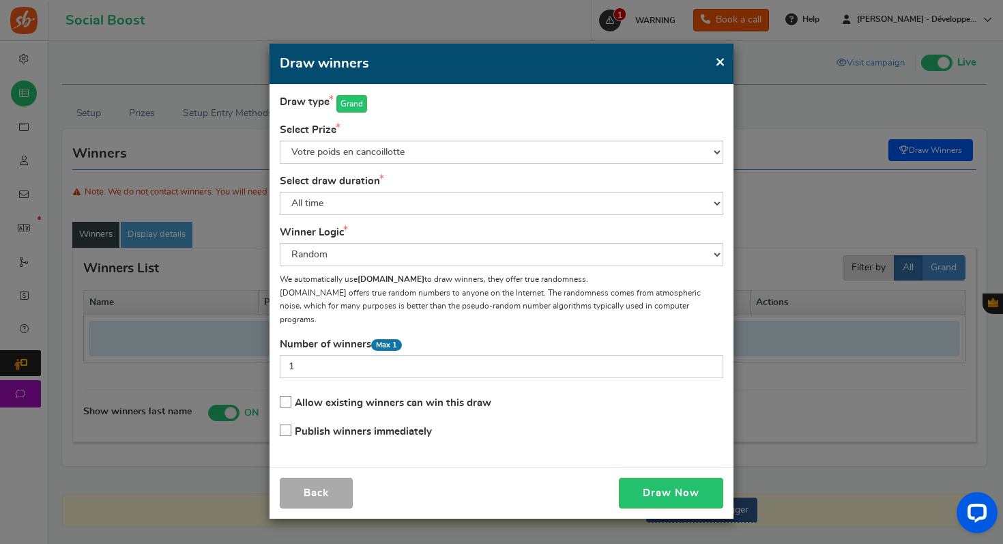
click at [574, 275] on p "We automatically use Random.org to draw winners, they offer true randomness. RA…" at bounding box center [501, 299] width 443 height 53
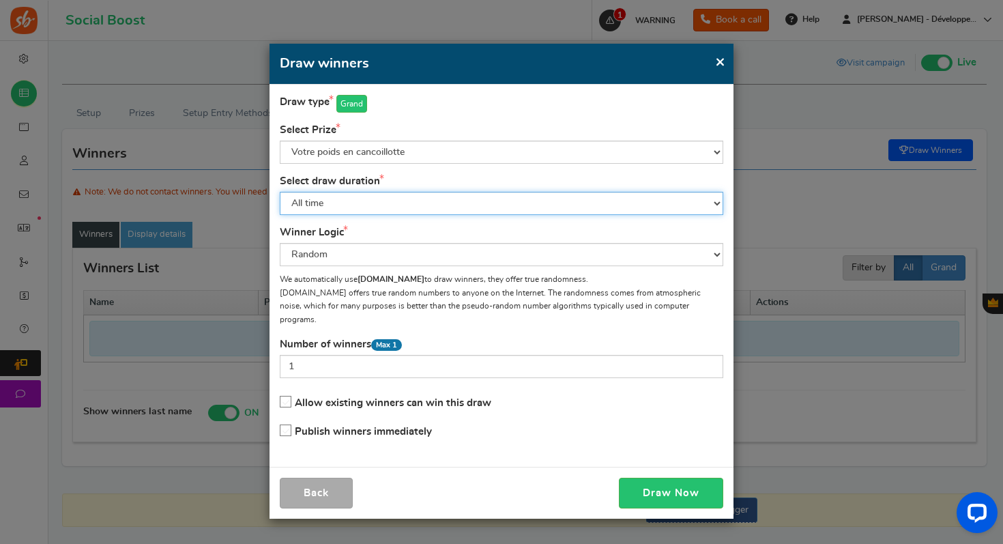
click at [368, 204] on select "All time Today Yesterday The day before yesterday Last 7 days This week (Sun - …" at bounding box center [501, 203] width 443 height 23
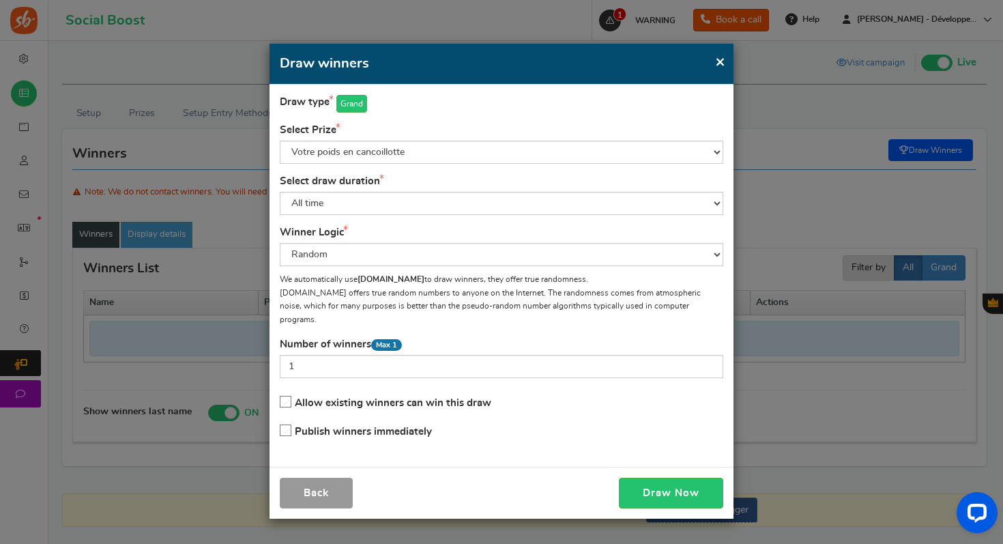
click at [303, 477] on button "Back" at bounding box center [316, 492] width 73 height 31
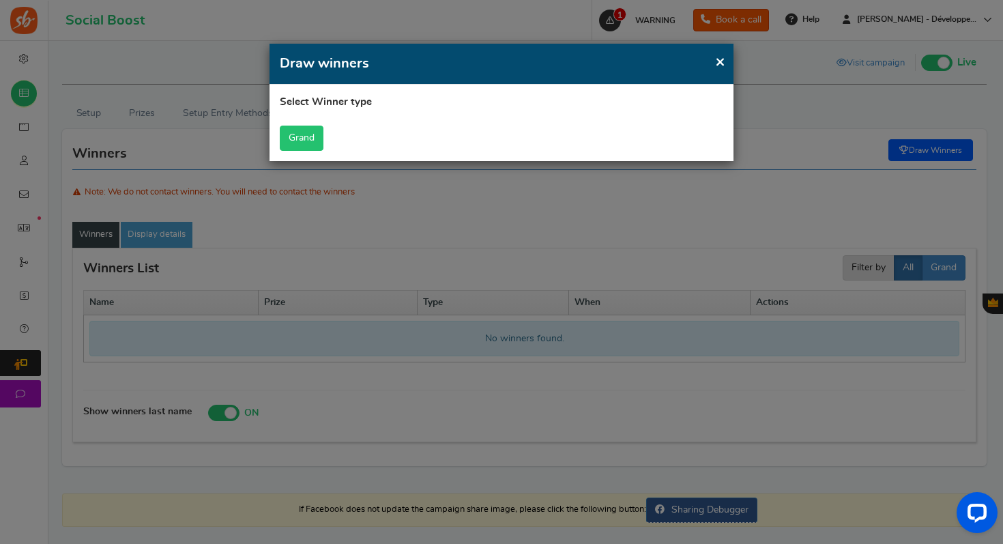
click at [317, 139] on button "Grand" at bounding box center [302, 138] width 44 height 25
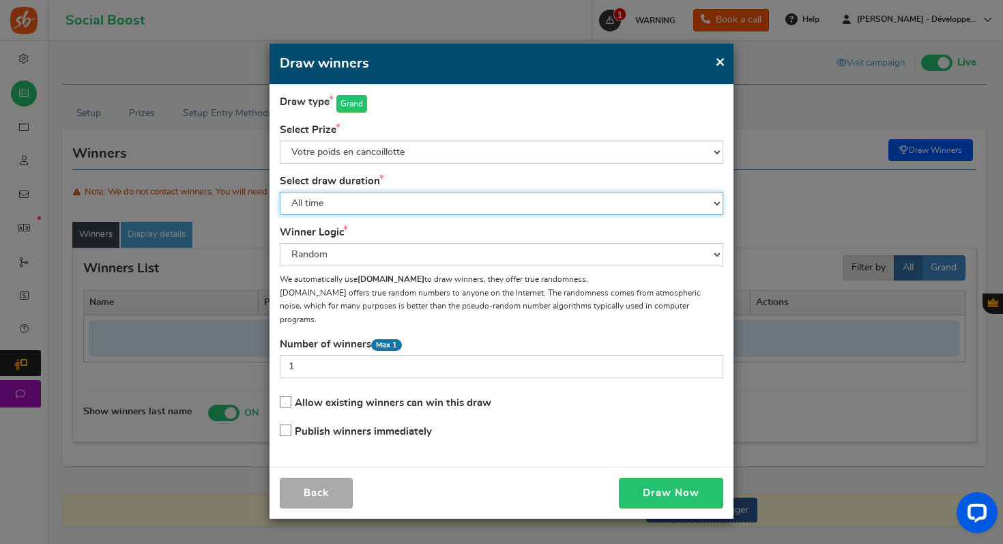
click at [346, 201] on select "All time Today Yesterday The day before yesterday Last 7 days This week (Sun - …" at bounding box center [501, 203] width 443 height 23
click at [400, 198] on select "All time Today Yesterday The day before yesterday Last 7 days This week (Sun - …" at bounding box center [501, 203] width 443 height 23
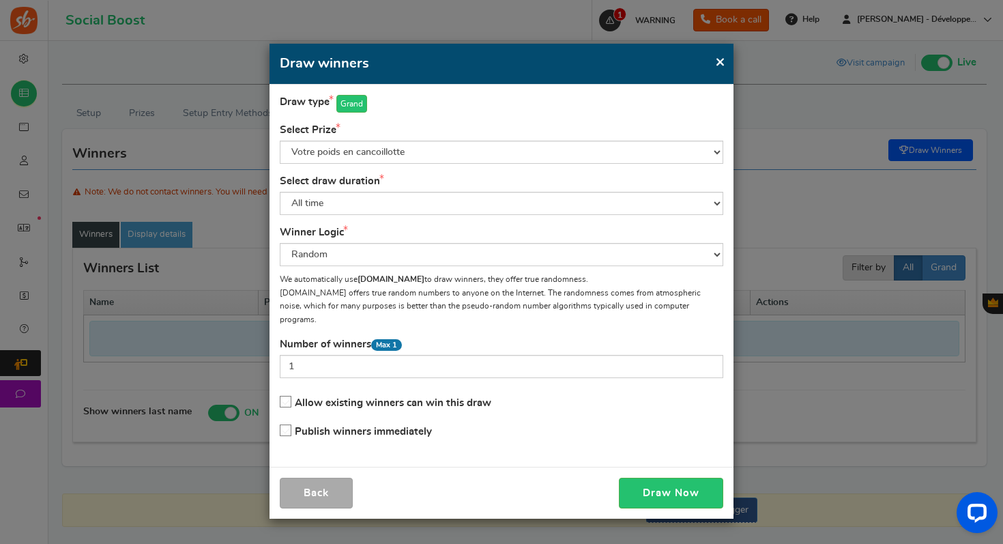
click at [716, 64] on span "×" at bounding box center [720, 61] width 10 height 17
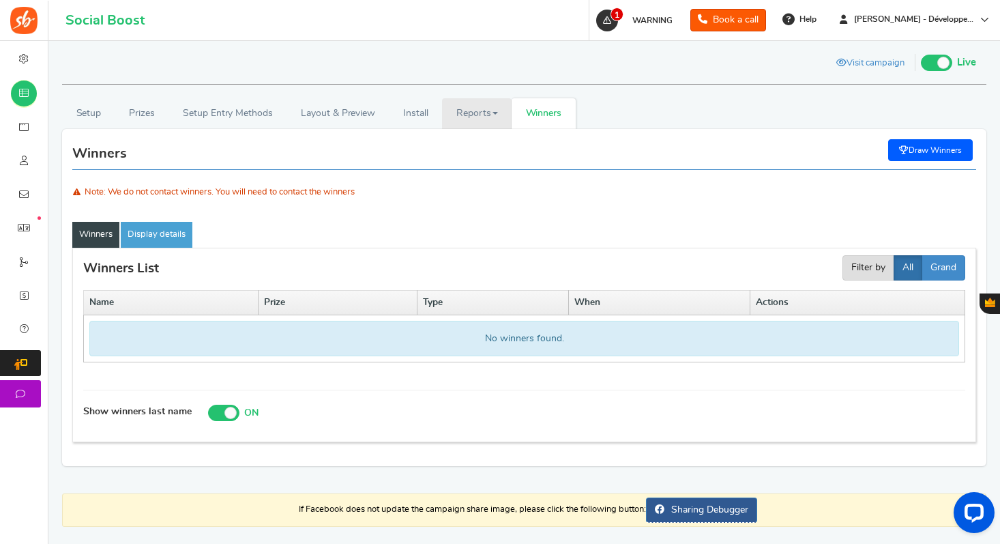
click at [483, 120] on link "Reports" at bounding box center [477, 113] width 70 height 31
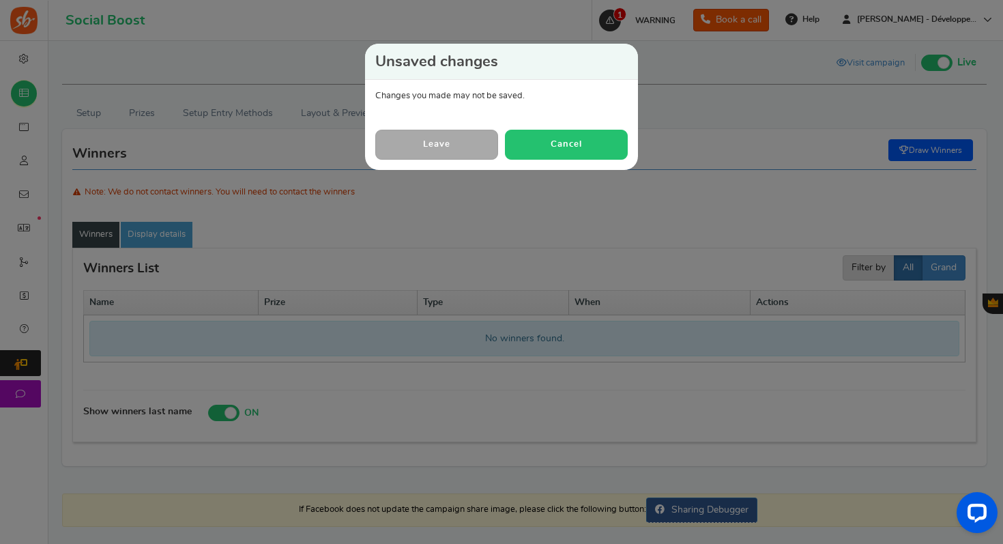
click at [584, 146] on button "Cancel" at bounding box center [566, 144] width 123 height 29
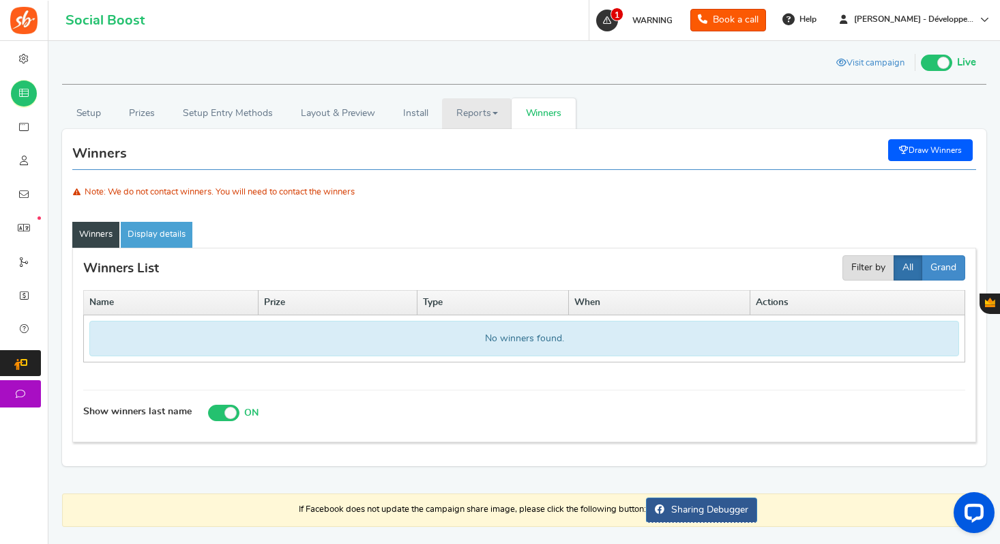
click at [453, 102] on link "Reports" at bounding box center [477, 113] width 70 height 31
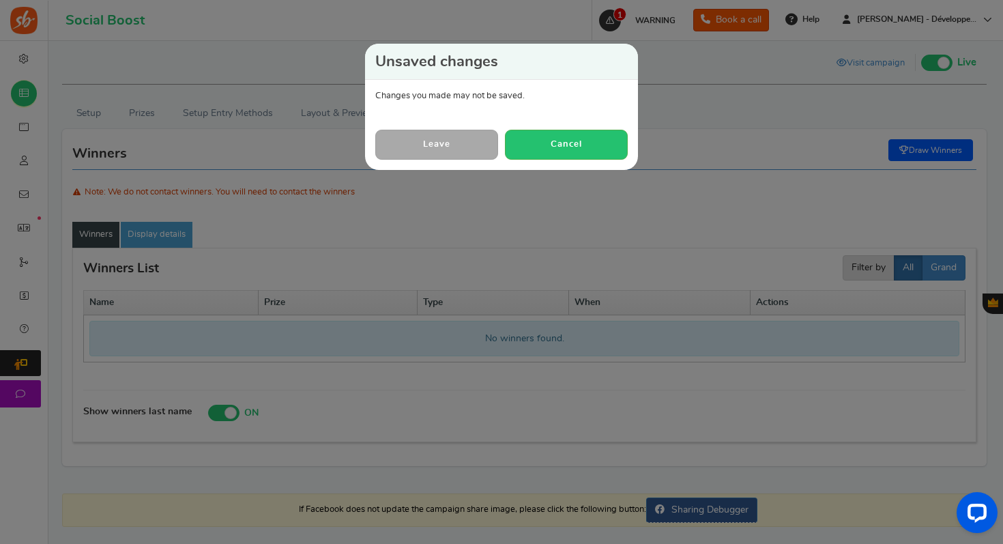
click at [436, 144] on link "Leave" at bounding box center [436, 144] width 123 height 29
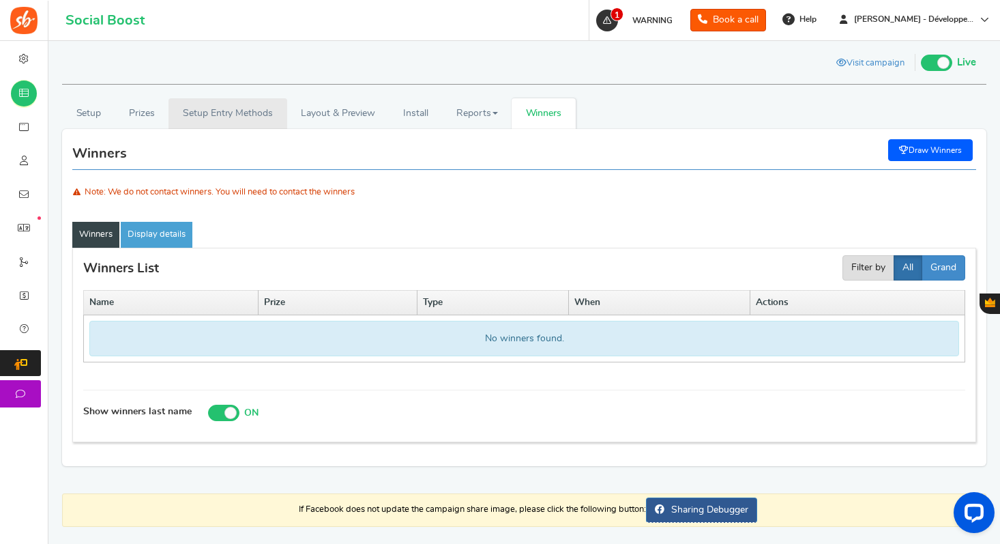
click at [229, 126] on link "Setup Entry Methods" at bounding box center [227, 113] width 118 height 31
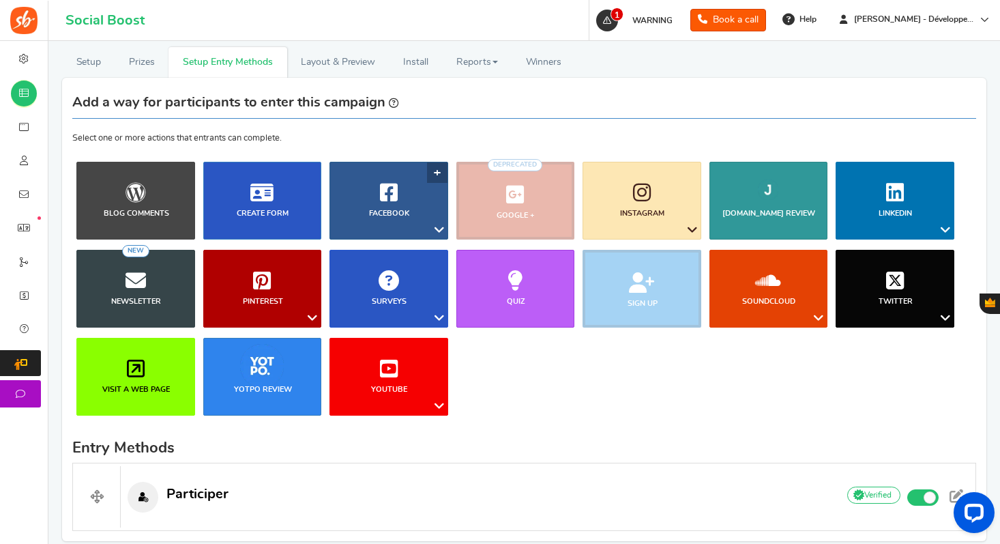
scroll to position [104, 0]
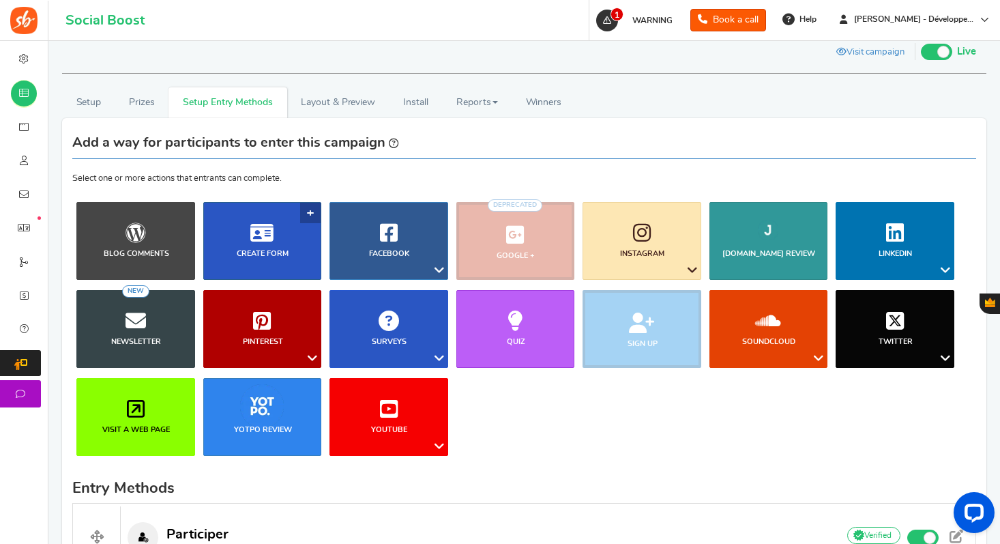
click at [274, 222] on link "Create Form" at bounding box center [262, 241] width 119 height 78
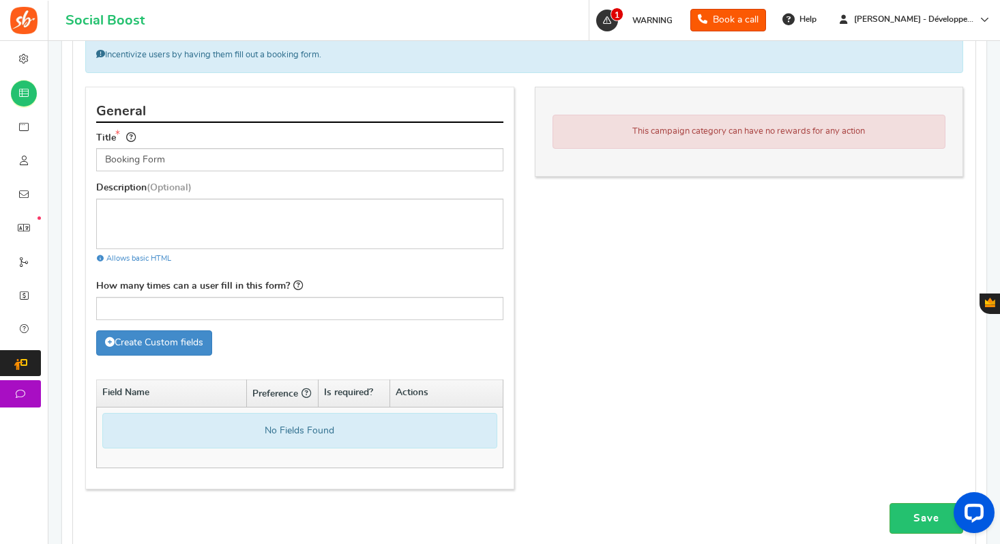
scroll to position [869, 0]
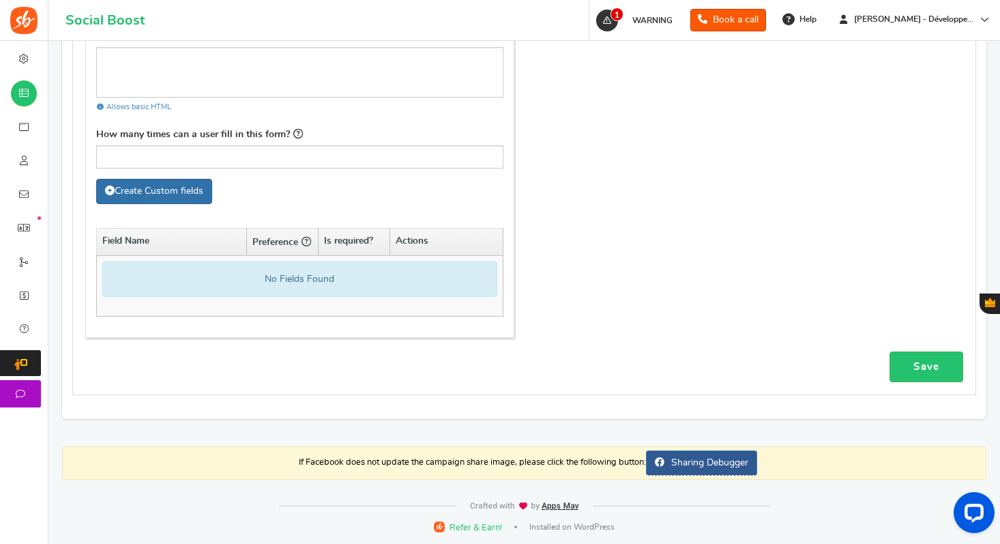
click at [186, 203] on link "Create Custom fields" at bounding box center [154, 191] width 116 height 25
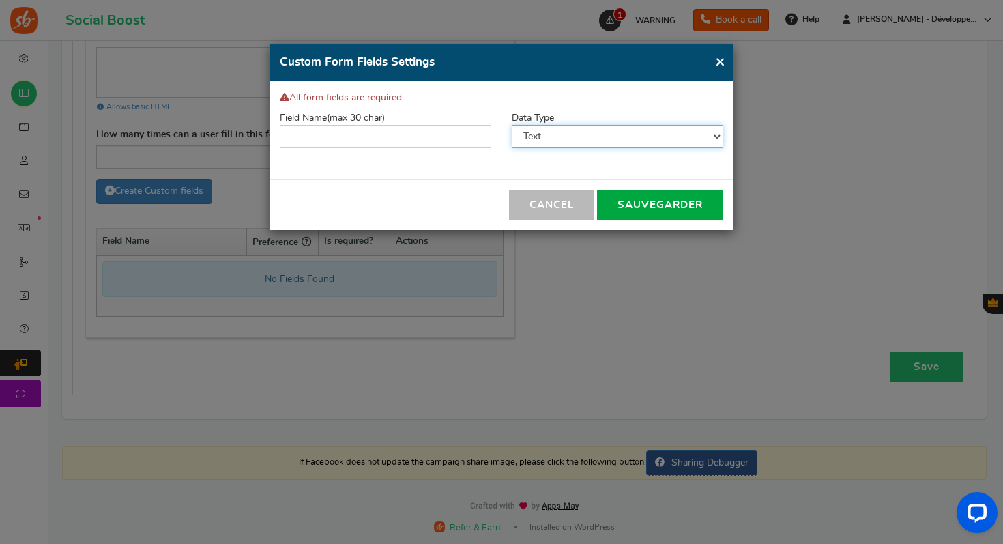
click at [667, 136] on select "Text Number Multiple Options (can only select one) Multiple Options (can select…" at bounding box center [617, 136] width 211 height 23
click at [718, 70] on button "×" at bounding box center [720, 61] width 10 height 17
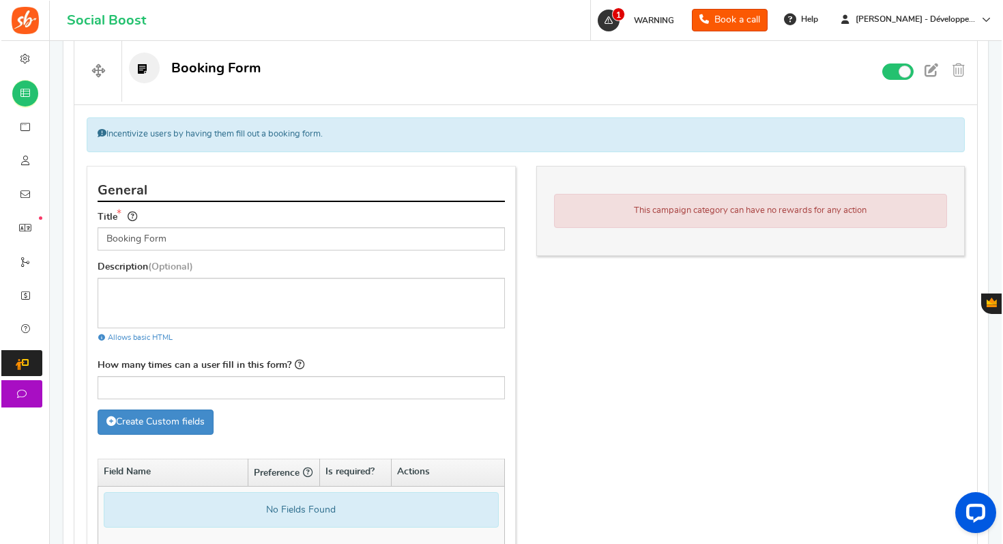
scroll to position [623, 0]
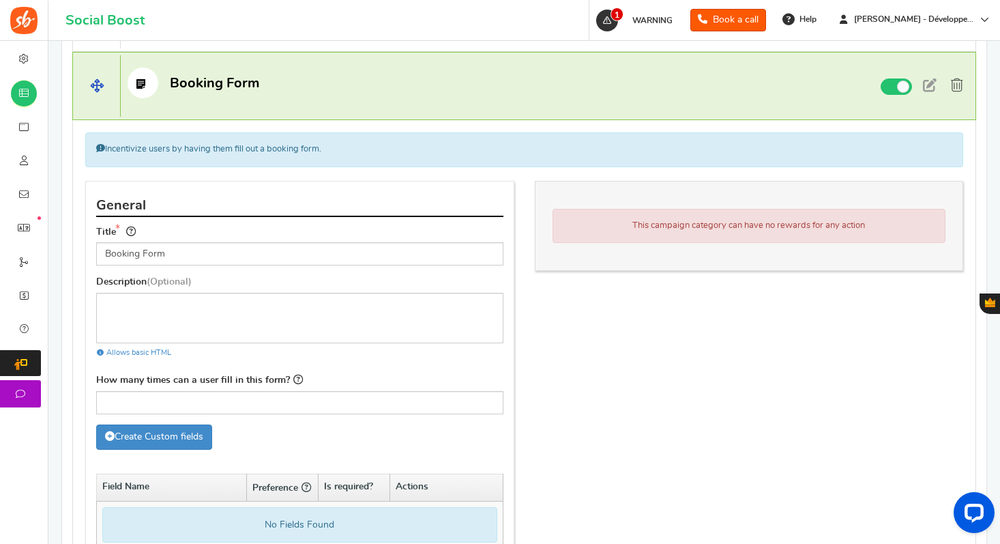
click at [958, 80] on span at bounding box center [957, 85] width 12 height 14
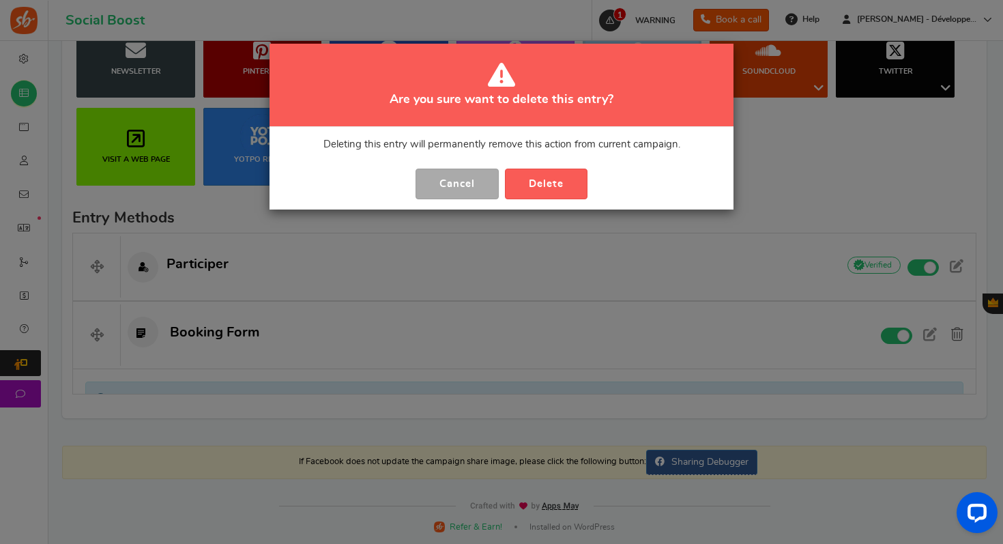
scroll to position [350, 0]
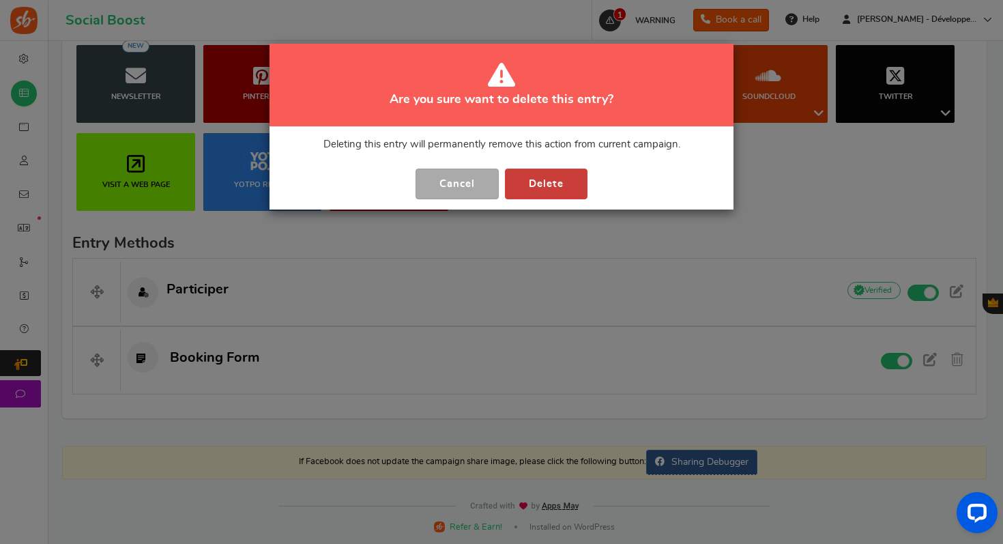
click at [552, 185] on button "Delete" at bounding box center [546, 183] width 83 height 31
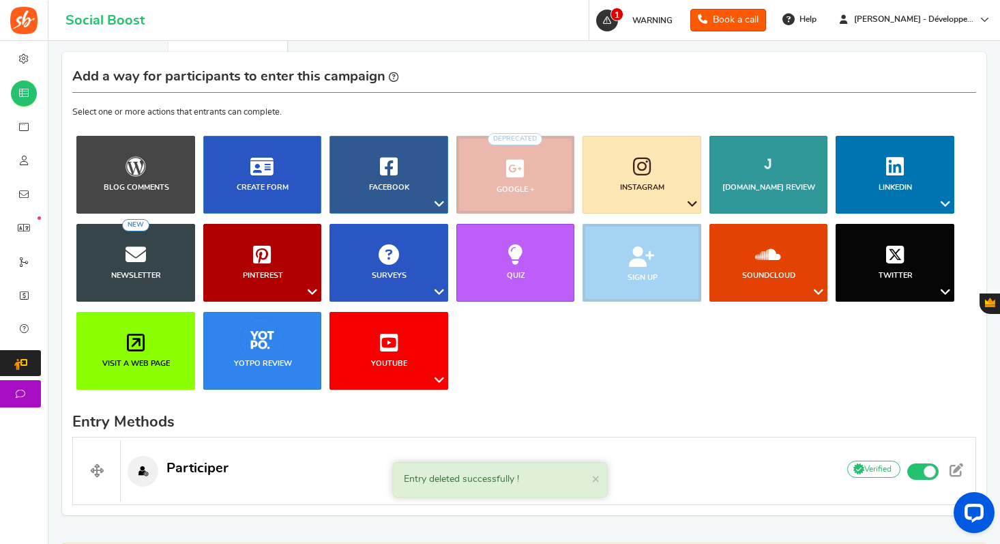
scroll to position [104, 0]
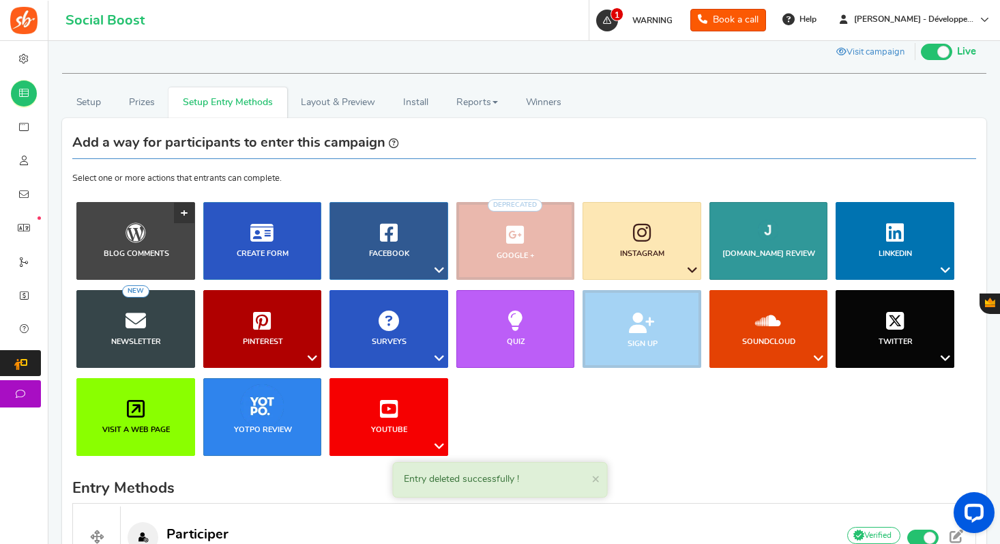
click at [177, 223] on link "Blog Comments" at bounding box center [135, 241] width 119 height 78
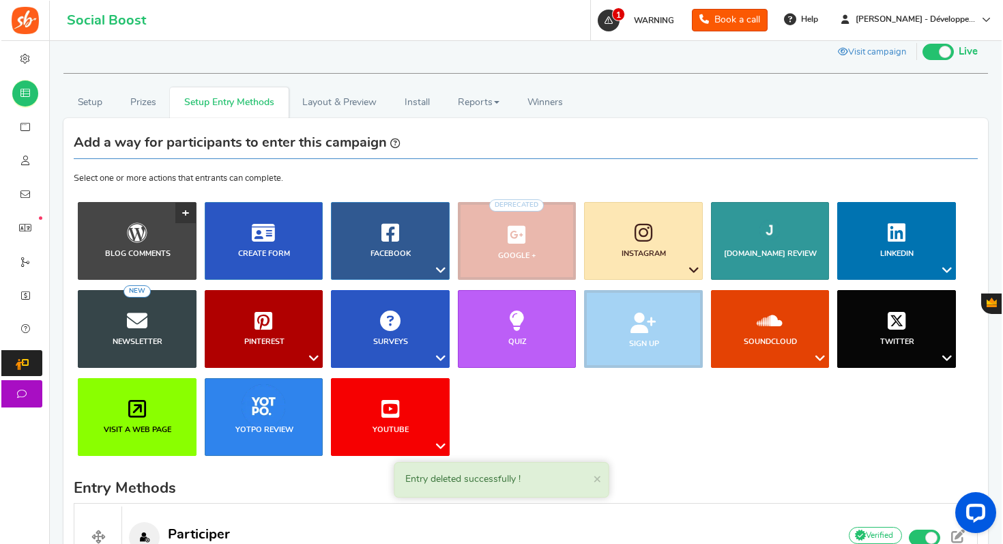
scroll to position [605, 0]
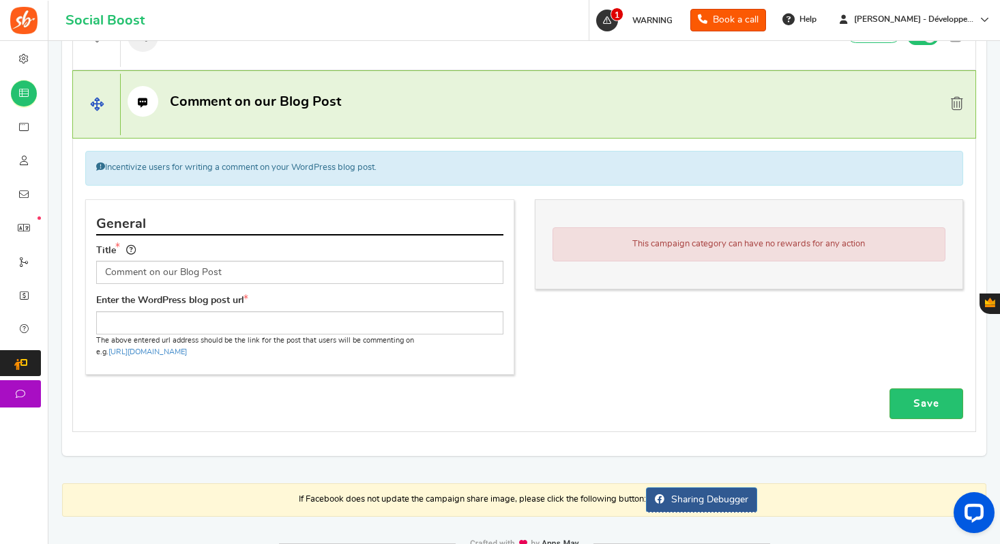
click at [956, 95] on link at bounding box center [956, 104] width 23 height 20
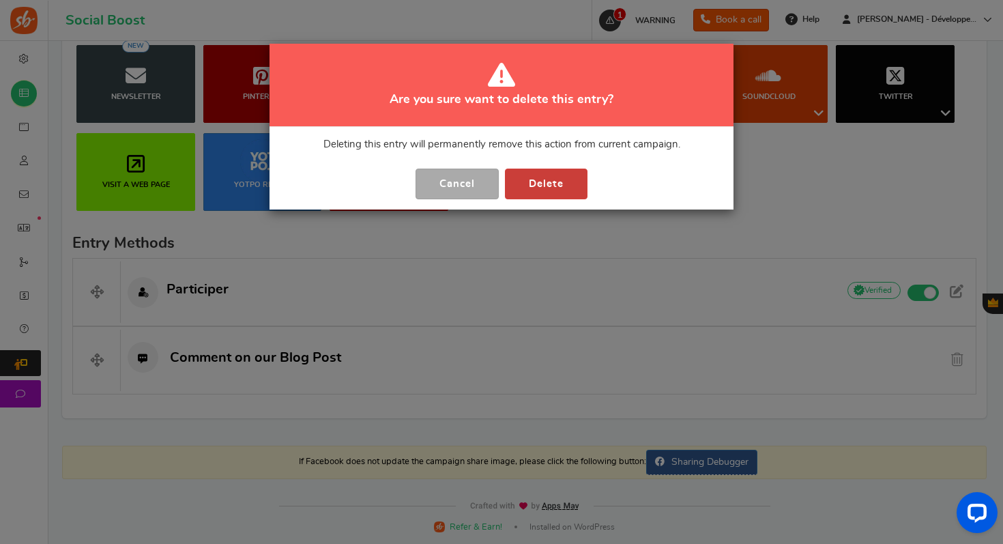
click at [556, 192] on button "Delete" at bounding box center [546, 183] width 83 height 31
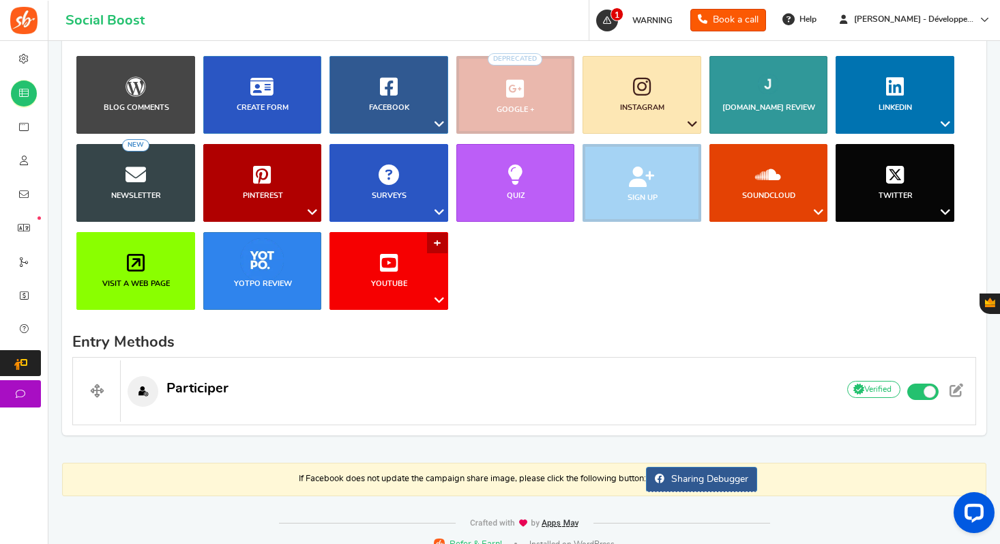
scroll to position [104, 0]
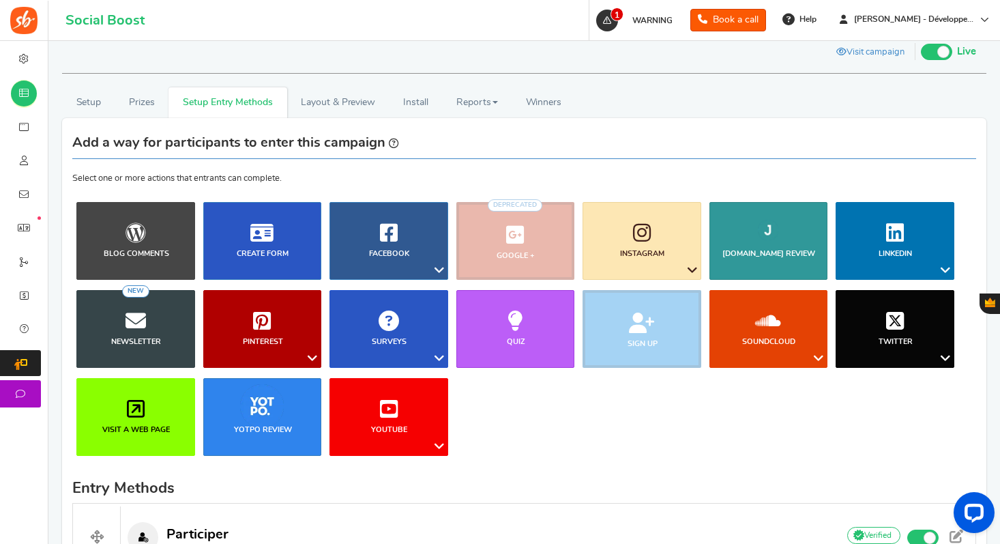
click at [622, 329] on li "Sign up" at bounding box center [641, 329] width 127 height 78
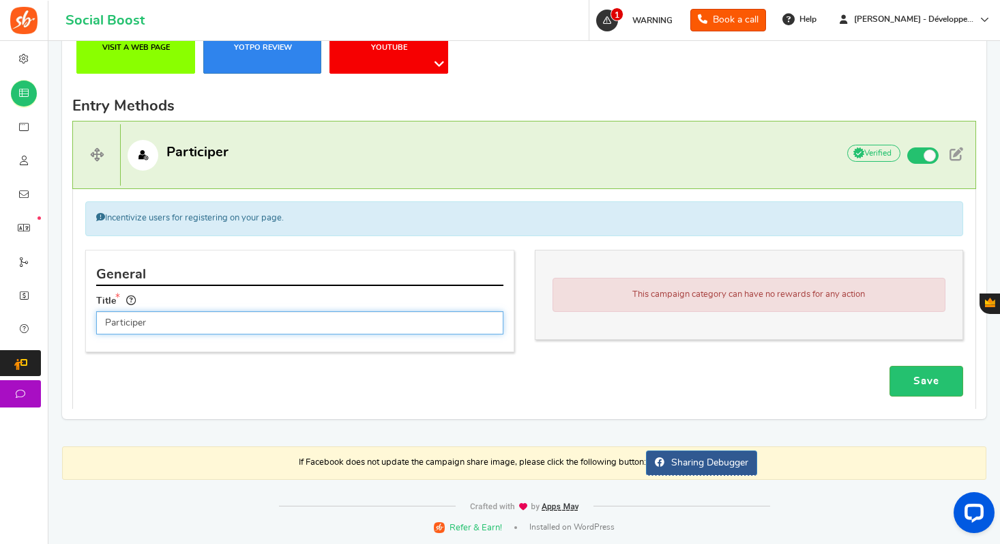
scroll to position [487, 0]
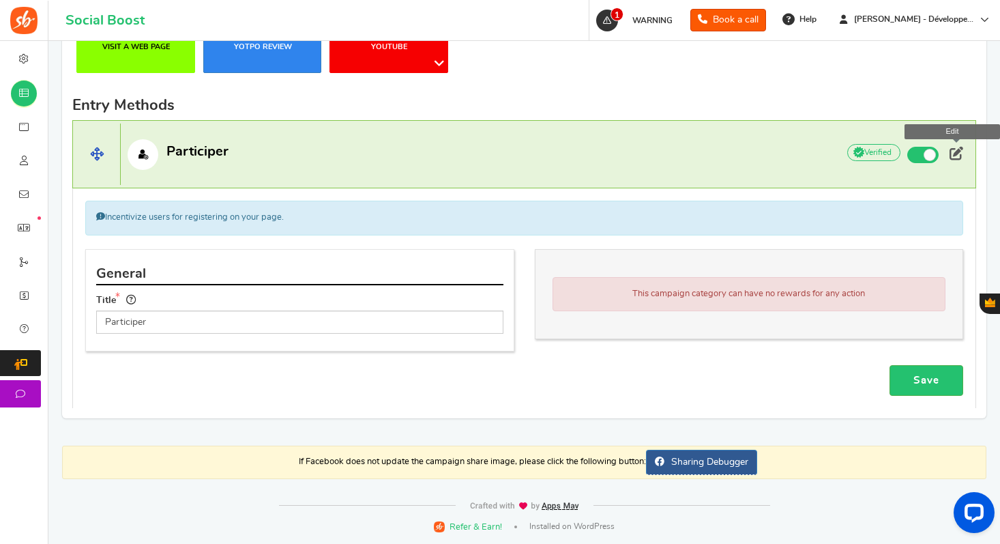
click at [954, 151] on span at bounding box center [957, 154] width 14 height 14
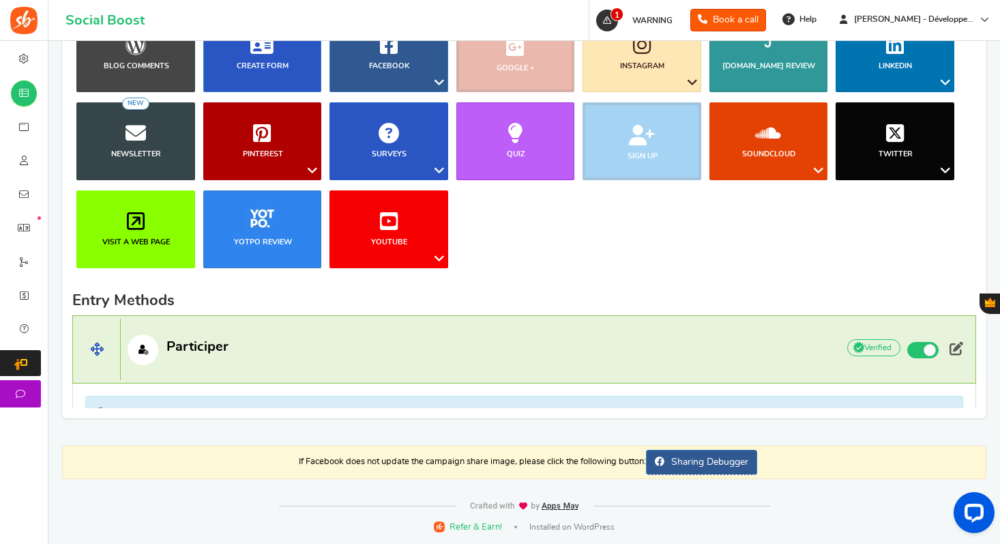
scroll to position [268, 0]
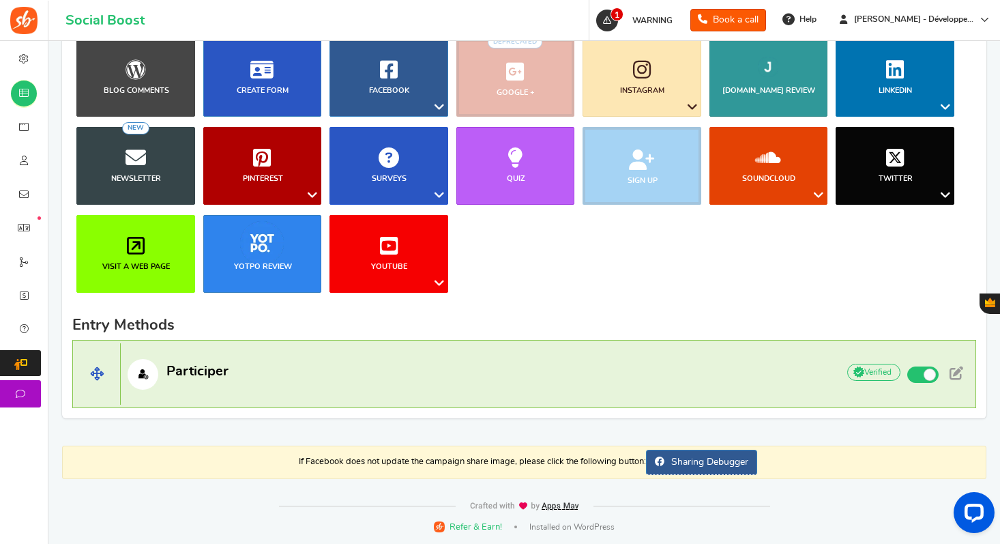
click at [205, 370] on span "Participer" at bounding box center [197, 371] width 62 height 14
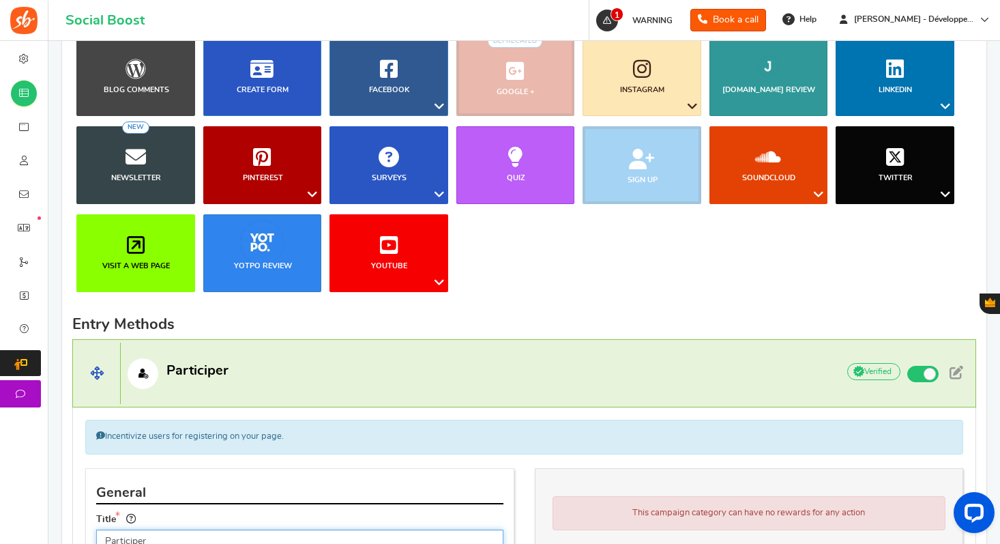
scroll to position [277, 0]
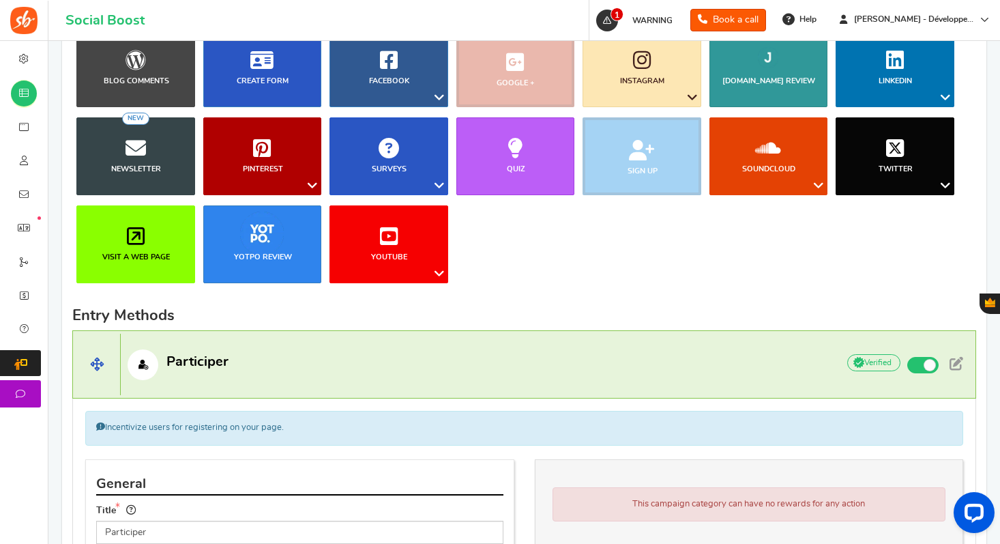
click at [204, 368] on span "Participer" at bounding box center [197, 362] width 62 height 14
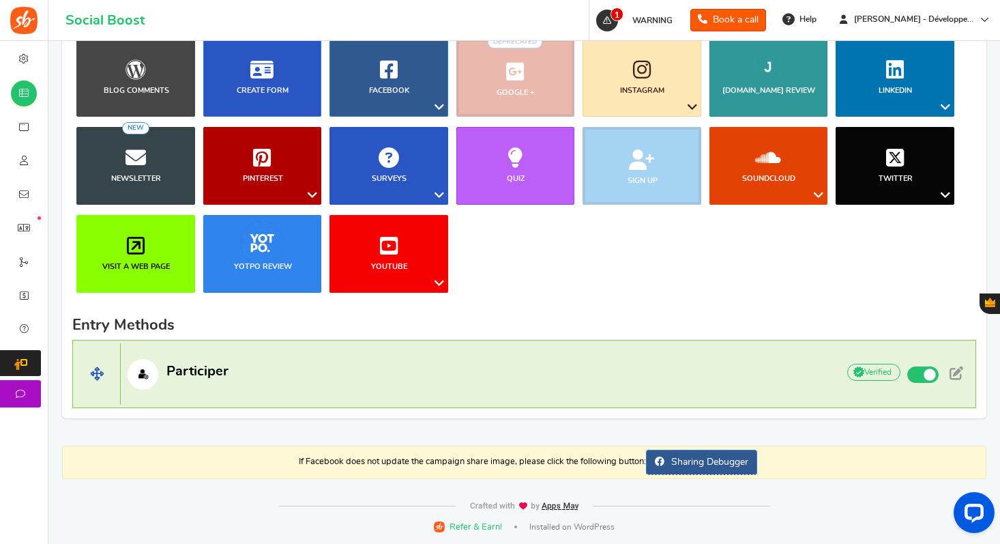
scroll to position [268, 0]
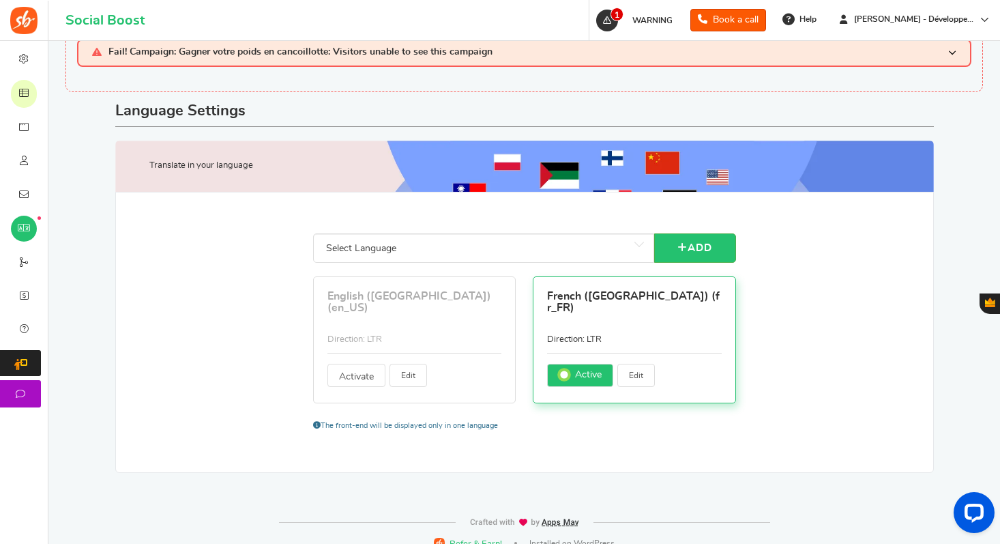
scroll to position [59, 0]
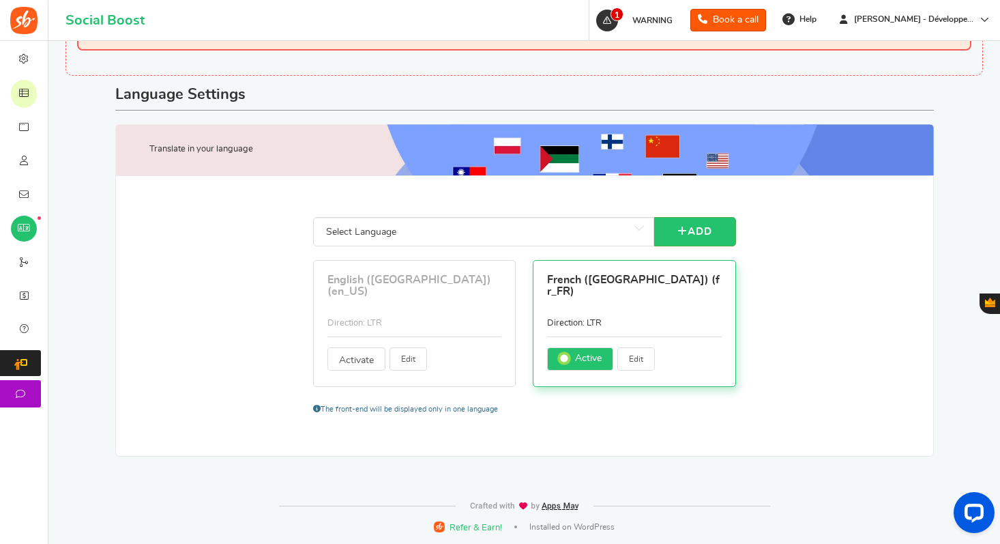
click at [641, 291] on h3 "French ([GEOGRAPHIC_DATA]) (fr_FR)" at bounding box center [634, 286] width 175 height 38
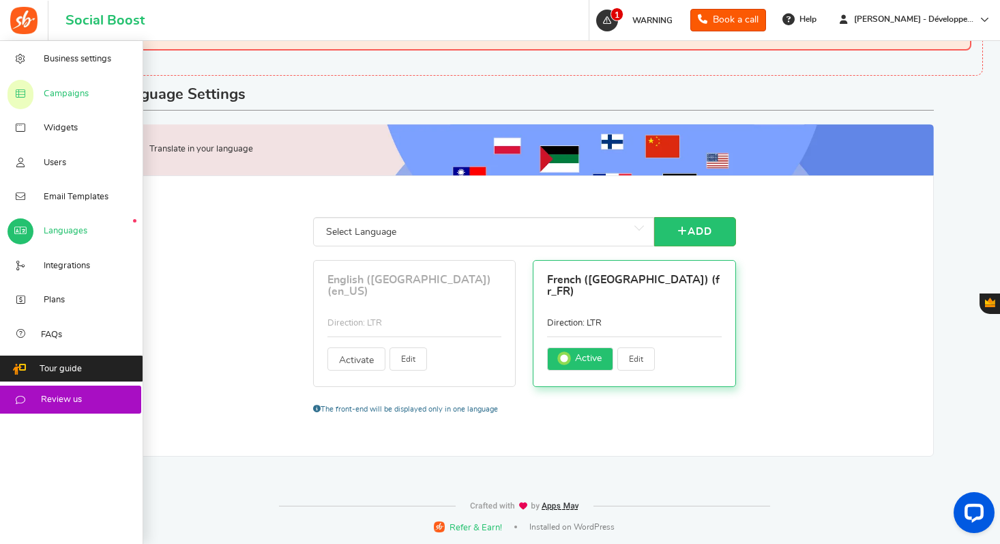
click at [72, 94] on span "Campaigns" at bounding box center [66, 94] width 45 height 12
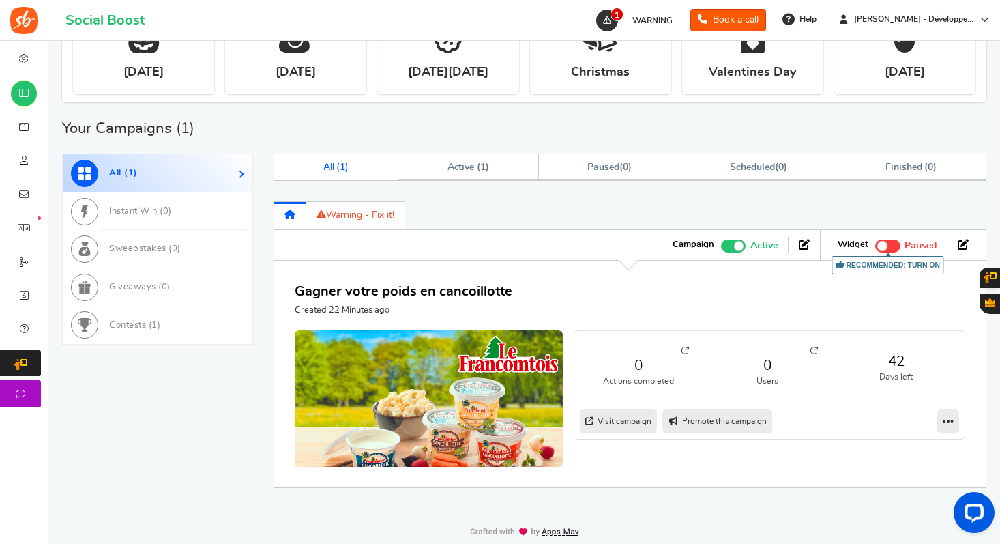
scroll to position [445, 0]
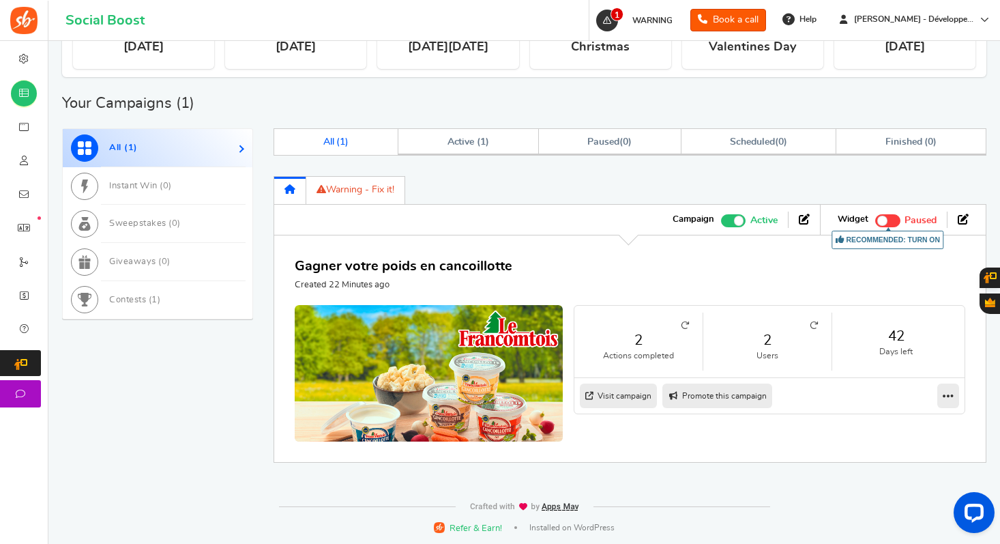
click at [651, 338] on link "2" at bounding box center [638, 340] width 101 height 20
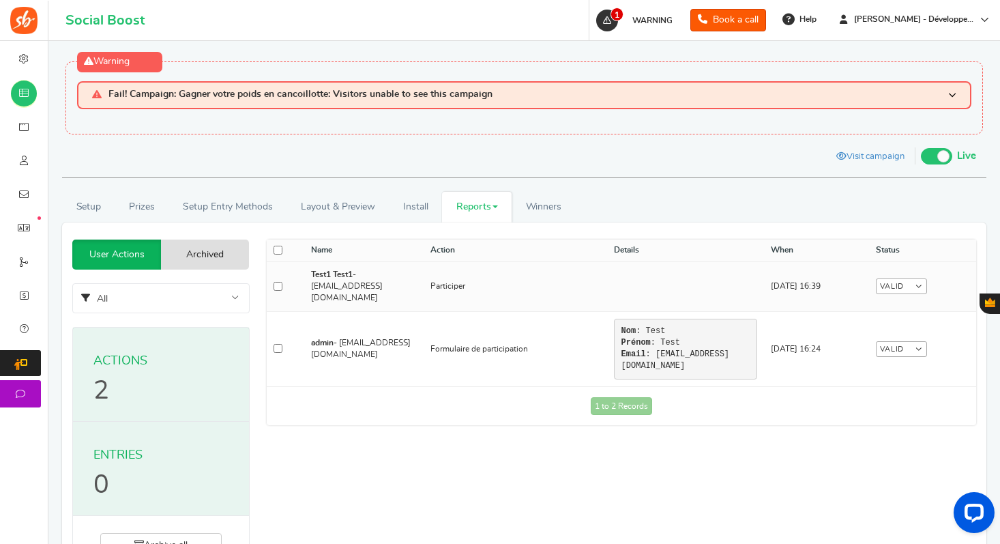
click at [907, 278] on link "Valid" at bounding box center [901, 286] width 51 height 16
drag, startPoint x: 799, startPoint y: 181, endPoint x: 611, endPoint y: 218, distance: 191.2
click at [799, 181] on div "Setup Prizes Setup Entry Methods Reward Setup Refer a Friend Layout & Preview L…" at bounding box center [524, 550] width 945 height 825
click at [868, 162] on link "Visit campaign" at bounding box center [870, 157] width 89 height 23
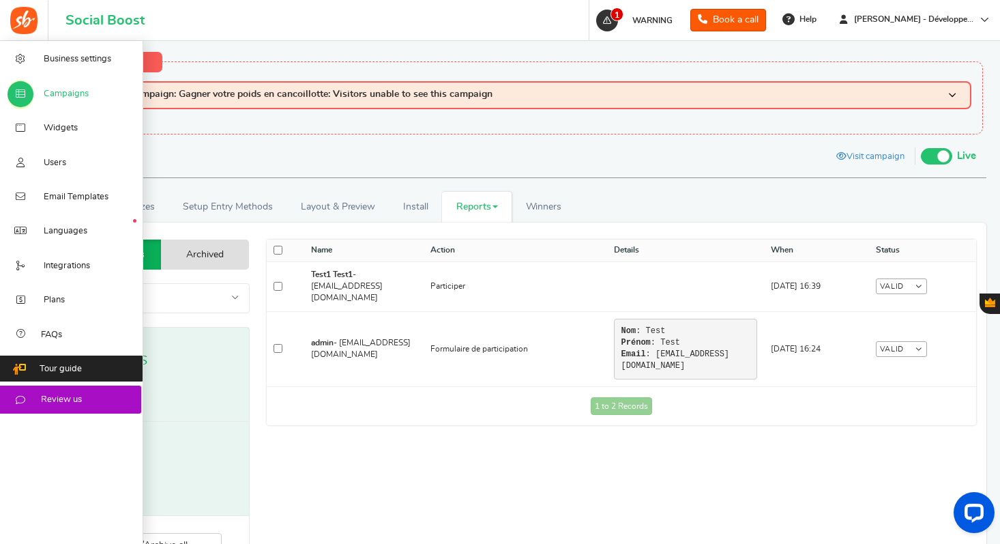
click at [25, 97] on icon at bounding box center [21, 94] width 14 height 11
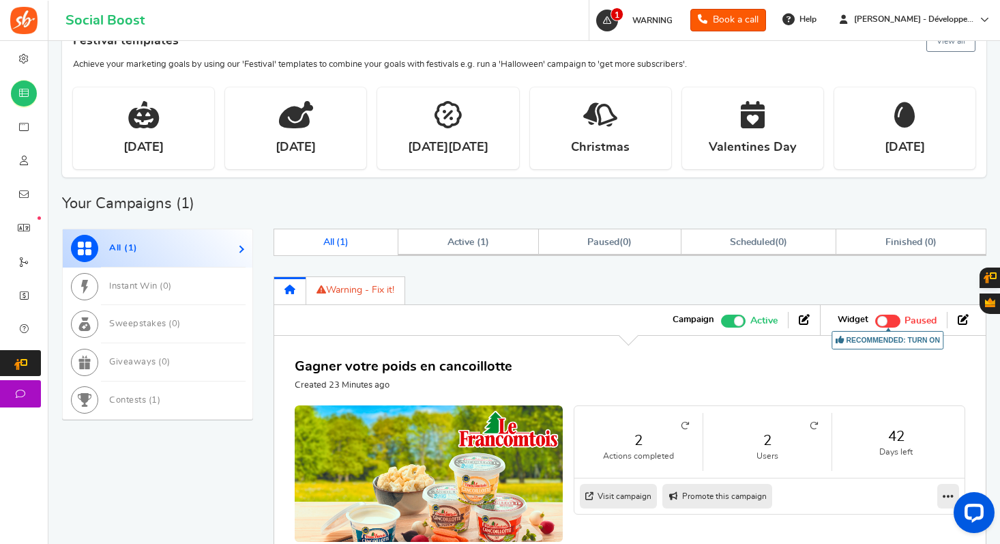
scroll to position [404, 0]
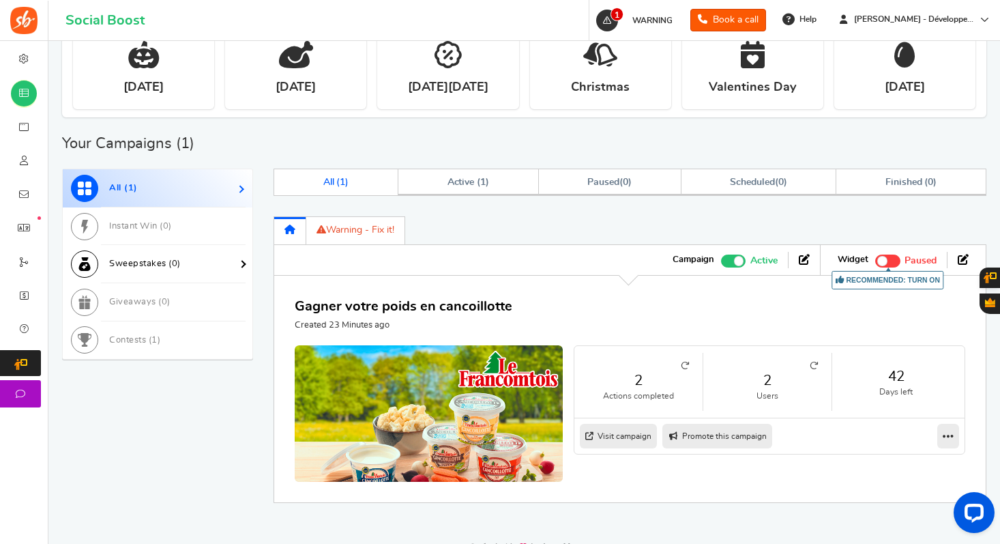
click at [175, 268] on span "0" at bounding box center [175, 263] width 6 height 9
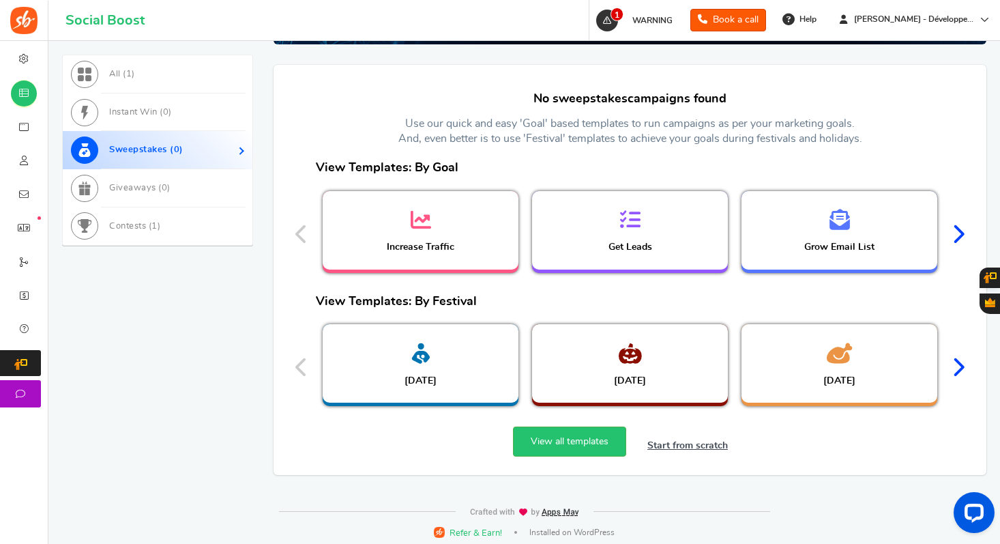
scroll to position [641, 0]
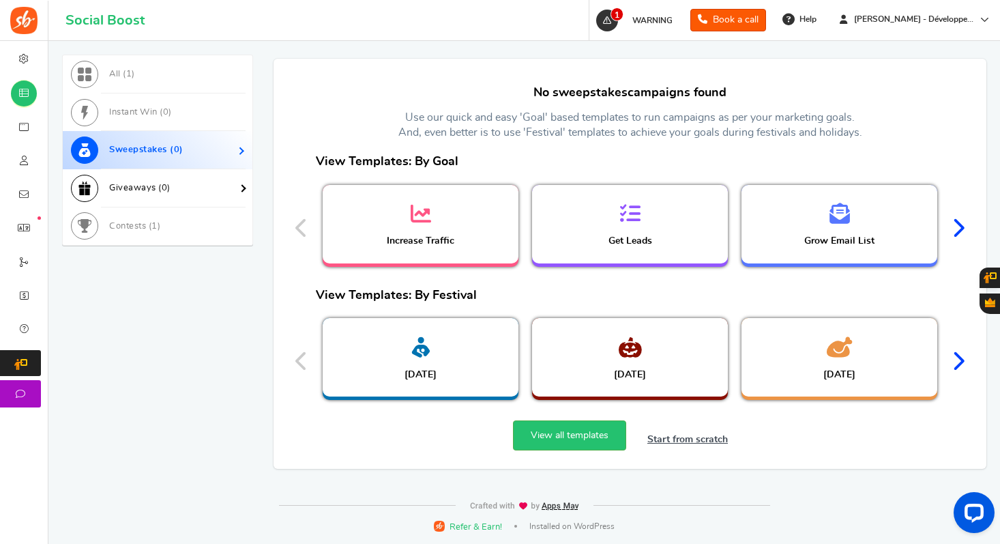
click at [156, 199] on link "Giveaways ( 0 )" at bounding box center [158, 188] width 190 height 38
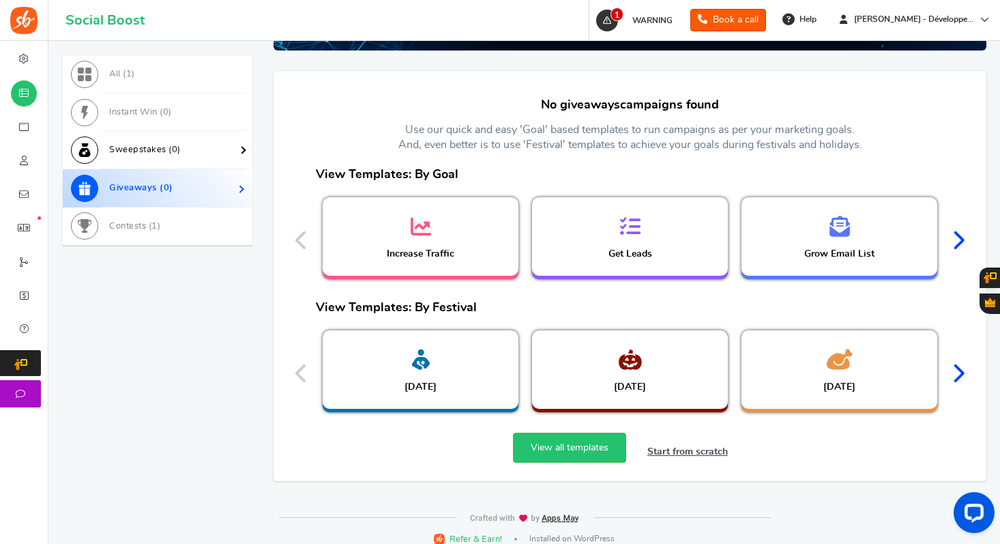
click at [177, 149] on span "Sweepstakes ( 0 )" at bounding box center [145, 149] width 72 height 9
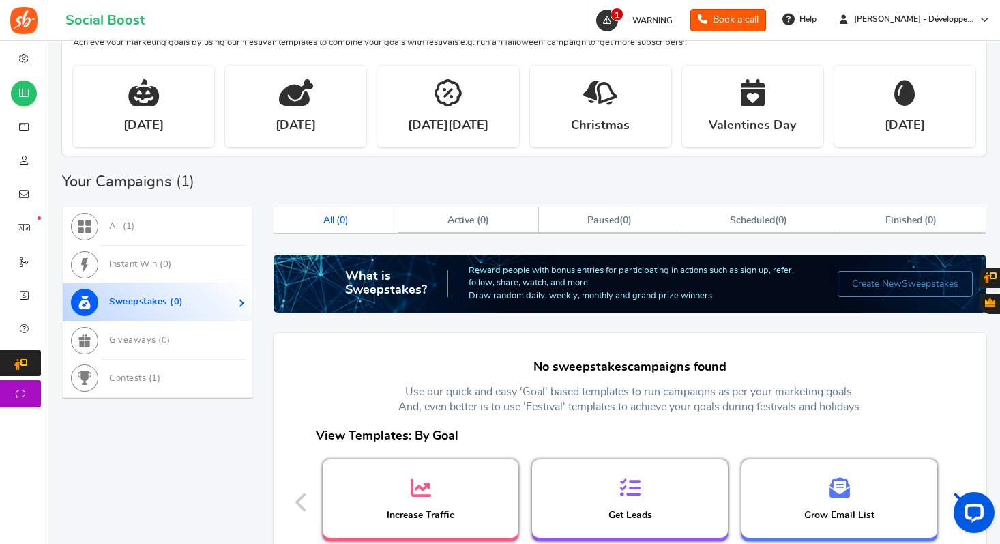
scroll to position [498, 0]
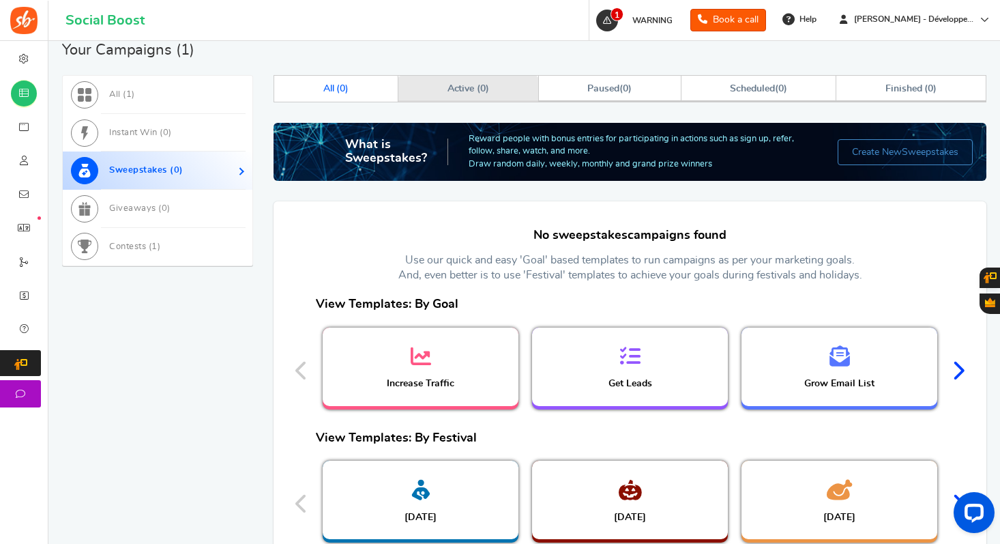
click at [458, 79] on link "Active ( 0 )" at bounding box center [468, 89] width 140 height 26
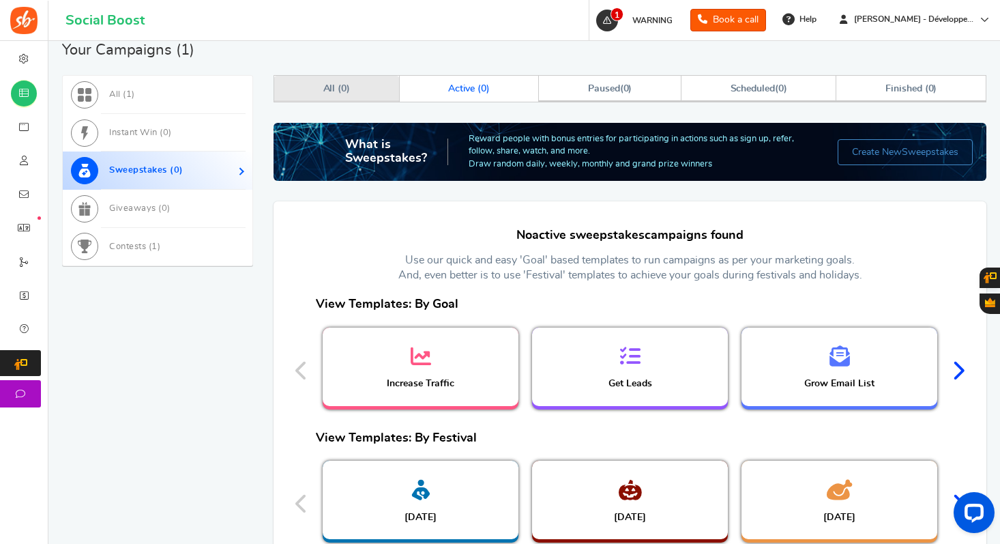
click at [374, 91] on link "All ( 0 )" at bounding box center [336, 89] width 125 height 26
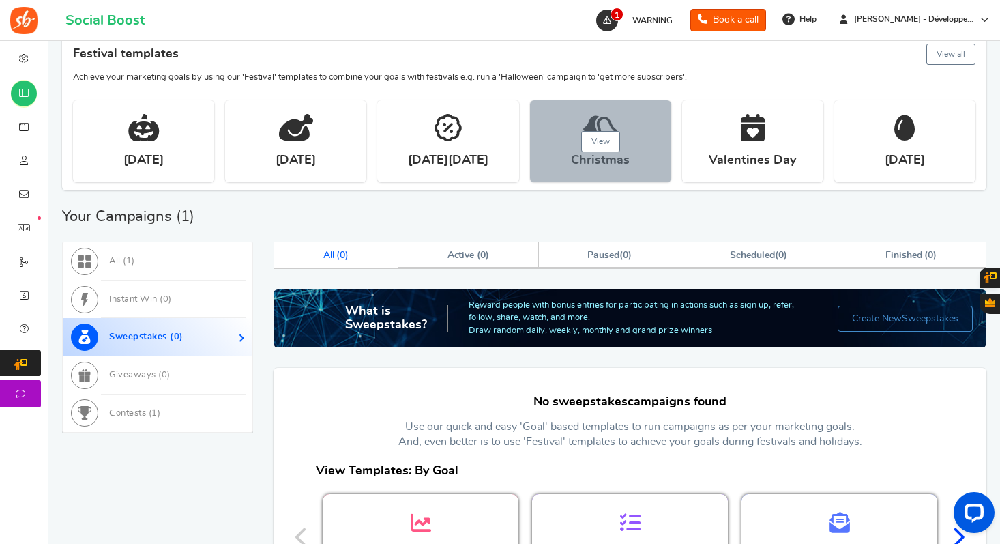
scroll to position [495, 0]
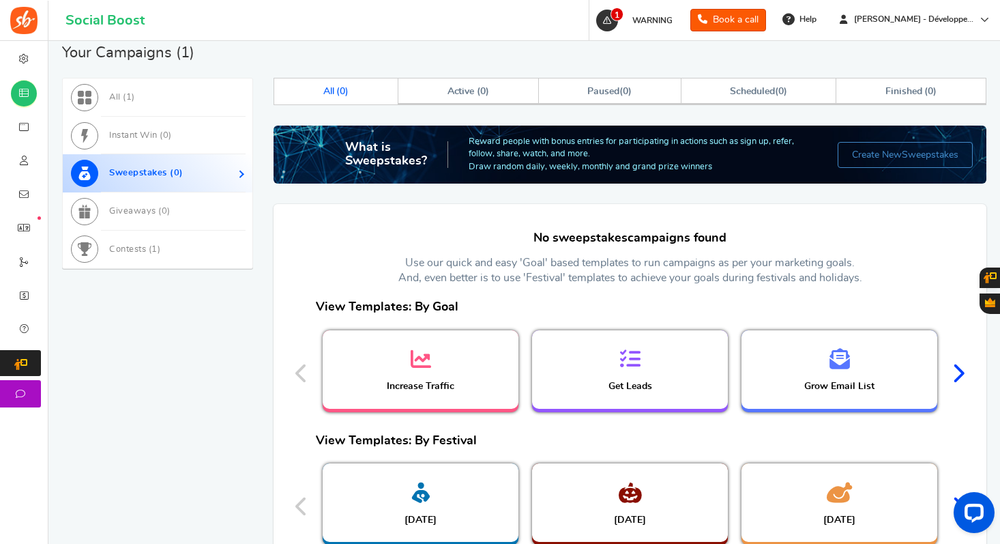
click at [378, 149] on h2 "What is Sweepstakes?" at bounding box center [396, 154] width 103 height 27
drag, startPoint x: 378, startPoint y: 149, endPoint x: 387, endPoint y: 159, distance: 14.0
click at [387, 159] on h2 "What is Sweepstakes?" at bounding box center [396, 154] width 103 height 27
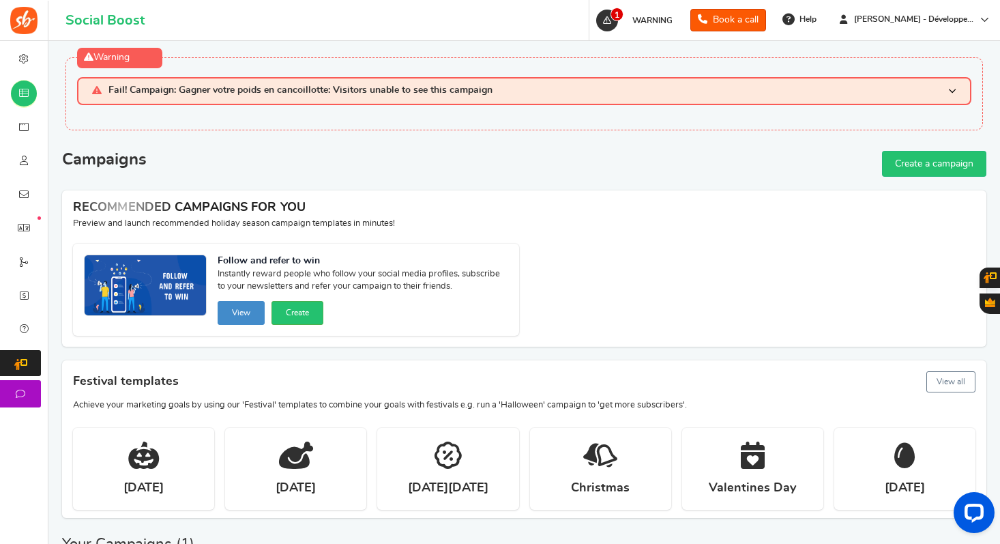
scroll to position [0, 0]
